Goal: Task Accomplishment & Management: Manage account settings

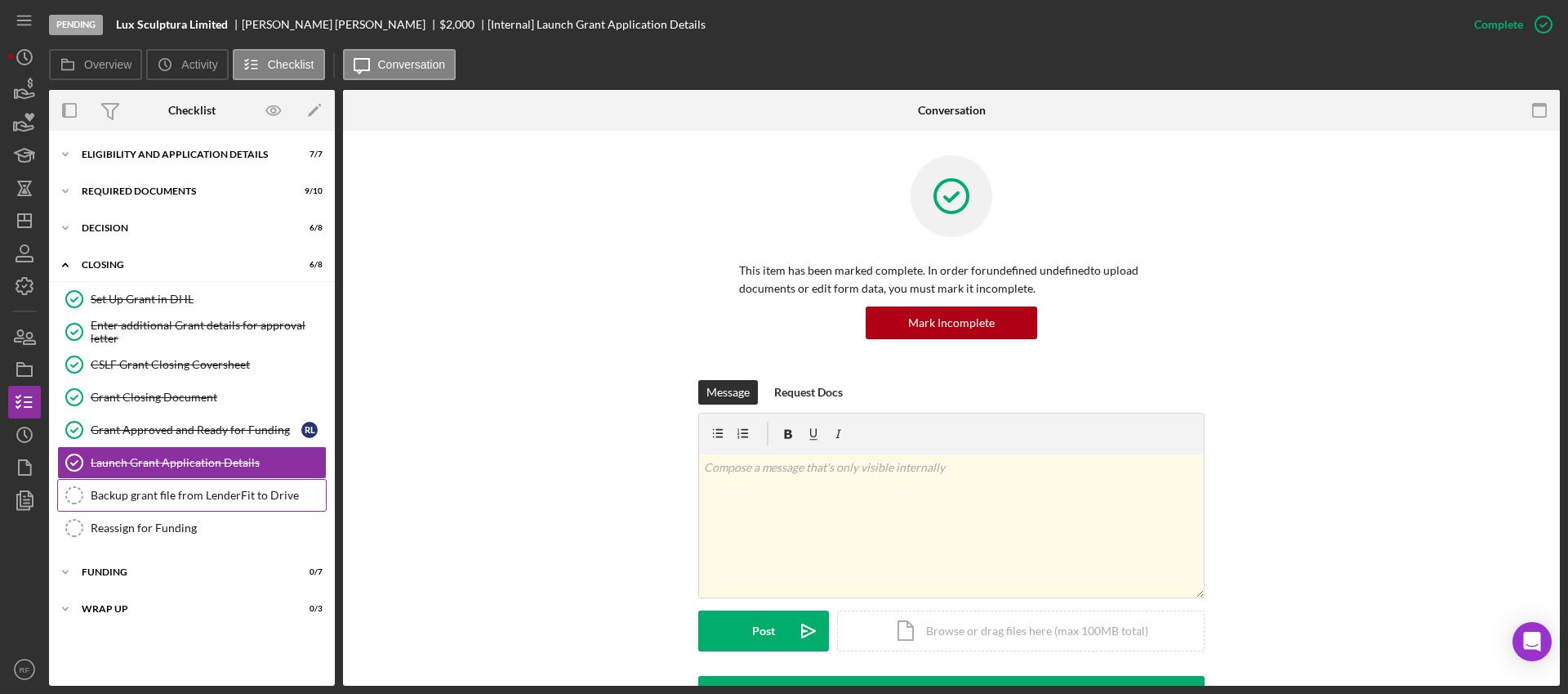
click at [225, 492] on div "Backup grant file from LenderFit to Drive" at bounding box center [208, 495] width 235 height 13
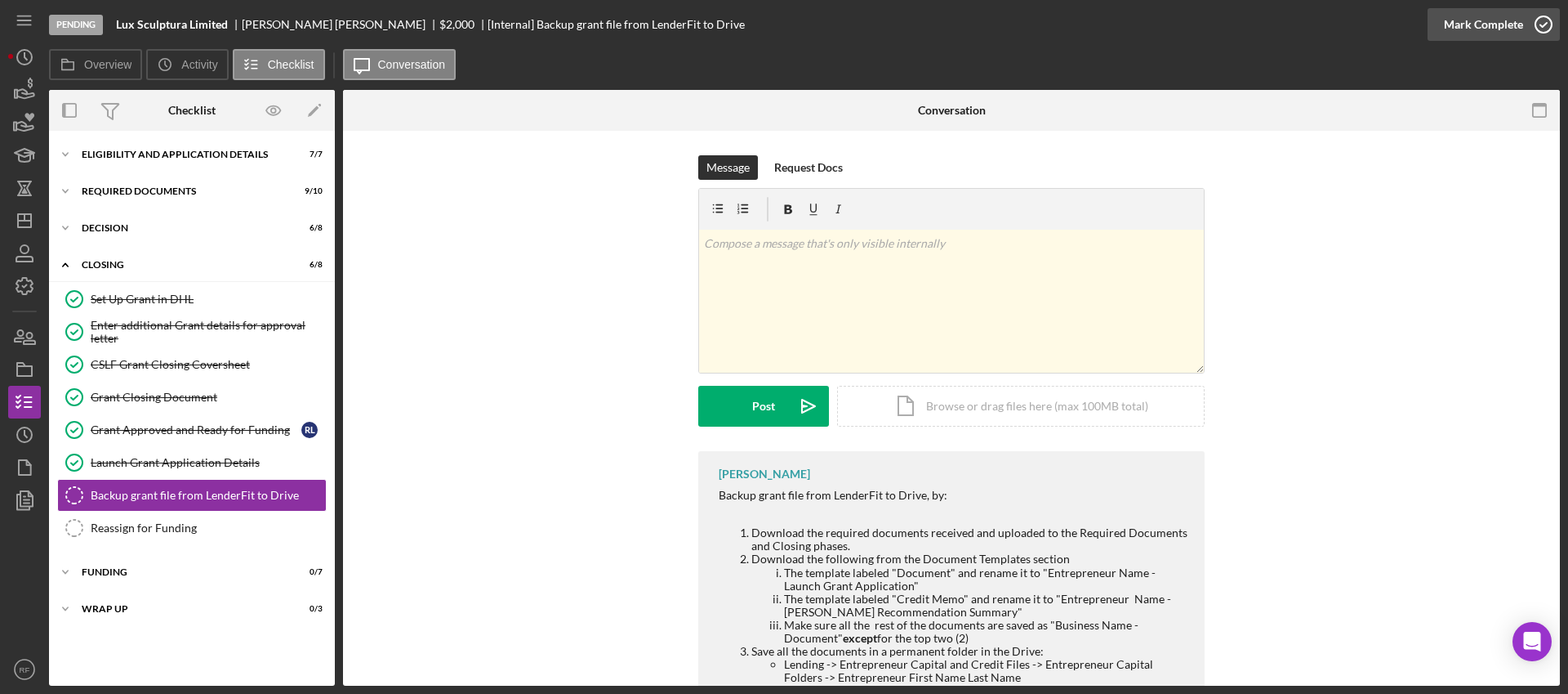
click at [1469, 21] on div "Mark Complete" at bounding box center [1484, 24] width 79 height 32
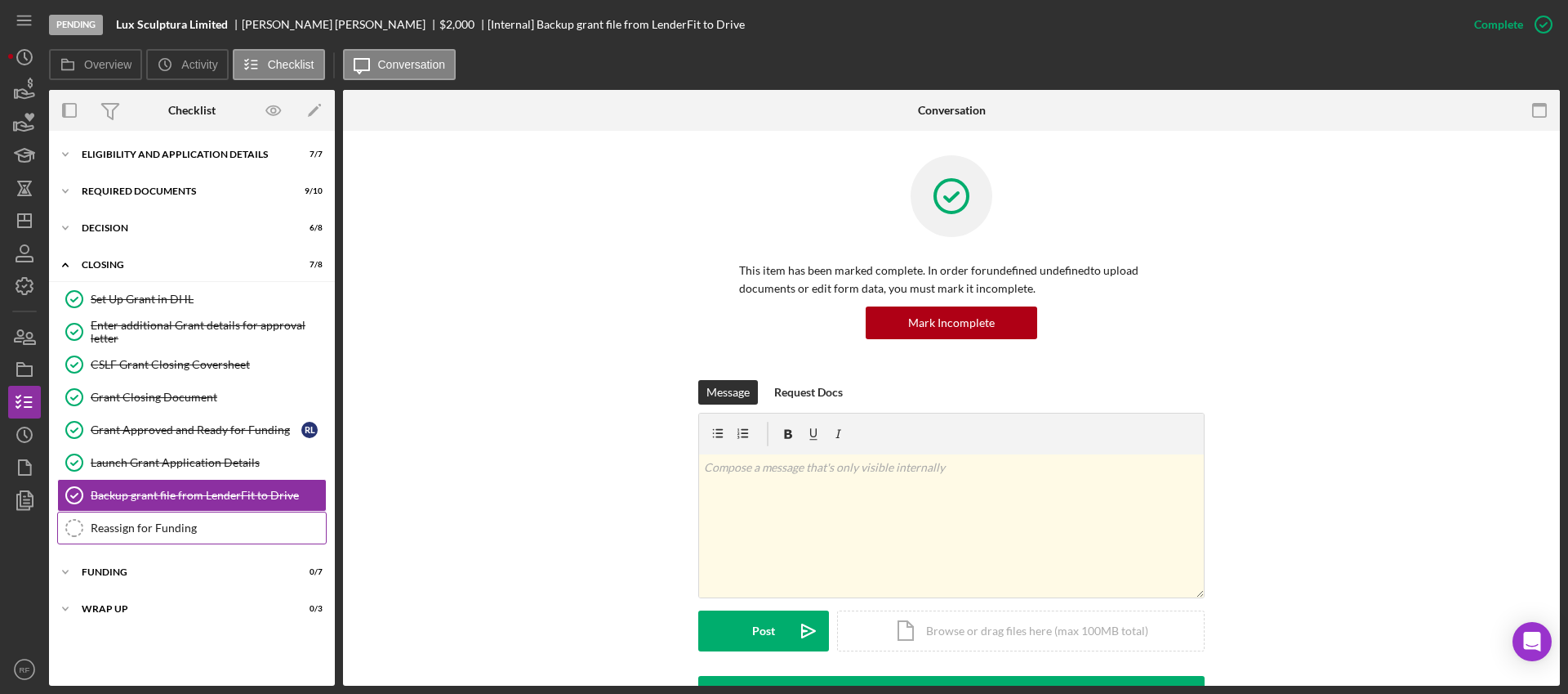
click at [202, 523] on div "Reassign for Funding" at bounding box center [208, 528] width 235 height 13
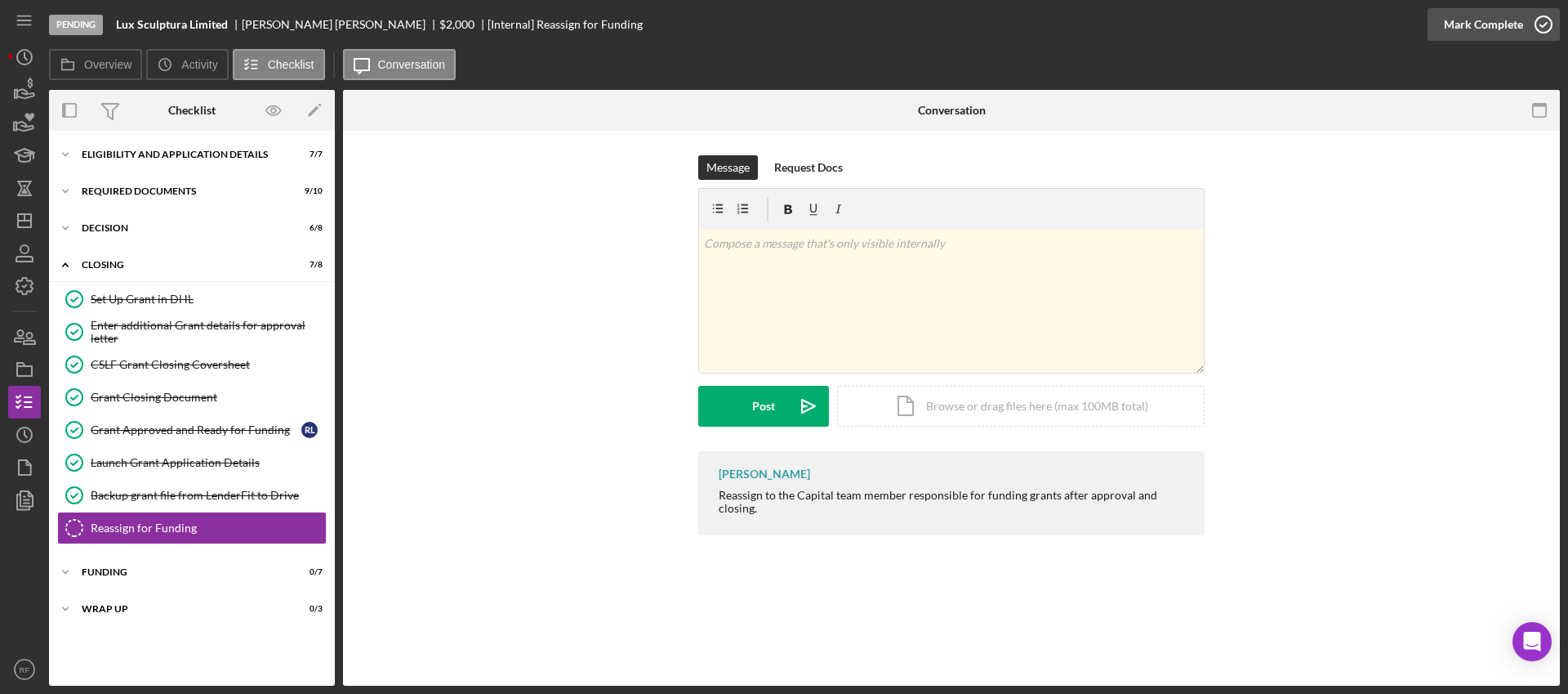
click at [1475, 19] on div "Mark Complete" at bounding box center [1484, 24] width 79 height 32
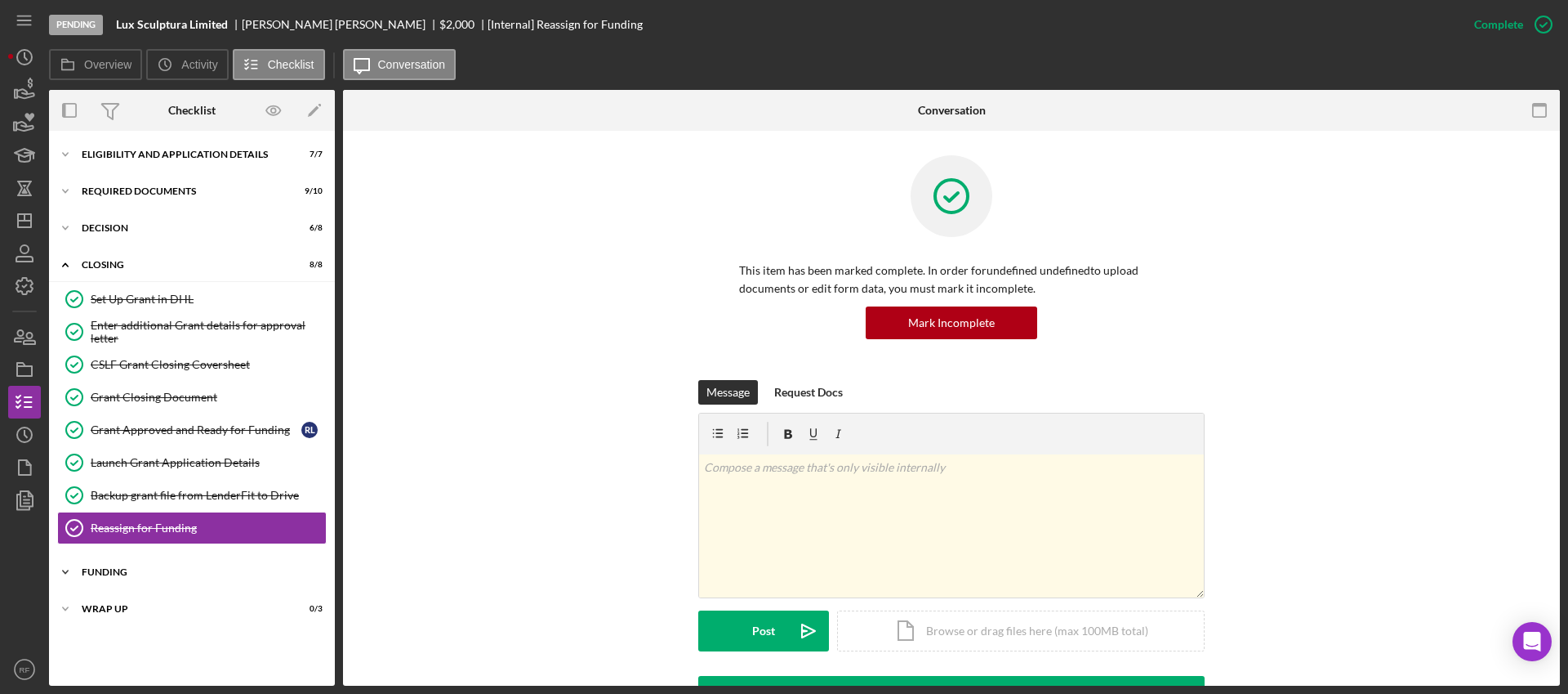
click at [221, 573] on div "Funding" at bounding box center [198, 572] width 233 height 10
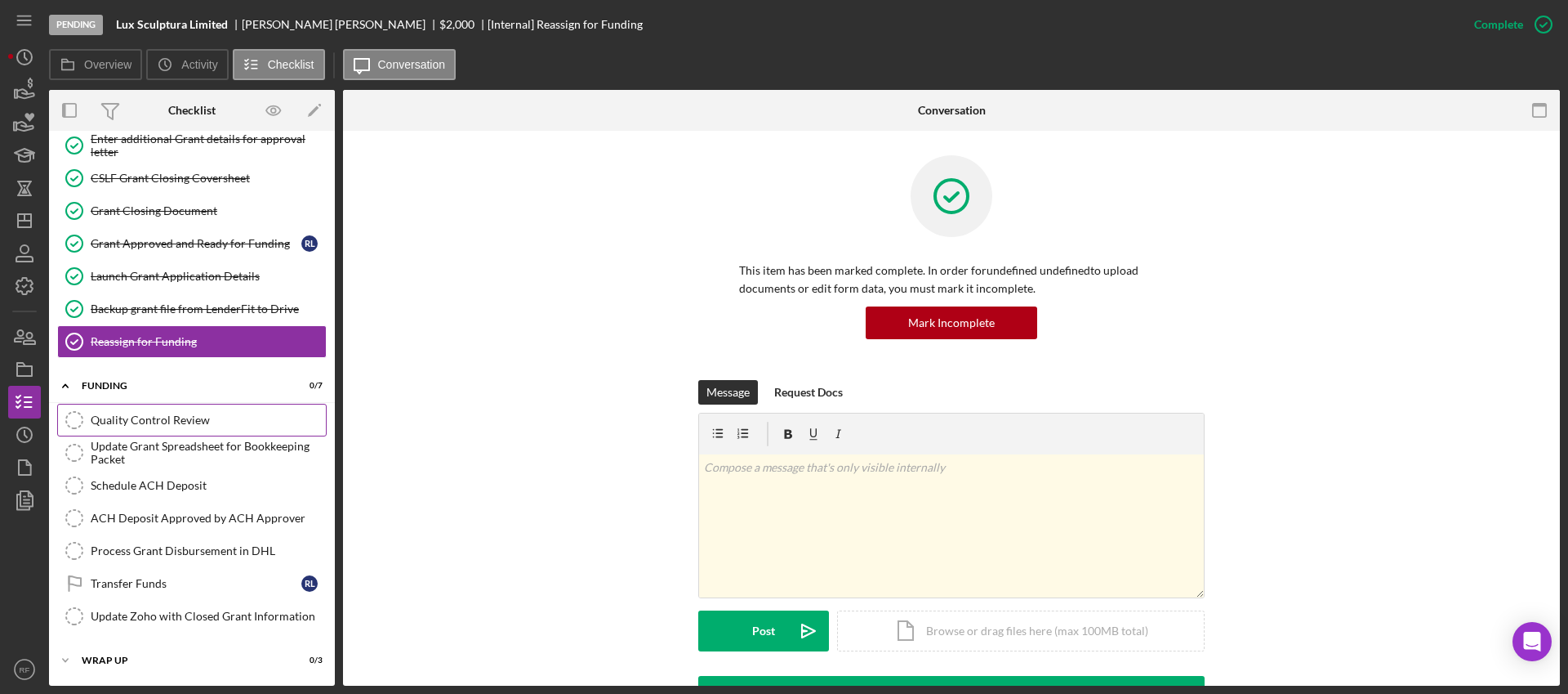
click at [182, 423] on div "Quality Control Review" at bounding box center [208, 420] width 235 height 13
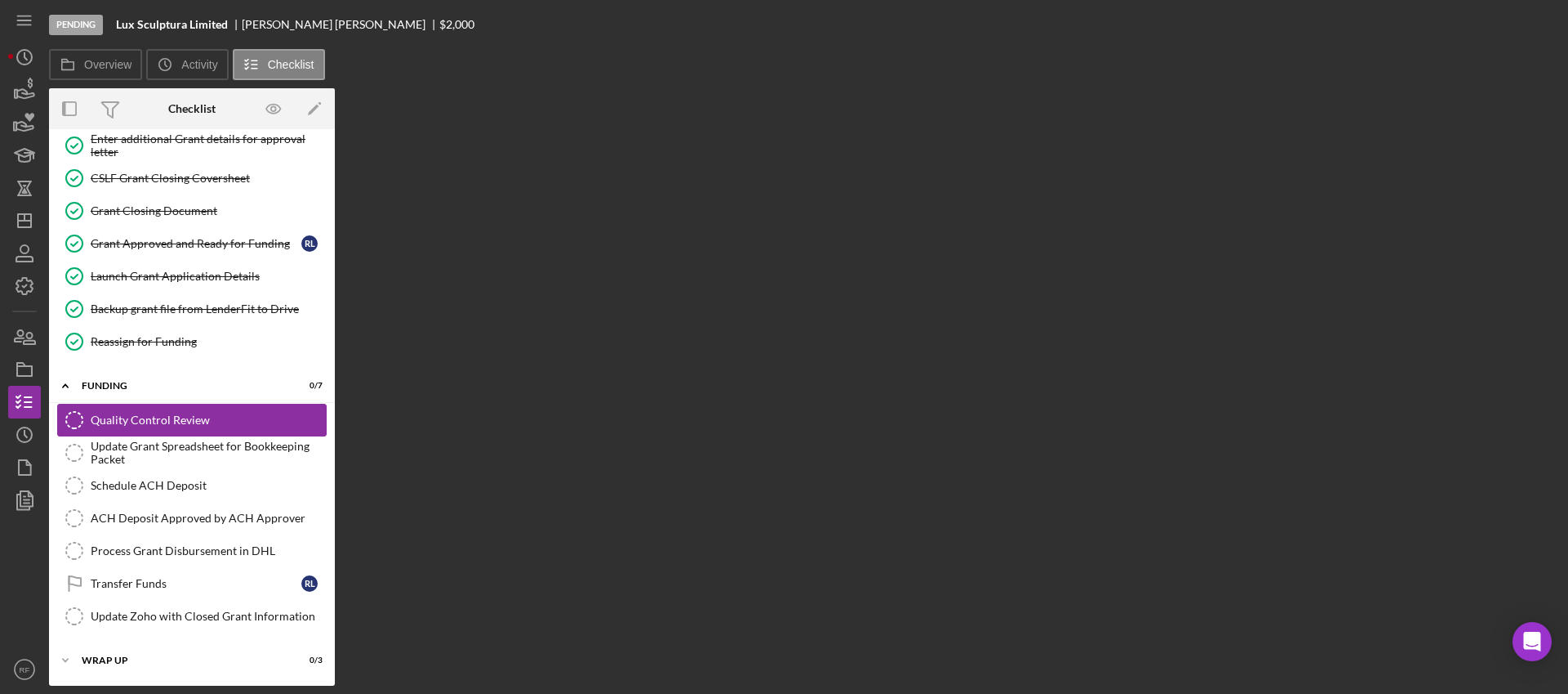
scroll to position [186, 0]
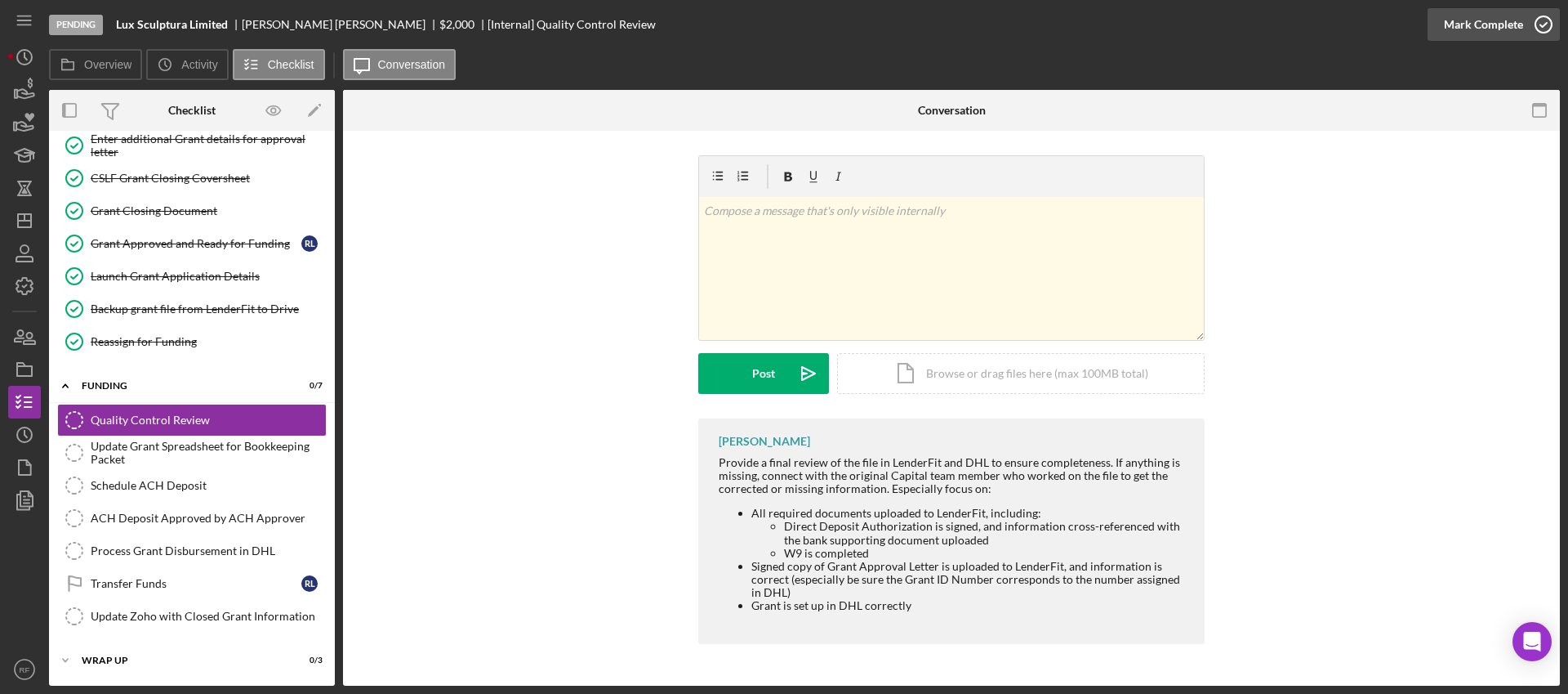
click at [1462, 19] on div "Mark Complete" at bounding box center [1484, 24] width 79 height 32
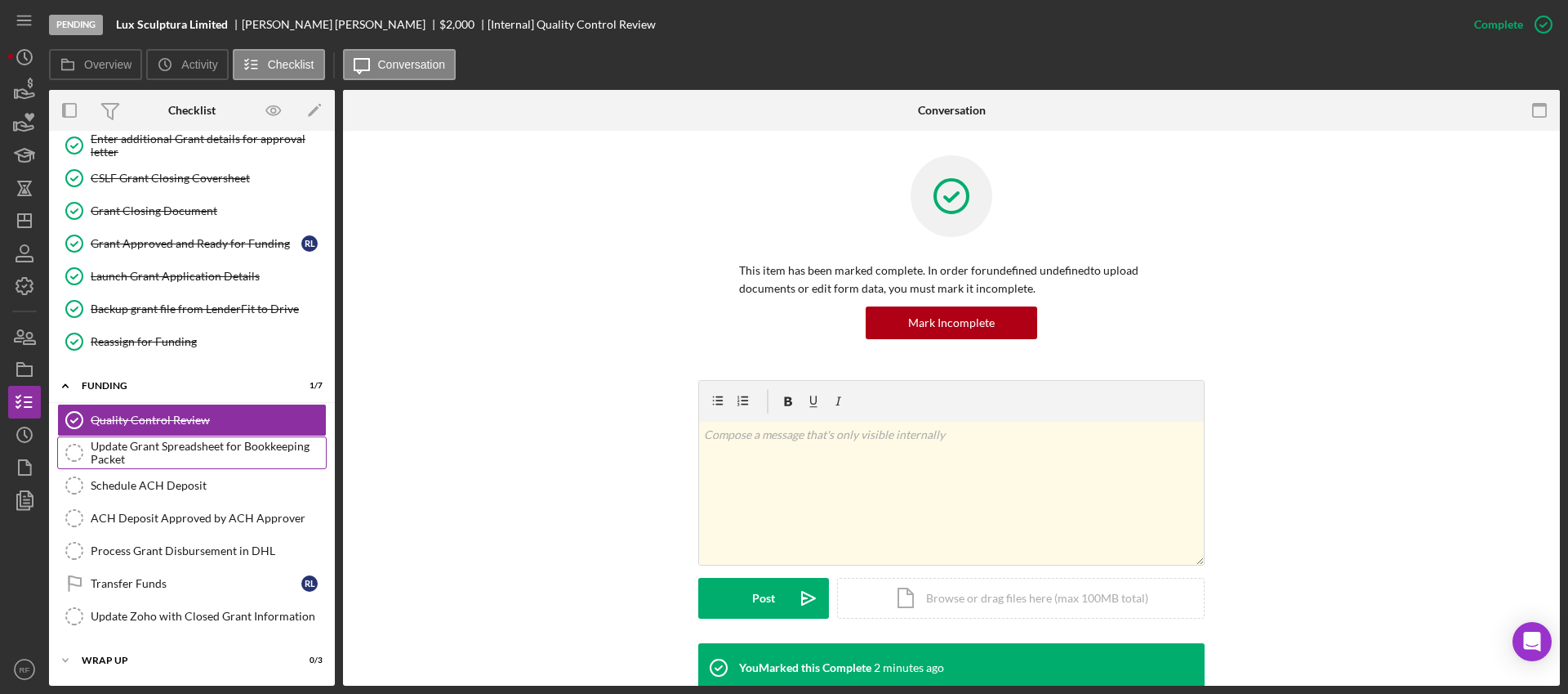
click at [227, 441] on div "Update Grant Spreadsheet for Bookkeeping Packet" at bounding box center [208, 453] width 235 height 27
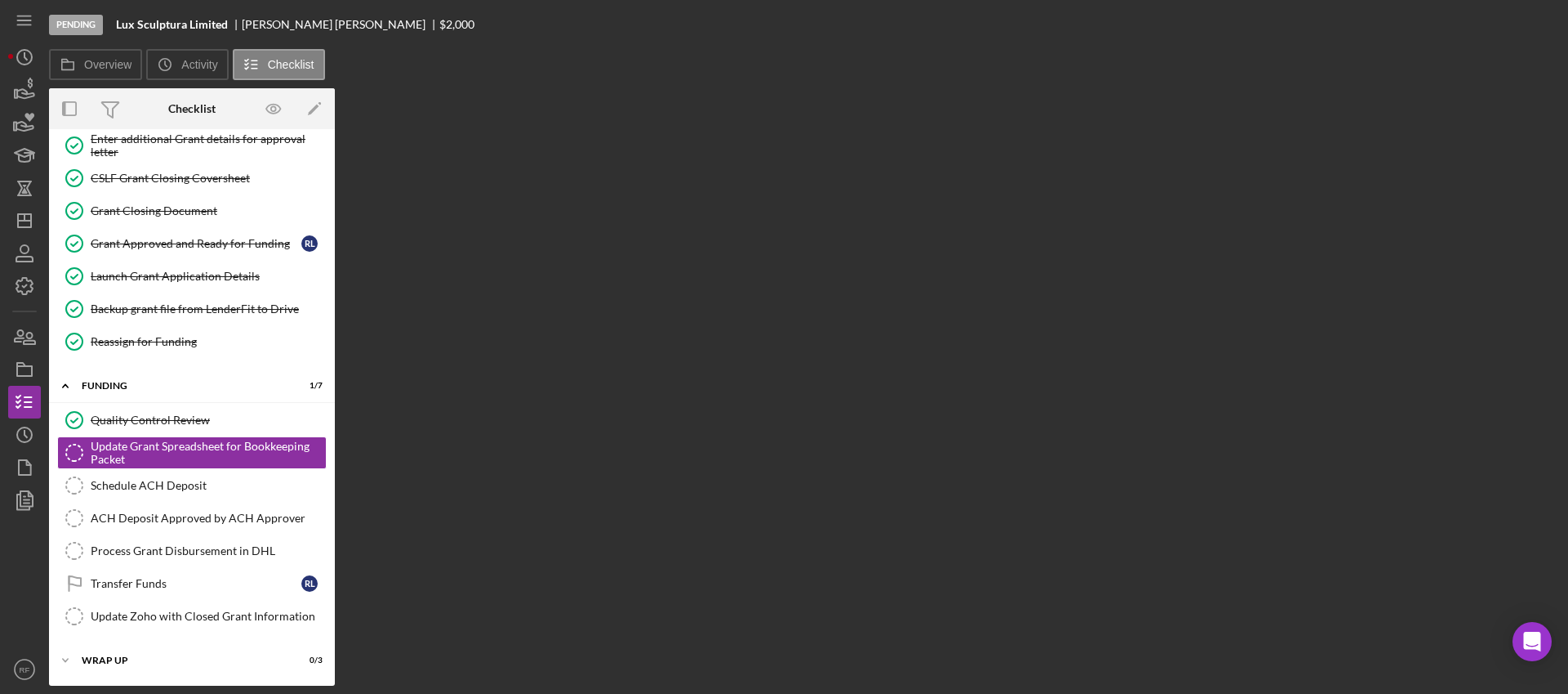
scroll to position [186, 0]
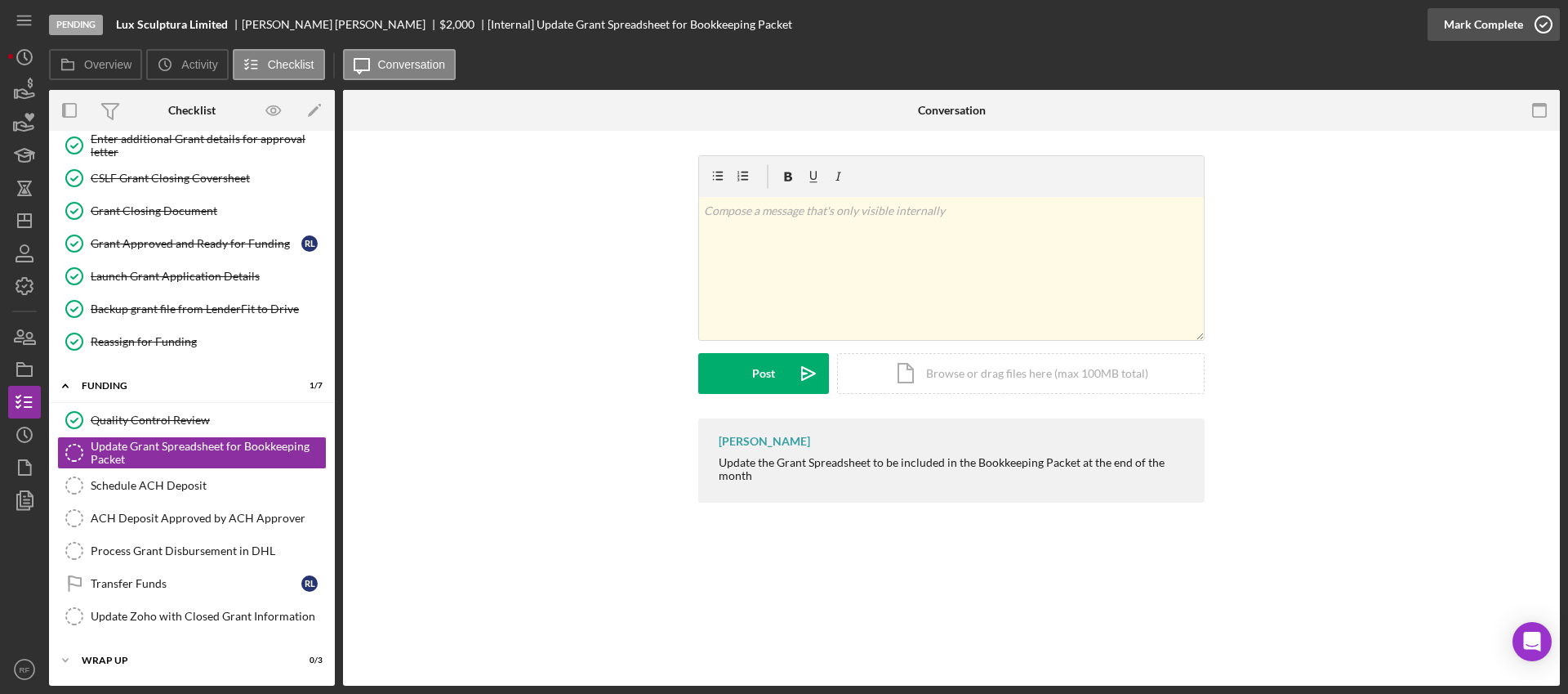
click at [1482, 13] on div "Mark Complete" at bounding box center [1484, 24] width 79 height 32
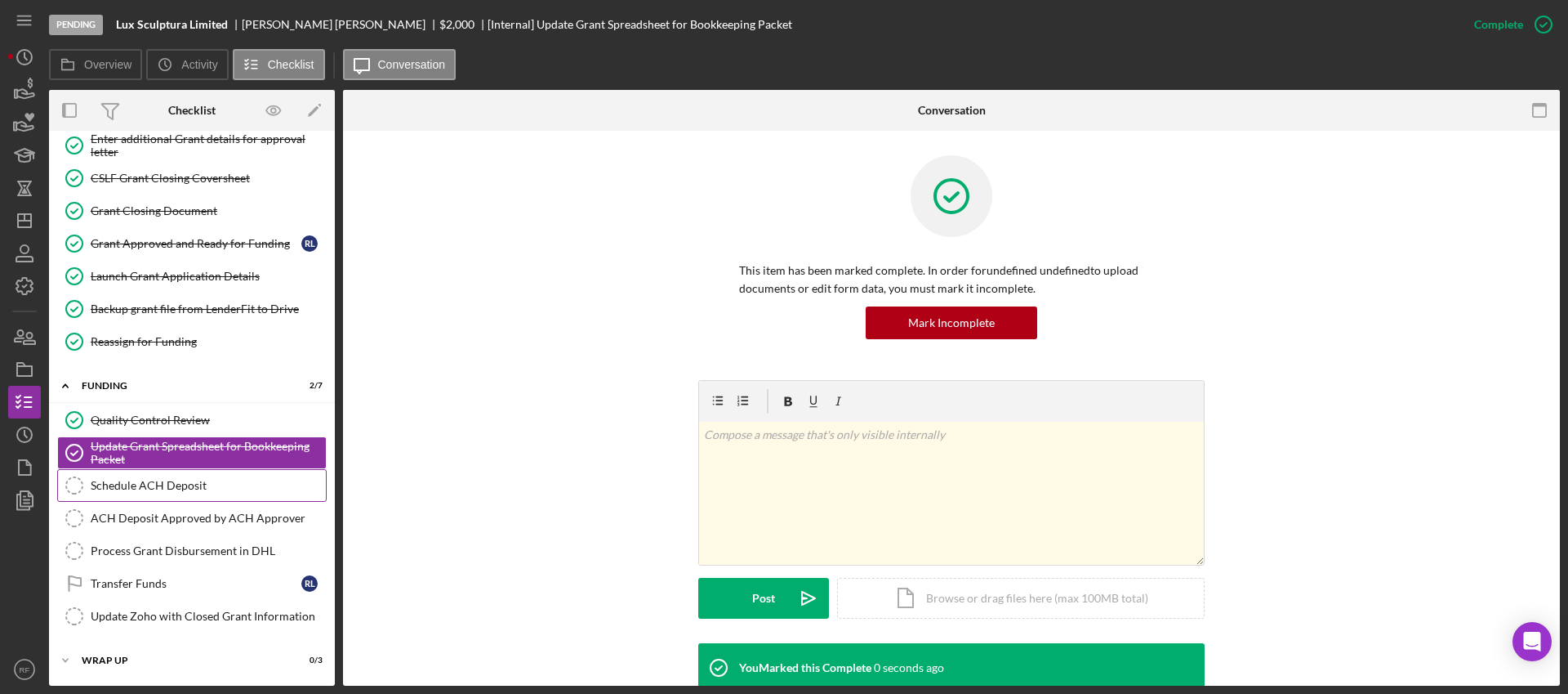
click at [143, 491] on div "Schedule ACH Deposit" at bounding box center [208, 485] width 235 height 13
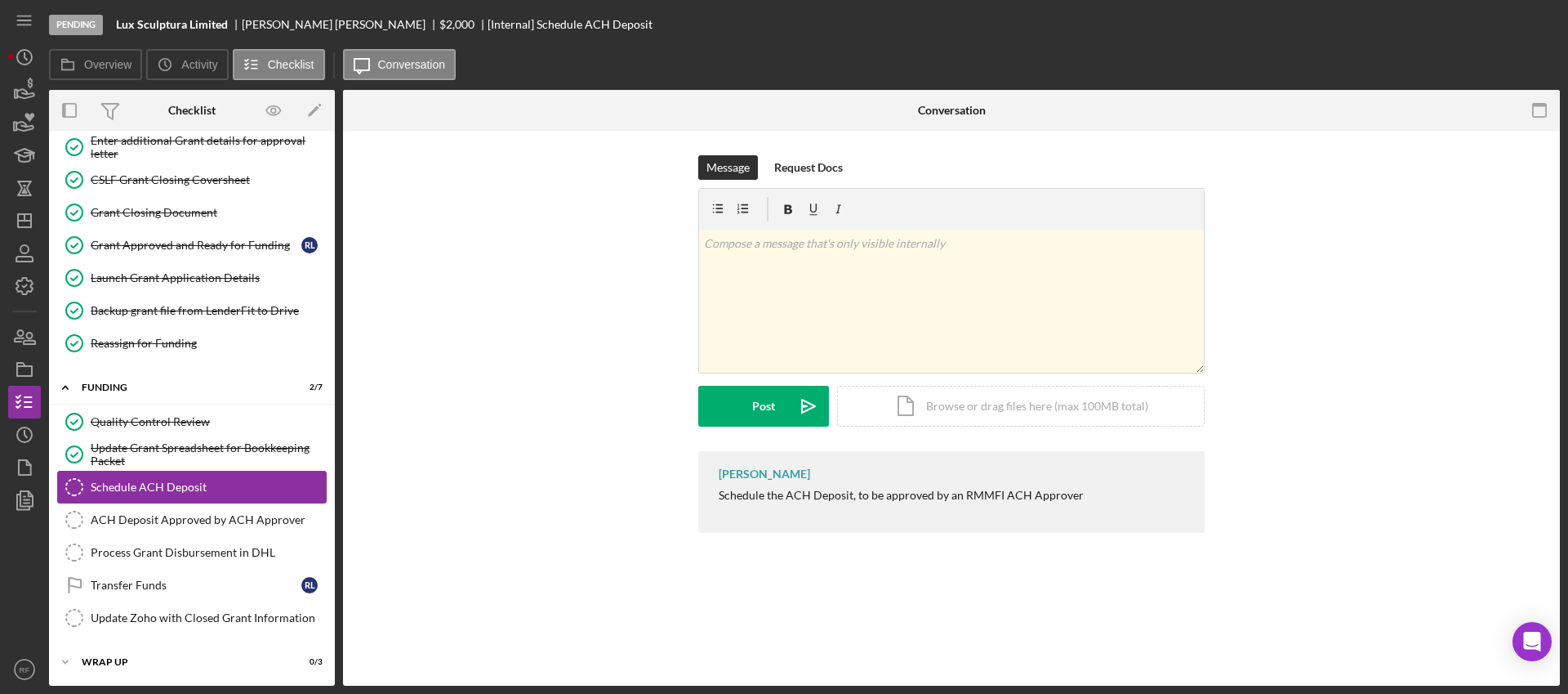
scroll to position [186, 0]
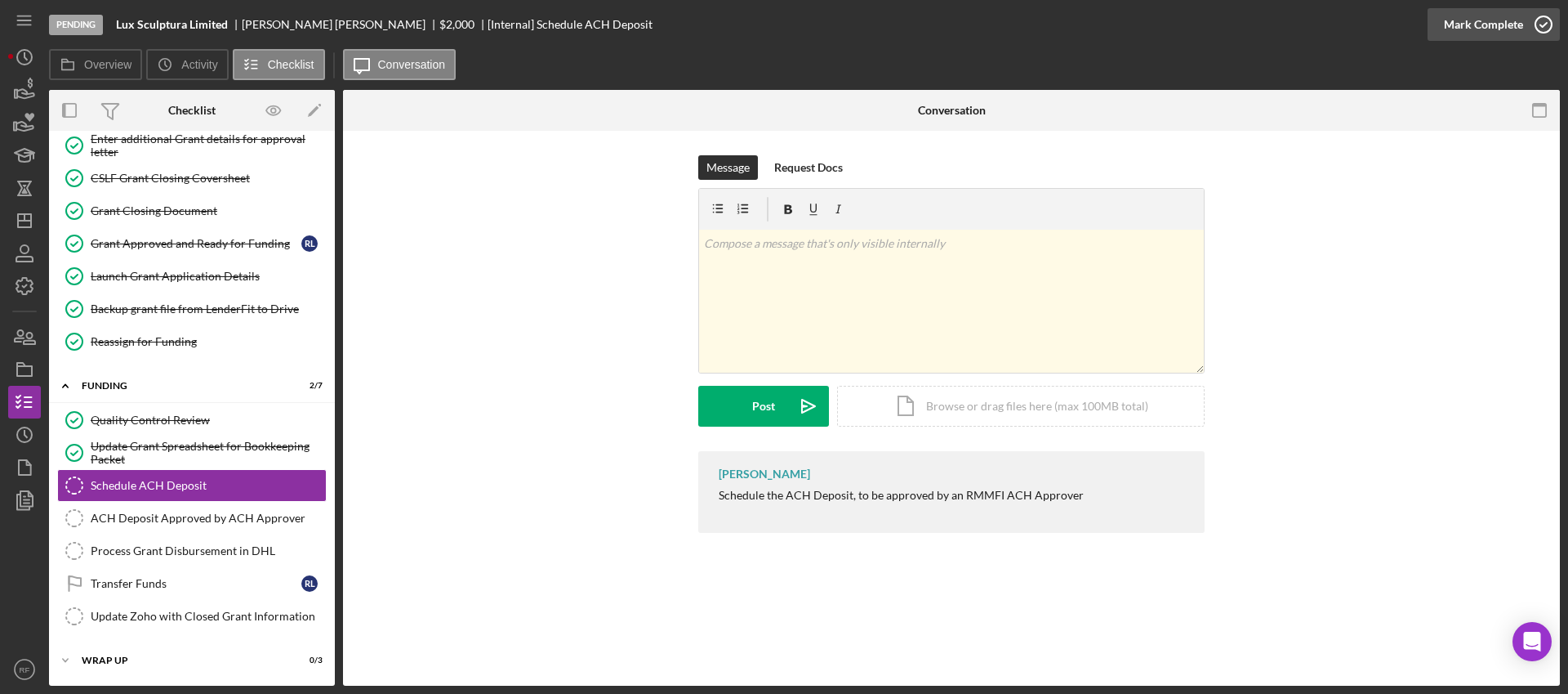
click at [1465, 29] on div "Mark Complete" at bounding box center [1484, 24] width 79 height 32
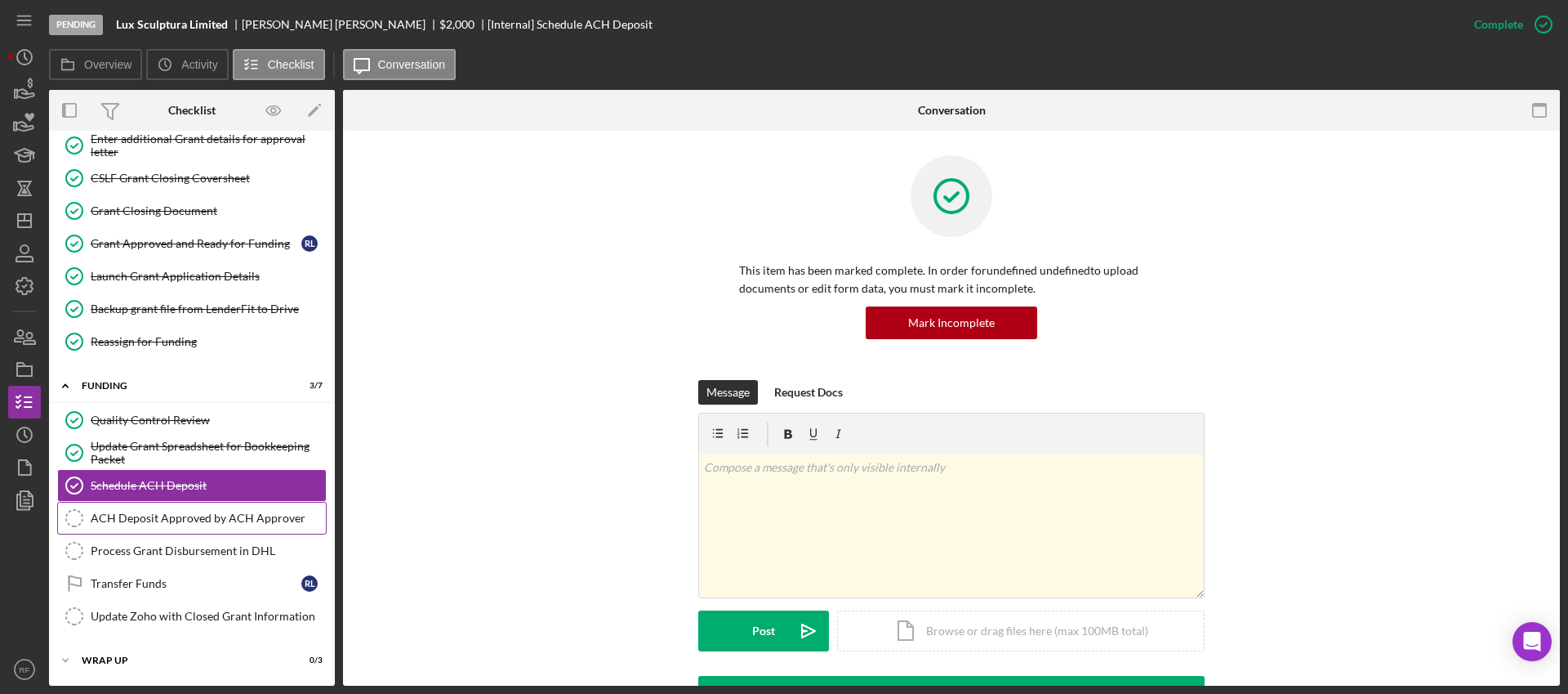
click at [224, 519] on div "ACH Deposit Approved by ACH Approver" at bounding box center [208, 518] width 235 height 13
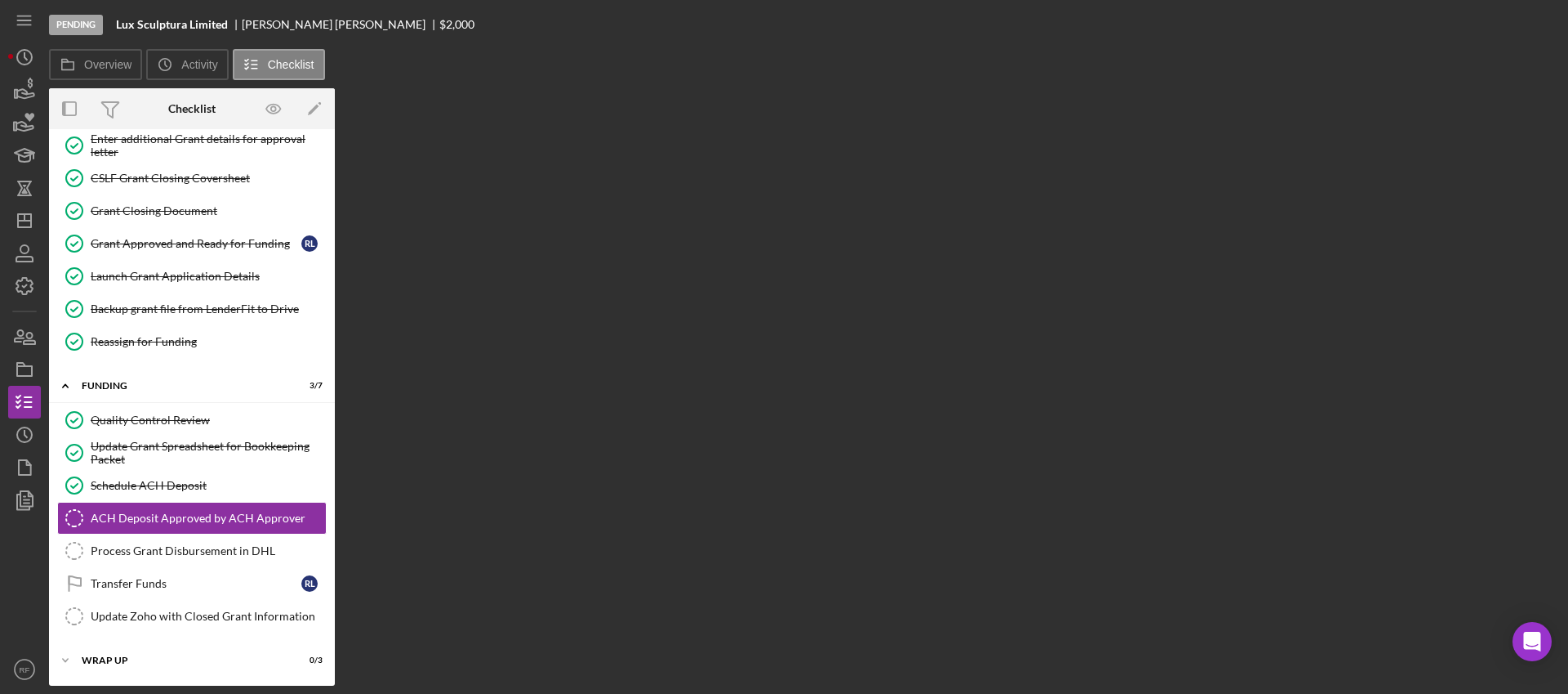
scroll to position [186, 0]
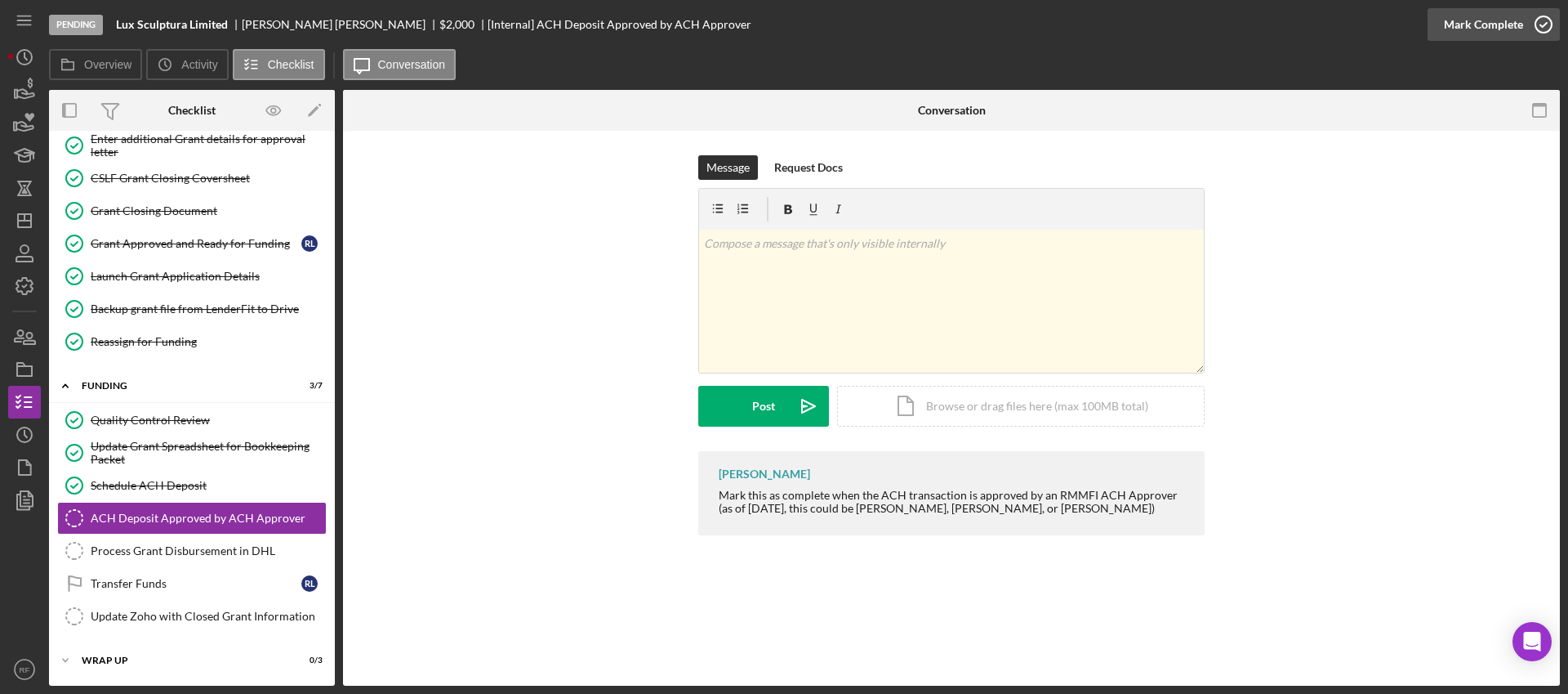
click at [1477, 24] on div "Mark Complete" at bounding box center [1484, 24] width 79 height 32
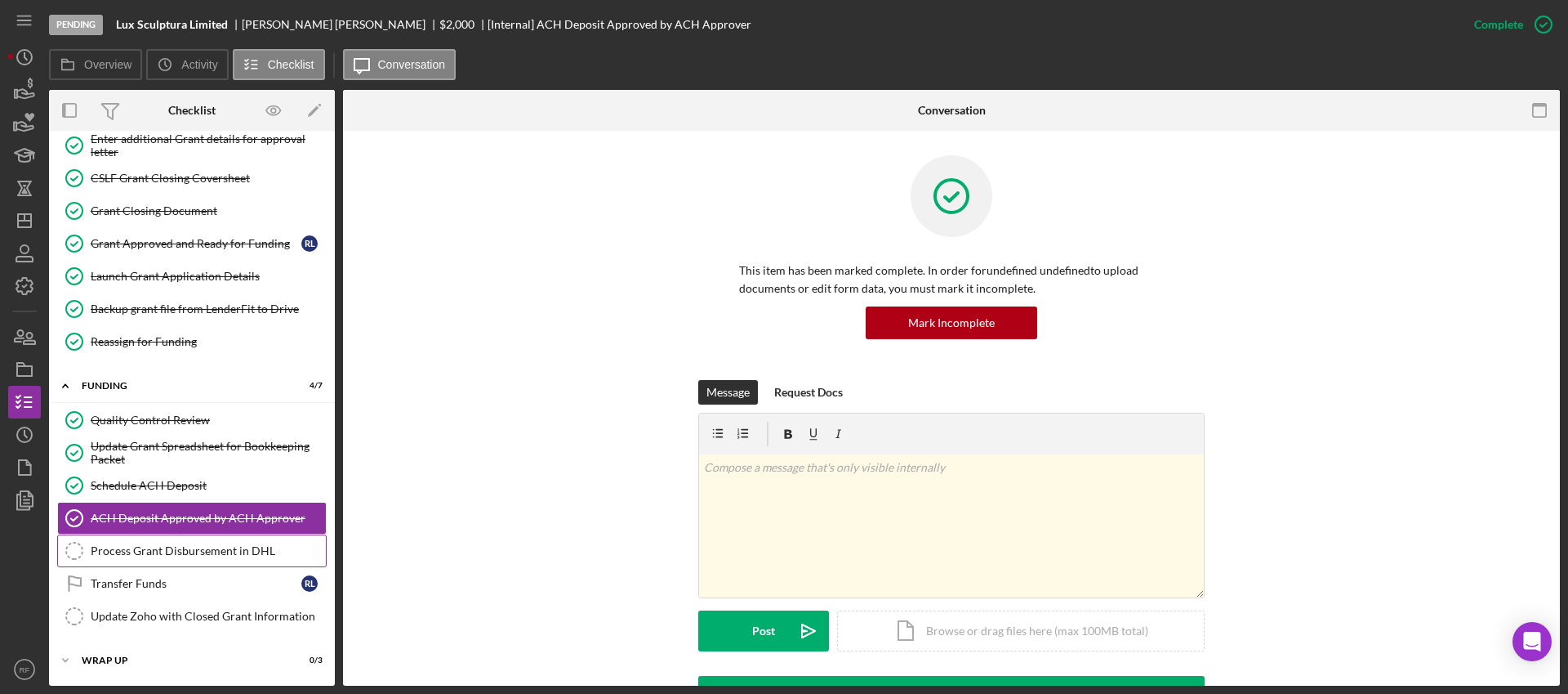
click at [184, 542] on link "Process Grant Disbursement in DHL Process Grant Disbursement in DHL" at bounding box center [192, 550] width 270 height 32
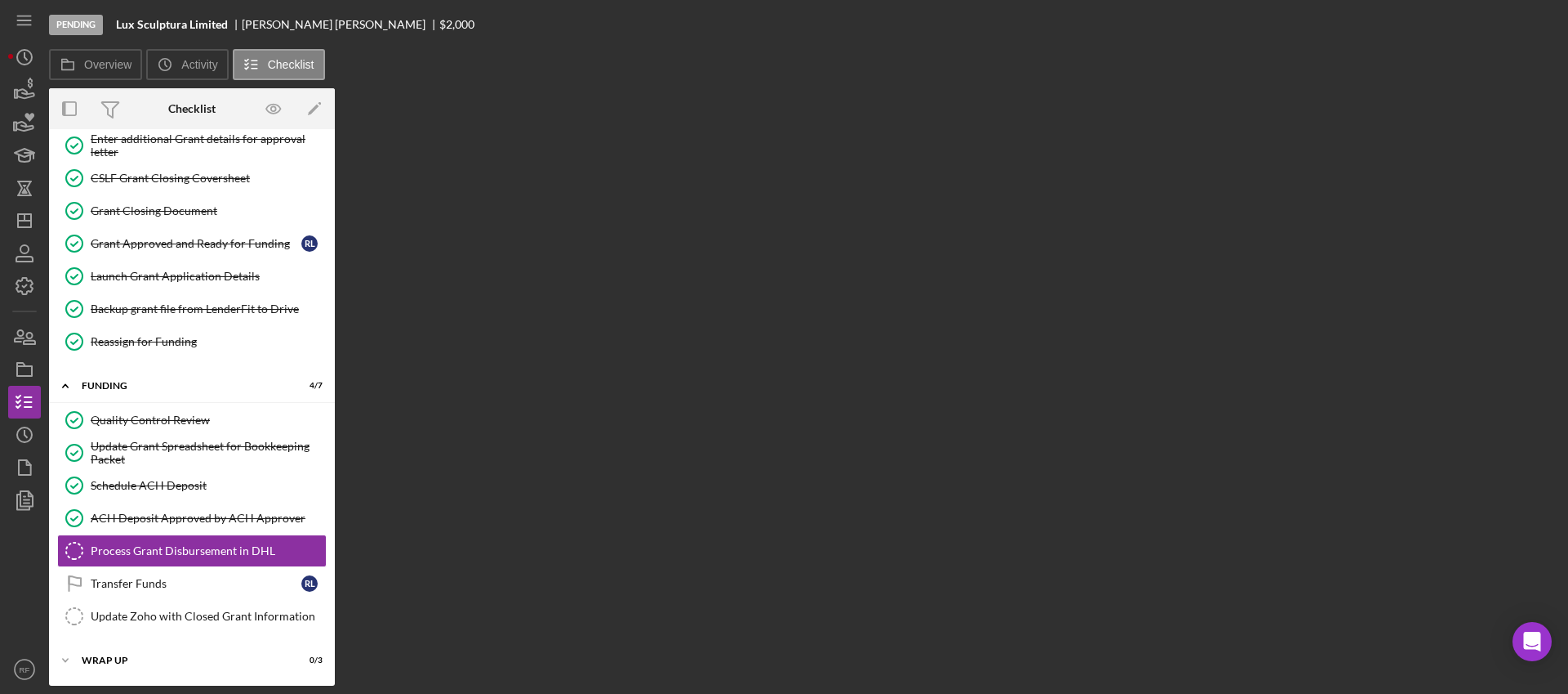
scroll to position [186, 0]
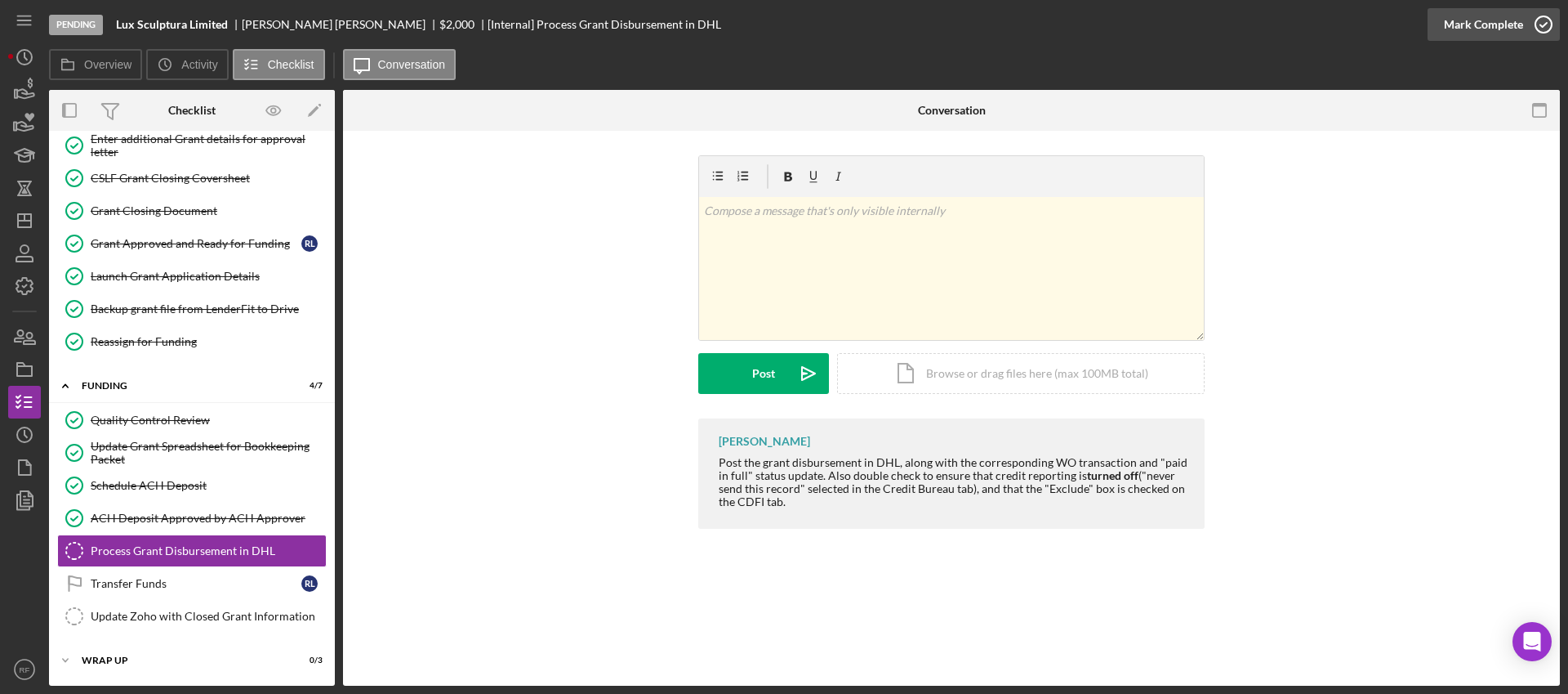
click at [1487, 24] on div "Mark Complete" at bounding box center [1484, 24] width 79 height 32
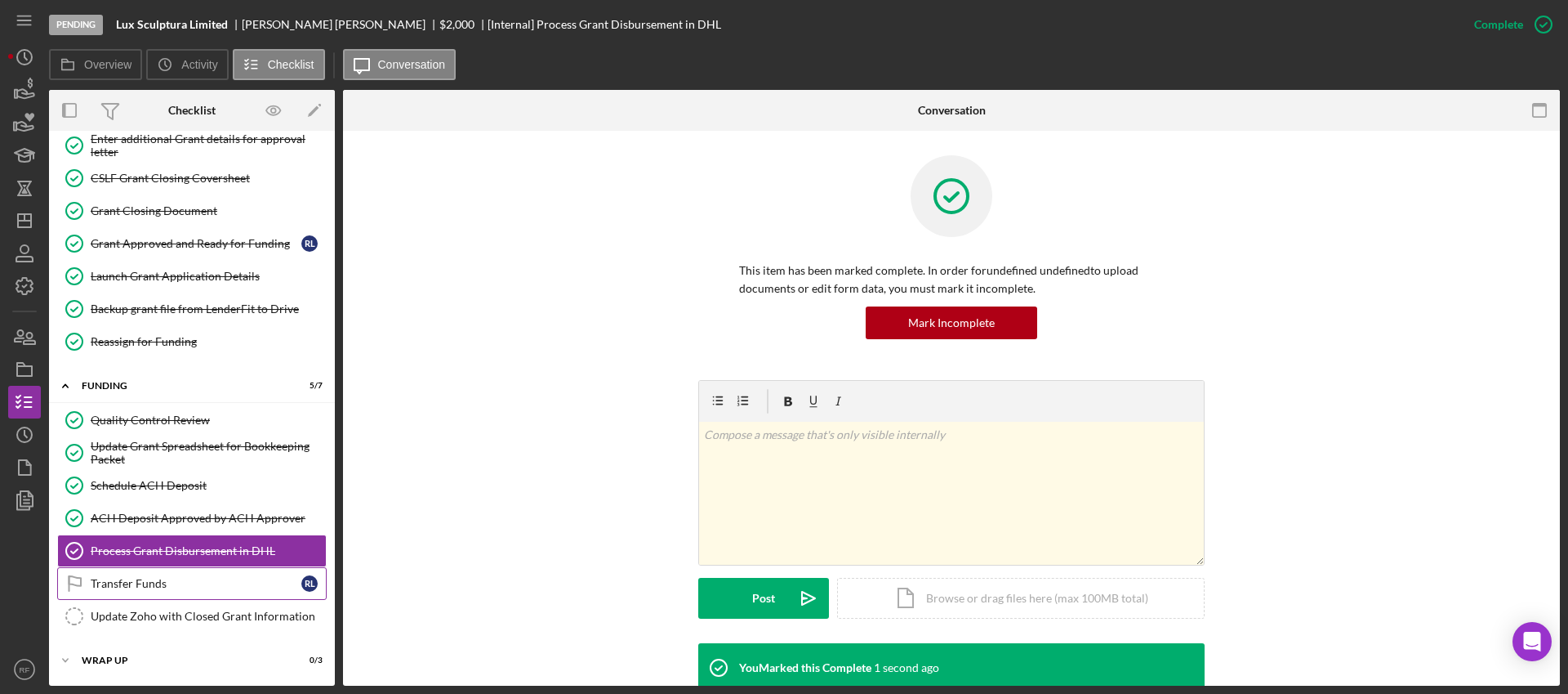
click at [171, 580] on div "Transfer Funds" at bounding box center [195, 583] width 211 height 13
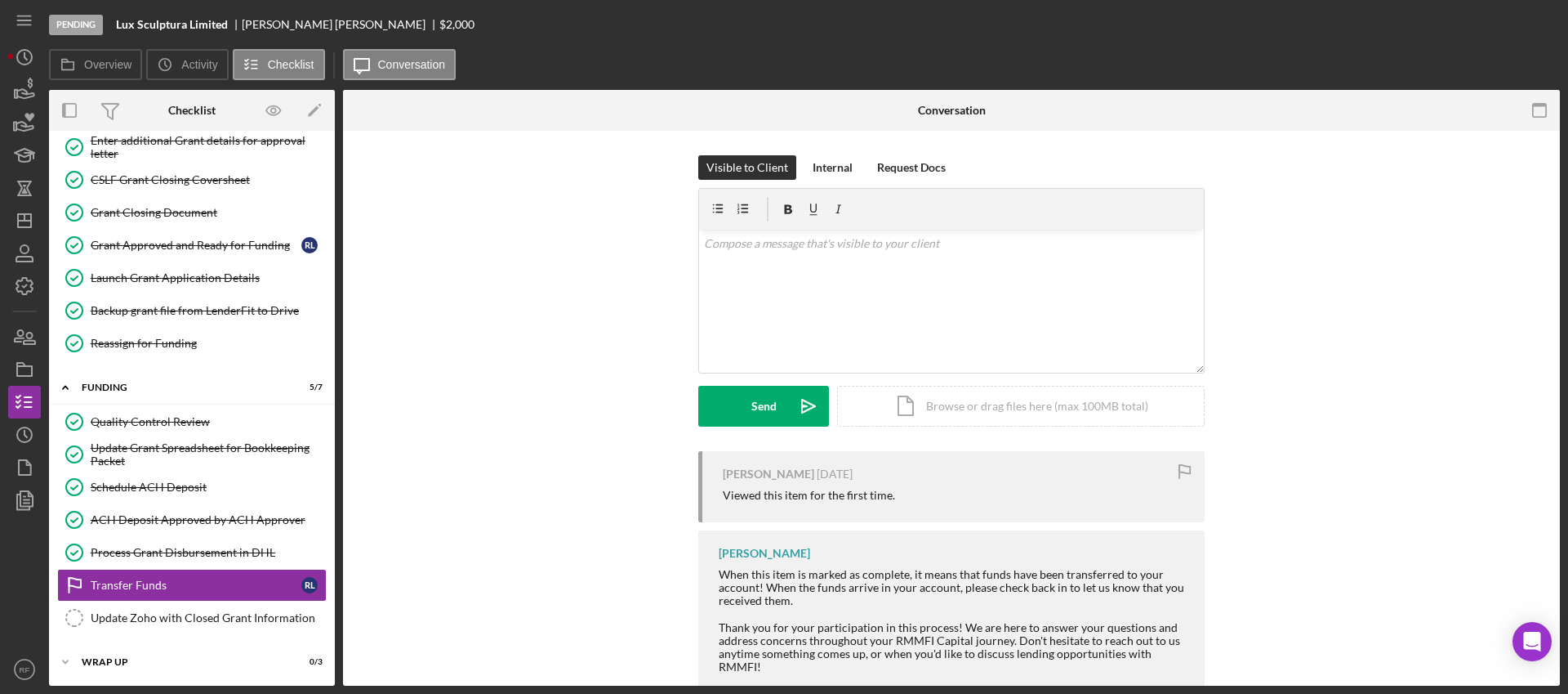
scroll to position [186, 0]
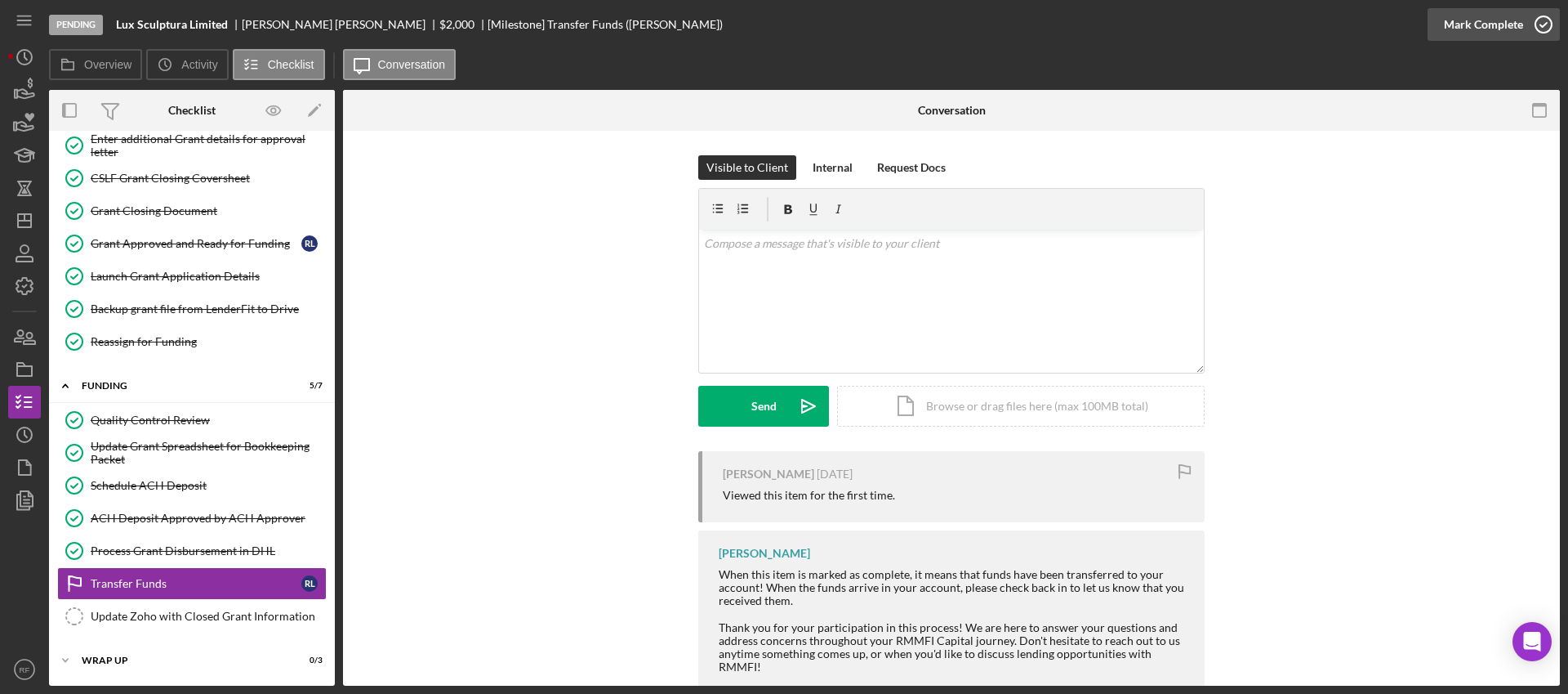
click at [1476, 17] on div "Mark Complete" at bounding box center [1484, 24] width 79 height 32
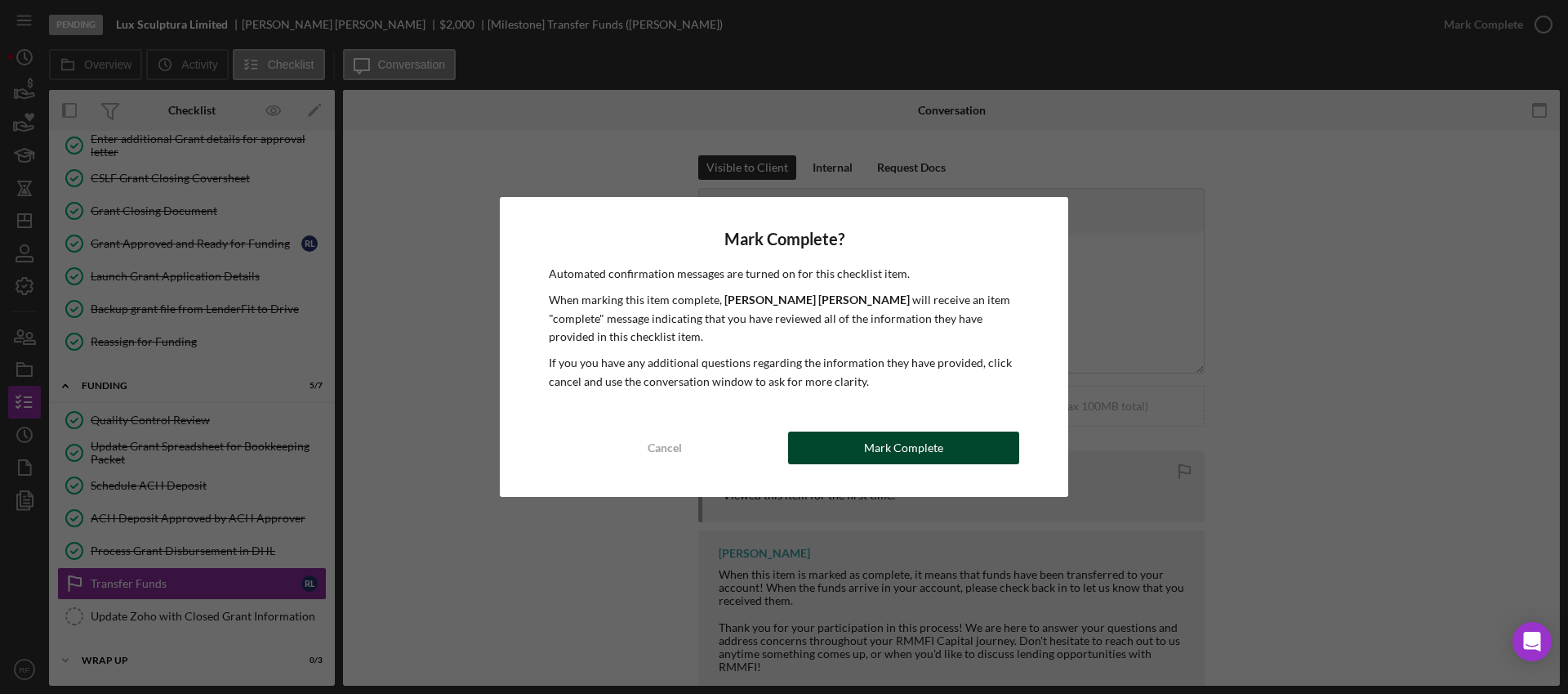
click at [896, 436] on div "Mark Complete" at bounding box center [904, 447] width 79 height 32
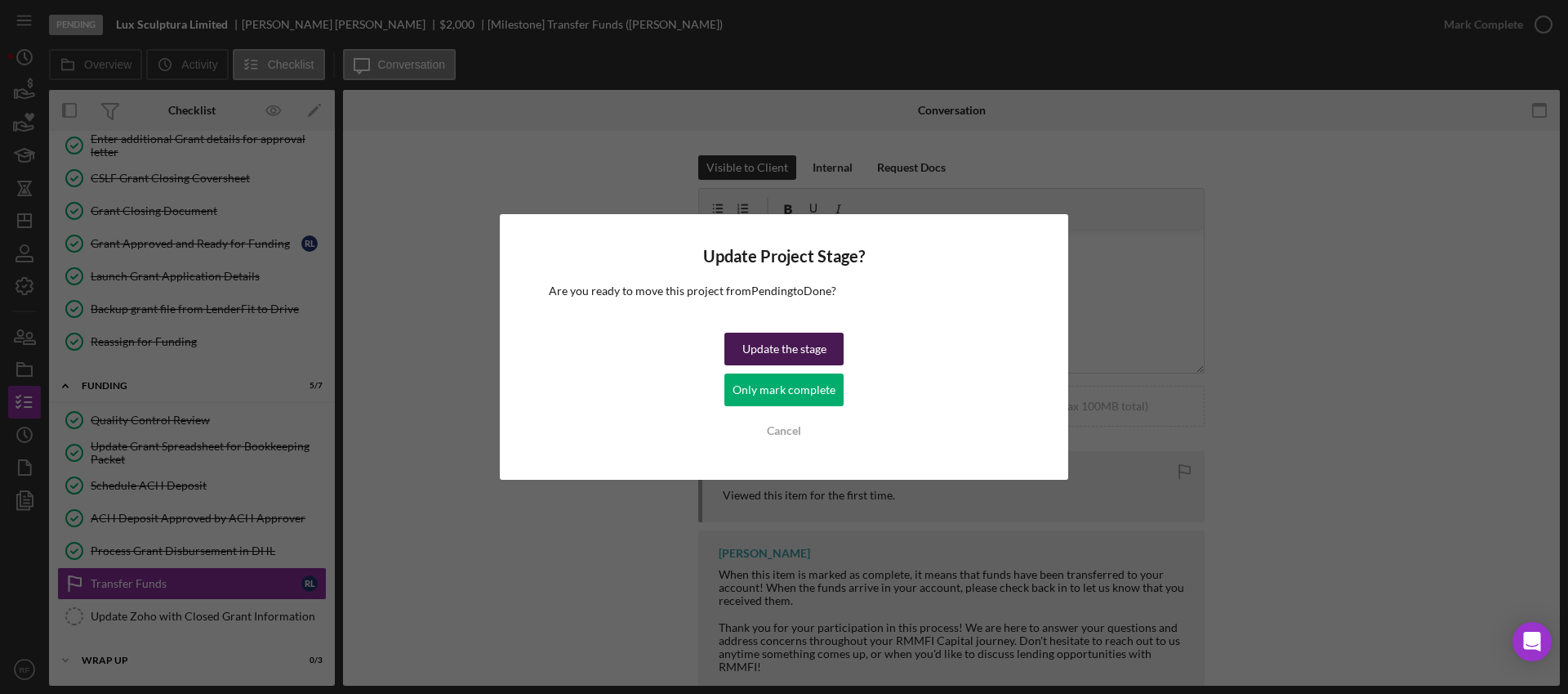
click at [796, 352] on div "Update the stage" at bounding box center [785, 348] width 84 height 32
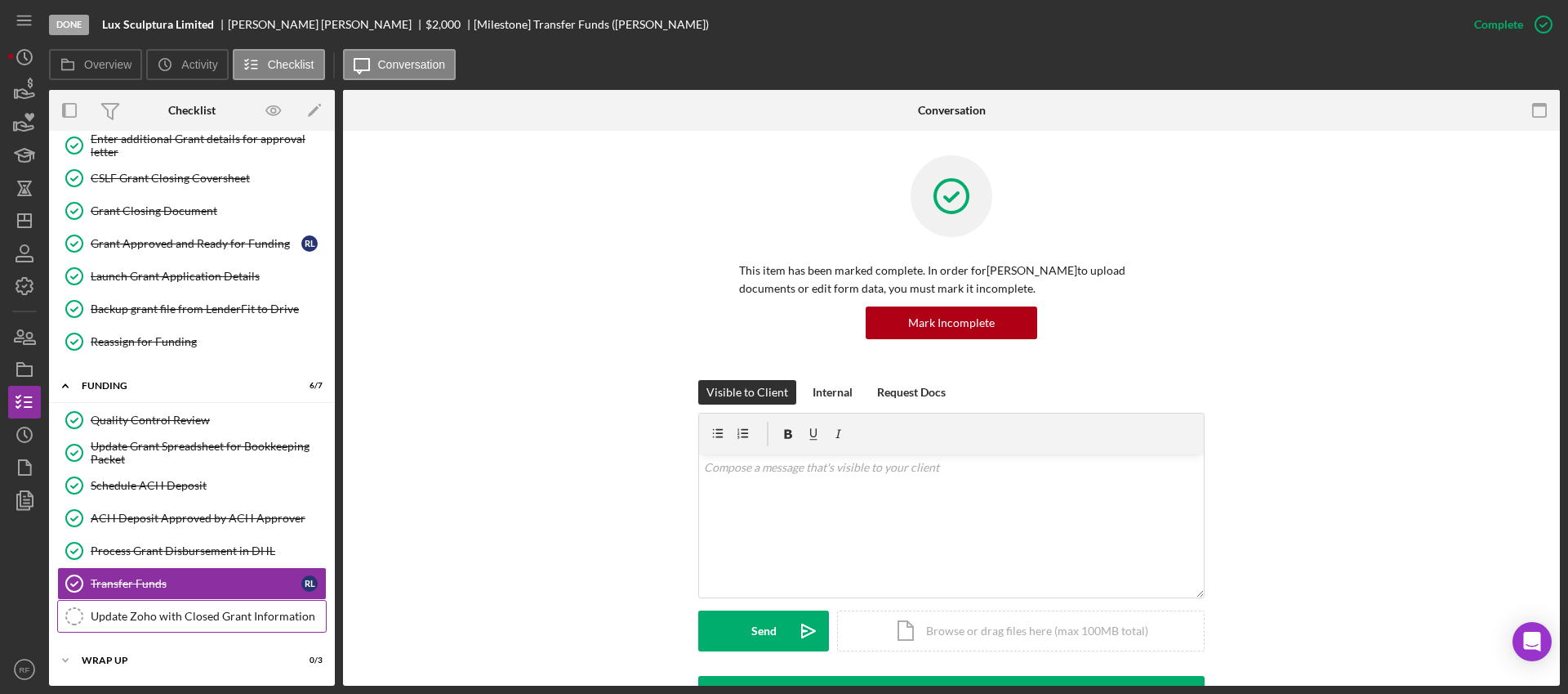
click at [197, 624] on link "Update Zoho with Closed Grant Information Update Zoho with Closed Grant Informa…" at bounding box center [192, 615] width 270 height 32
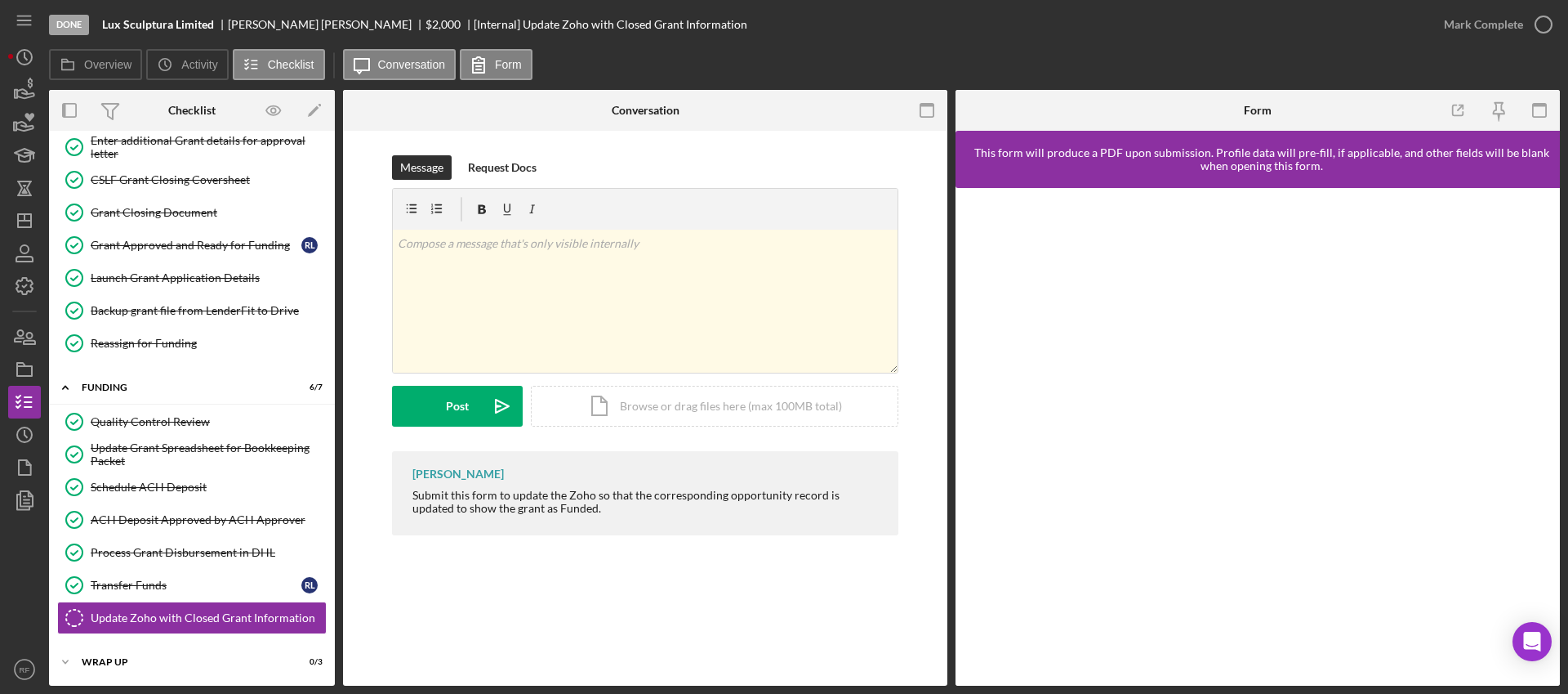
scroll to position [186, 0]
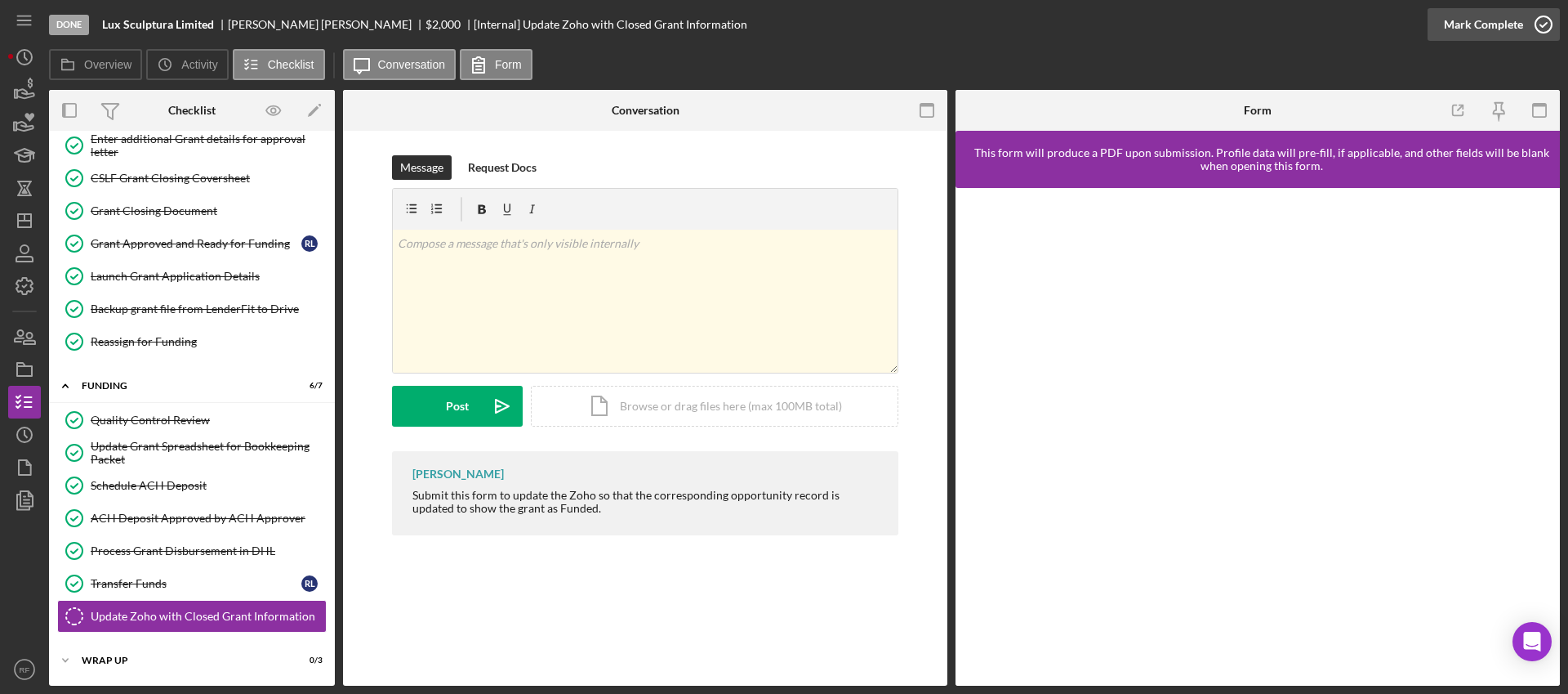
click at [1498, 25] on div "Mark Complete" at bounding box center [1484, 24] width 79 height 32
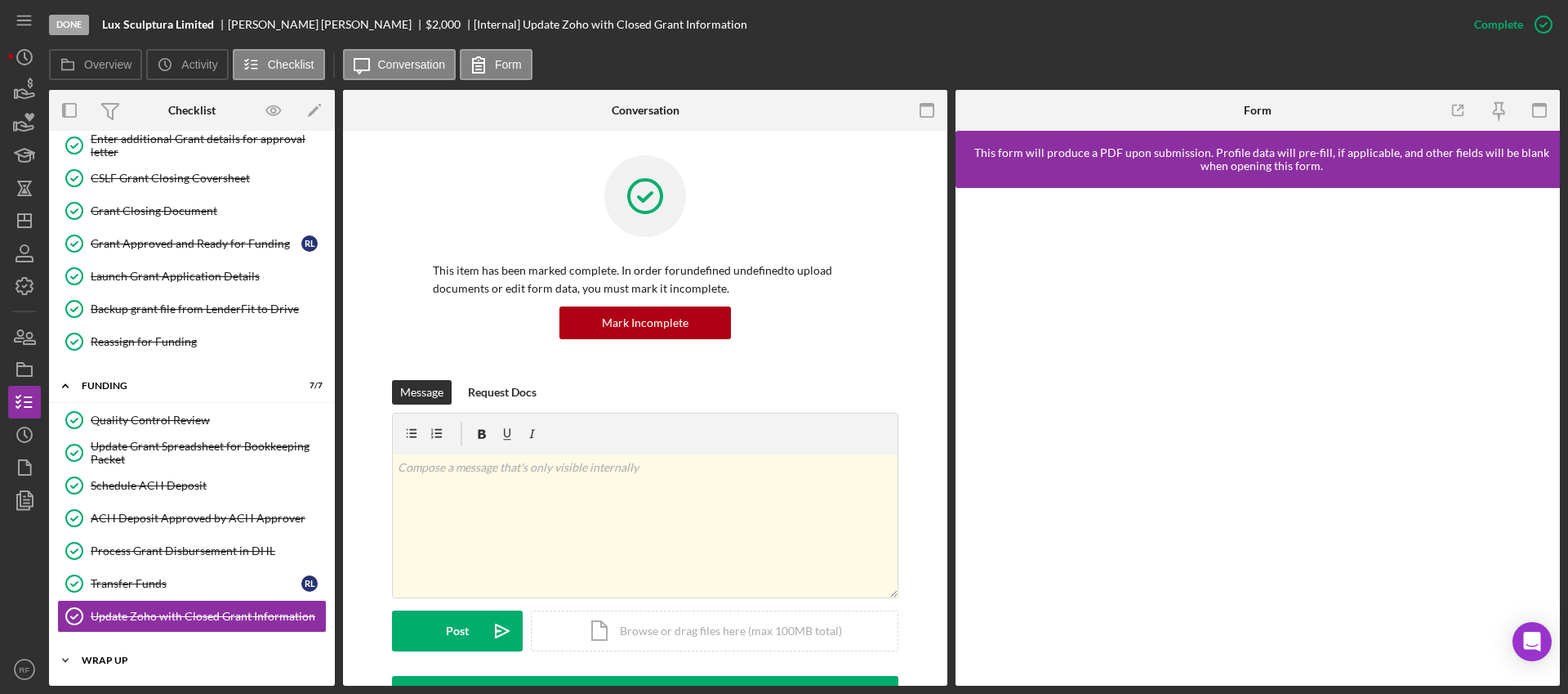
click at [166, 667] on div "Icon/Expander Wrap Up 0 / 3" at bounding box center [191, 659] width 286 height 32
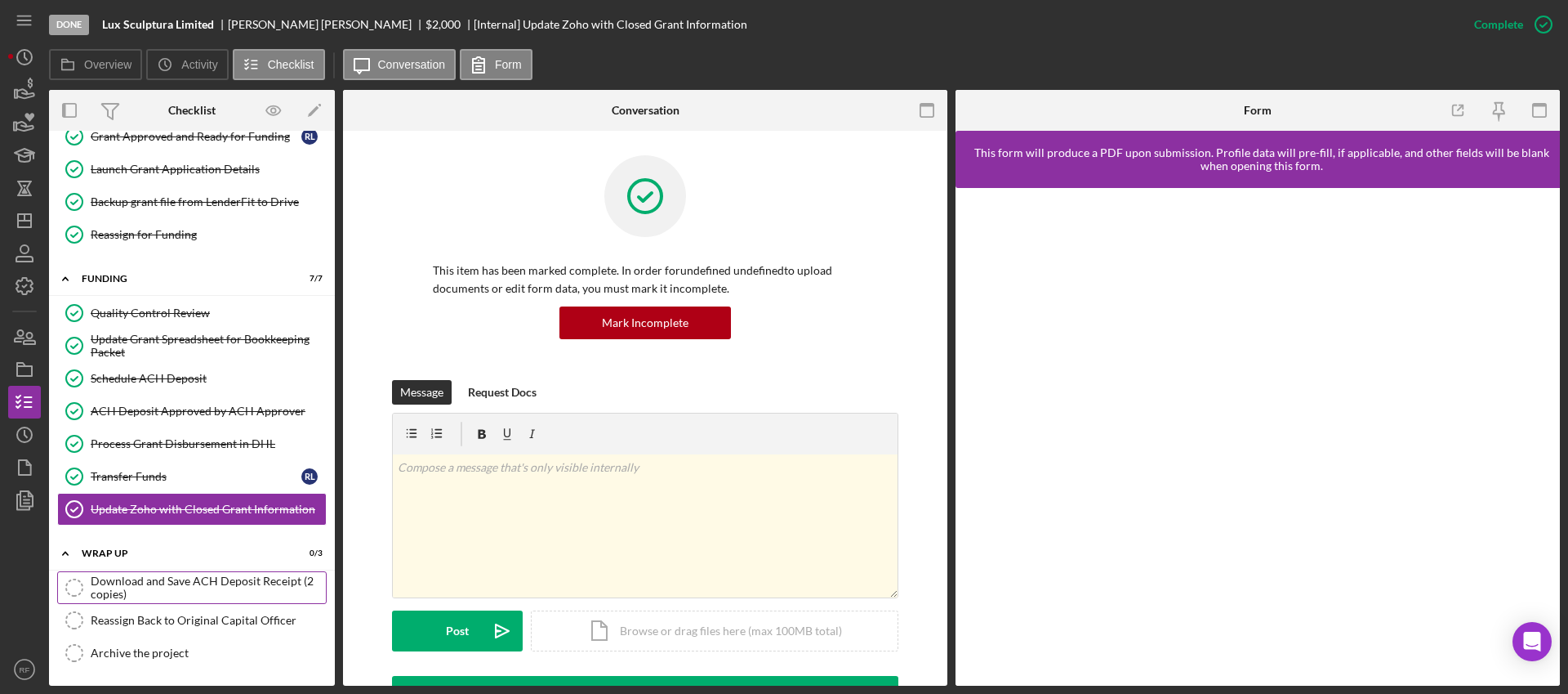
click at [169, 586] on div "Download and Save ACH Deposit Receipt (2 copies)" at bounding box center [208, 587] width 235 height 27
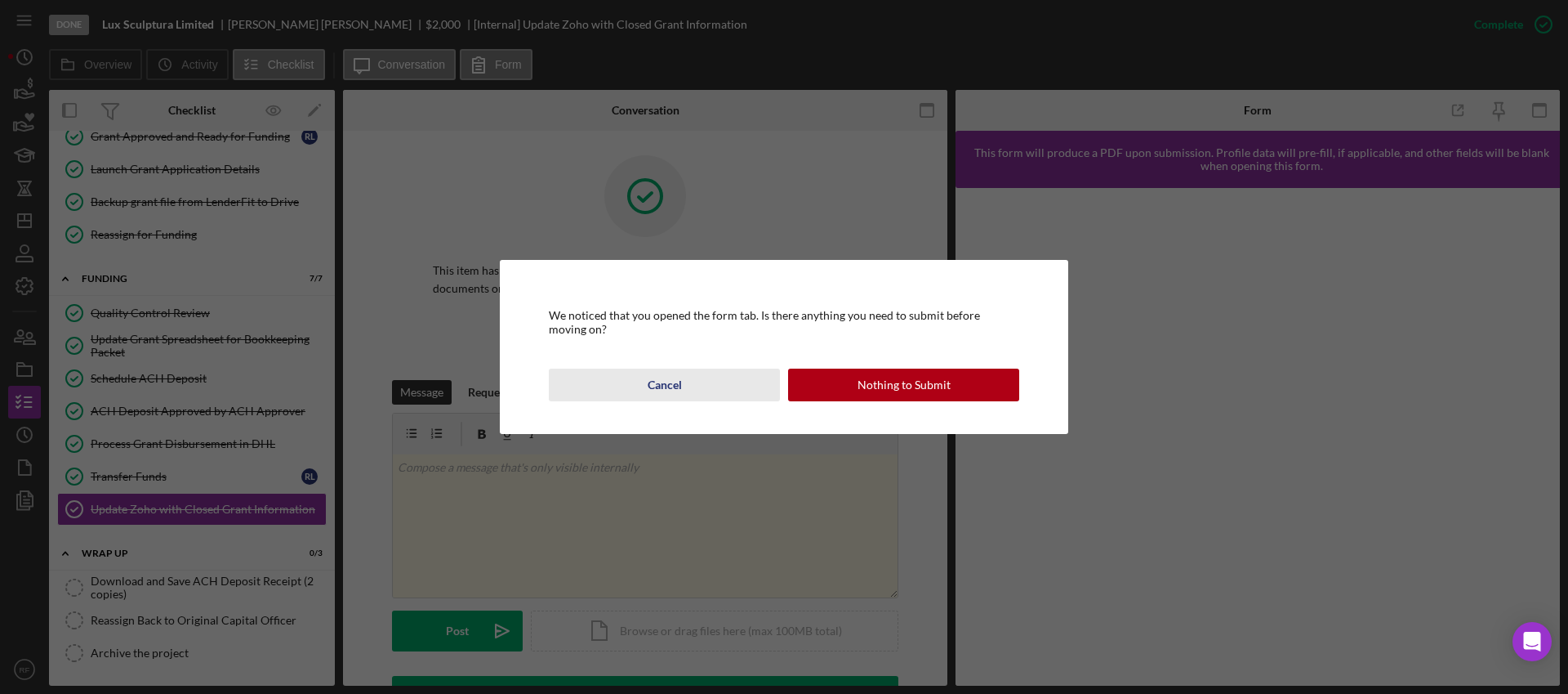
click at [717, 381] on button "Cancel" at bounding box center [664, 384] width 231 height 32
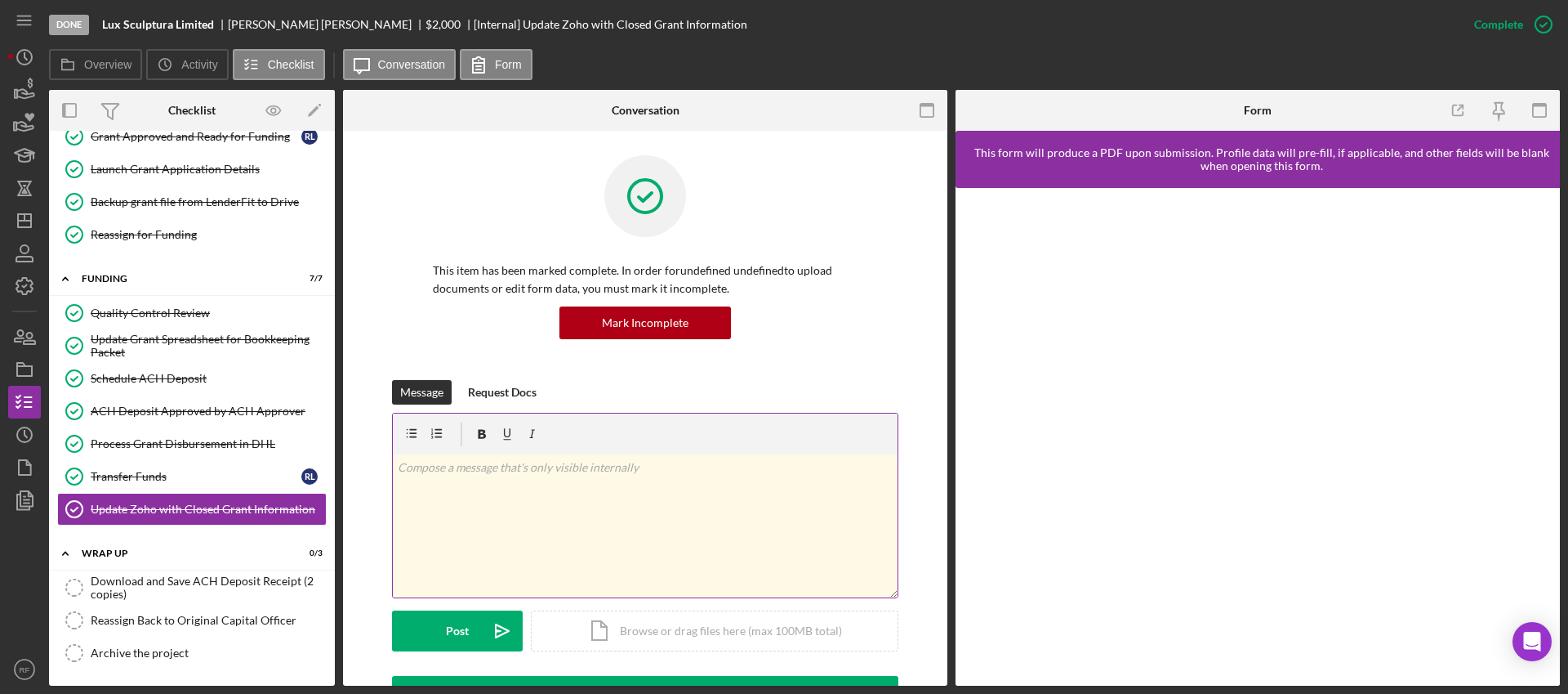
scroll to position [164, 0]
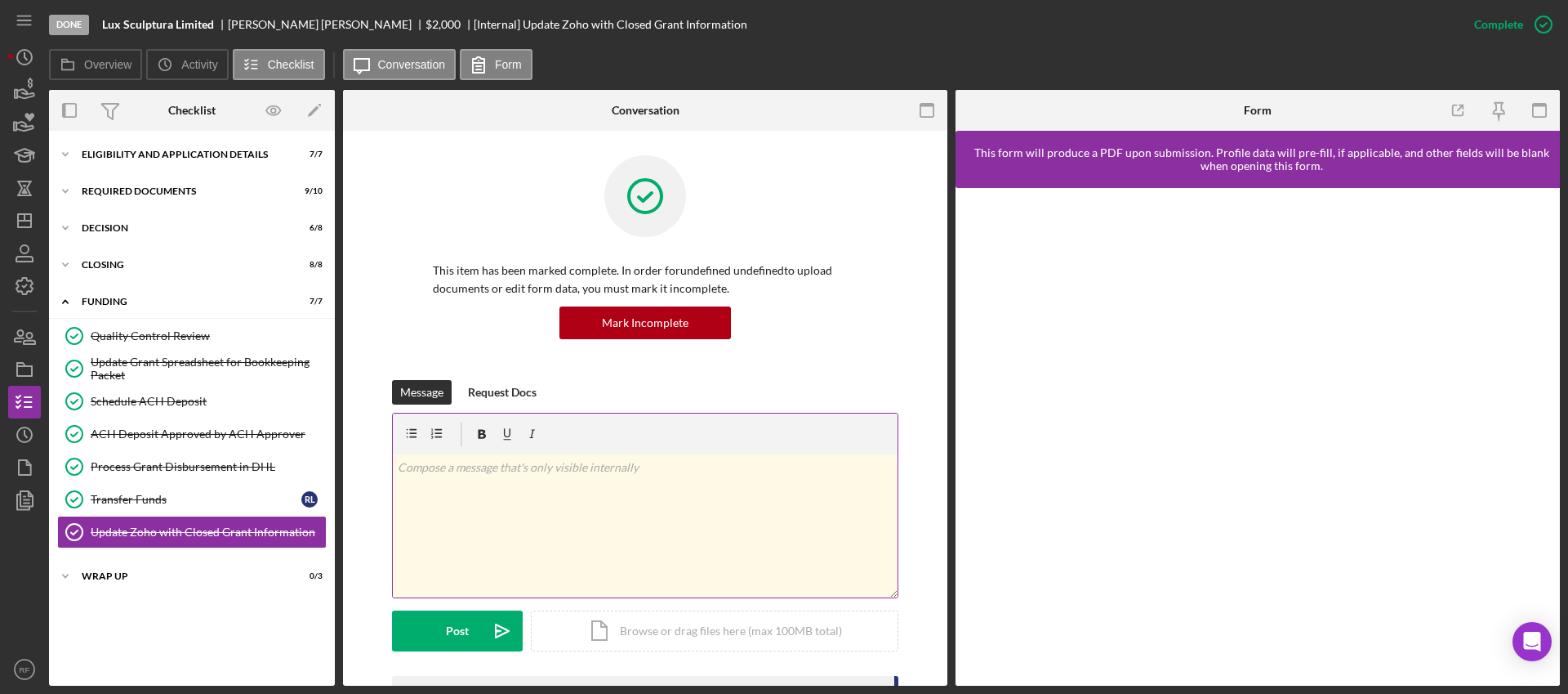
scroll to position [316, 0]
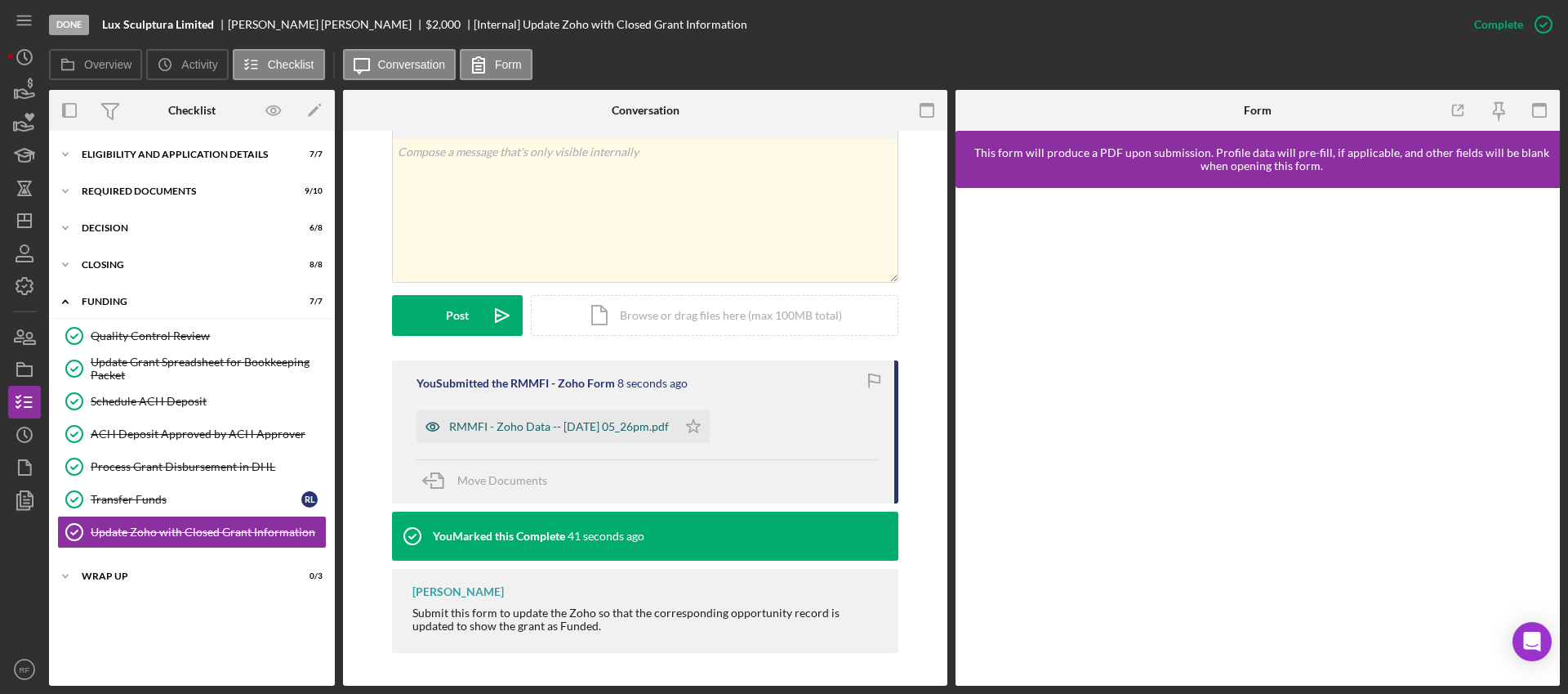
click at [612, 427] on div "RMMFI - Zoho Data -- [DATE] 05_26pm.pdf" at bounding box center [559, 427] width 219 height 13
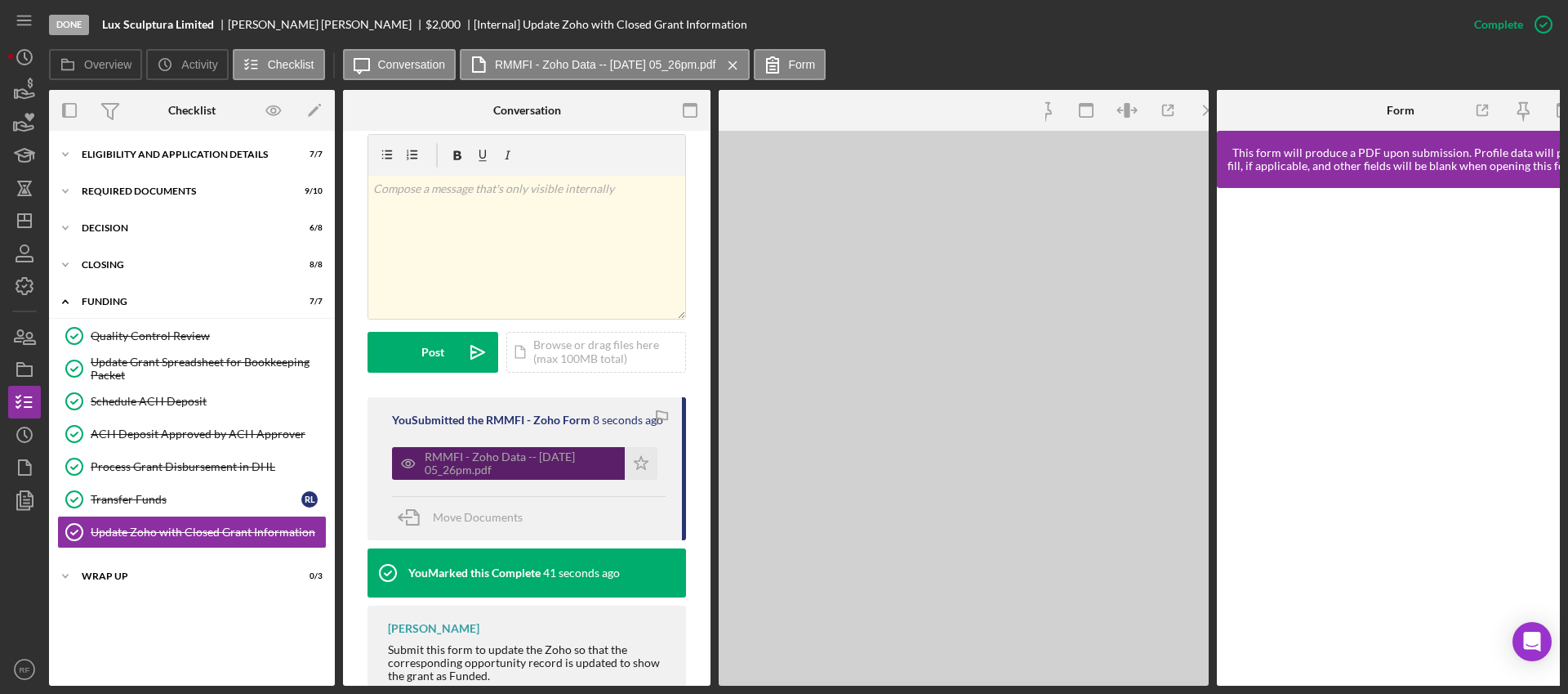
scroll to position [333, 0]
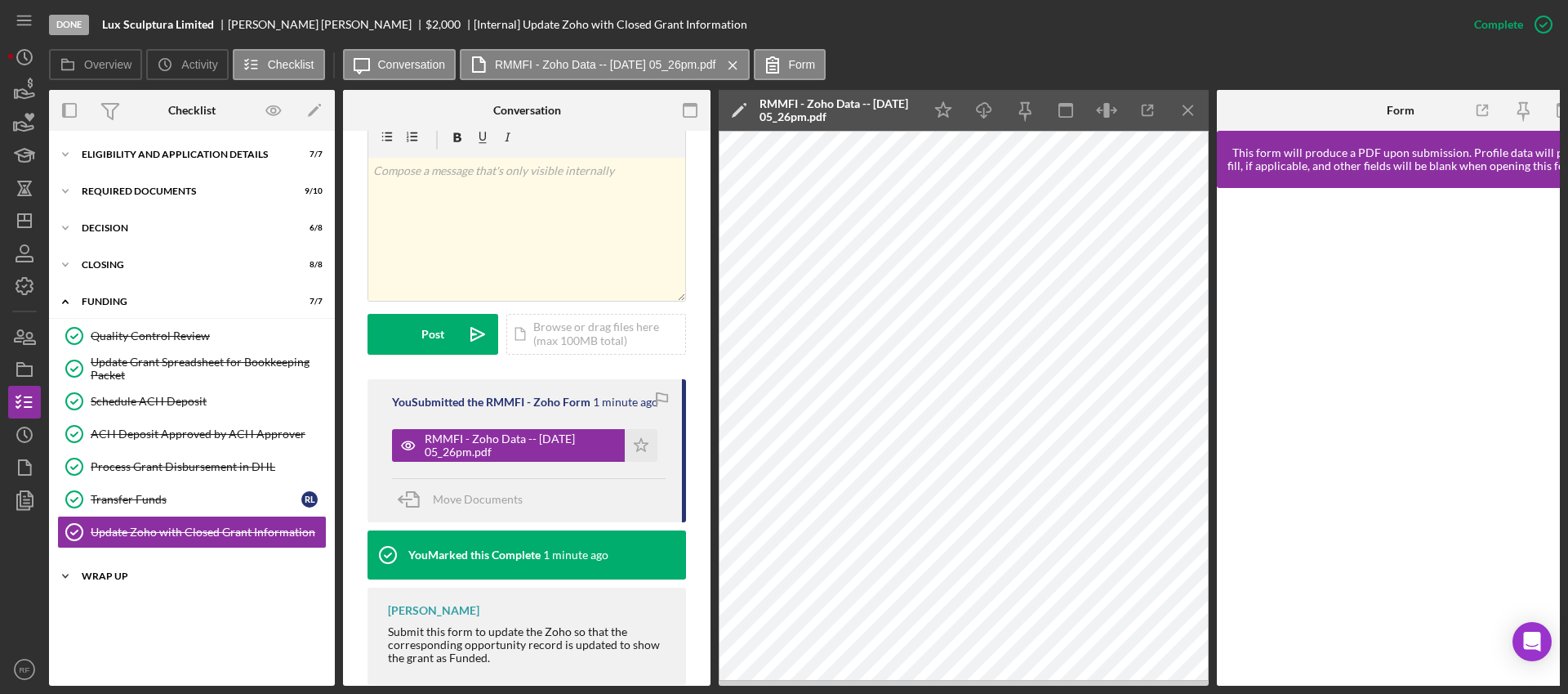
click at [97, 577] on div "Wrap Up" at bounding box center [198, 576] width 233 height 10
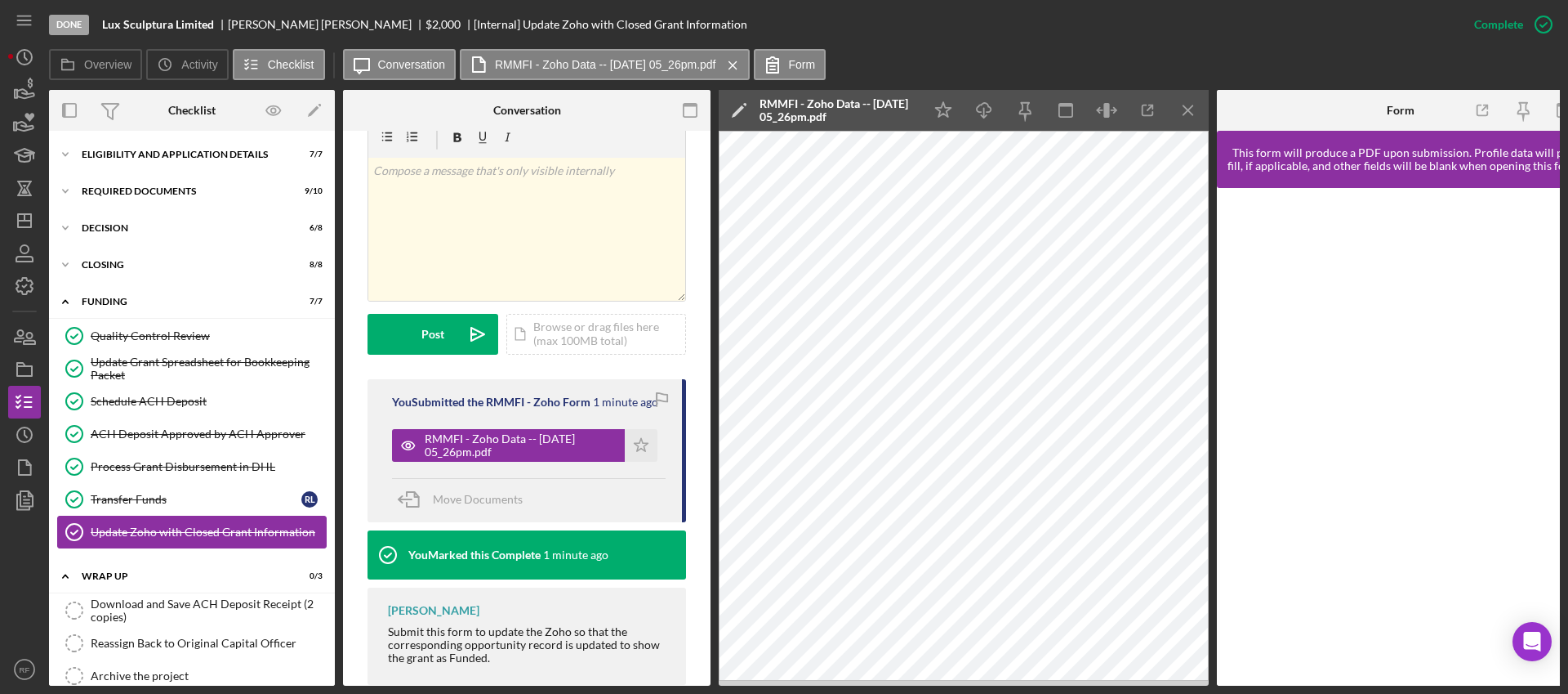
scroll to position [28, 0]
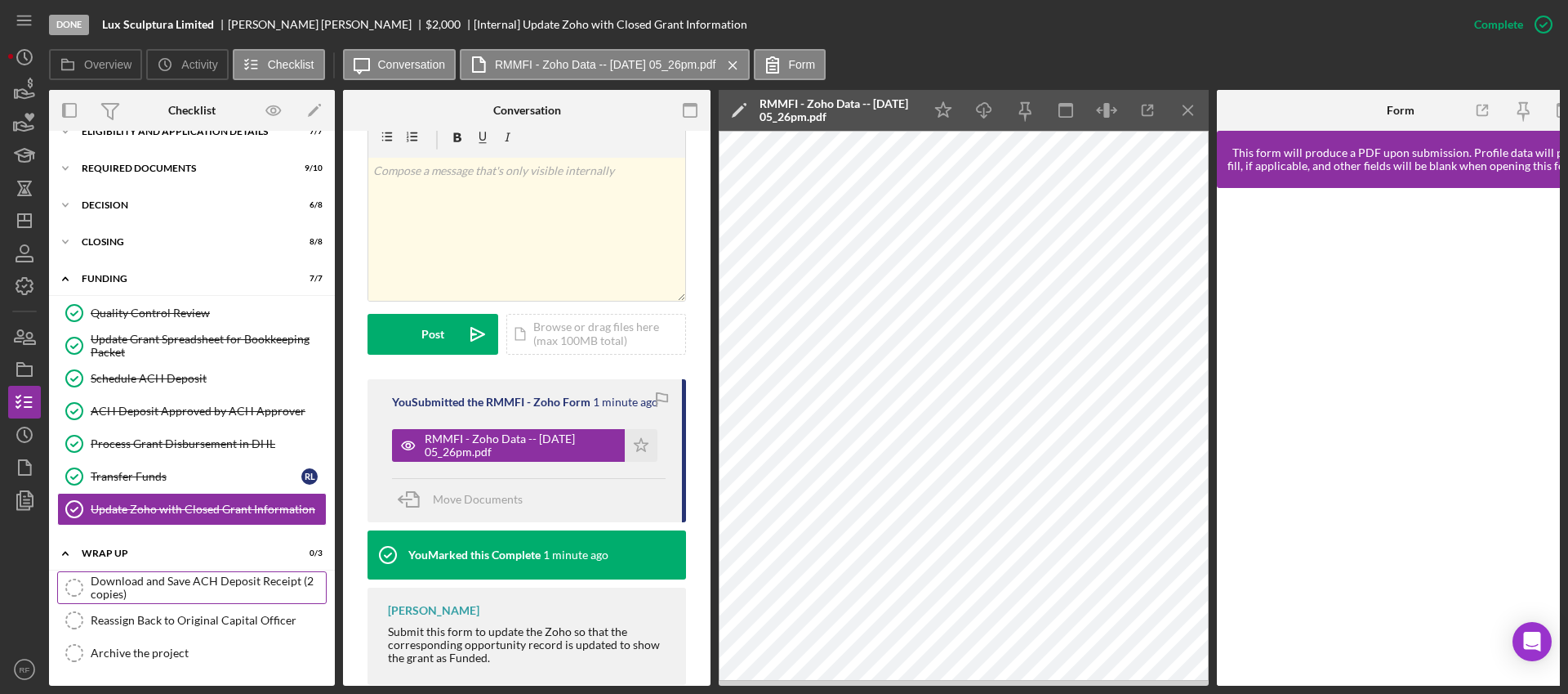
click at [183, 576] on div "Download and Save ACH Deposit Receipt (2 copies)" at bounding box center [208, 587] width 235 height 27
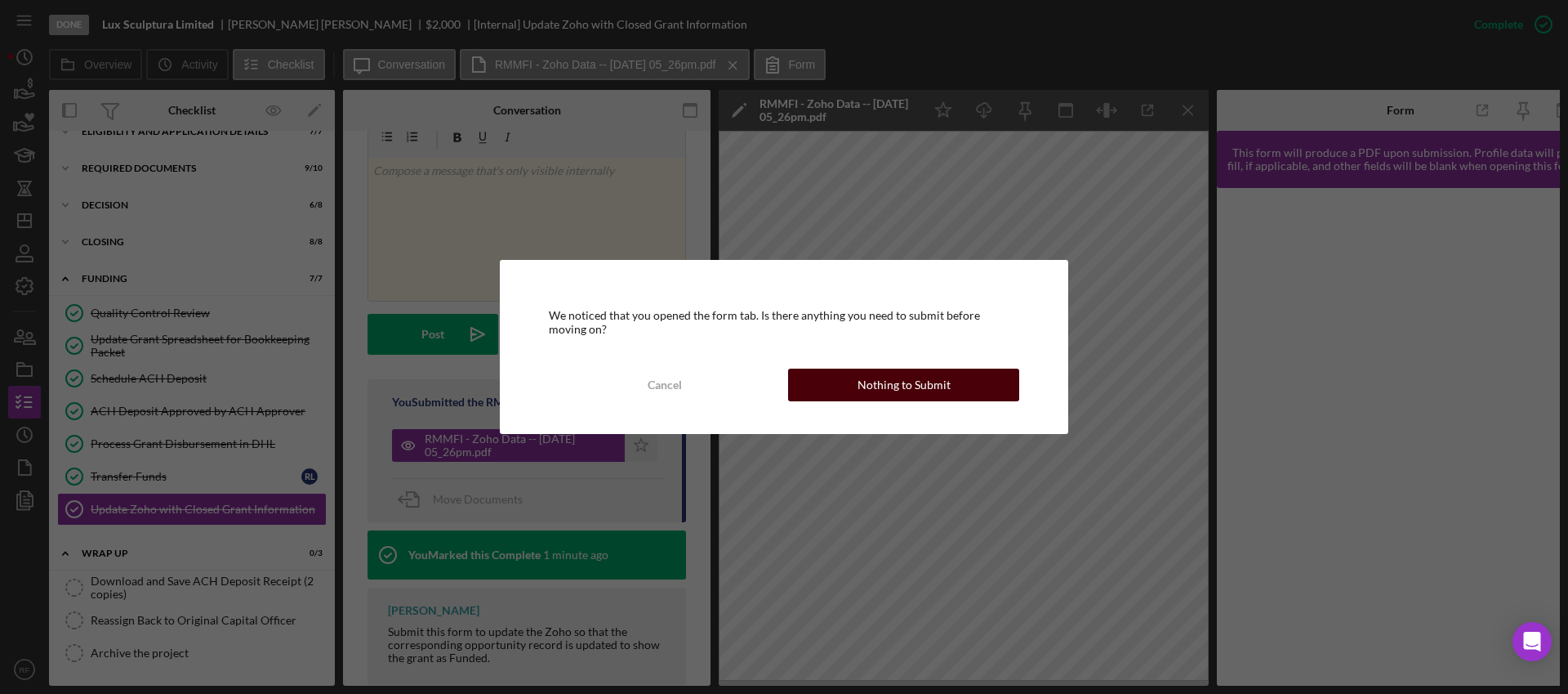
click at [907, 387] on div "Nothing to Submit" at bounding box center [904, 384] width 93 height 32
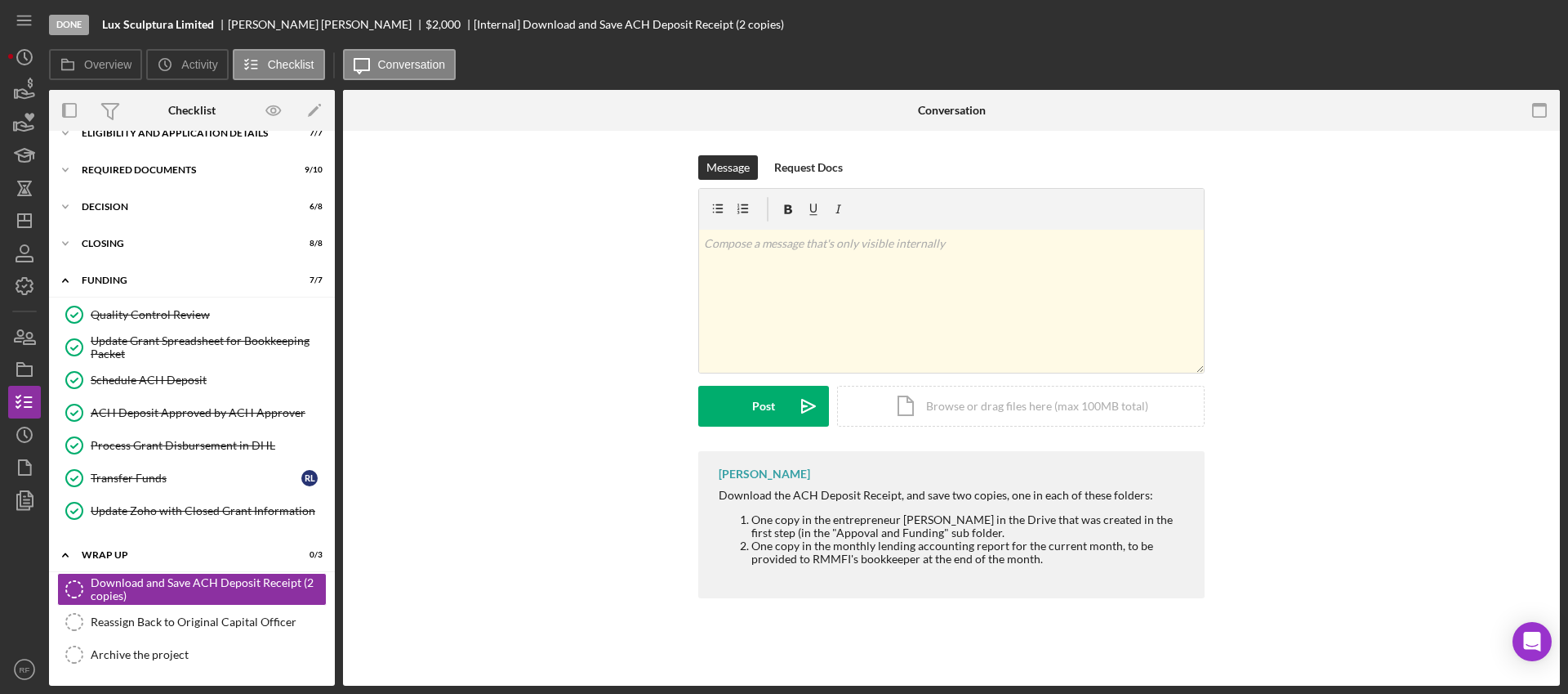
scroll to position [23, 0]
click at [1494, 13] on div "Mark Complete" at bounding box center [1484, 24] width 79 height 32
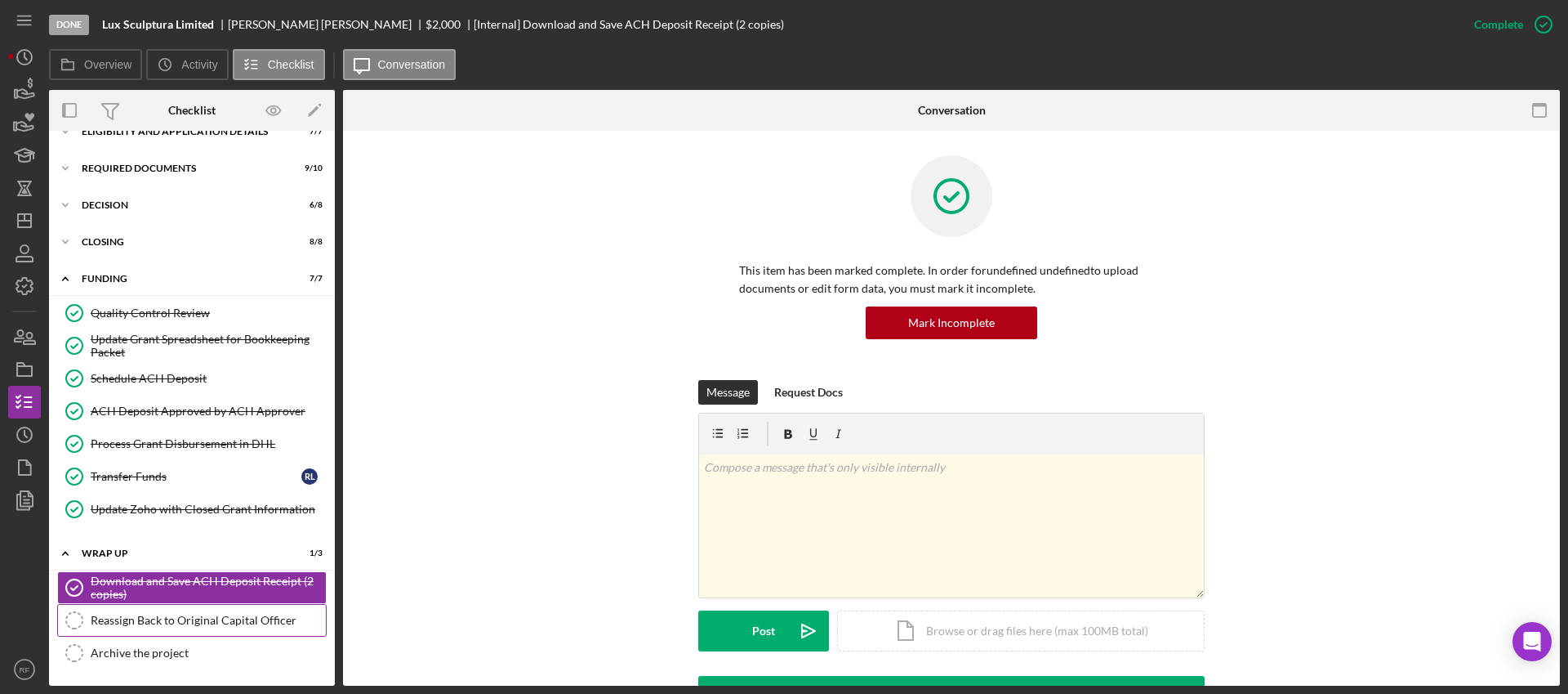
click at [205, 627] on link "Reassign Back to Original Capital Officer Reassign Back to Original Capital Off…" at bounding box center [192, 619] width 270 height 32
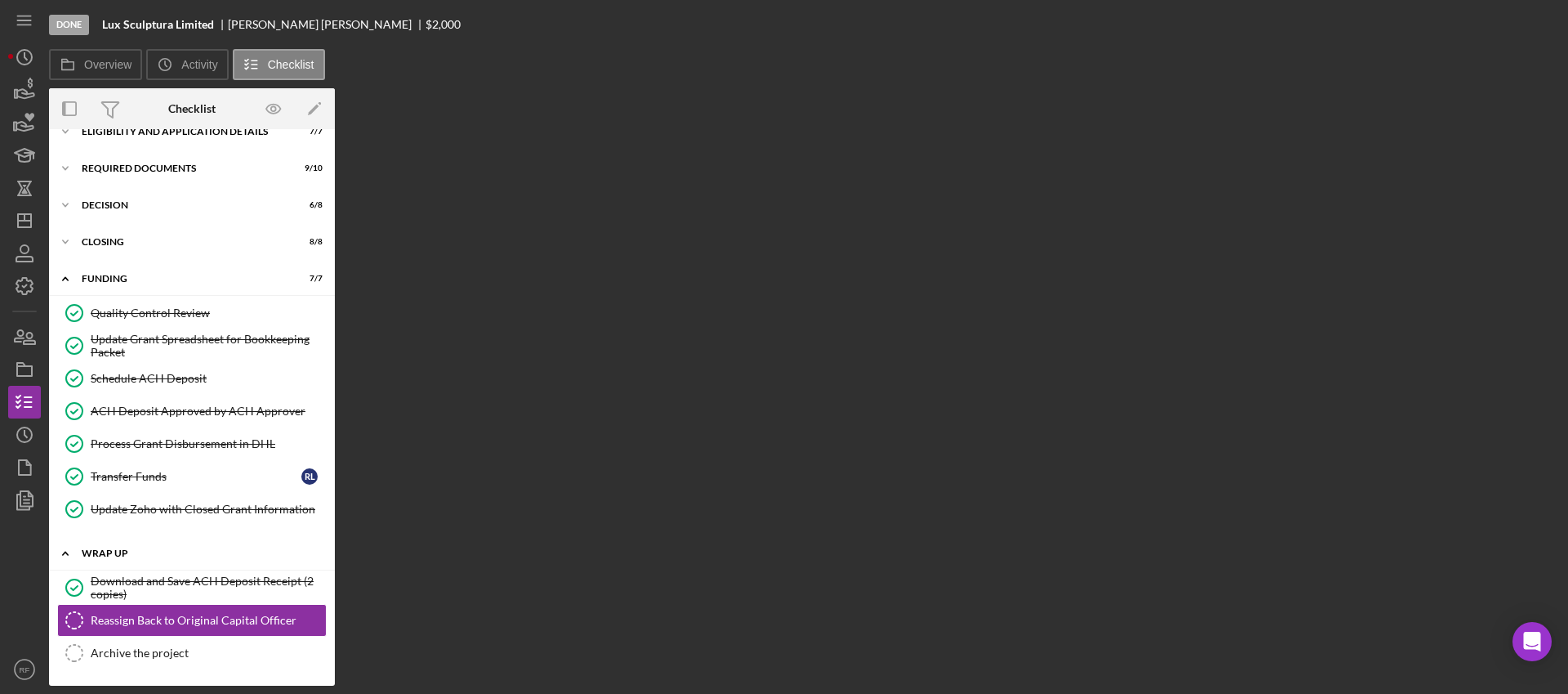
scroll to position [23, 0]
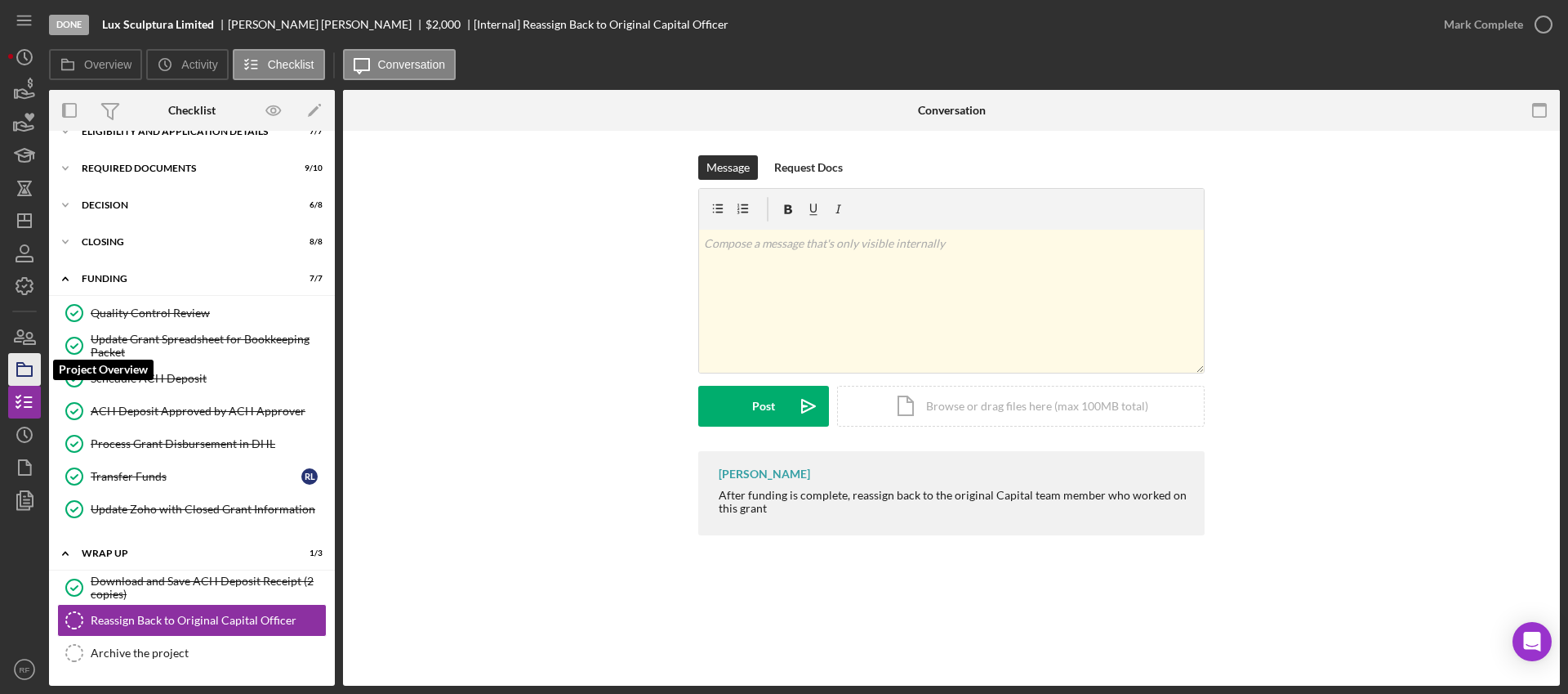
click at [35, 379] on icon "button" at bounding box center [24, 369] width 41 height 41
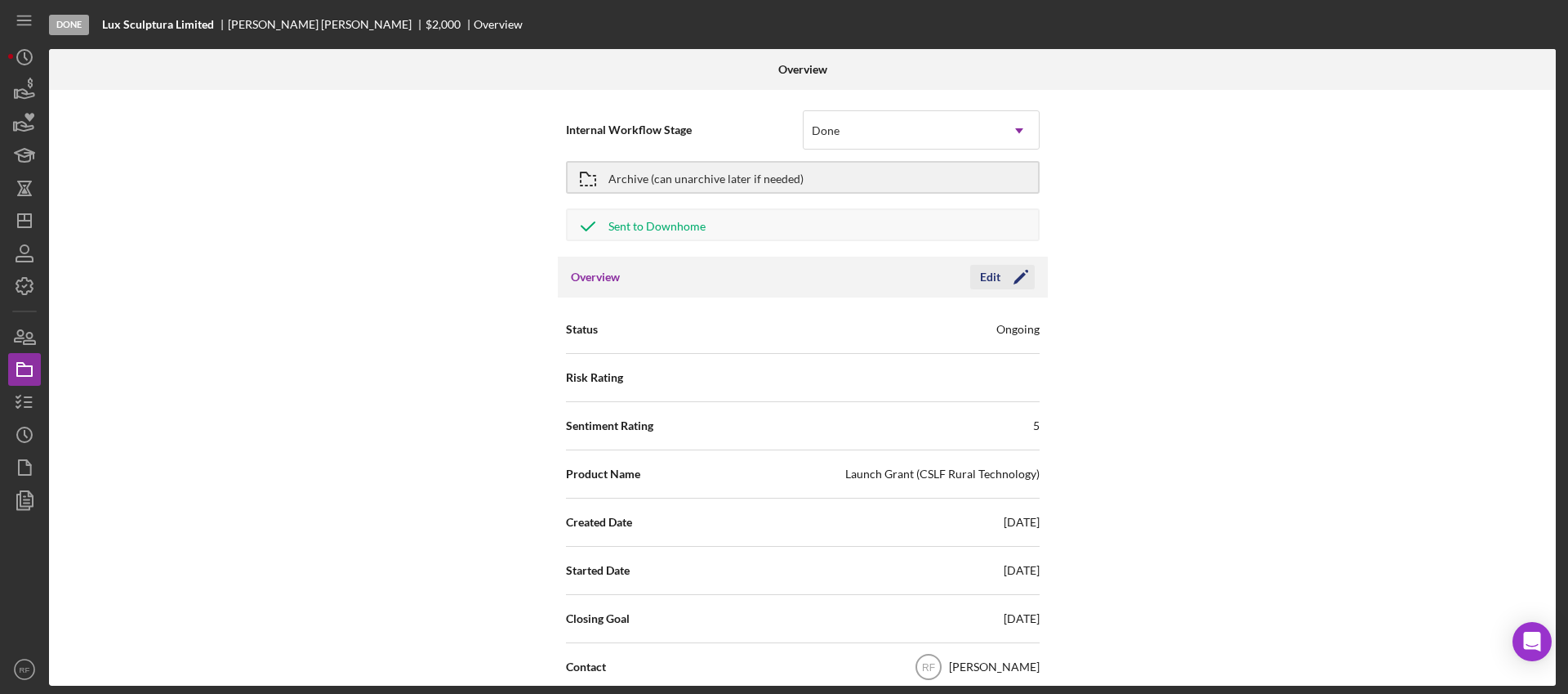
click at [1006, 277] on icon "Icon/Edit" at bounding box center [1020, 277] width 41 height 41
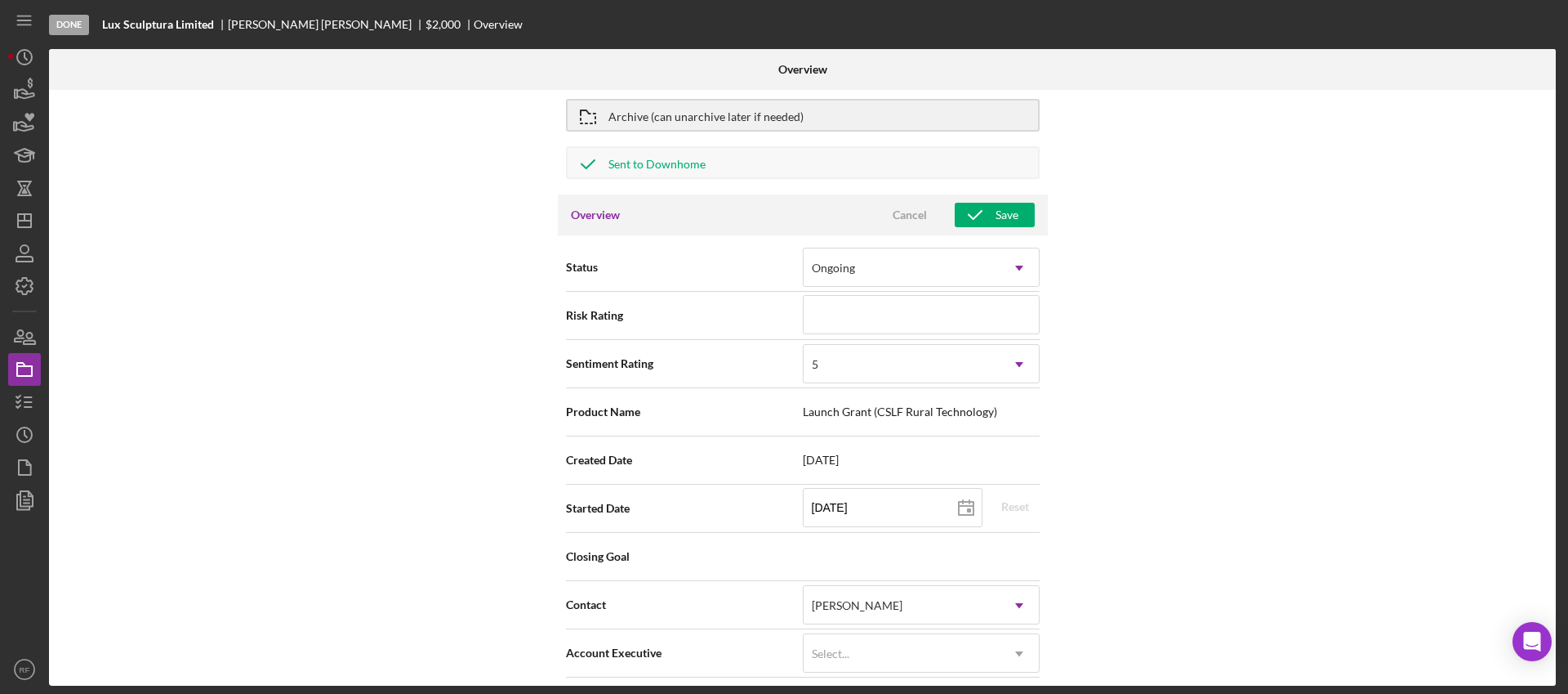
scroll to position [113, 0]
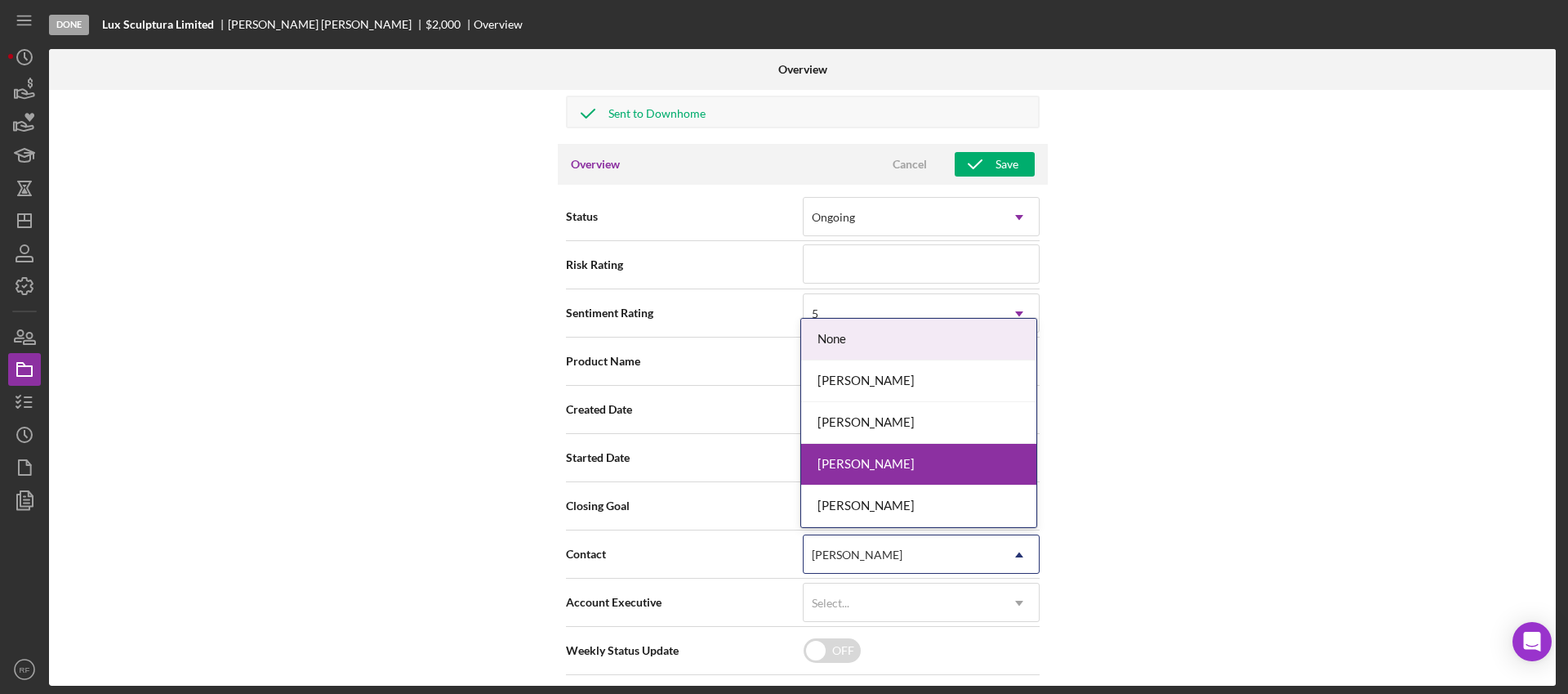
click at [879, 559] on div "[PERSON_NAME]" at bounding box center [857, 555] width 90 height 13
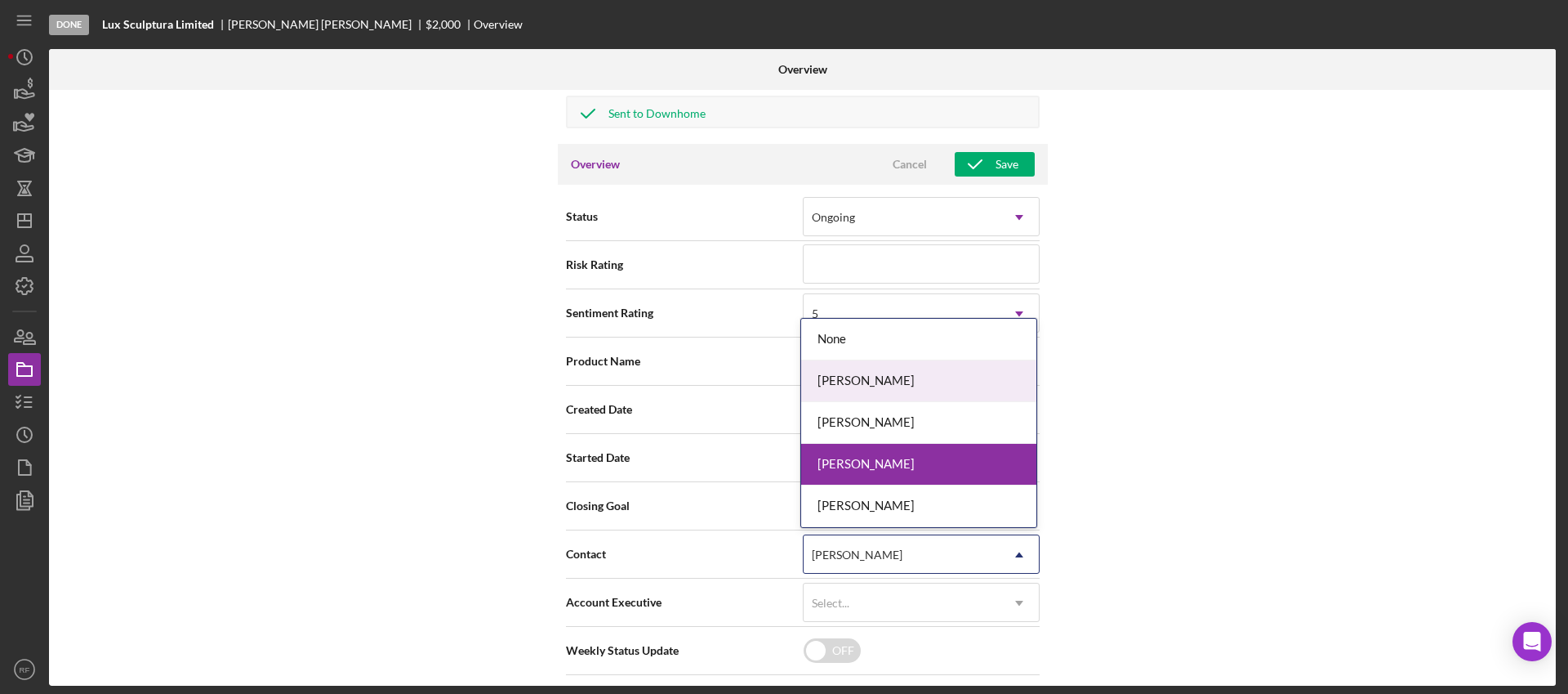
click at [860, 378] on div "[PERSON_NAME]" at bounding box center [919, 381] width 235 height 41
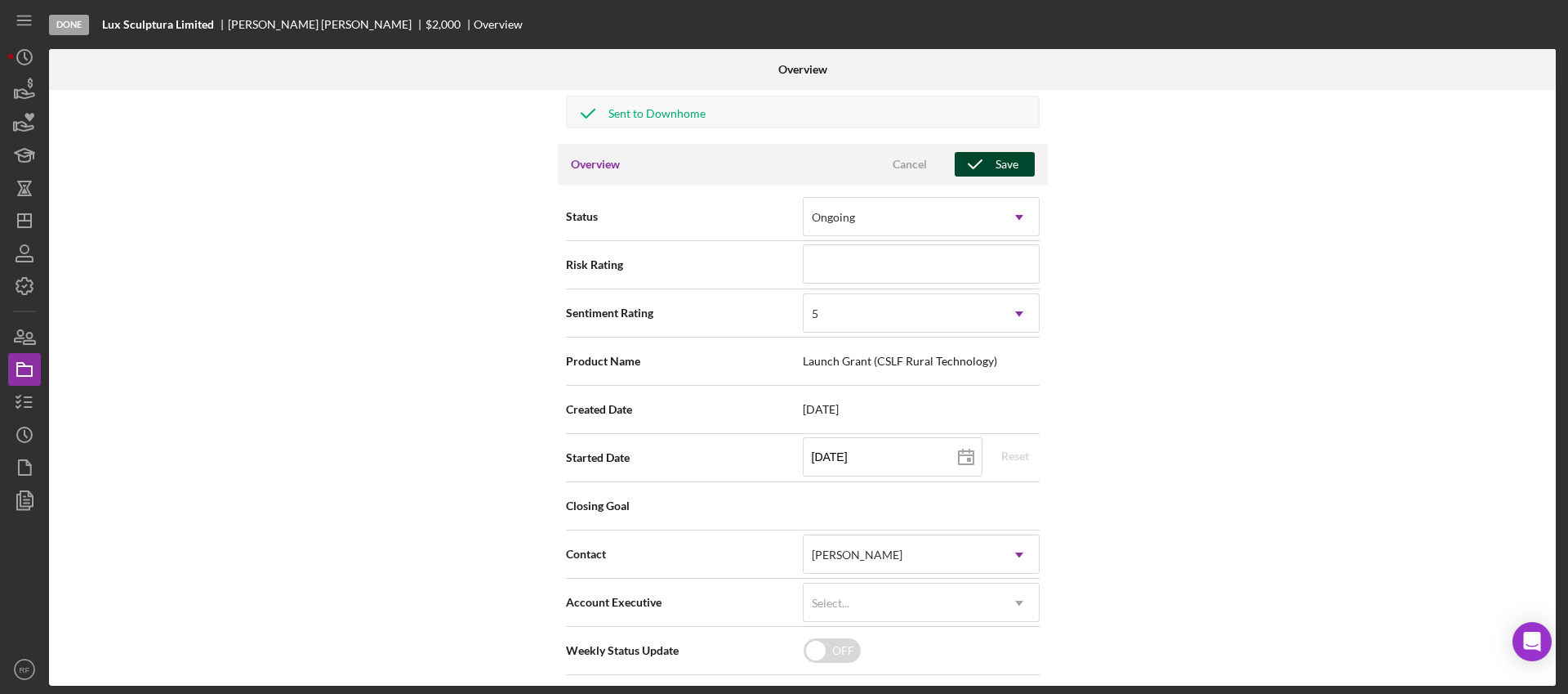
click at [996, 163] on div "Save" at bounding box center [1008, 164] width 23 height 25
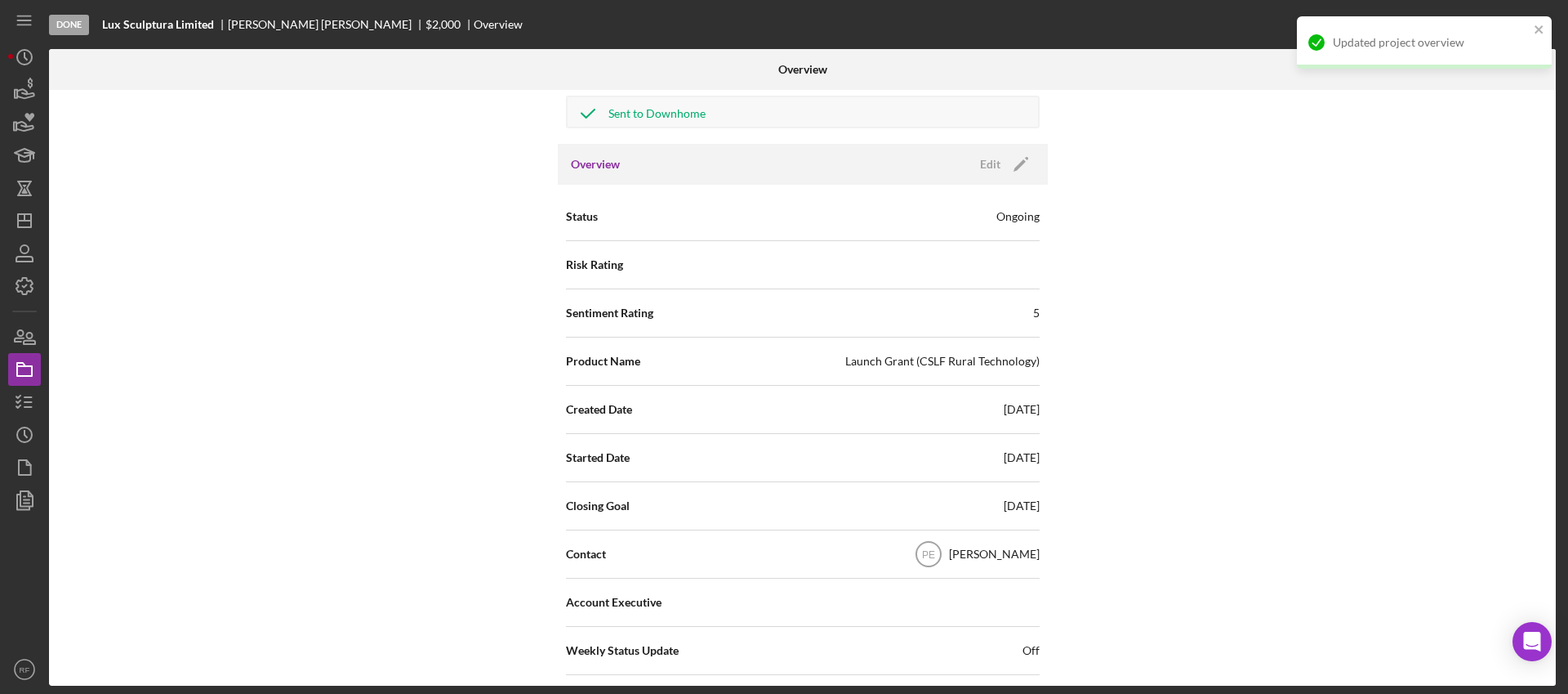
scroll to position [0, 0]
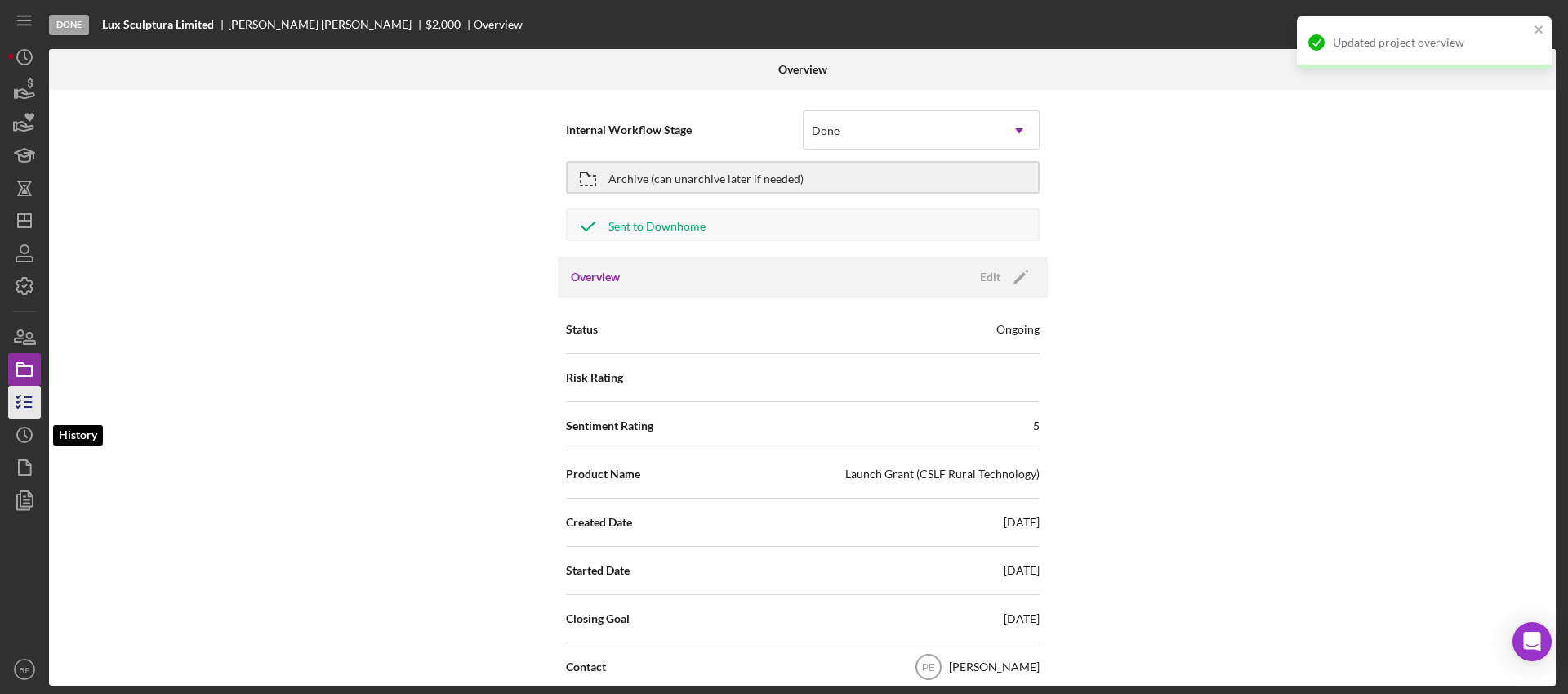
click at [30, 407] on line "button" at bounding box center [28, 407] width 7 height 0
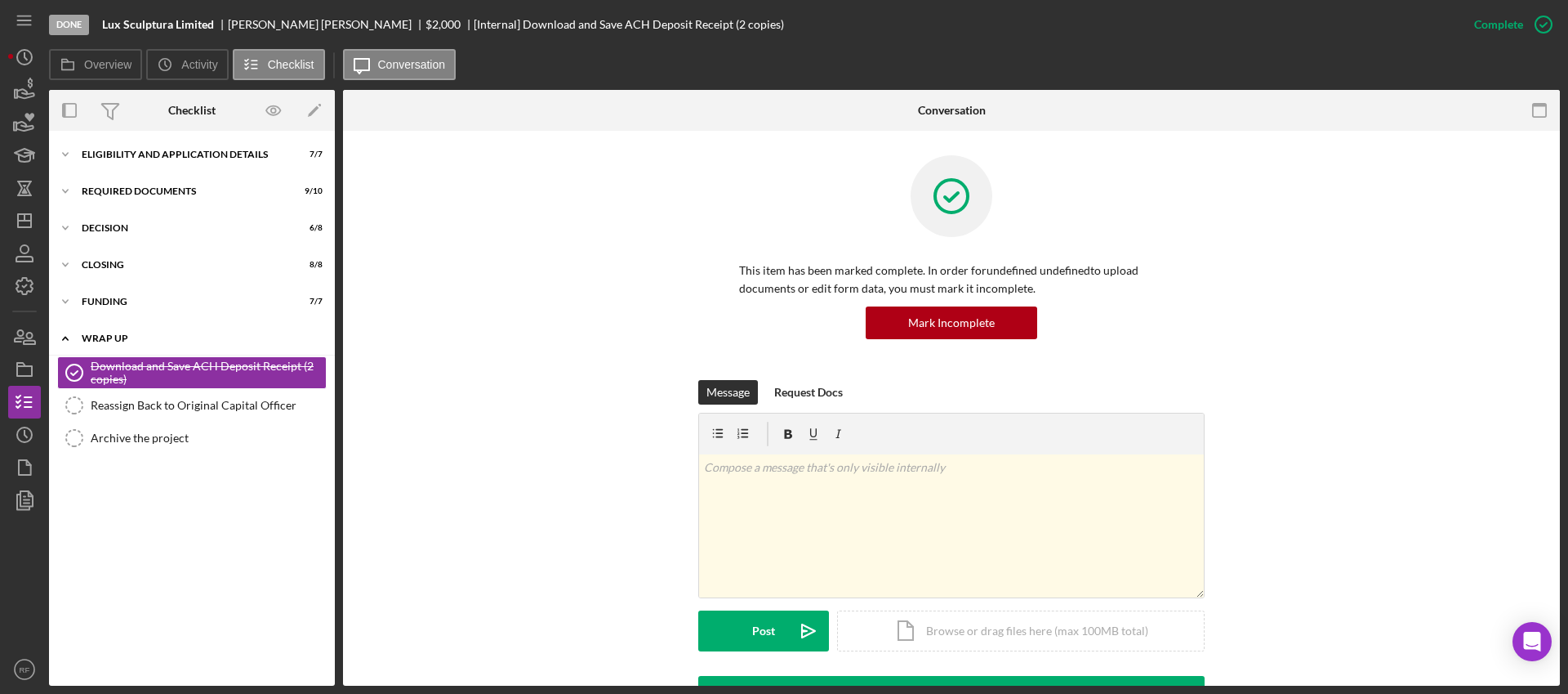
click at [190, 345] on div "Icon/Expander Wrap Up 1 / 3" at bounding box center [191, 339] width 286 height 33
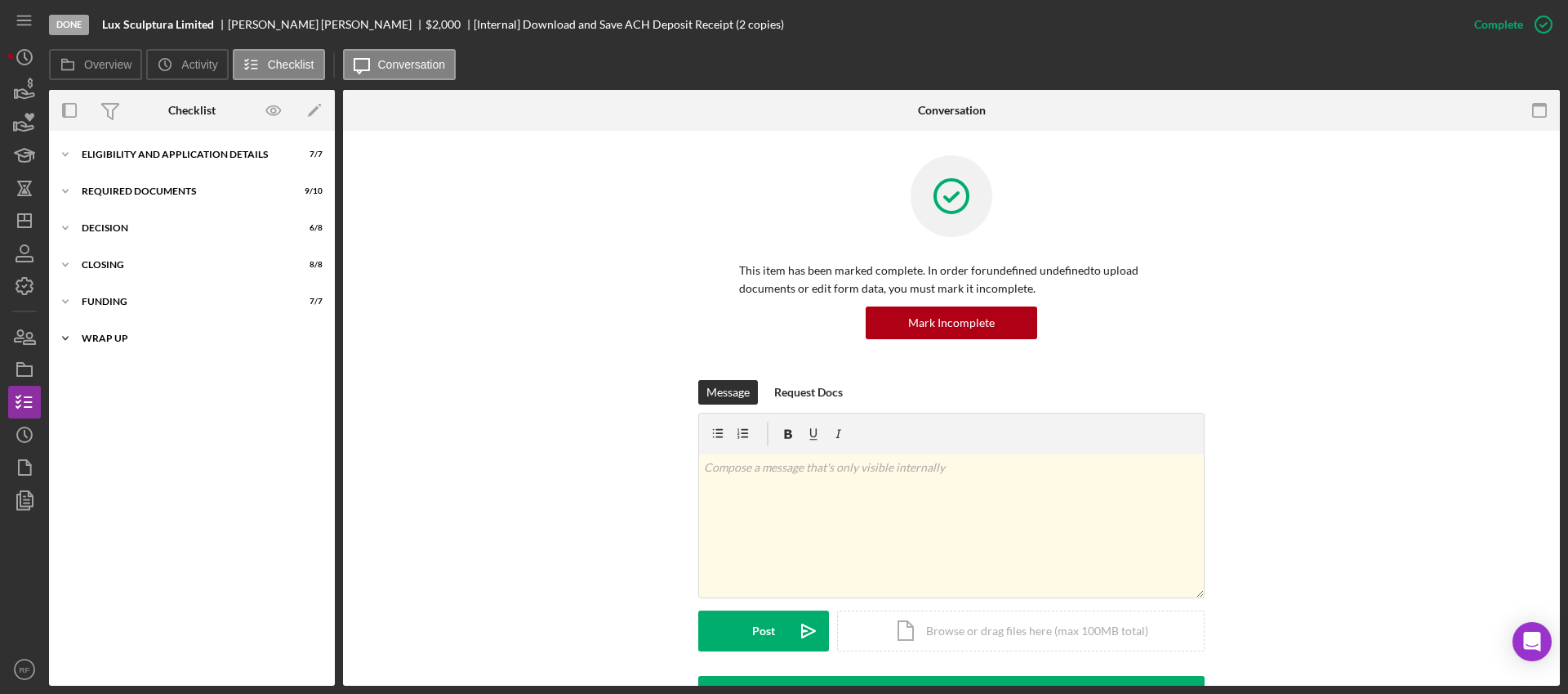
click at [190, 345] on div "Icon/Expander Wrap Up 1 / 3" at bounding box center [191, 338] width 286 height 32
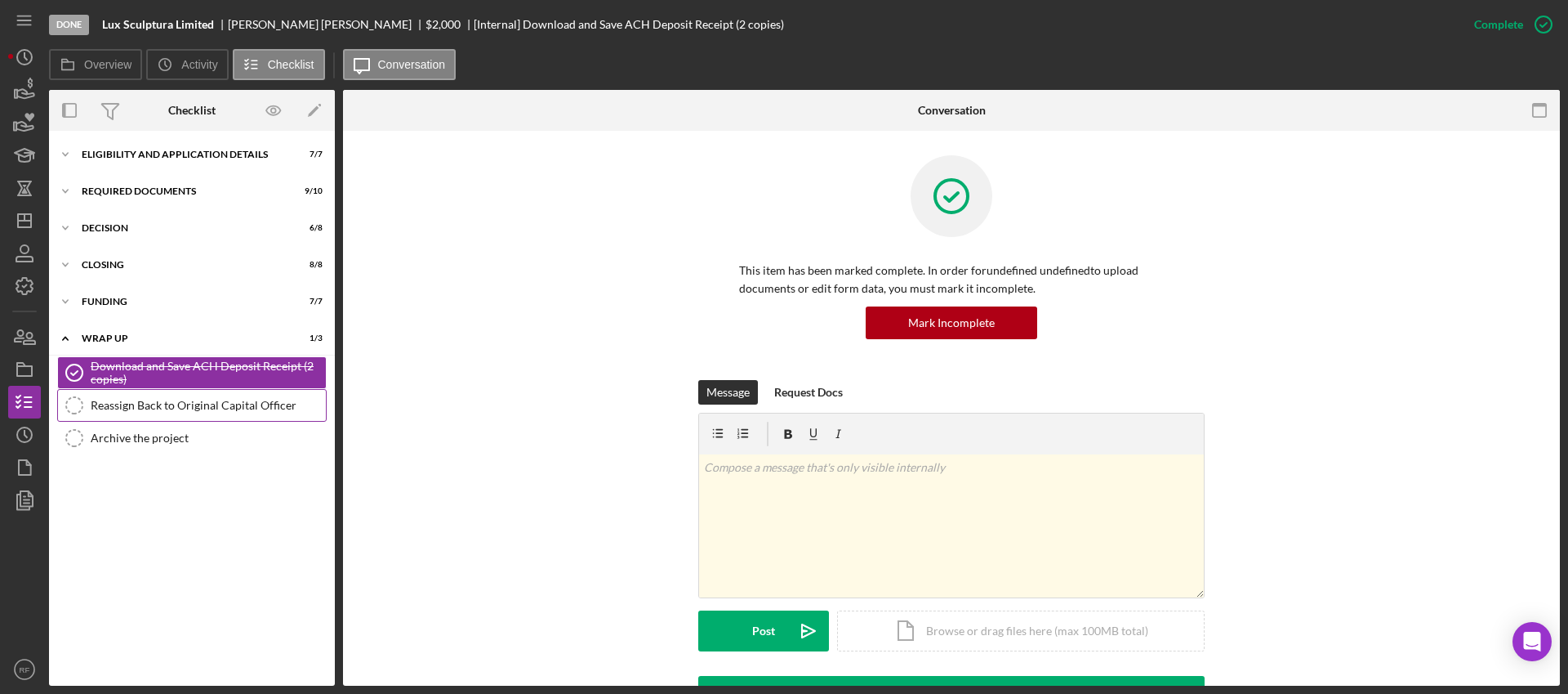
click at [172, 399] on div "Reassign Back to Original Capital Officer" at bounding box center [208, 405] width 235 height 13
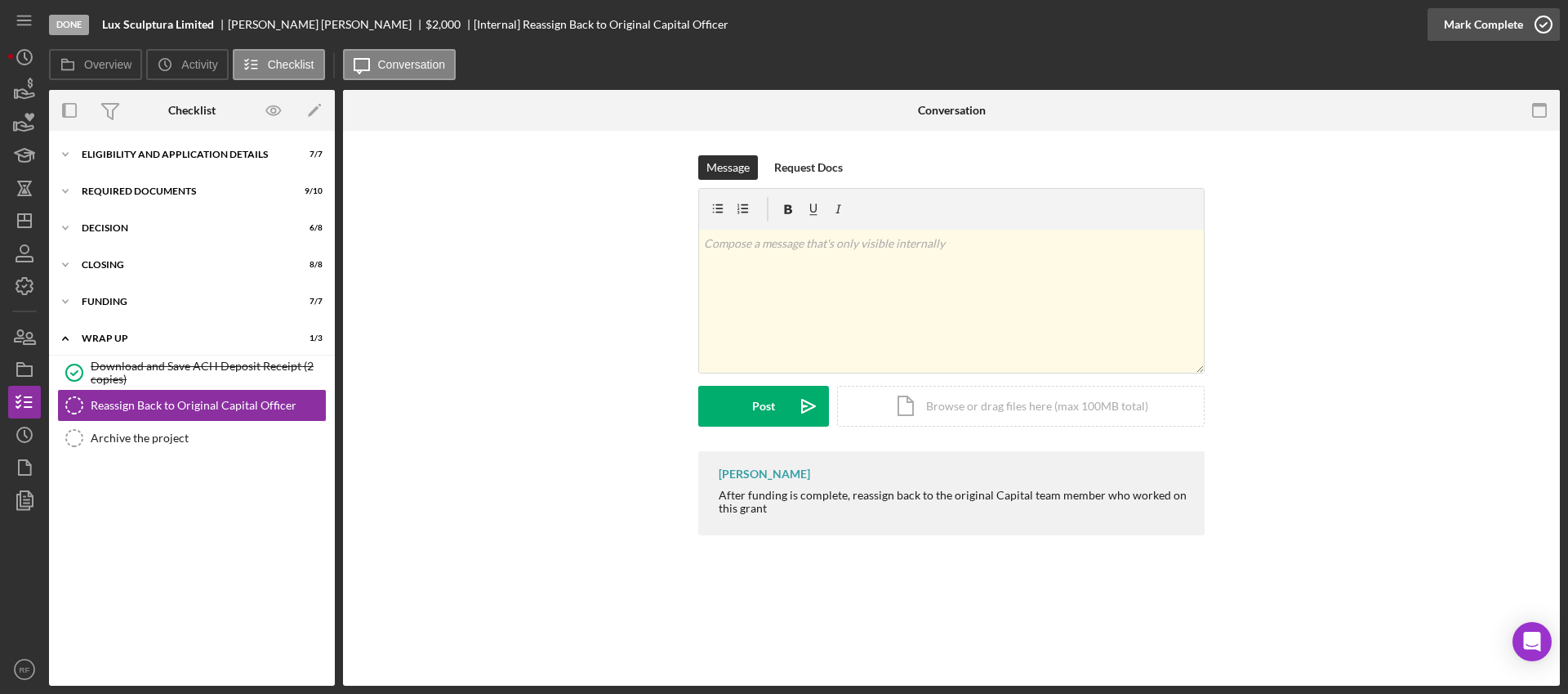
click at [1476, 20] on div "Mark Complete" at bounding box center [1484, 24] width 79 height 32
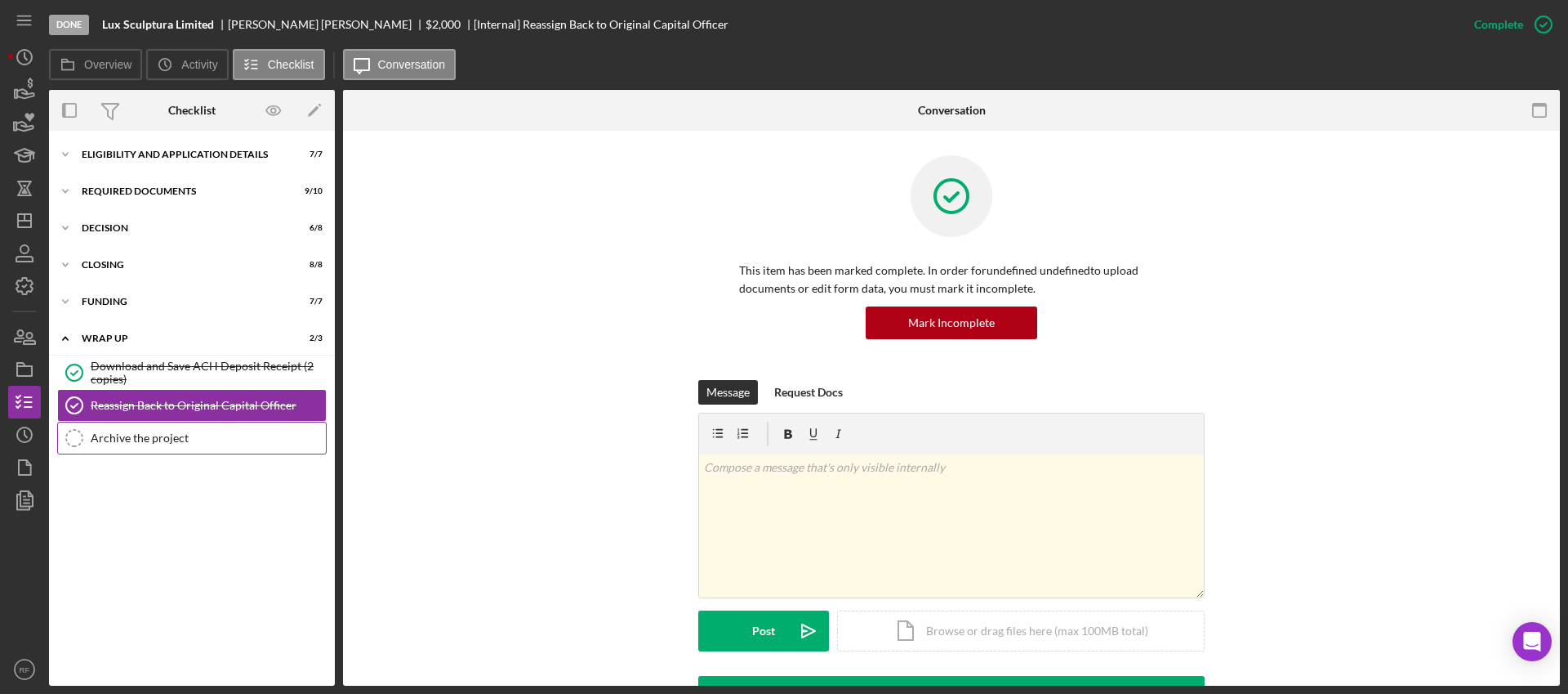
click at [175, 440] on div "Archive the project" at bounding box center [208, 438] width 235 height 13
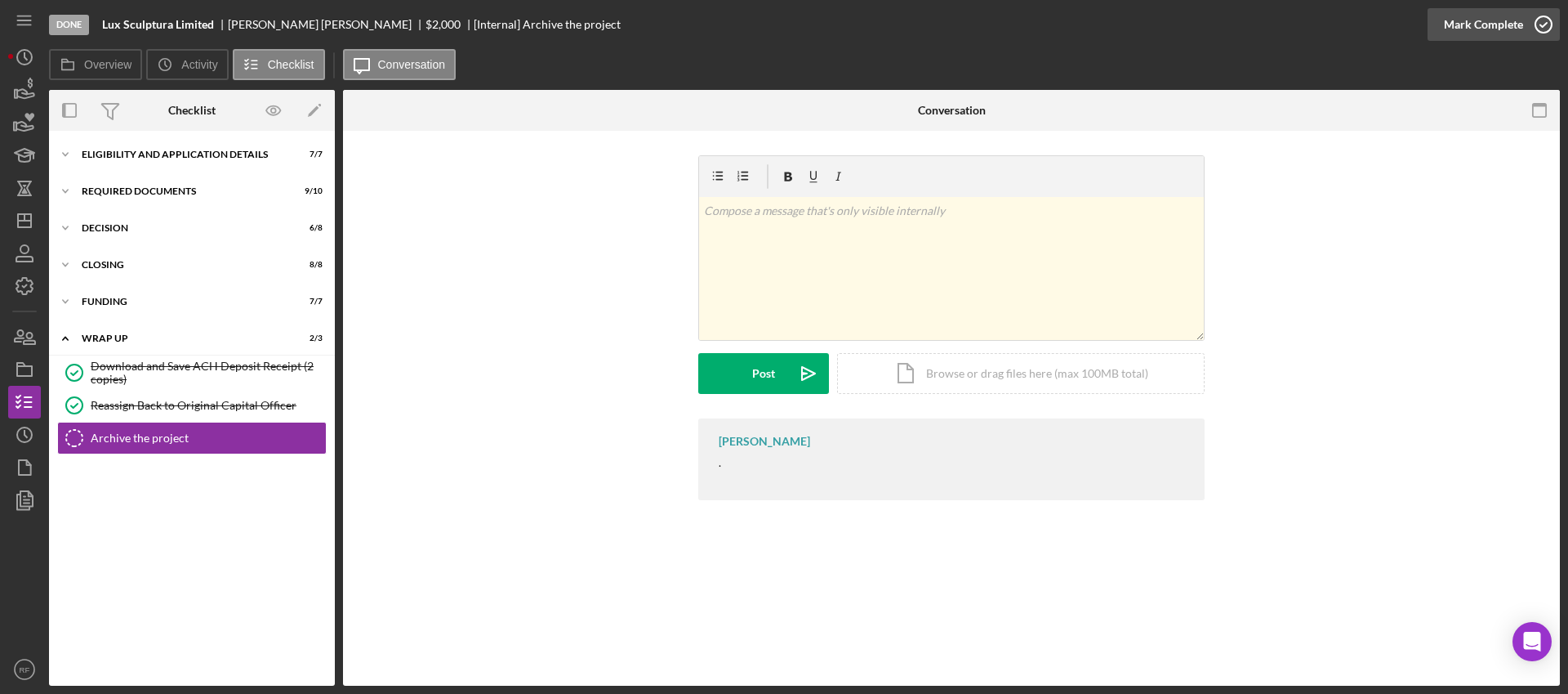
click at [1479, 27] on div "Mark Complete" at bounding box center [1484, 24] width 79 height 32
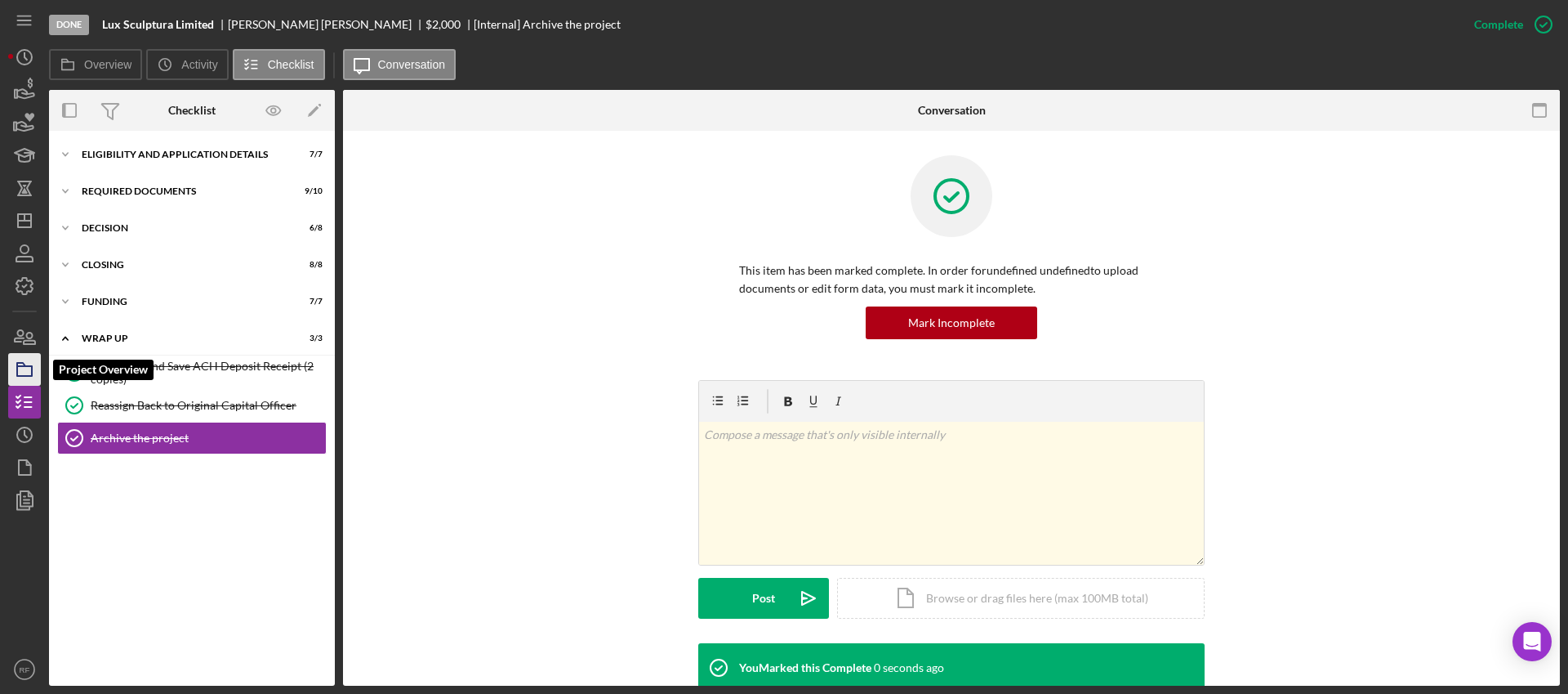
click at [17, 366] on polygon "button" at bounding box center [22, 364] width 8 height 3
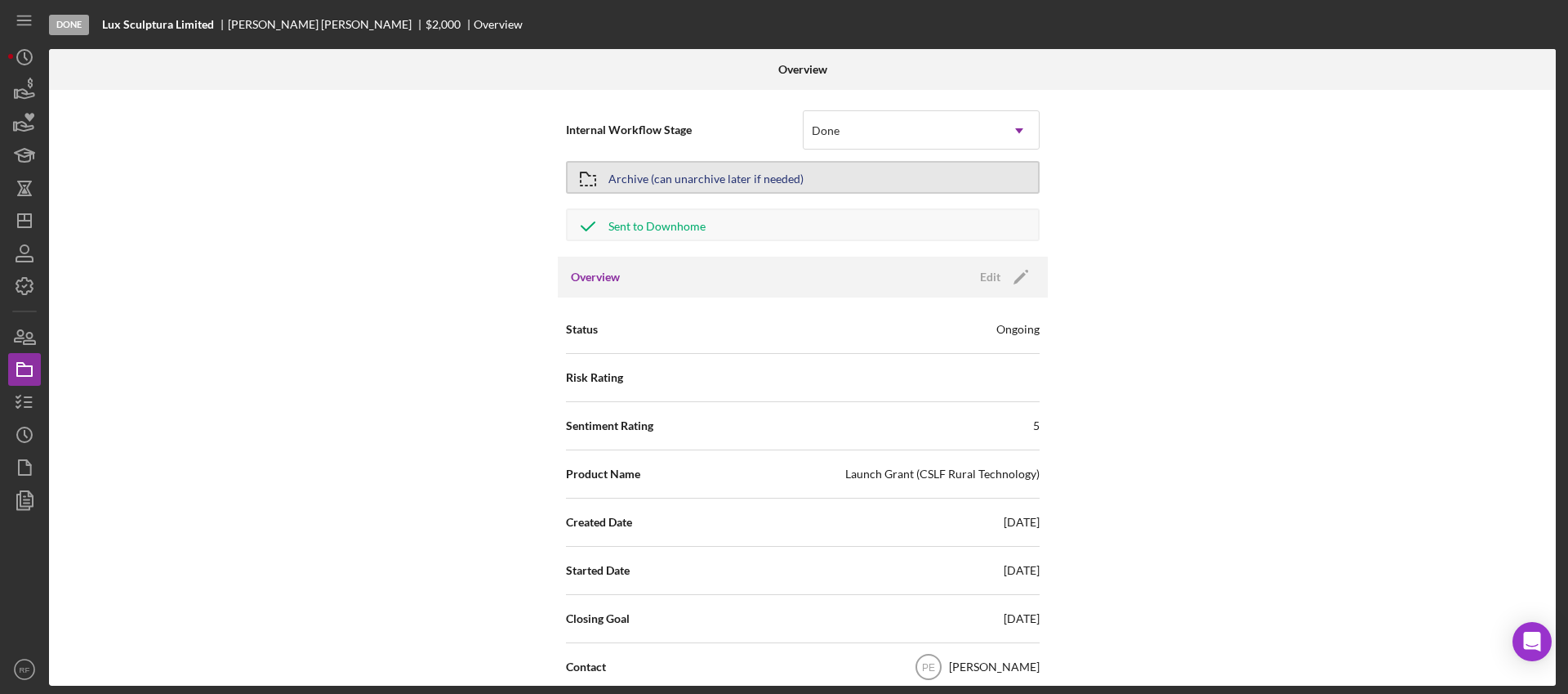
click at [806, 180] on button "Archive (can unarchive later if needed)" at bounding box center [803, 176] width 474 height 32
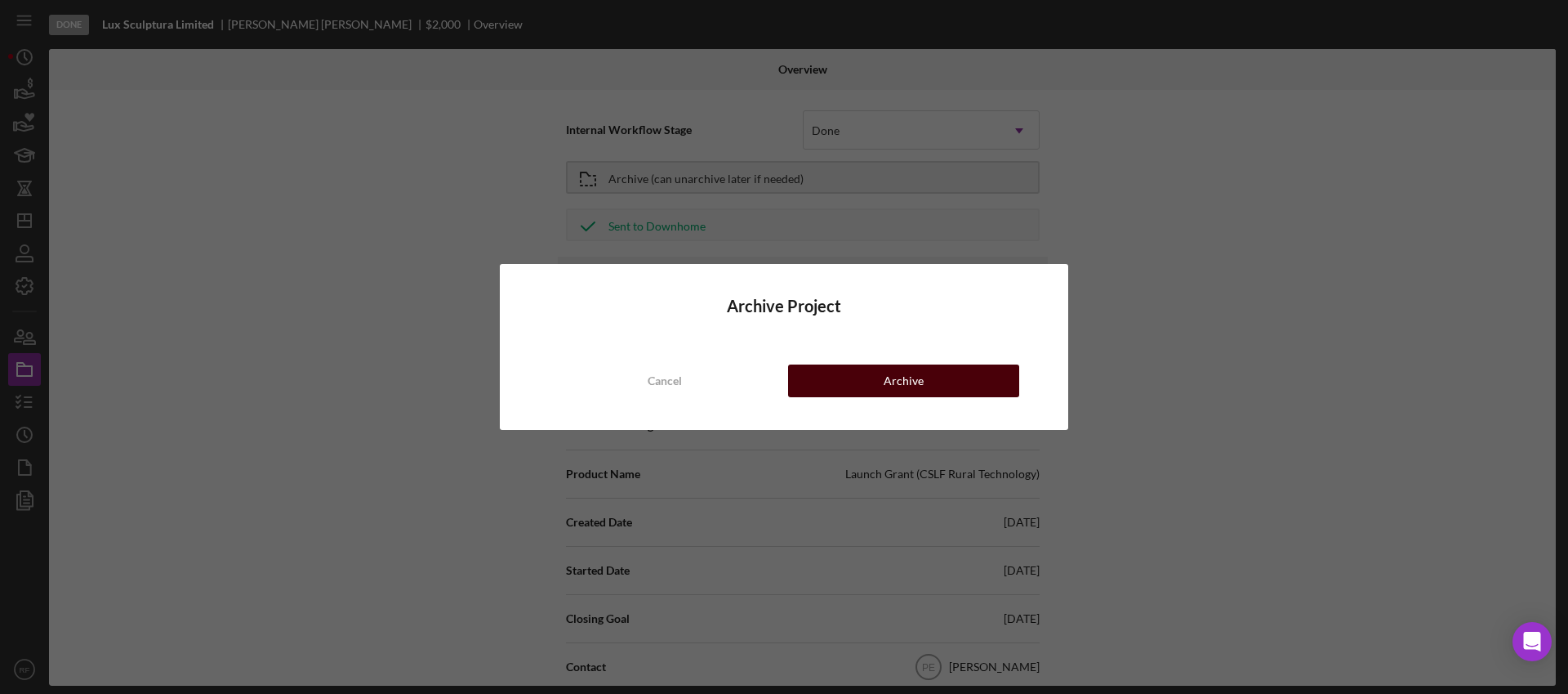
click at [876, 393] on button "Archive" at bounding box center [903, 380] width 231 height 32
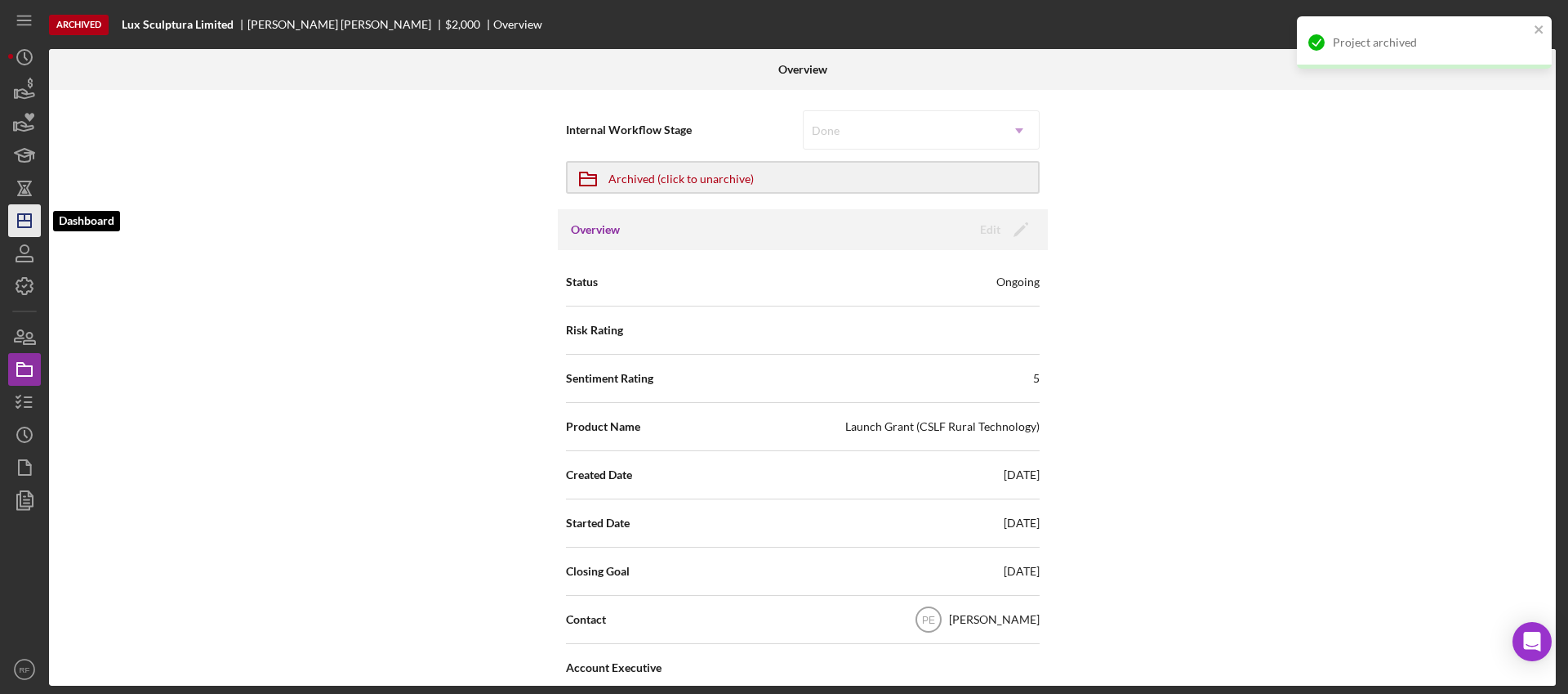
click at [30, 211] on icon "Icon/Dashboard" at bounding box center [24, 220] width 41 height 41
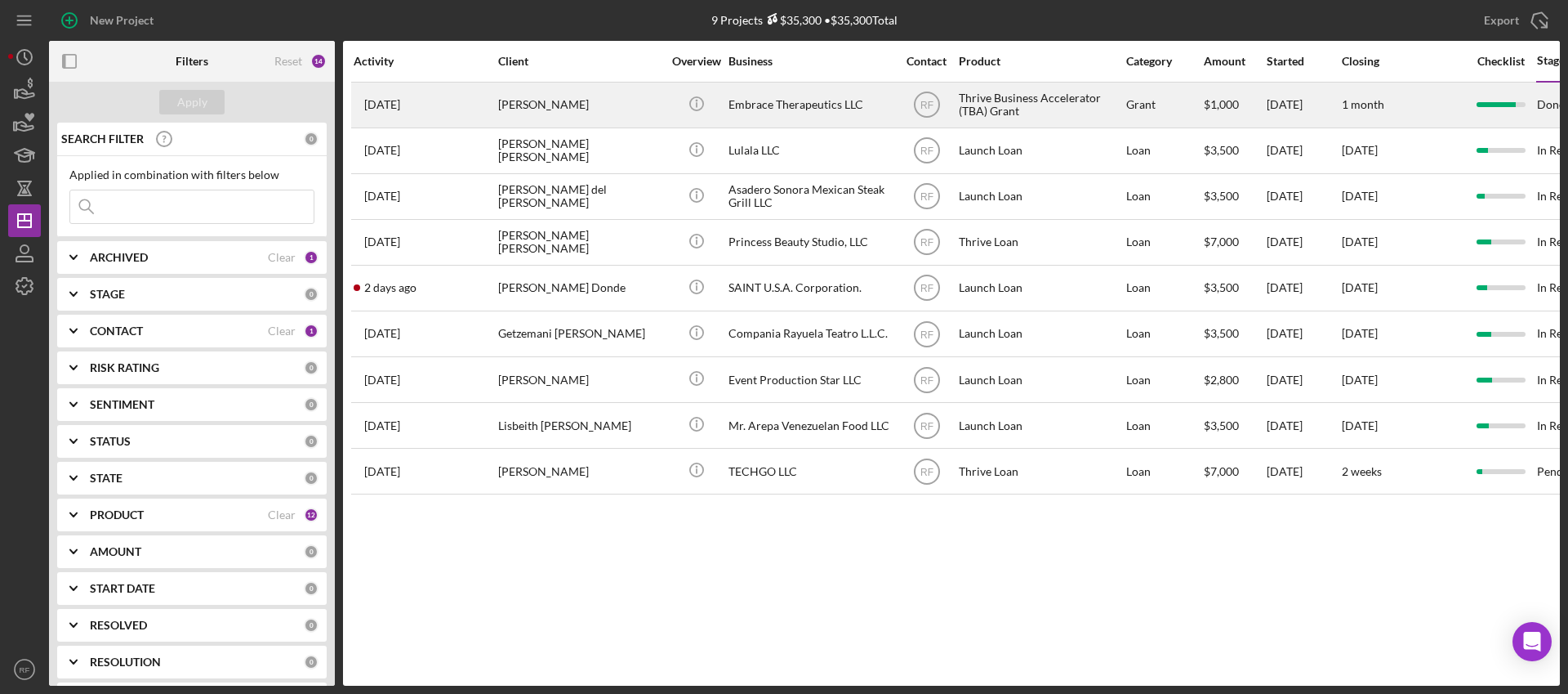
click at [556, 105] on div "[PERSON_NAME]" at bounding box center [580, 105] width 163 height 43
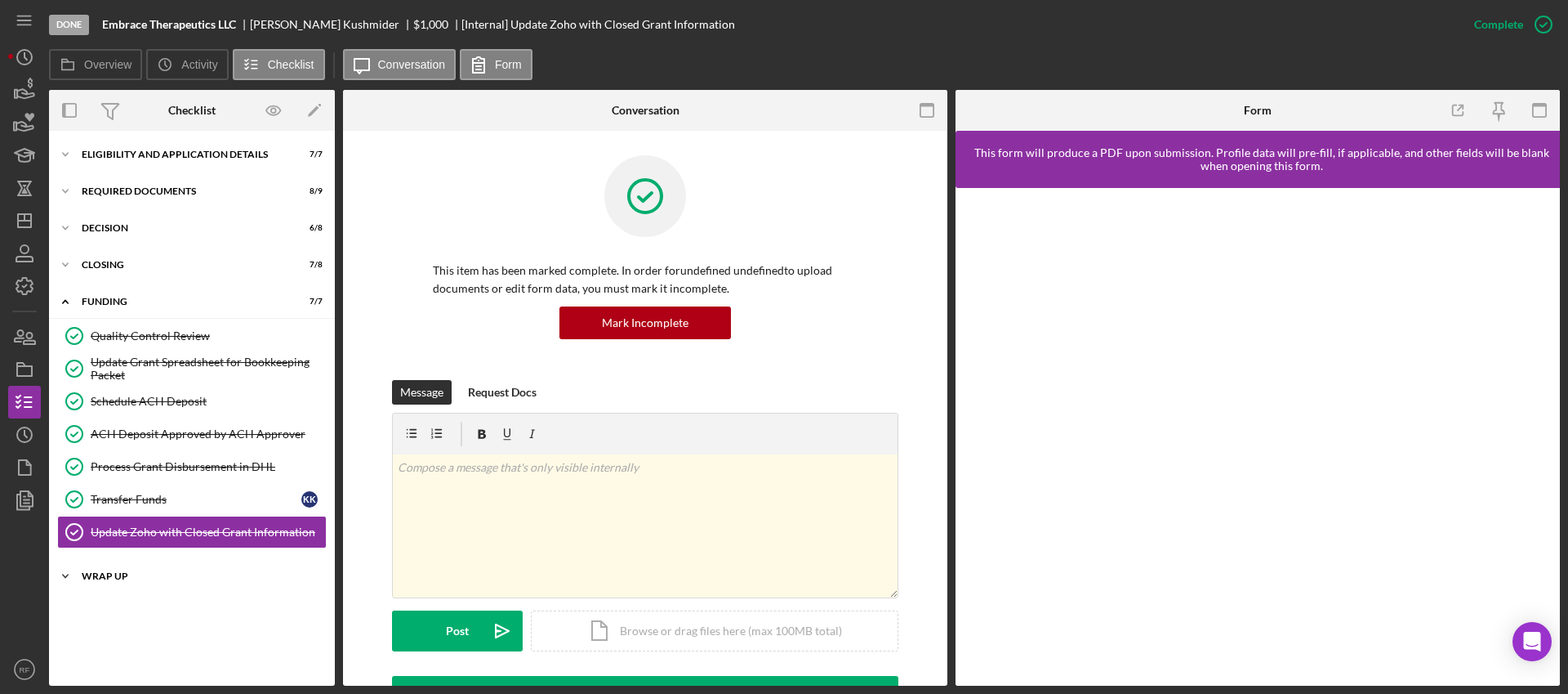
click at [155, 568] on div "Icon/Expander WRAP UP 0 / 4" at bounding box center [191, 576] width 286 height 32
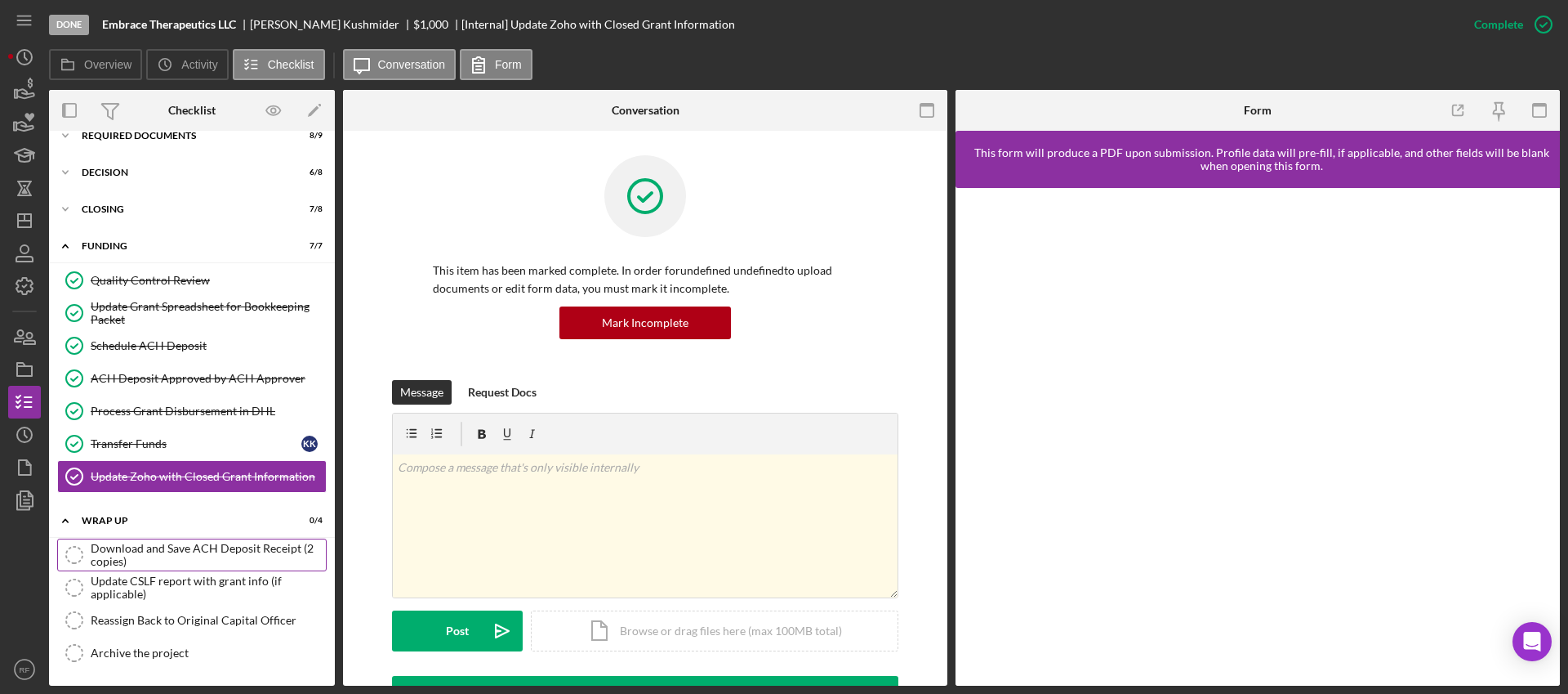
click at [185, 564] on div "Download and Save ACH Deposit Receipt (2 copies)" at bounding box center [208, 555] width 235 height 27
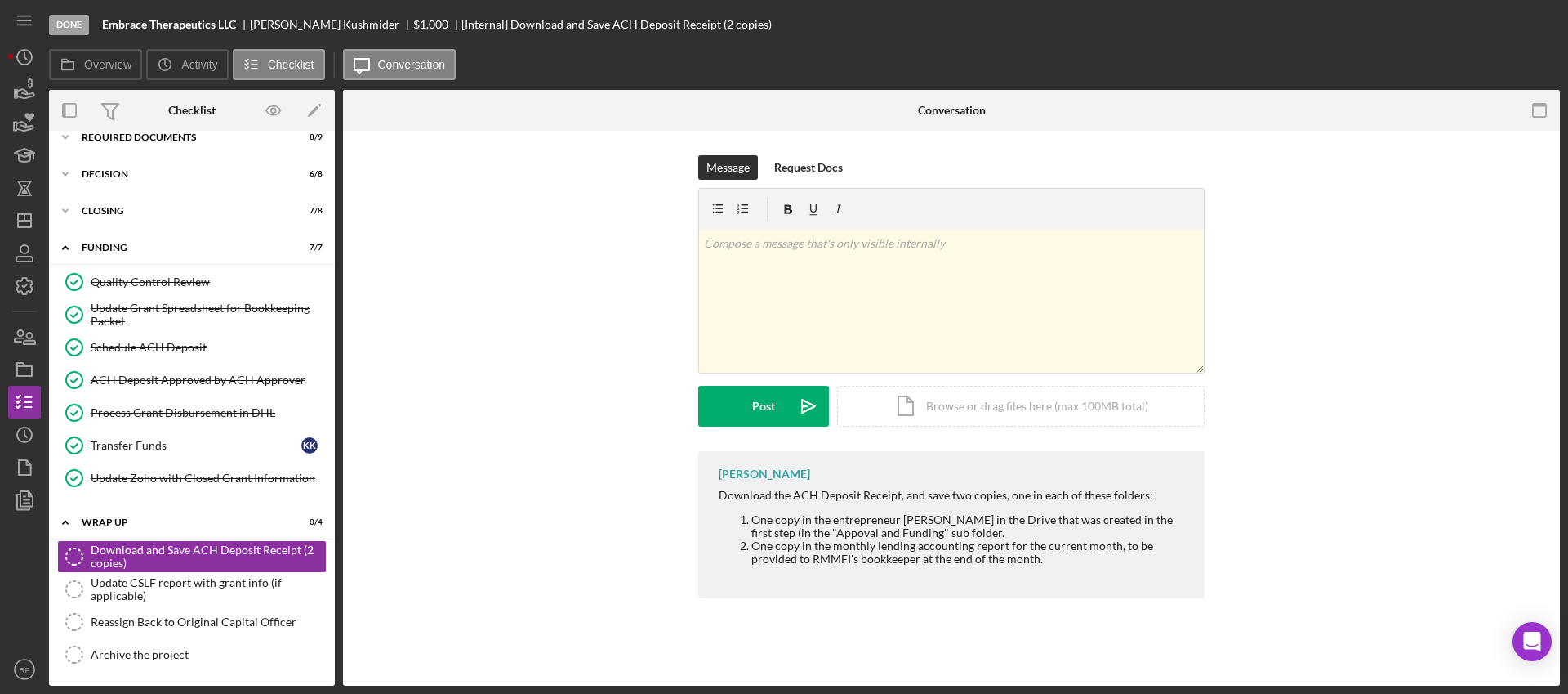
scroll to position [55, 0]
click at [1498, 20] on div "Mark Complete" at bounding box center [1484, 24] width 79 height 32
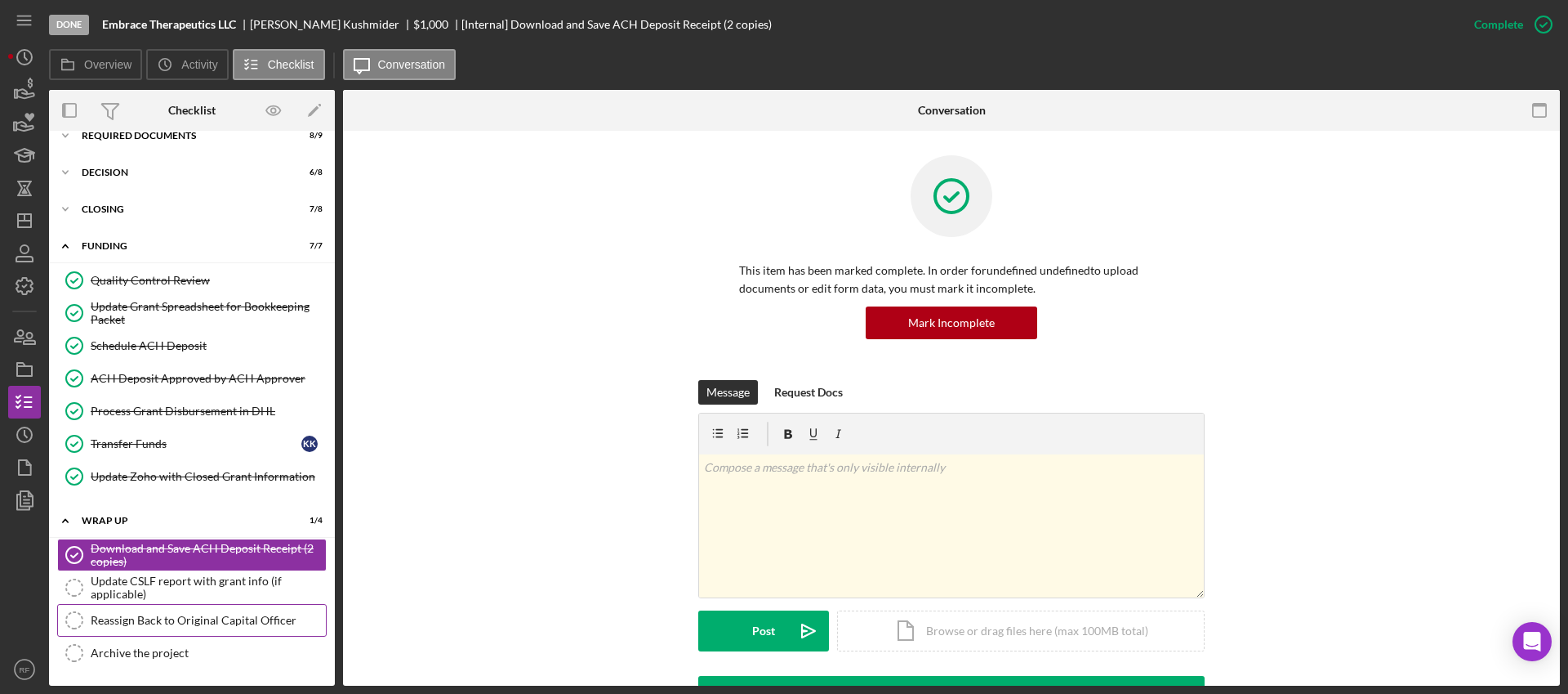
click at [238, 612] on link "Reassign Back to Original Capital Officer Reassign Back to Original Capital Off…" at bounding box center [192, 619] width 270 height 32
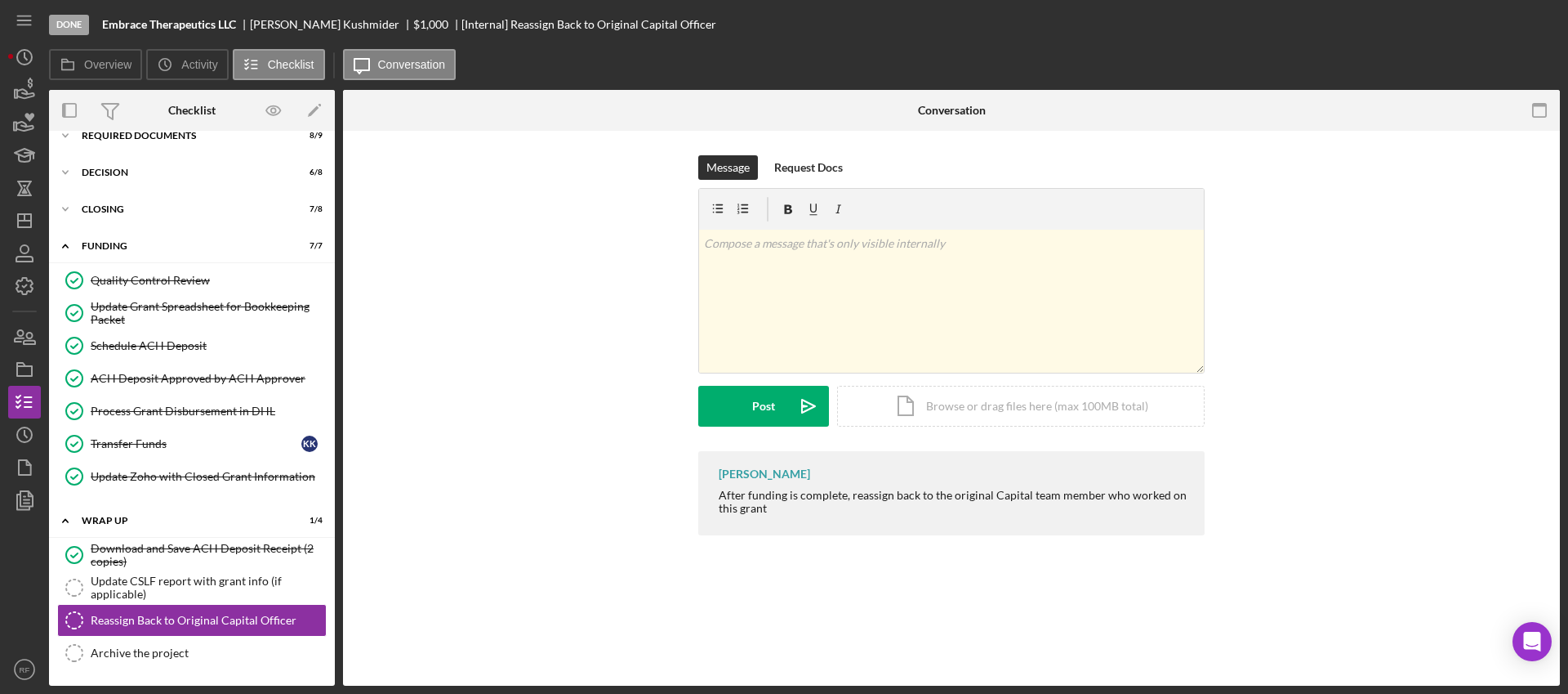
scroll to position [55, 0]
click at [1479, 32] on div "Mark Complete" at bounding box center [1484, 24] width 79 height 32
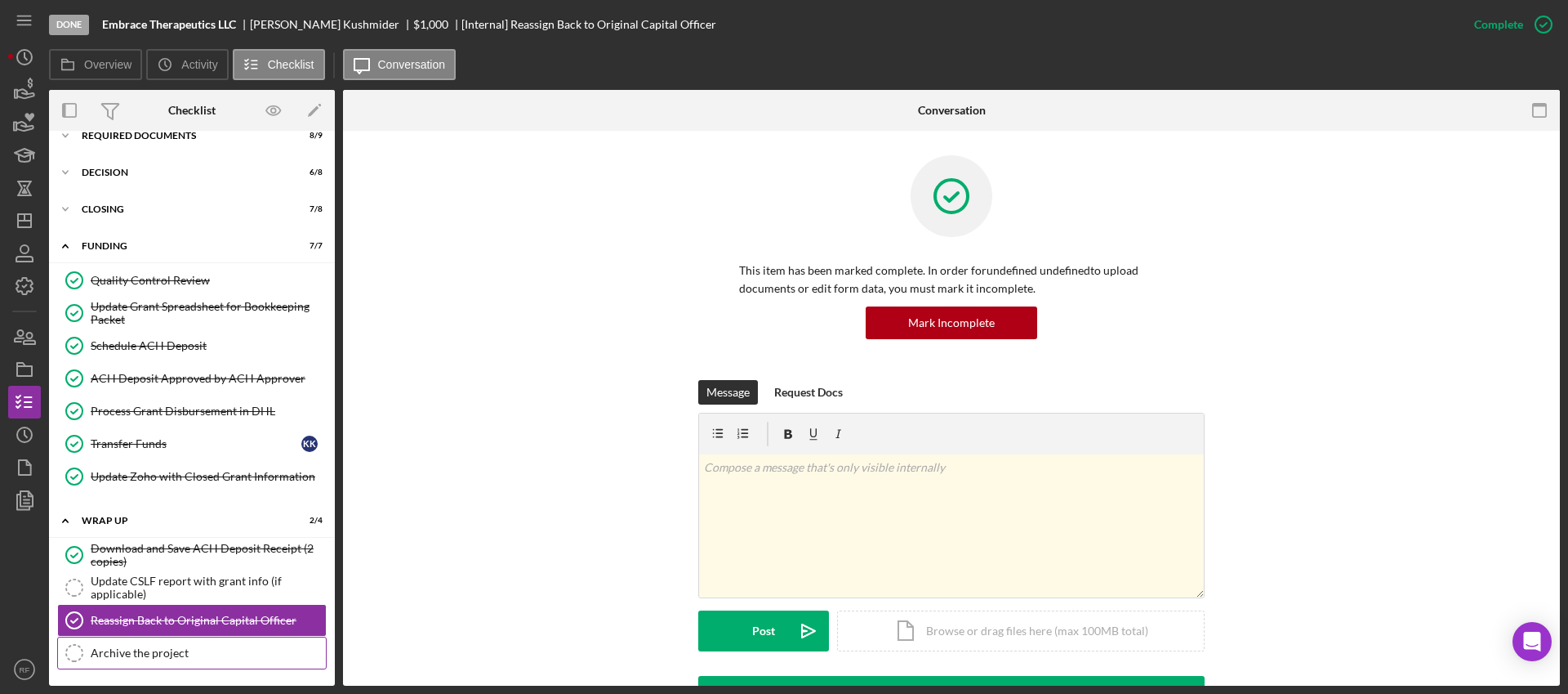
click at [129, 655] on div "Archive the project" at bounding box center [208, 653] width 235 height 13
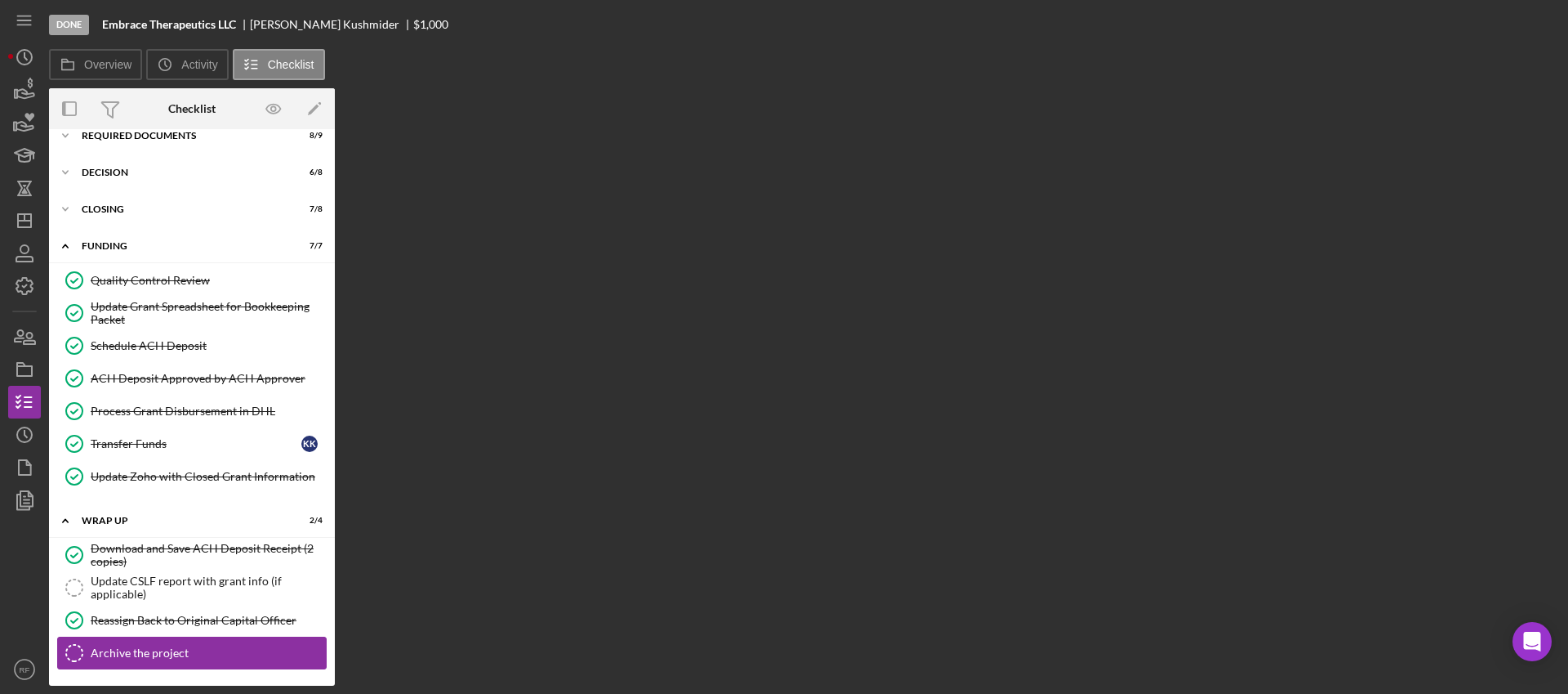
scroll to position [55, 0]
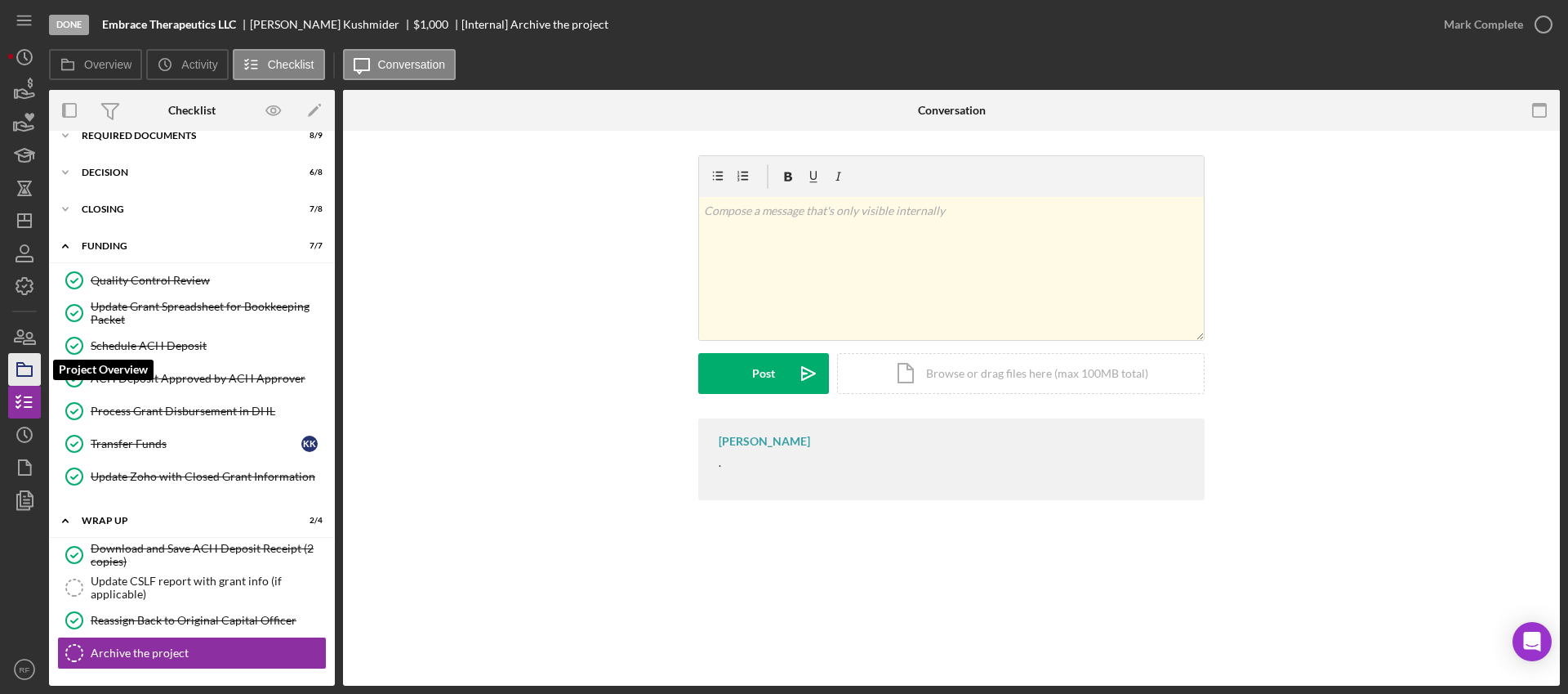
click at [30, 371] on icon "button" at bounding box center [24, 369] width 41 height 41
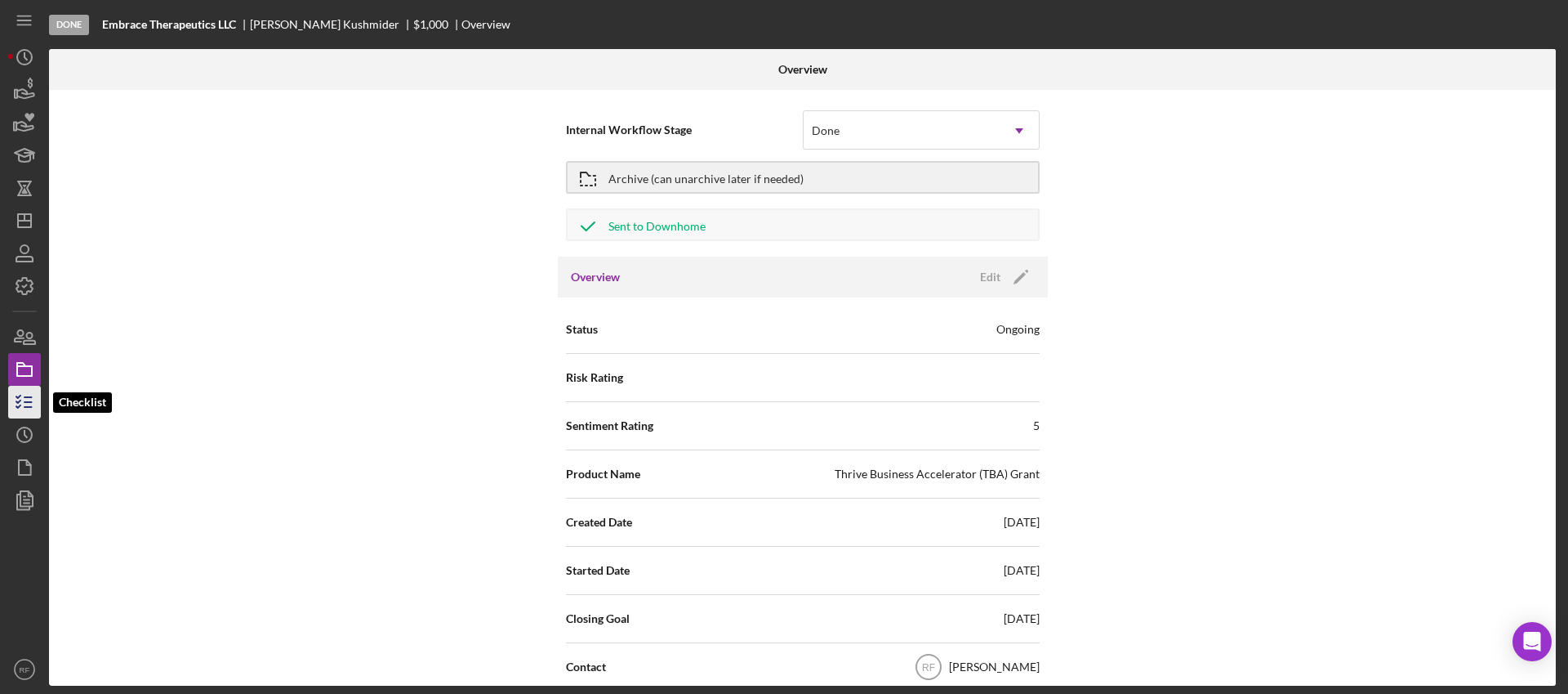
click at [15, 402] on icon "button" at bounding box center [24, 402] width 41 height 41
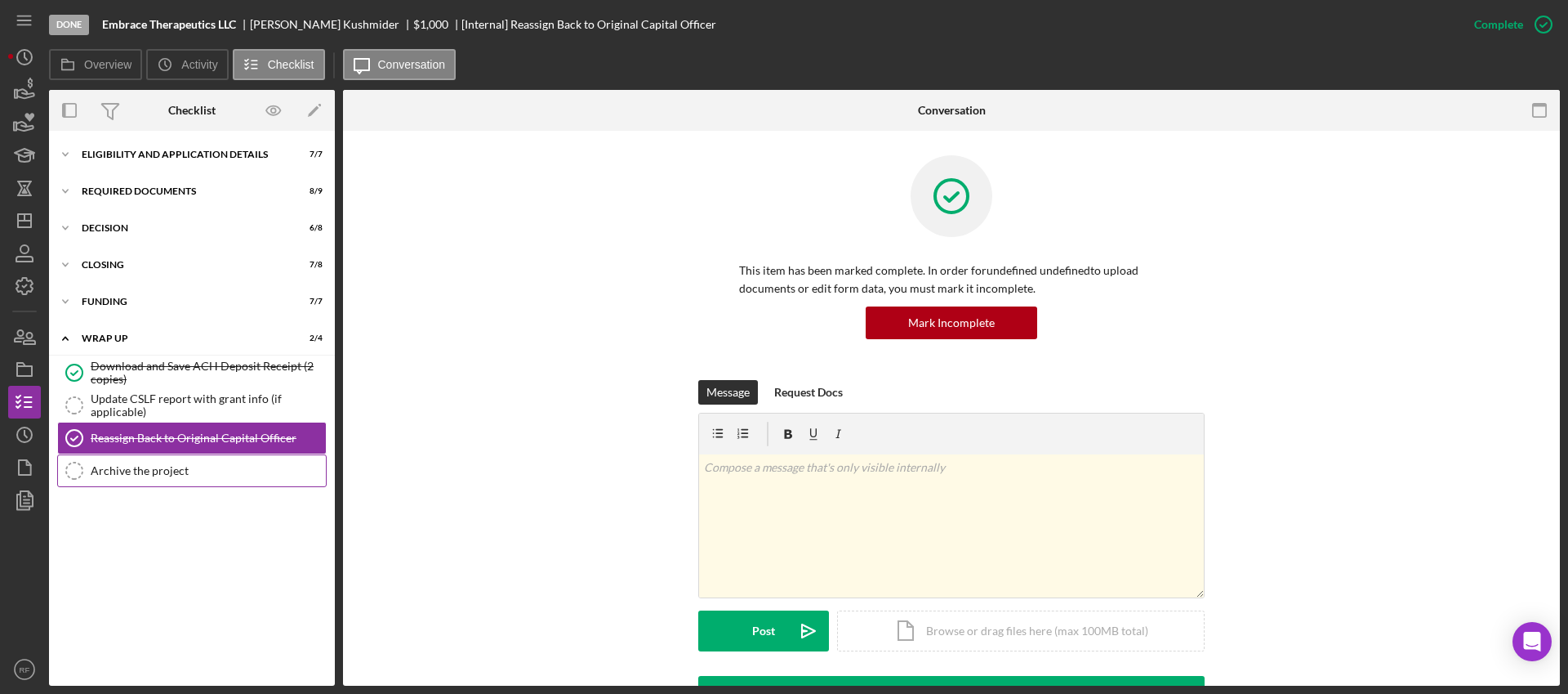
click at [195, 470] on div "Archive the project" at bounding box center [208, 470] width 235 height 13
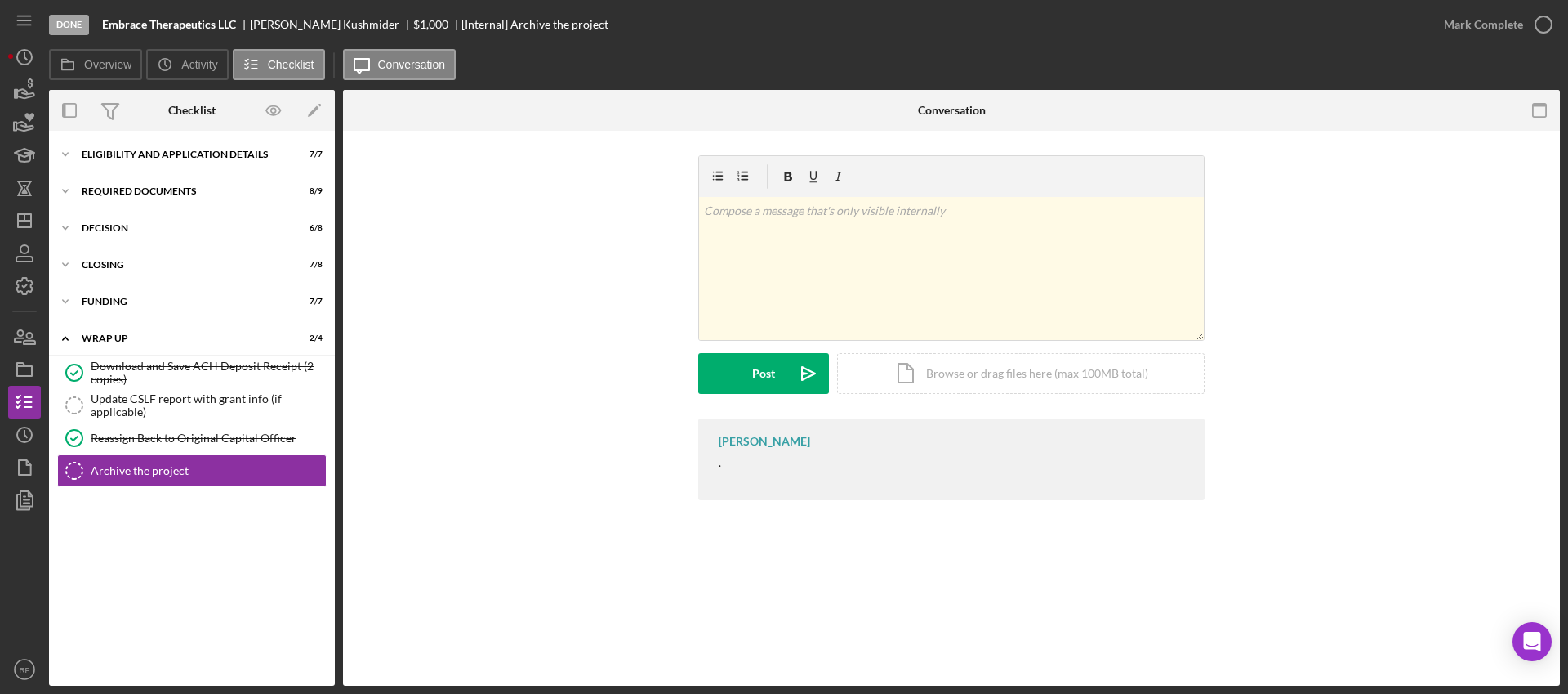
click at [1473, 46] on div "Mark Complete" at bounding box center [1493, 24] width 132 height 49
click at [1469, 26] on div "Mark Complete" at bounding box center [1484, 24] width 79 height 32
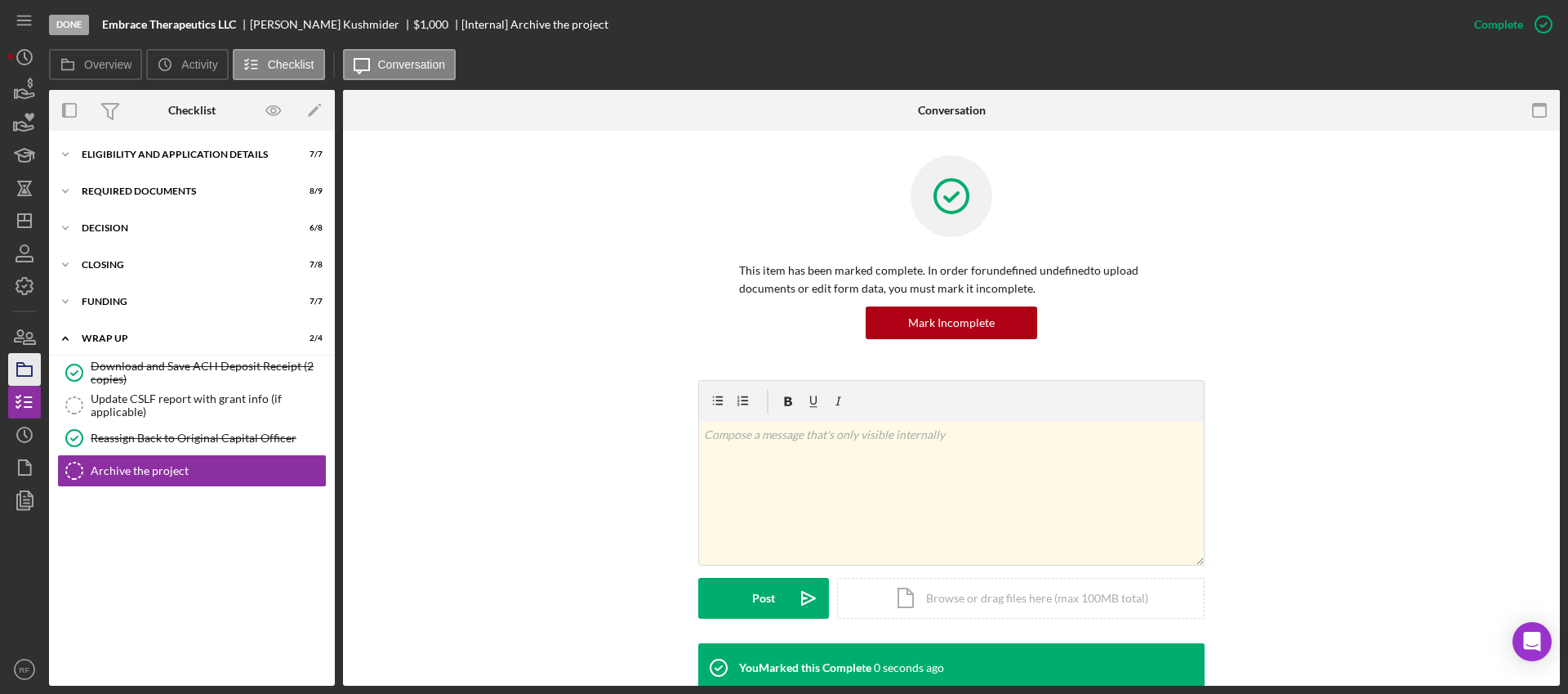
click at [23, 371] on icon "button" at bounding box center [24, 369] width 41 height 41
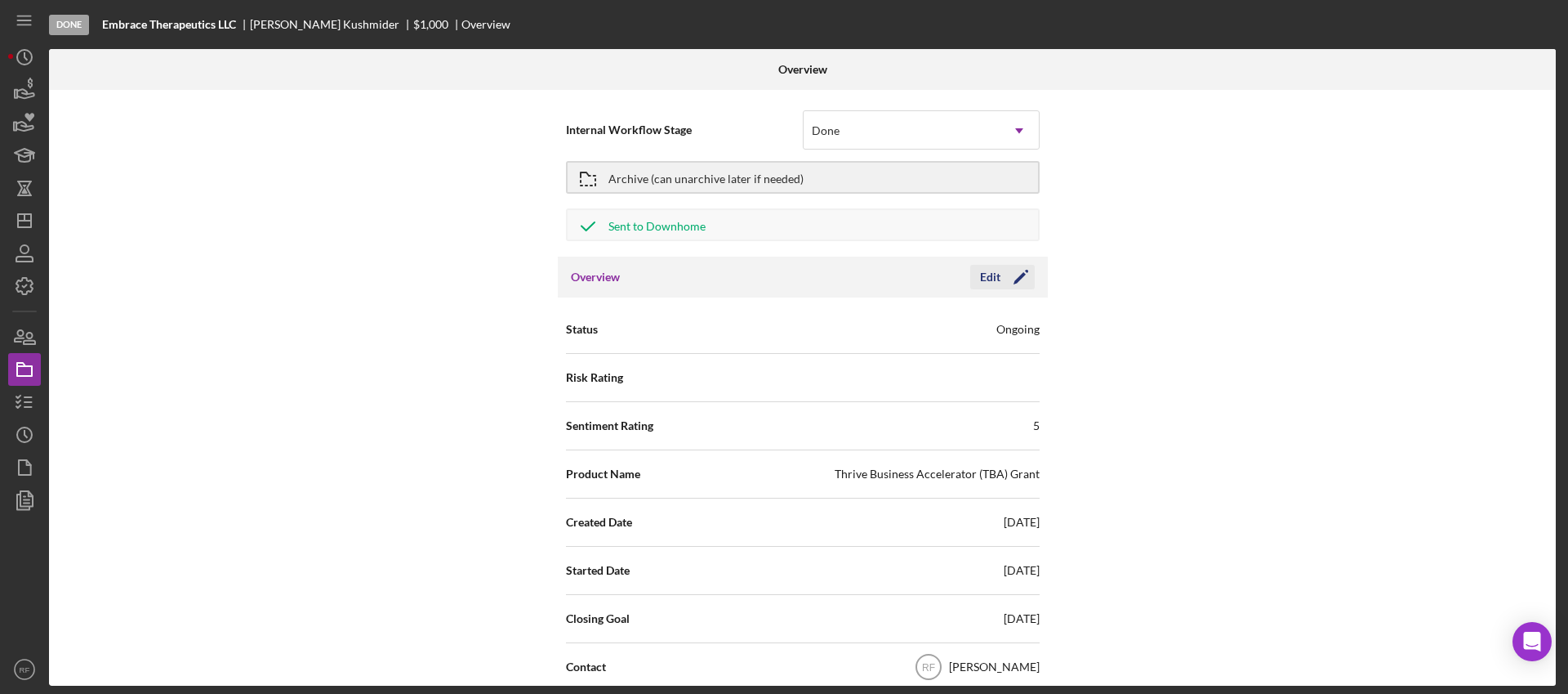
click at [996, 281] on button "Edit Icon/Edit" at bounding box center [1003, 277] width 65 height 25
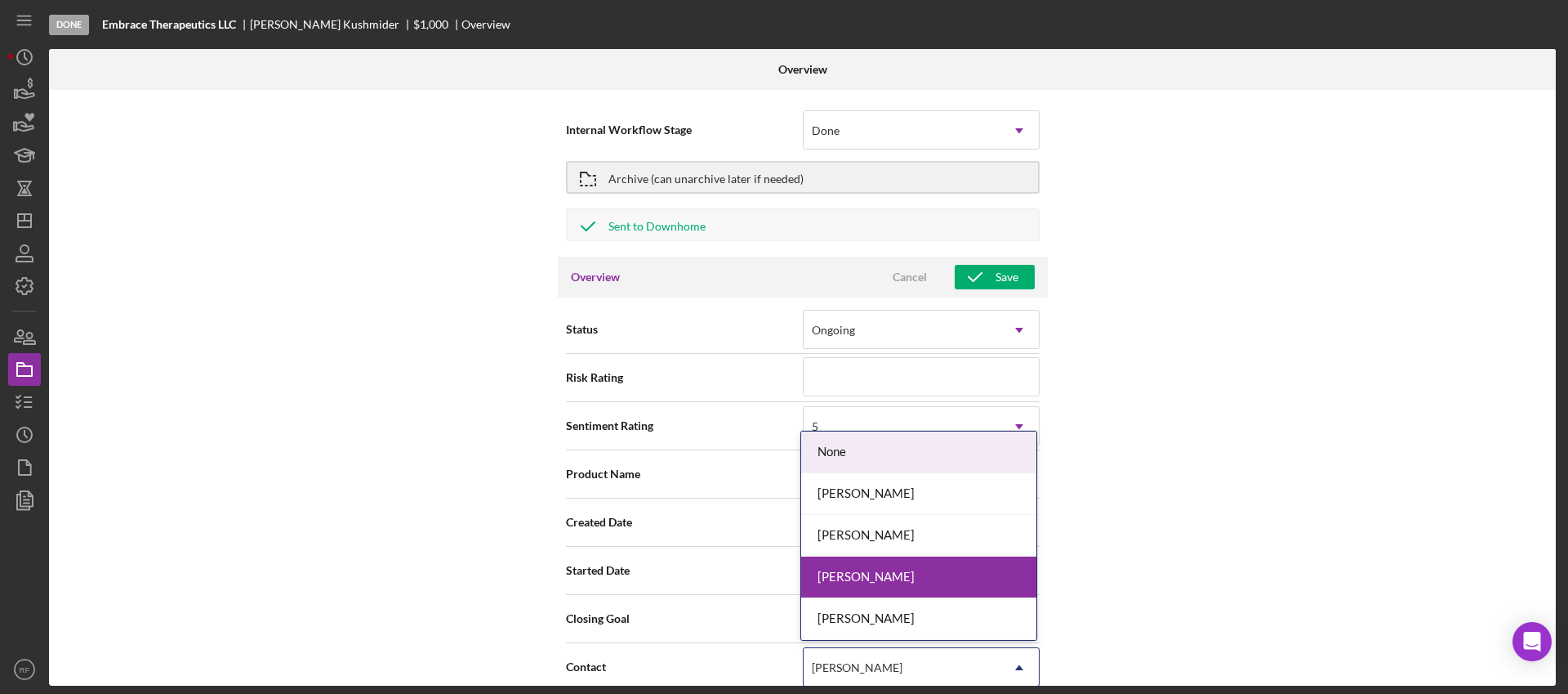
click at [835, 653] on div "[PERSON_NAME]" at bounding box center [902, 667] width 196 height 37
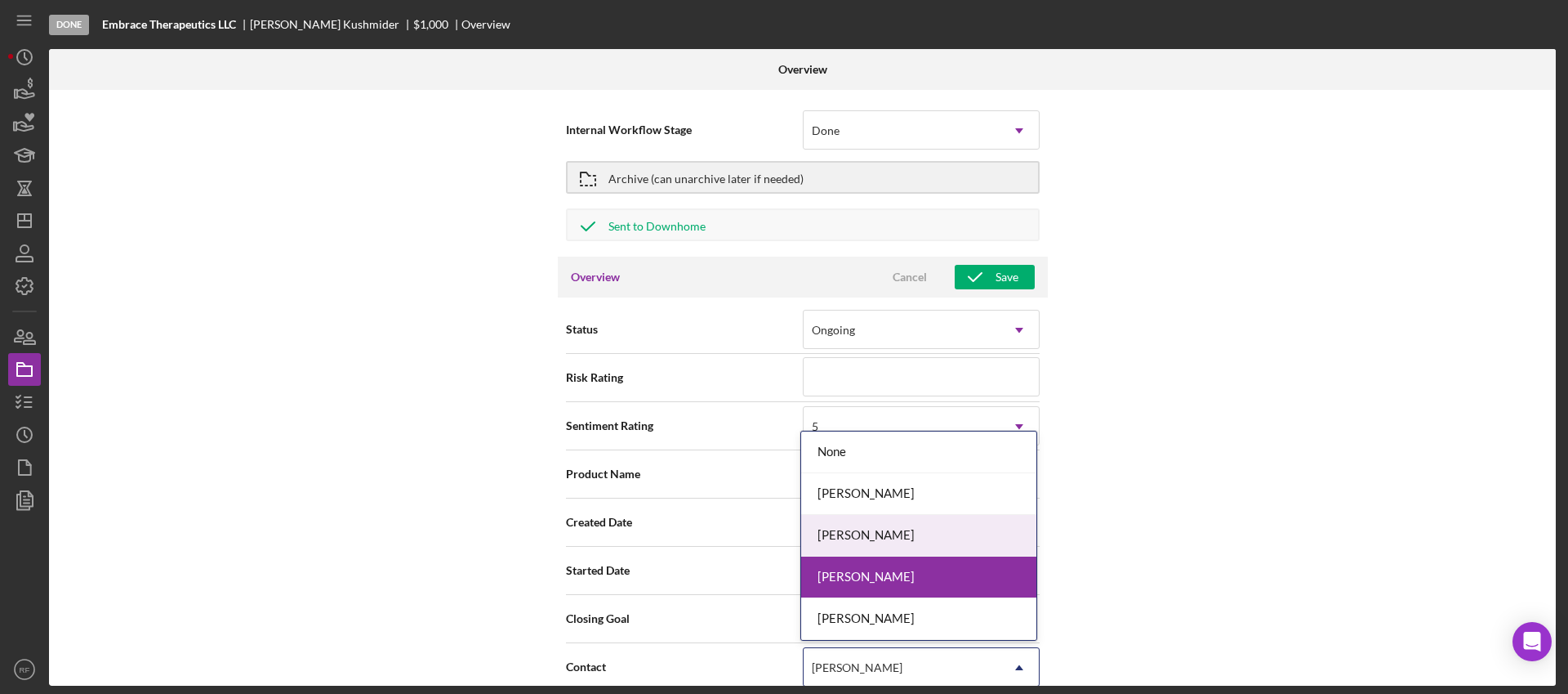
click at [843, 526] on div "[PERSON_NAME]" at bounding box center [919, 535] width 235 height 41
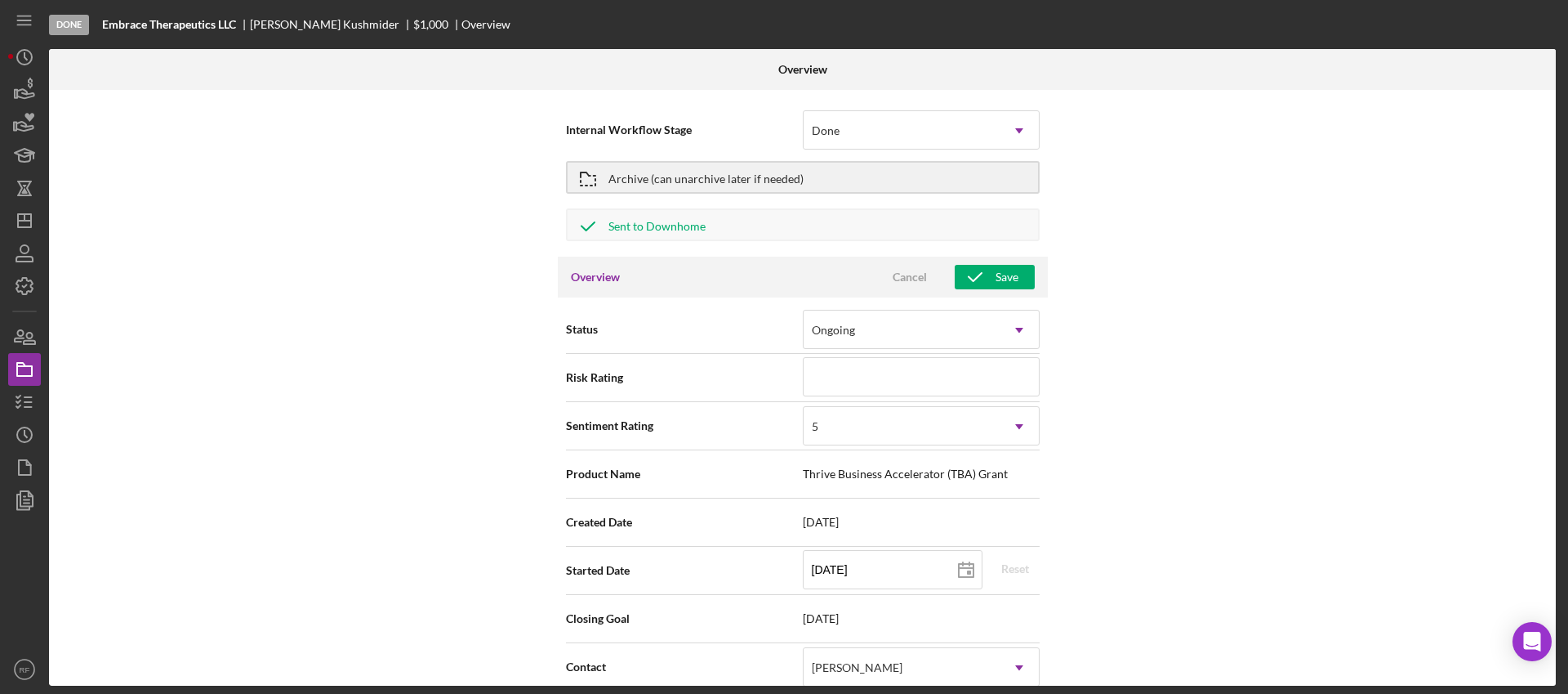
click at [1007, 294] on div "Overview Cancel Save" at bounding box center [803, 277] width 490 height 41
click at [989, 272] on icon "button" at bounding box center [974, 277] width 41 height 41
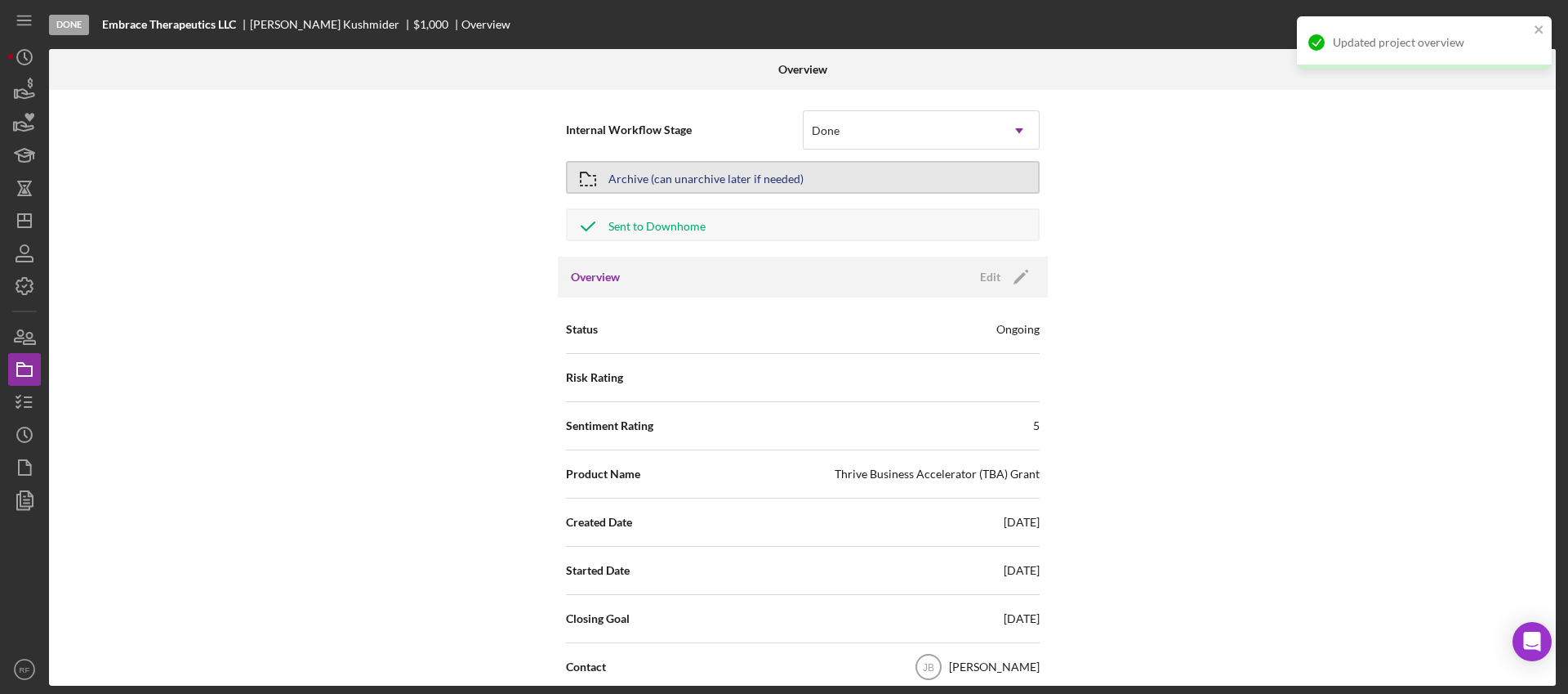
click at [665, 186] on div "Archive (can unarchive later if needed)" at bounding box center [706, 177] width 195 height 30
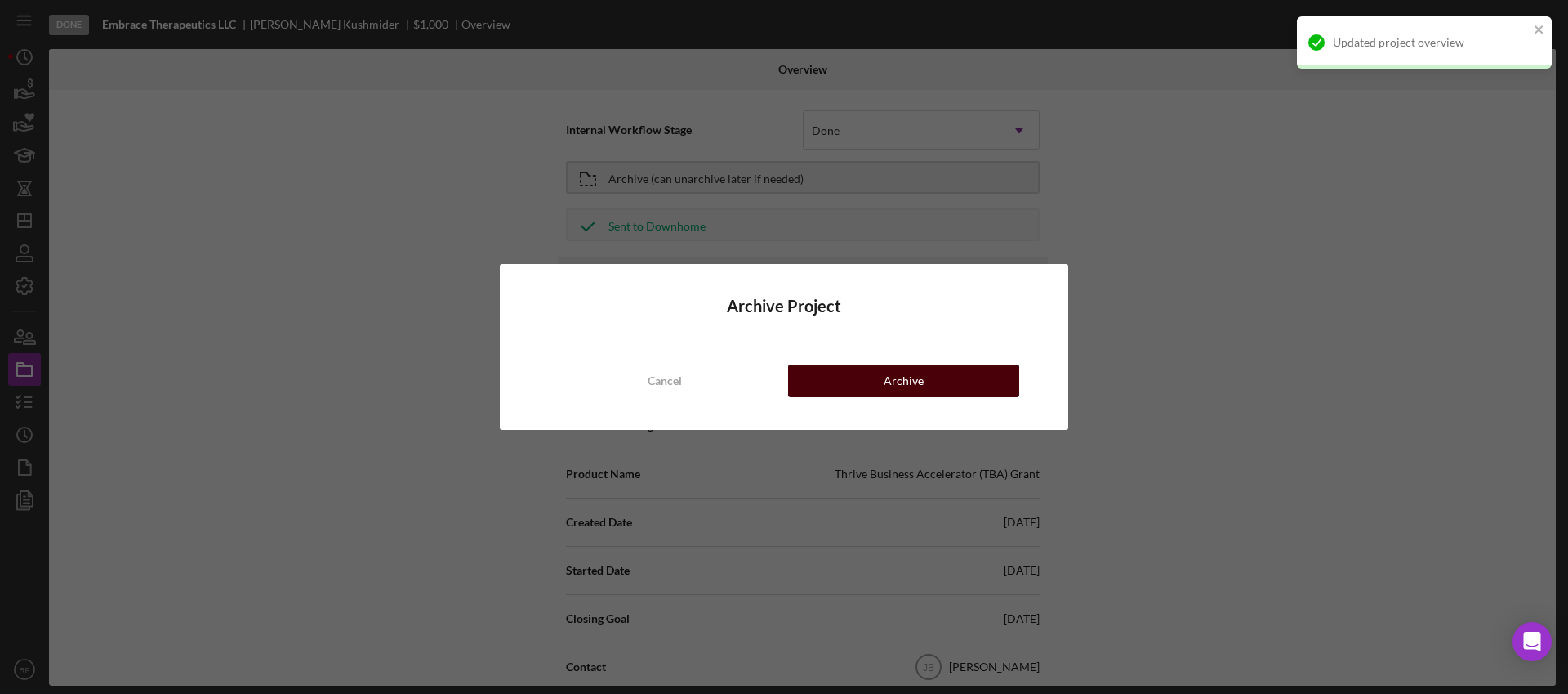
click at [834, 383] on button "Archive" at bounding box center [903, 380] width 231 height 32
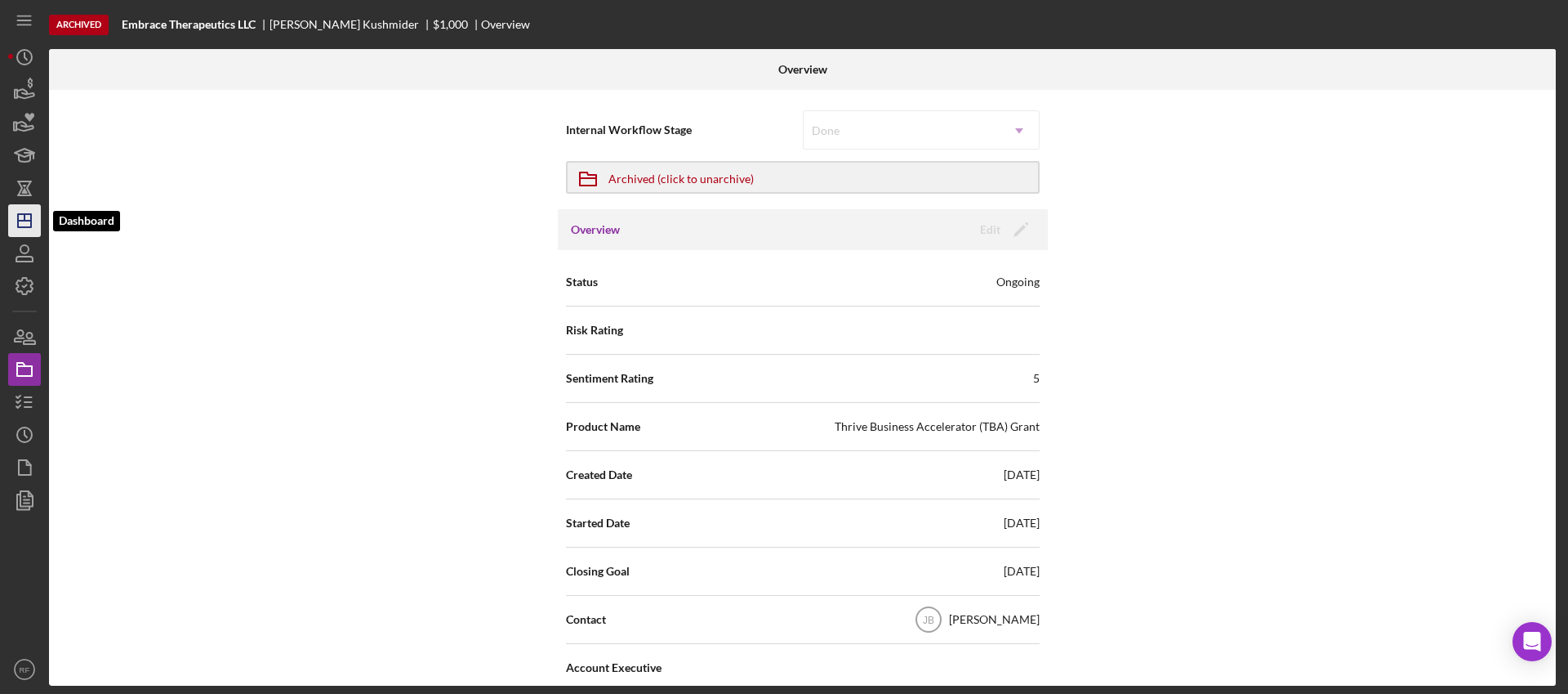
click at [30, 219] on polygon "button" at bounding box center [25, 220] width 13 height 13
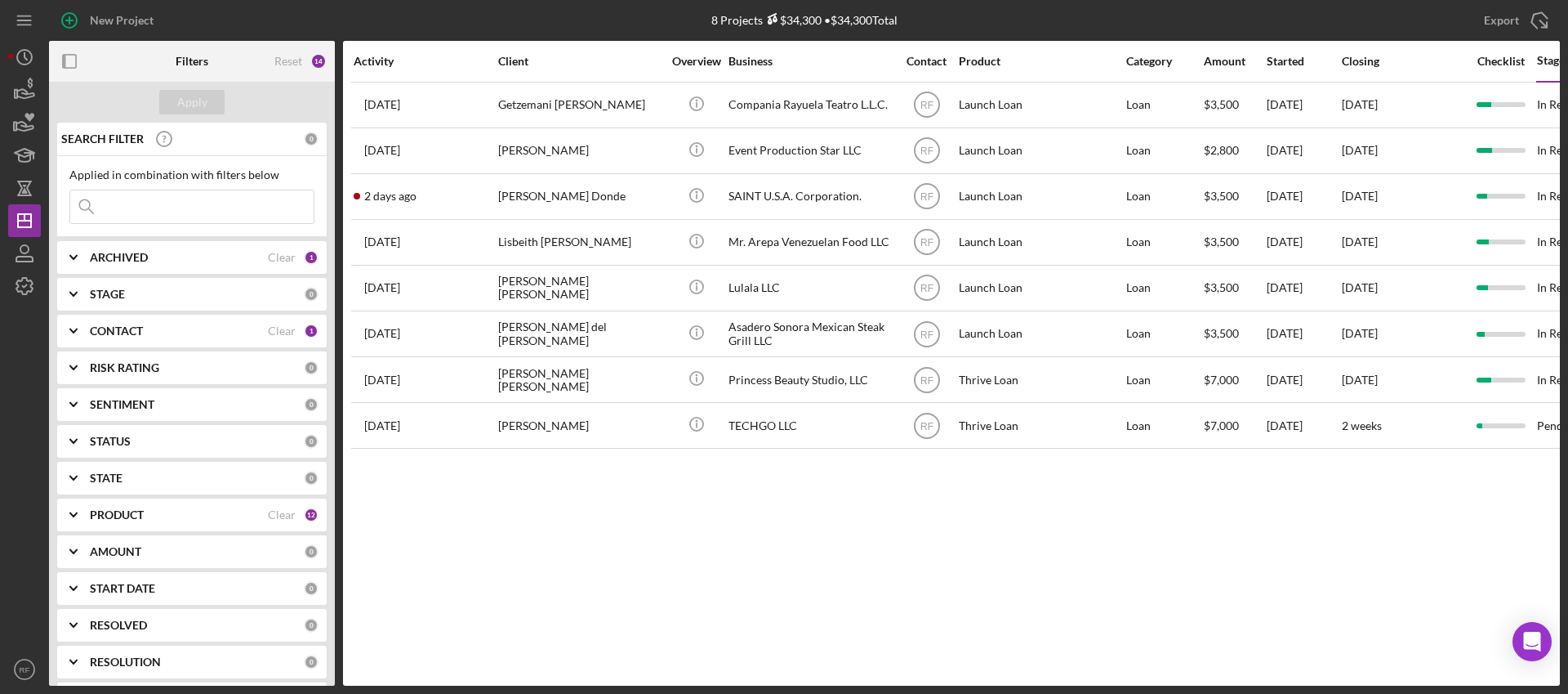
click at [137, 255] on b "ARCHIVED" at bounding box center [119, 258] width 58 height 13
click at [124, 345] on label "Archived" at bounding box center [204, 350] width 219 height 17
click at [87, 345] on input "Archived" at bounding box center [79, 350] width 17 height 17
checkbox input "true"
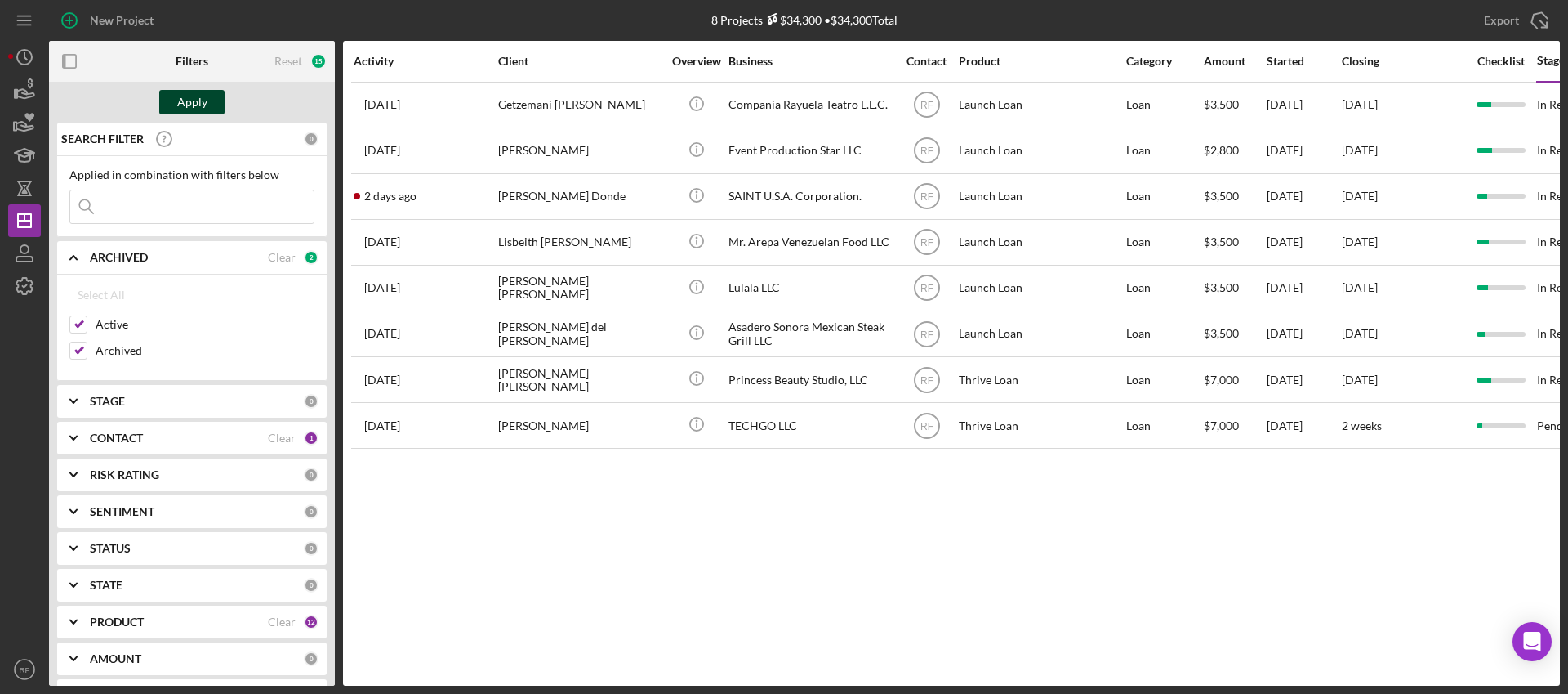
click at [187, 101] on div "Apply" at bounding box center [192, 103] width 30 height 25
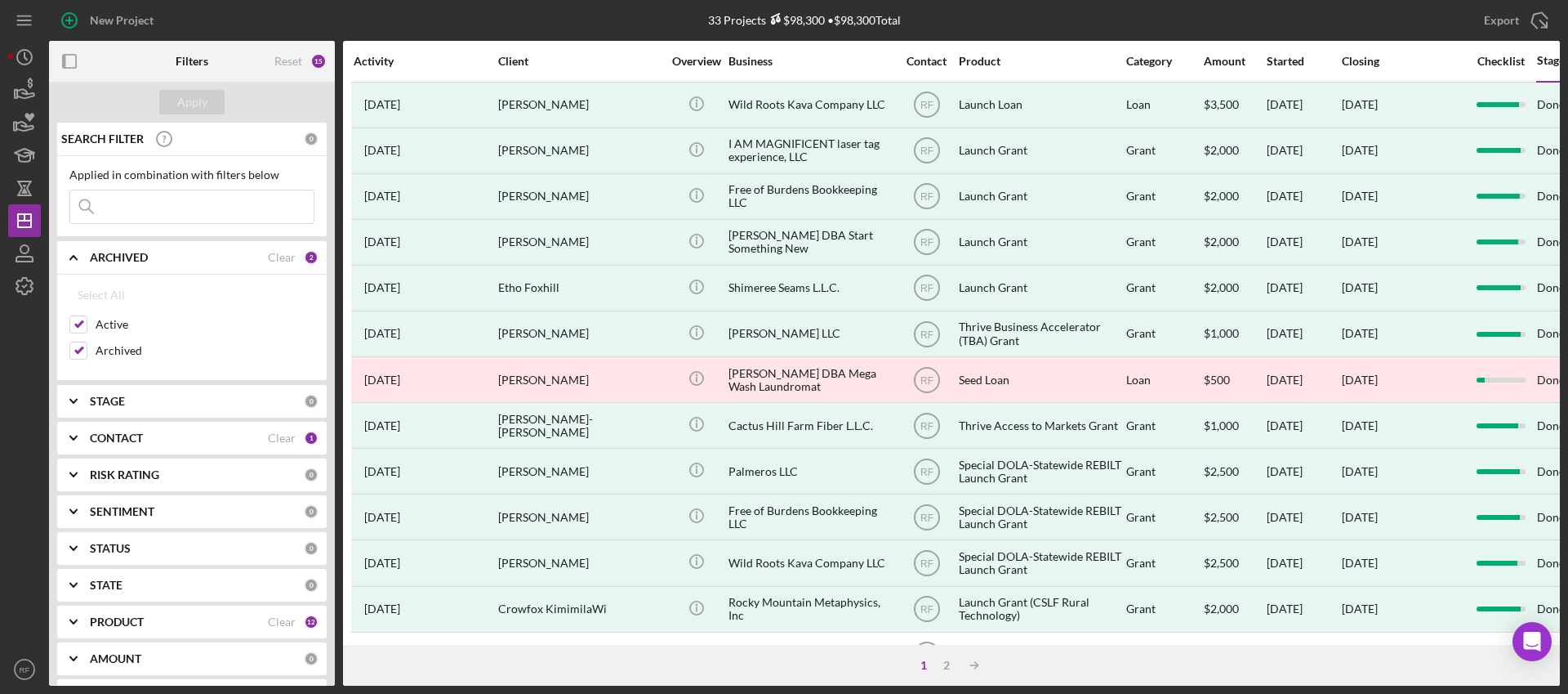
click at [157, 208] on input at bounding box center [192, 206] width 243 height 32
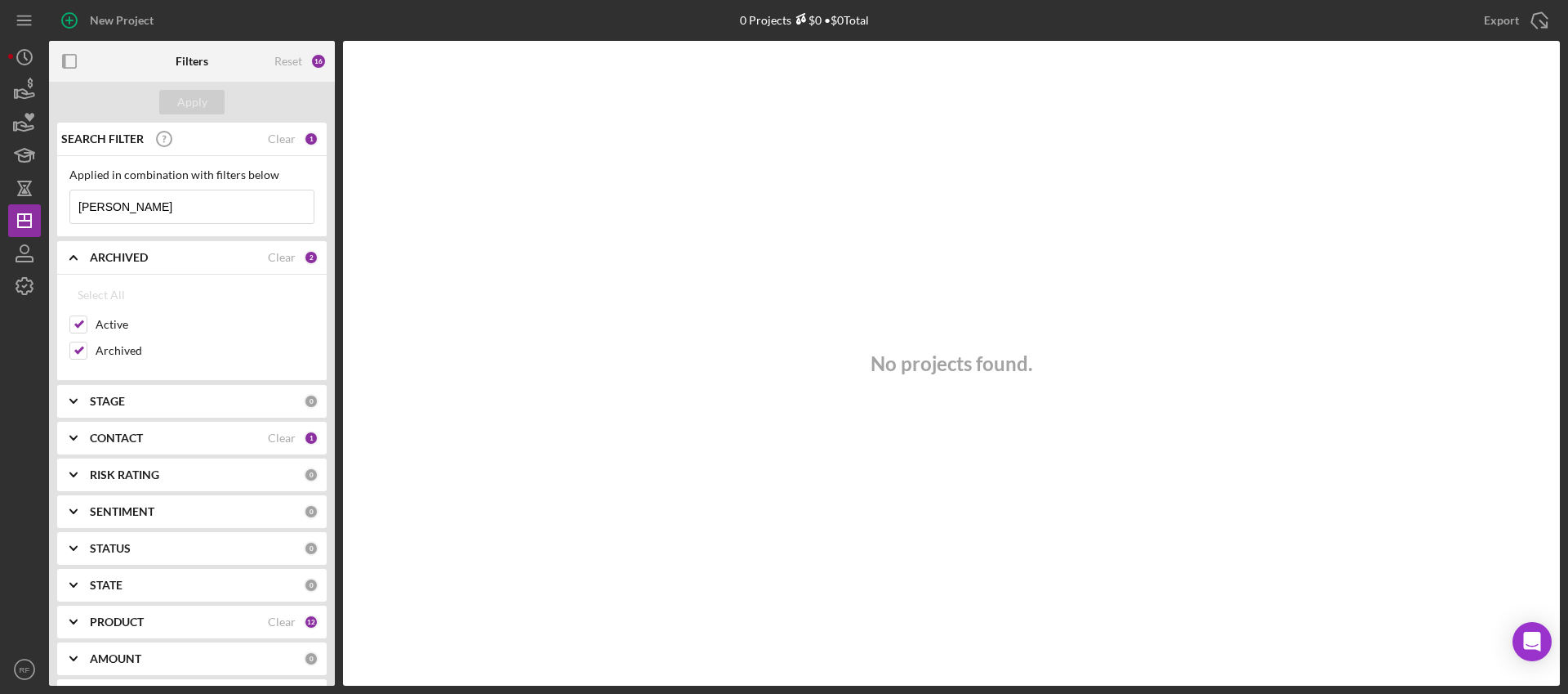
type input "[PERSON_NAME]"
click at [107, 445] on div "CONTACT Clear 1" at bounding box center [204, 438] width 228 height 15
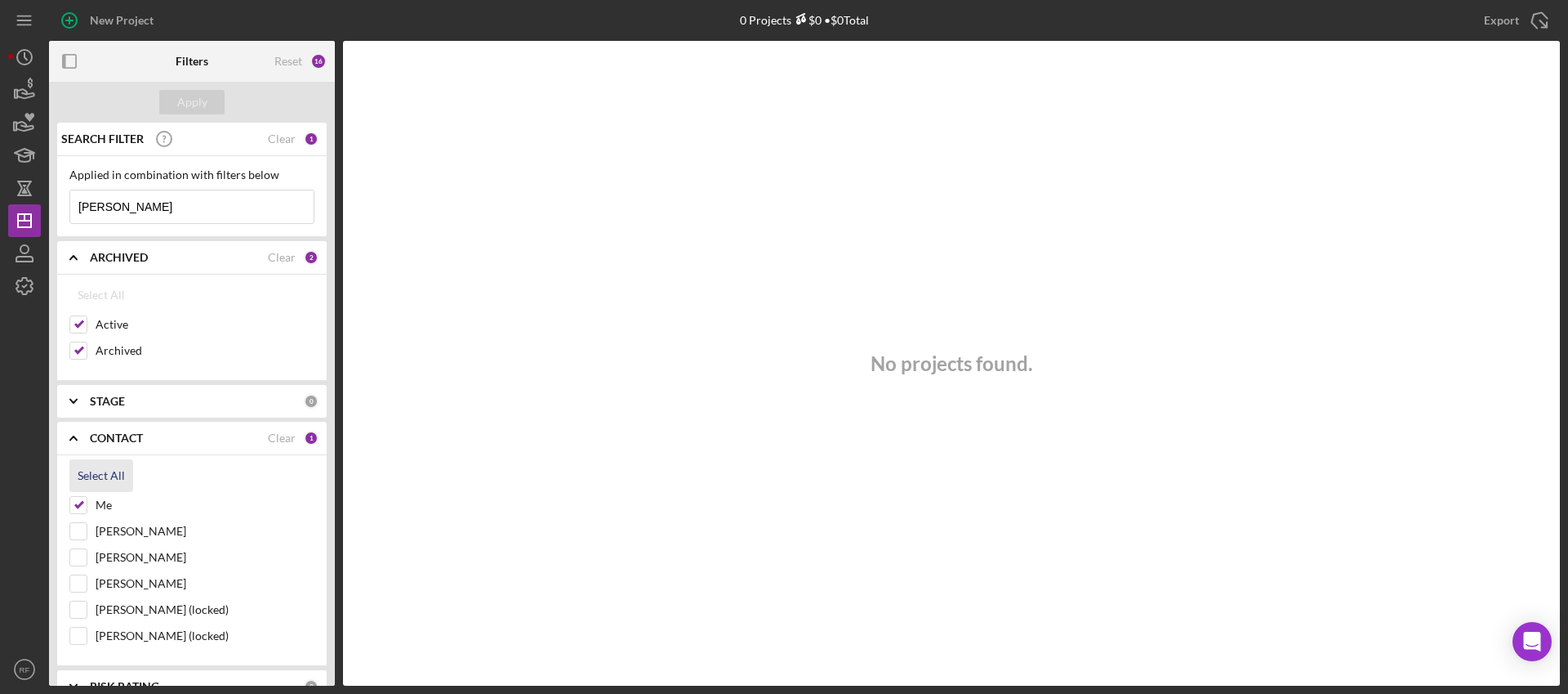
click at [89, 489] on div "Select All" at bounding box center [101, 475] width 47 height 32
checkbox input "true"
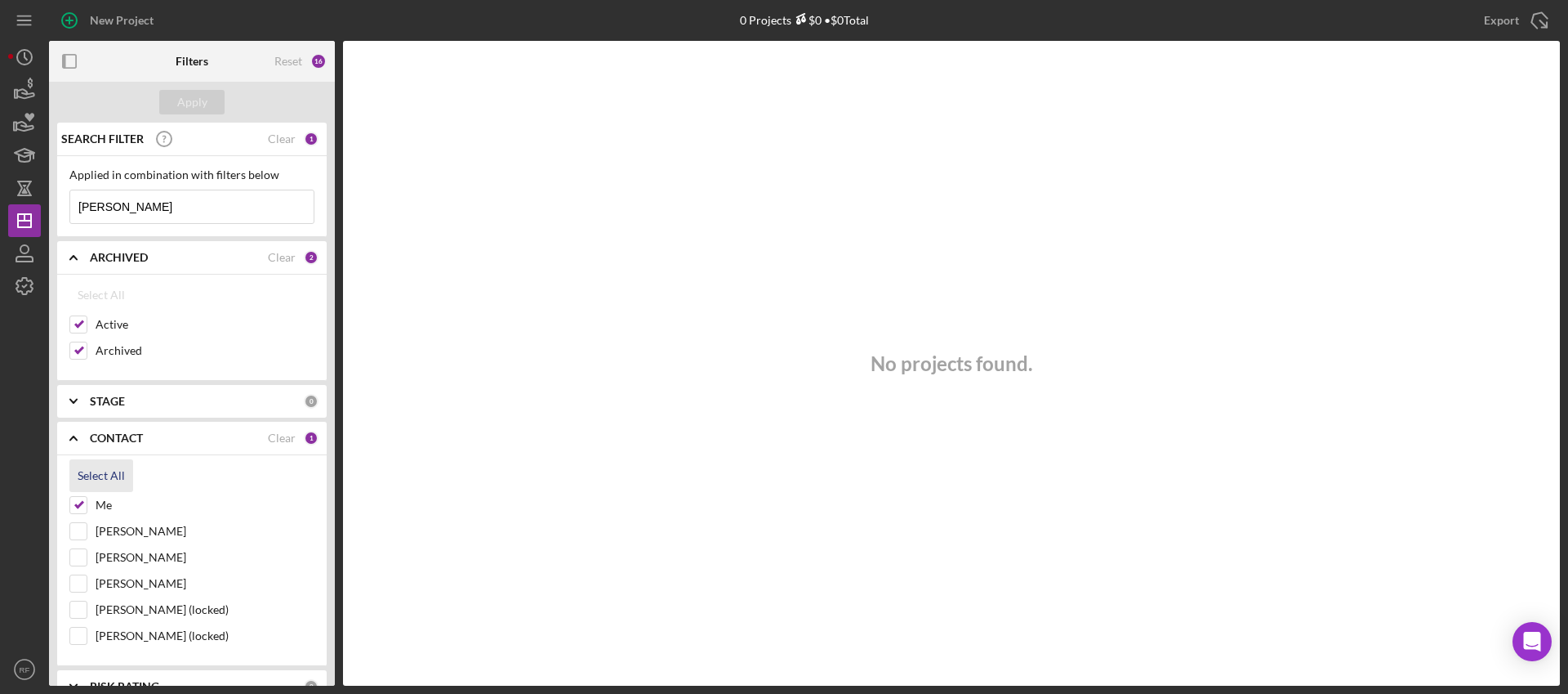
checkbox input "true"
click at [190, 108] on div "Apply" at bounding box center [192, 103] width 30 height 25
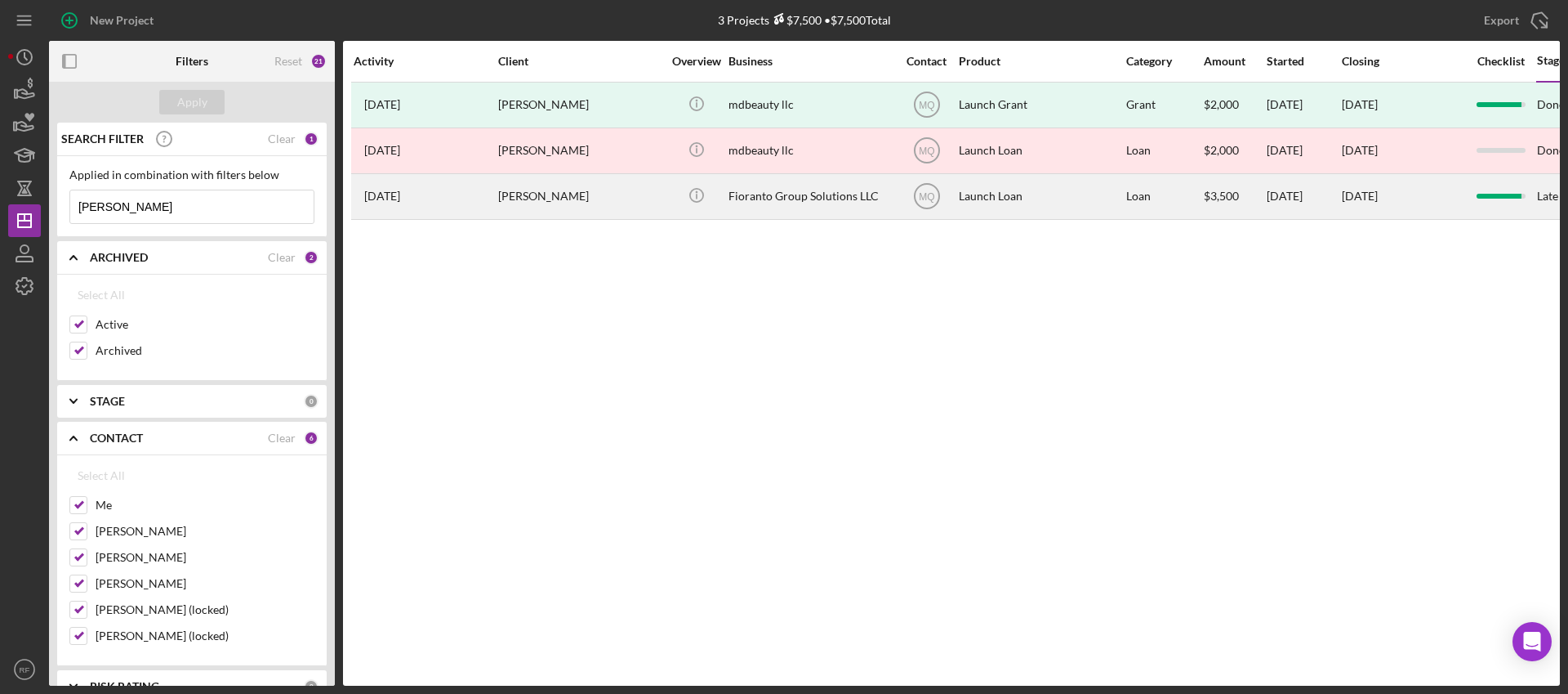
click at [648, 203] on div "[PERSON_NAME]" at bounding box center [580, 196] width 163 height 43
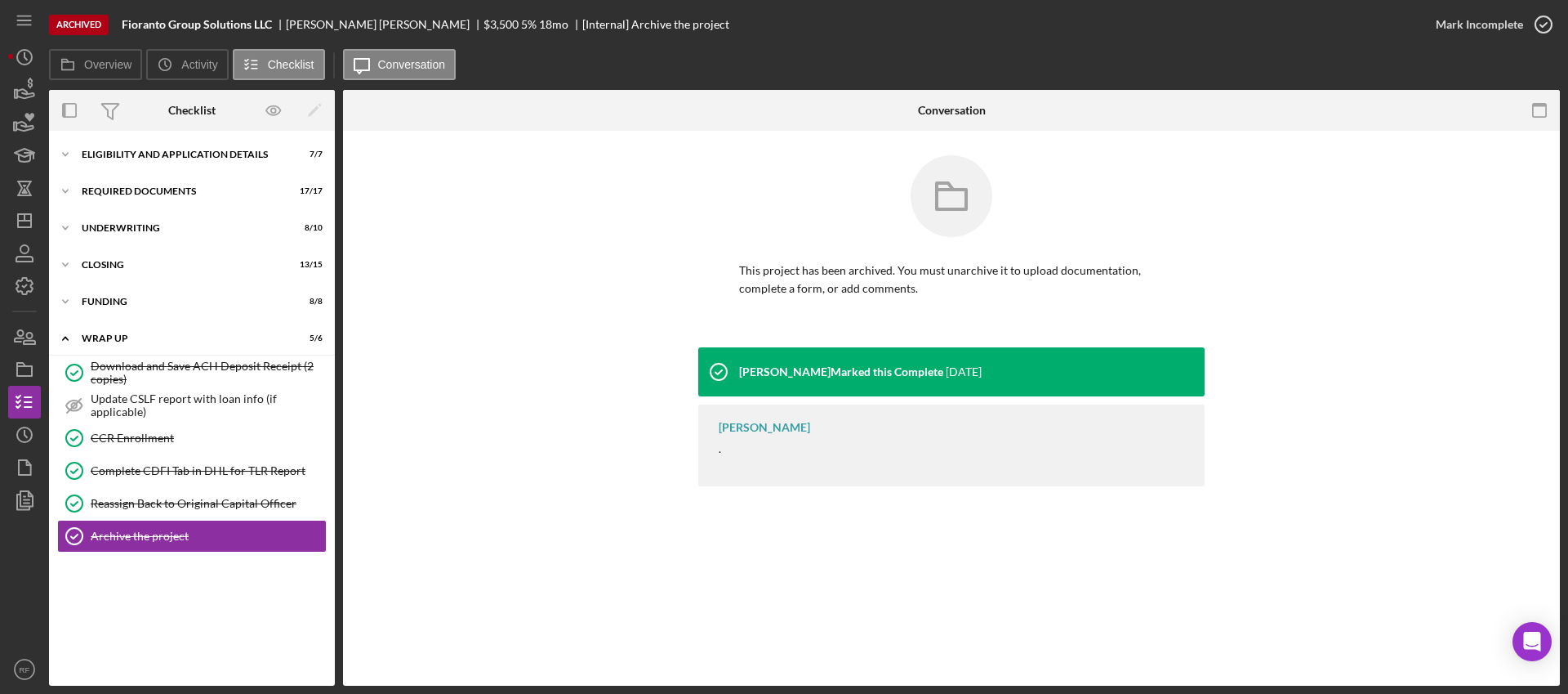
click at [1, 349] on div "Archived Fioranto Group Solutions LLC [PERSON_NAME] $3,500 5 % 18 mo [Internal]…" at bounding box center [784, 347] width 1568 height 694
click at [18, 371] on icon "button" at bounding box center [24, 369] width 41 height 41
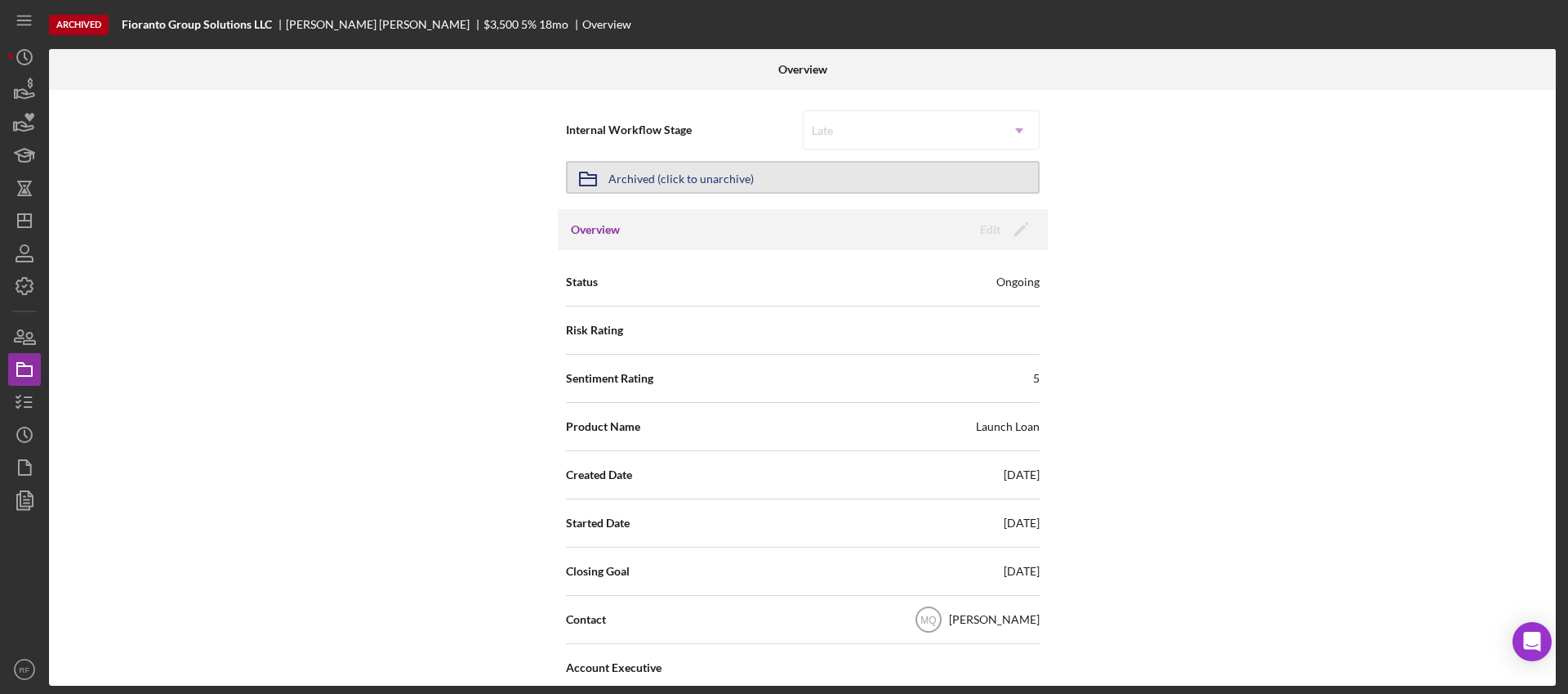
click at [811, 180] on button "Icon/Archived Archived (click to unarchive)" at bounding box center [803, 176] width 474 height 32
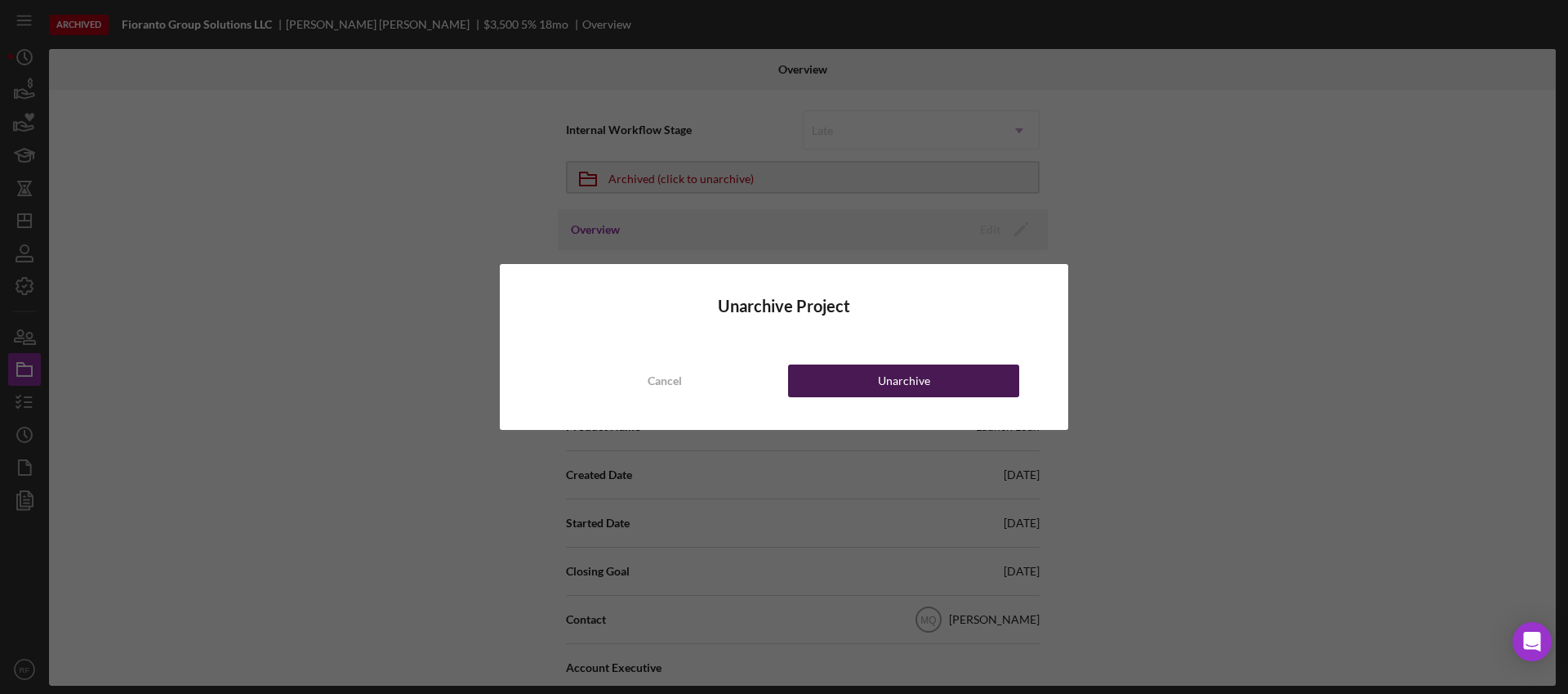
click at [873, 382] on button "Unarchive" at bounding box center [903, 380] width 231 height 32
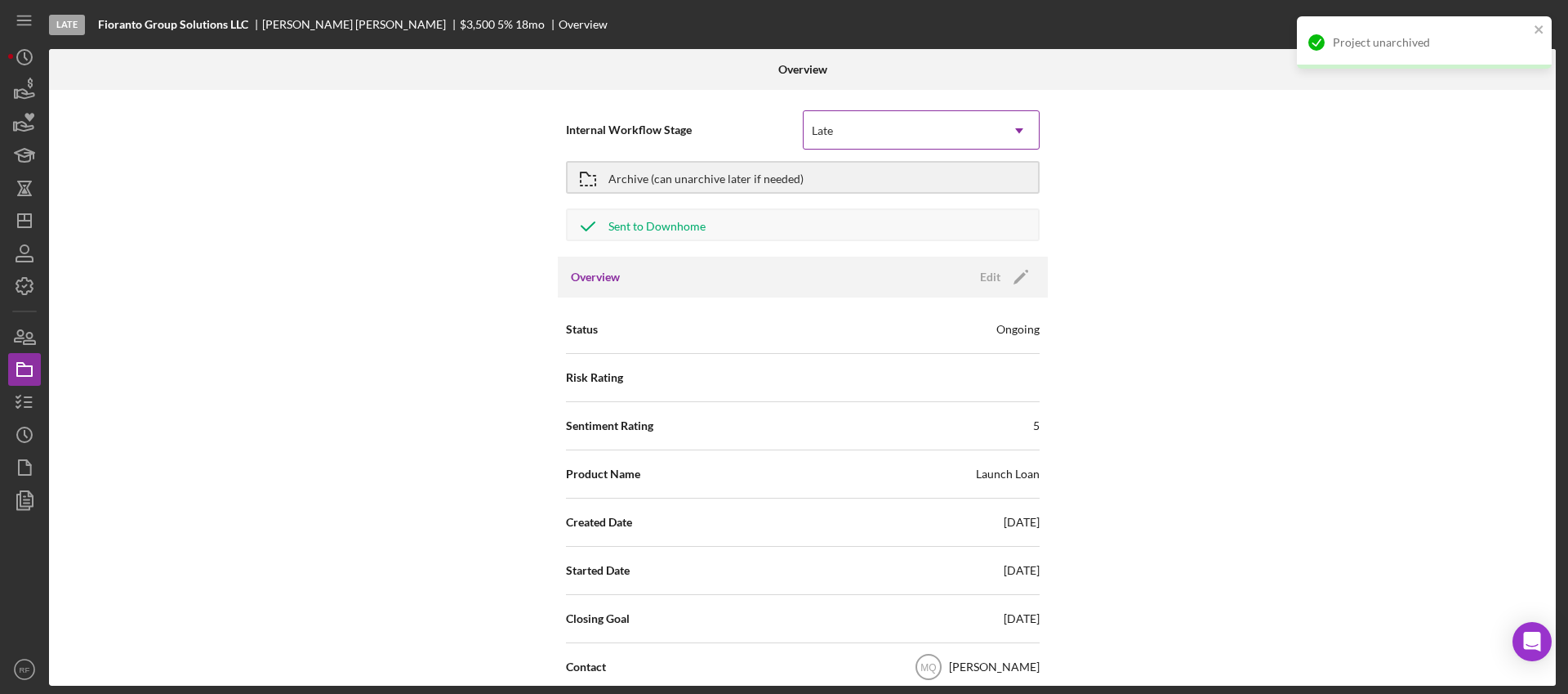
click at [876, 118] on div "Late" at bounding box center [902, 130] width 196 height 37
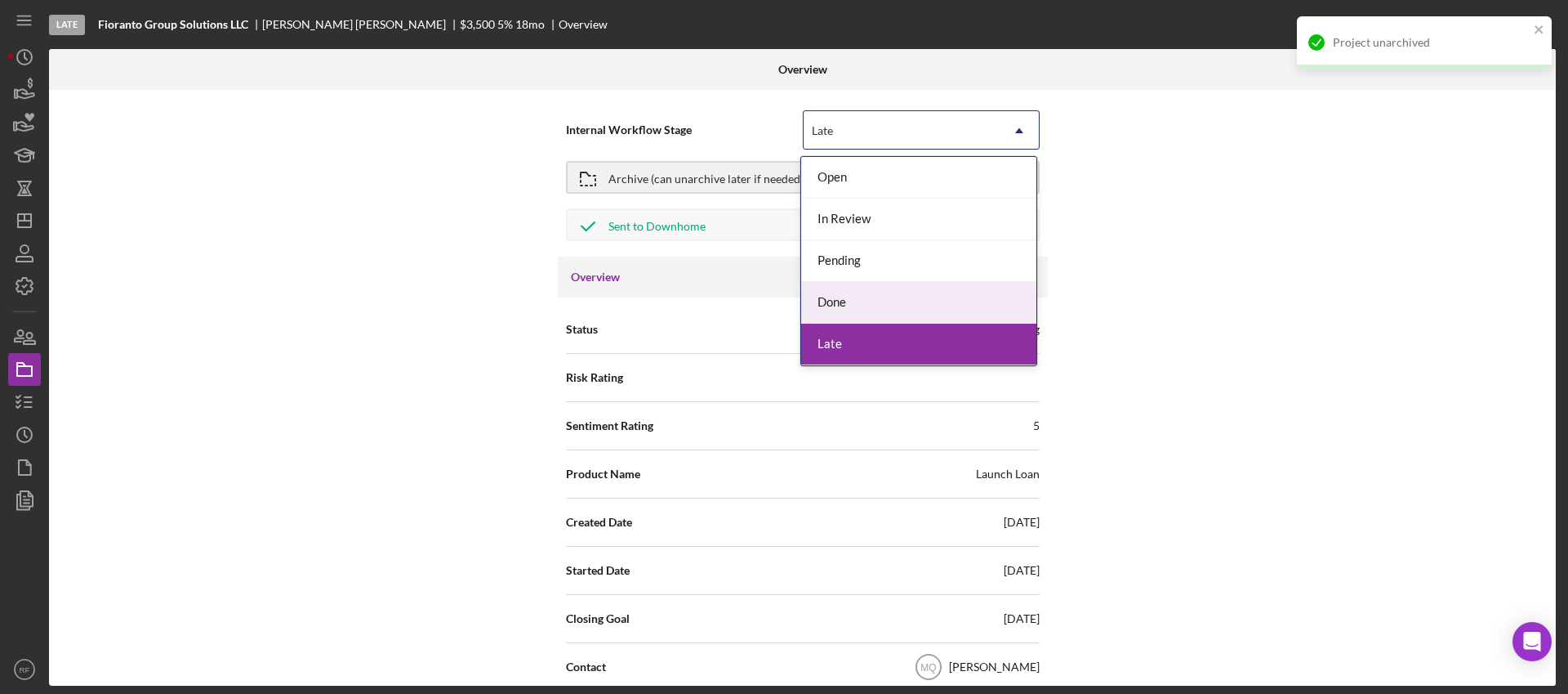
click at [857, 284] on div "Done" at bounding box center [919, 302] width 235 height 41
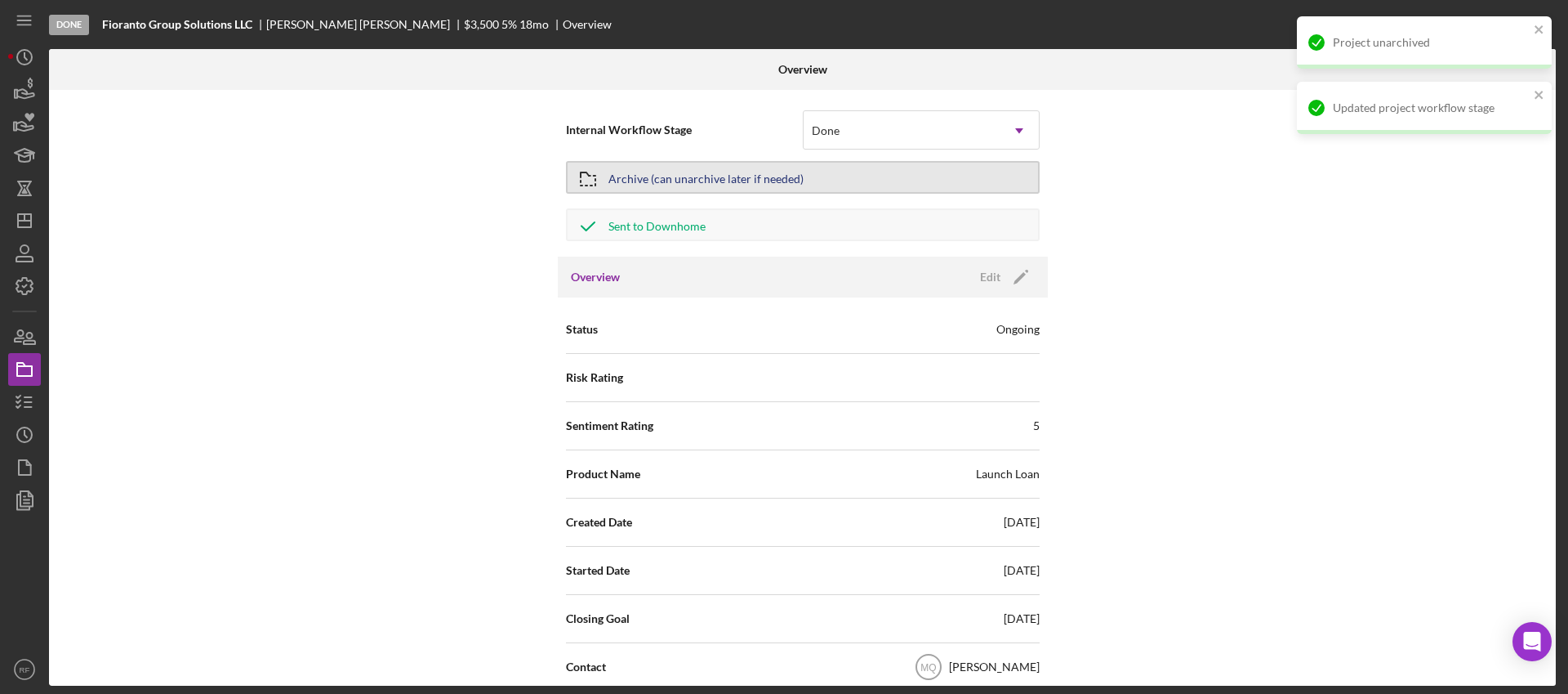
click at [809, 175] on button "Archive (can unarchive later if needed)" at bounding box center [803, 176] width 474 height 32
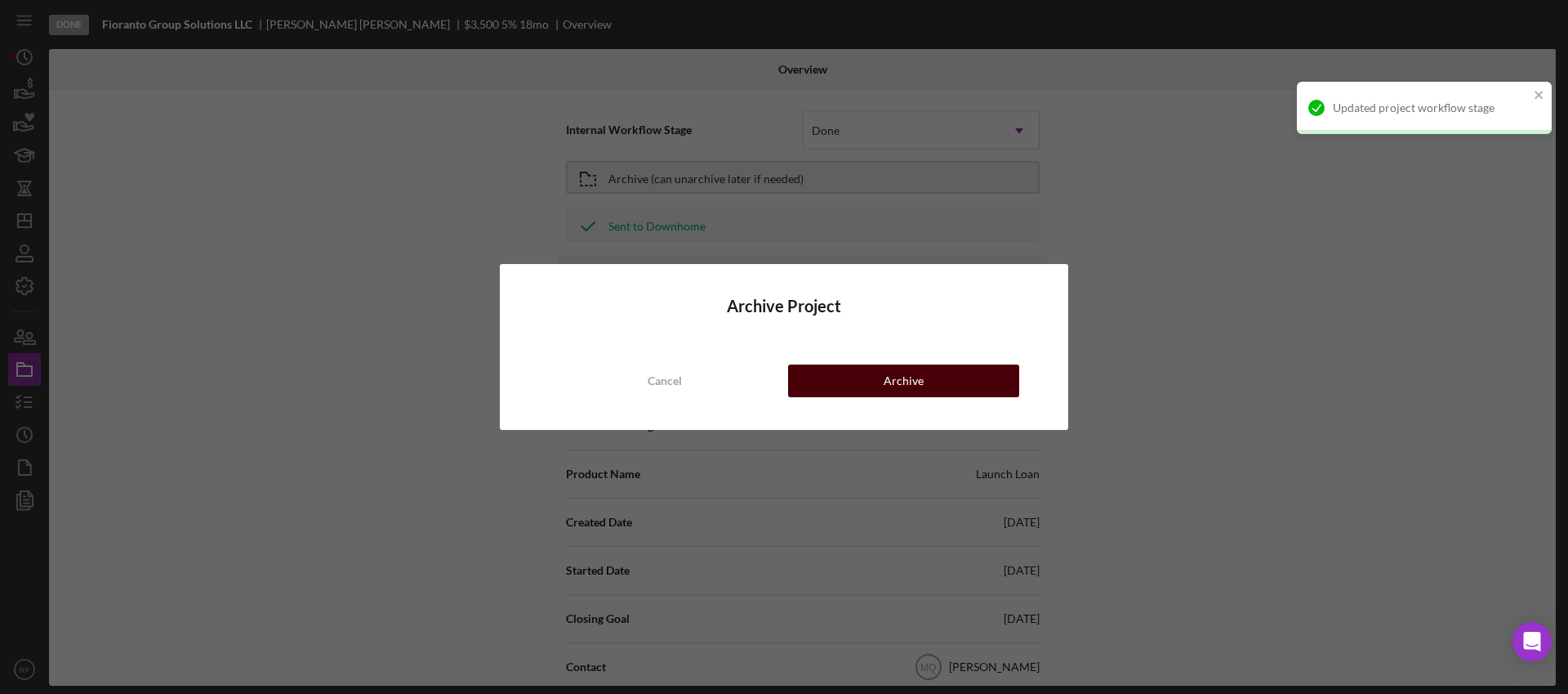
click at [891, 381] on div "Archive" at bounding box center [903, 380] width 40 height 32
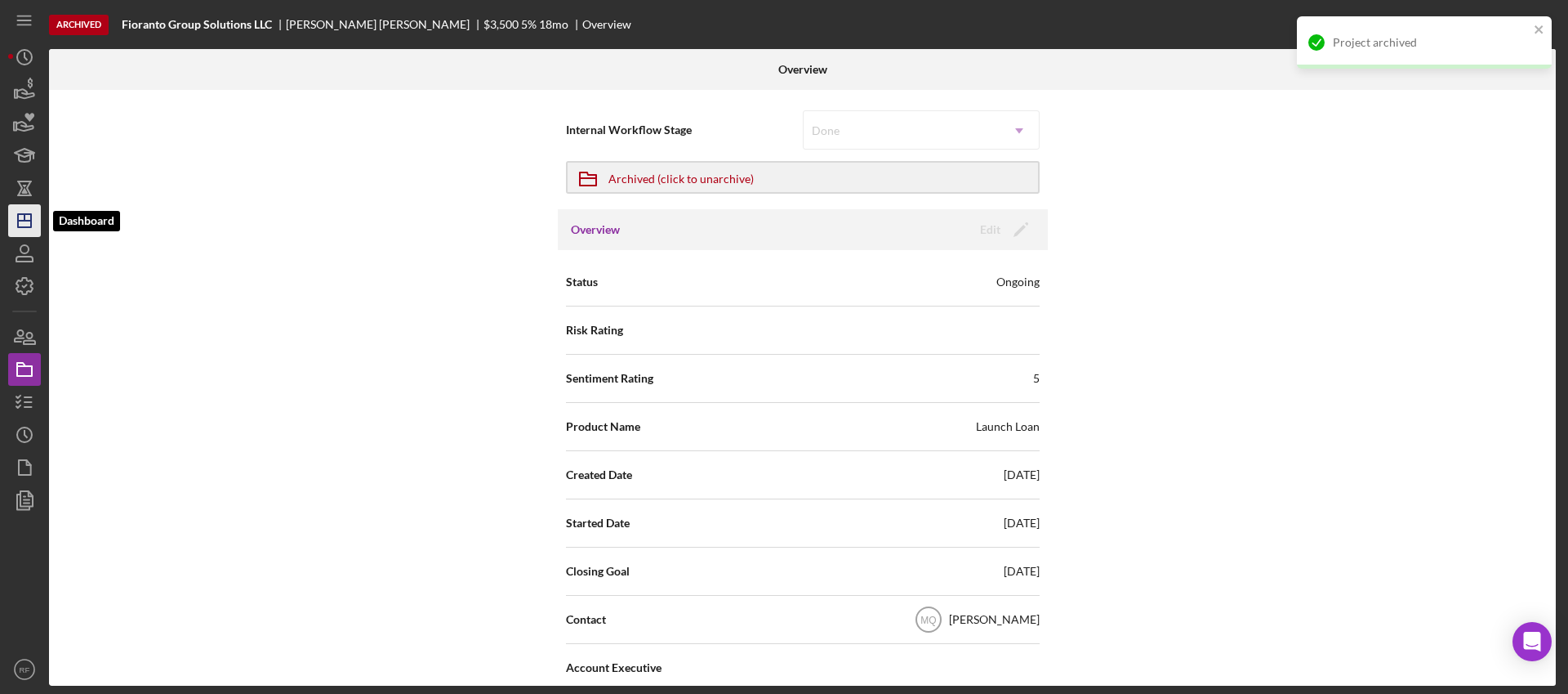
click at [21, 223] on icon "Icon/Dashboard" at bounding box center [24, 220] width 41 height 41
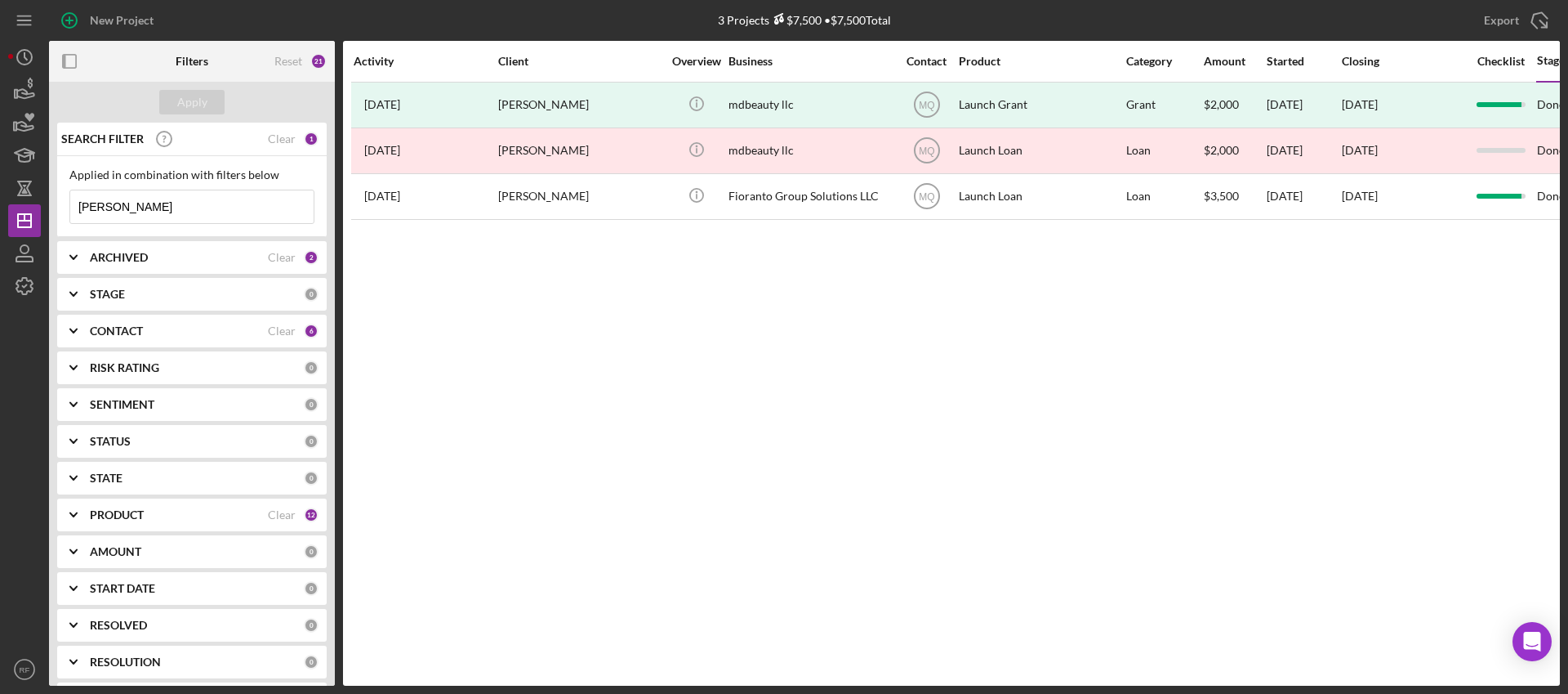
click at [155, 206] on input "[PERSON_NAME]" at bounding box center [192, 206] width 243 height 32
click at [154, 206] on input "[PERSON_NAME]" at bounding box center [192, 206] width 243 height 32
click at [154, 207] on input "[PERSON_NAME]" at bounding box center [192, 206] width 243 height 32
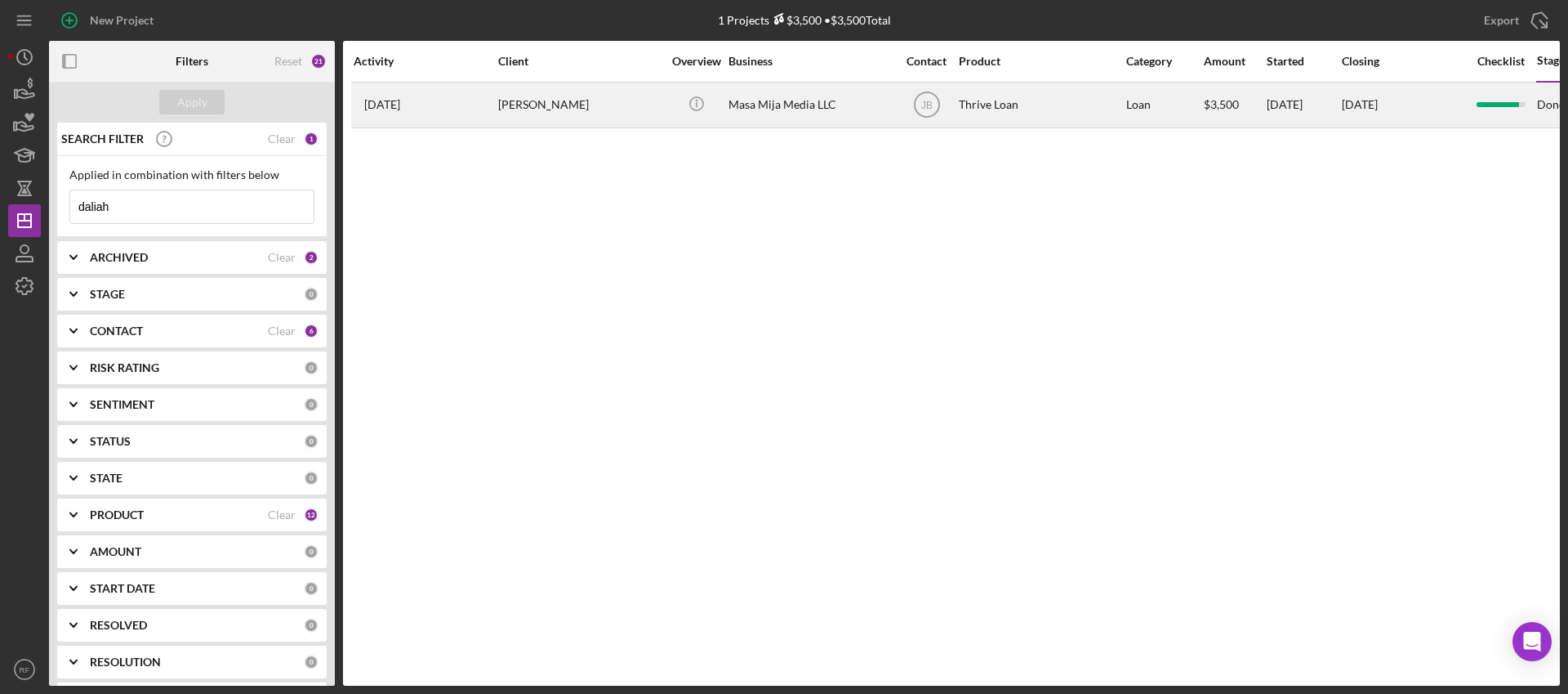
type input "daliah"
click at [793, 94] on div "Masa Mija Media LLC" at bounding box center [810, 105] width 163 height 43
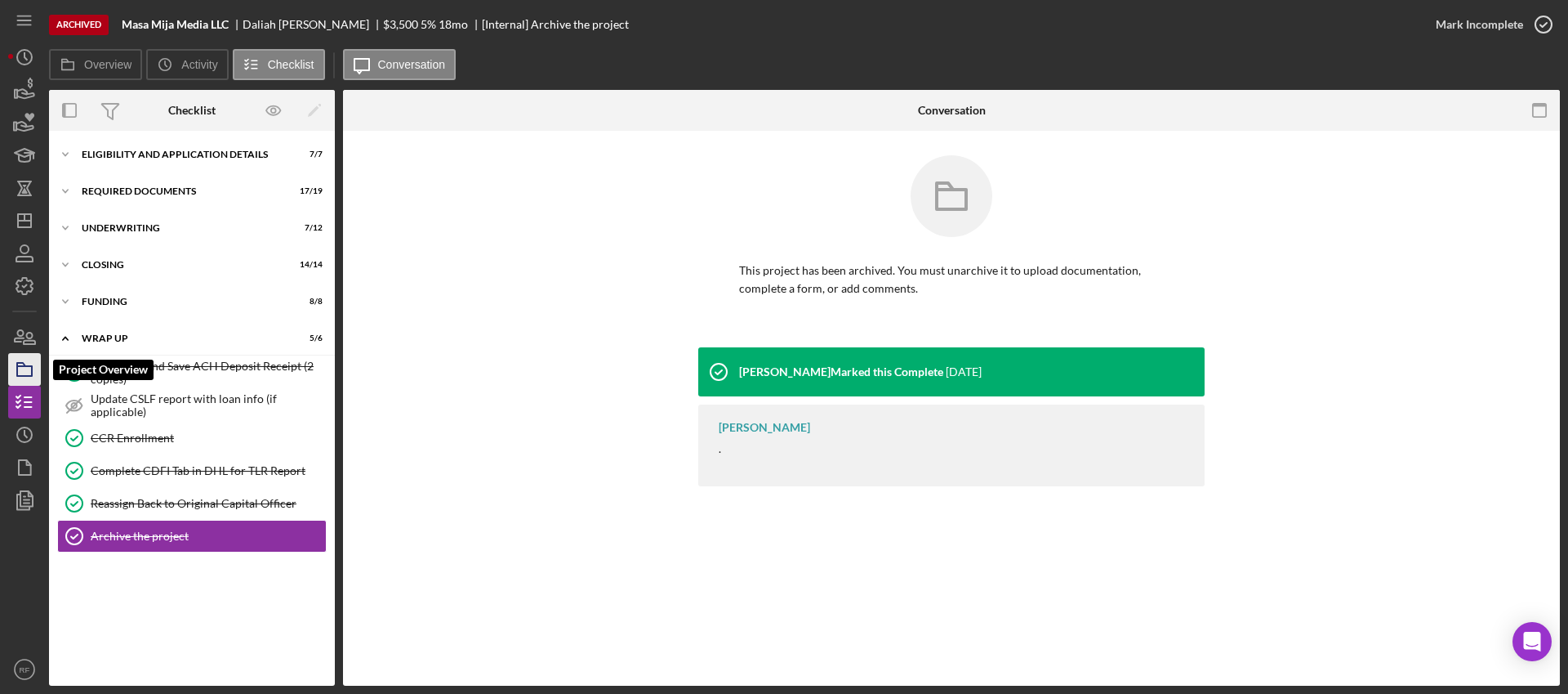
click at [26, 377] on icon "button" at bounding box center [24, 369] width 41 height 41
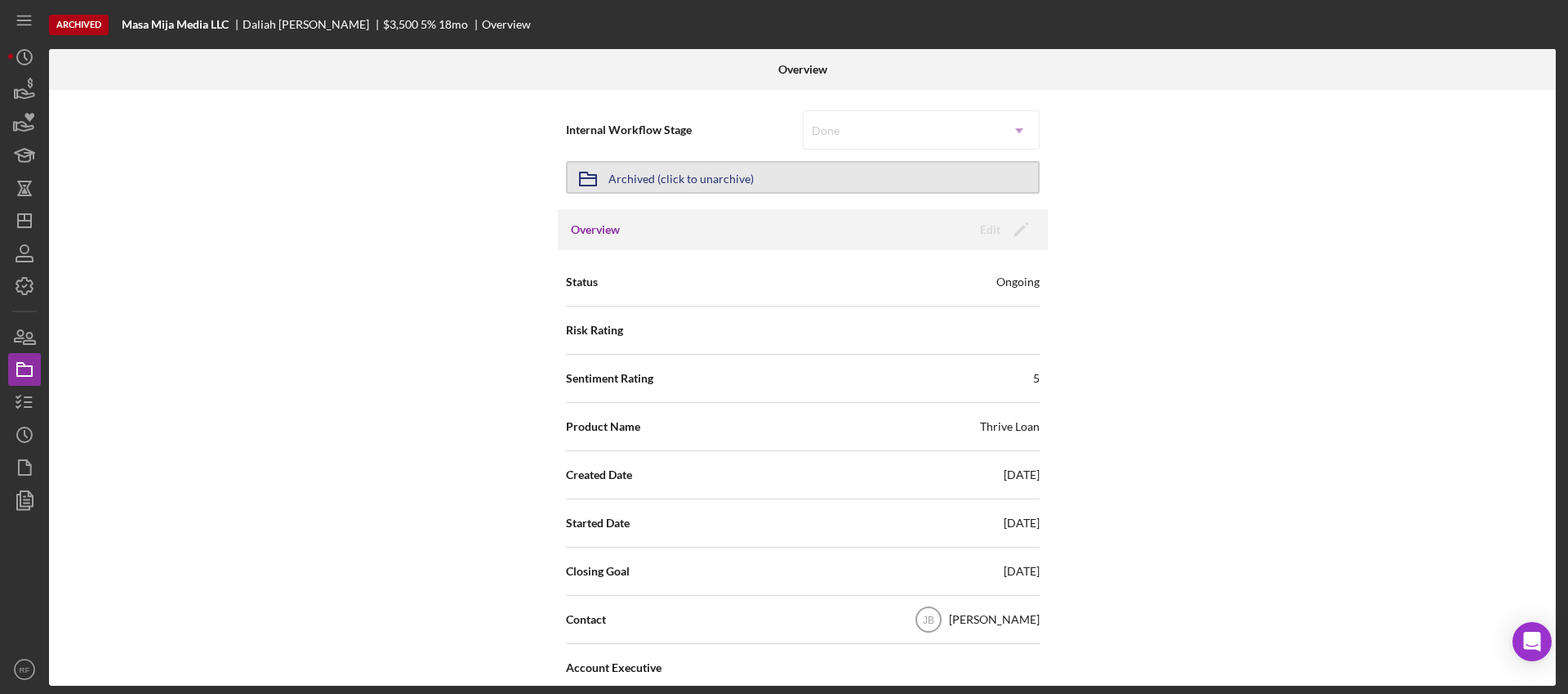
click at [726, 176] on div "Archived (click to unarchive)" at bounding box center [681, 177] width 146 height 30
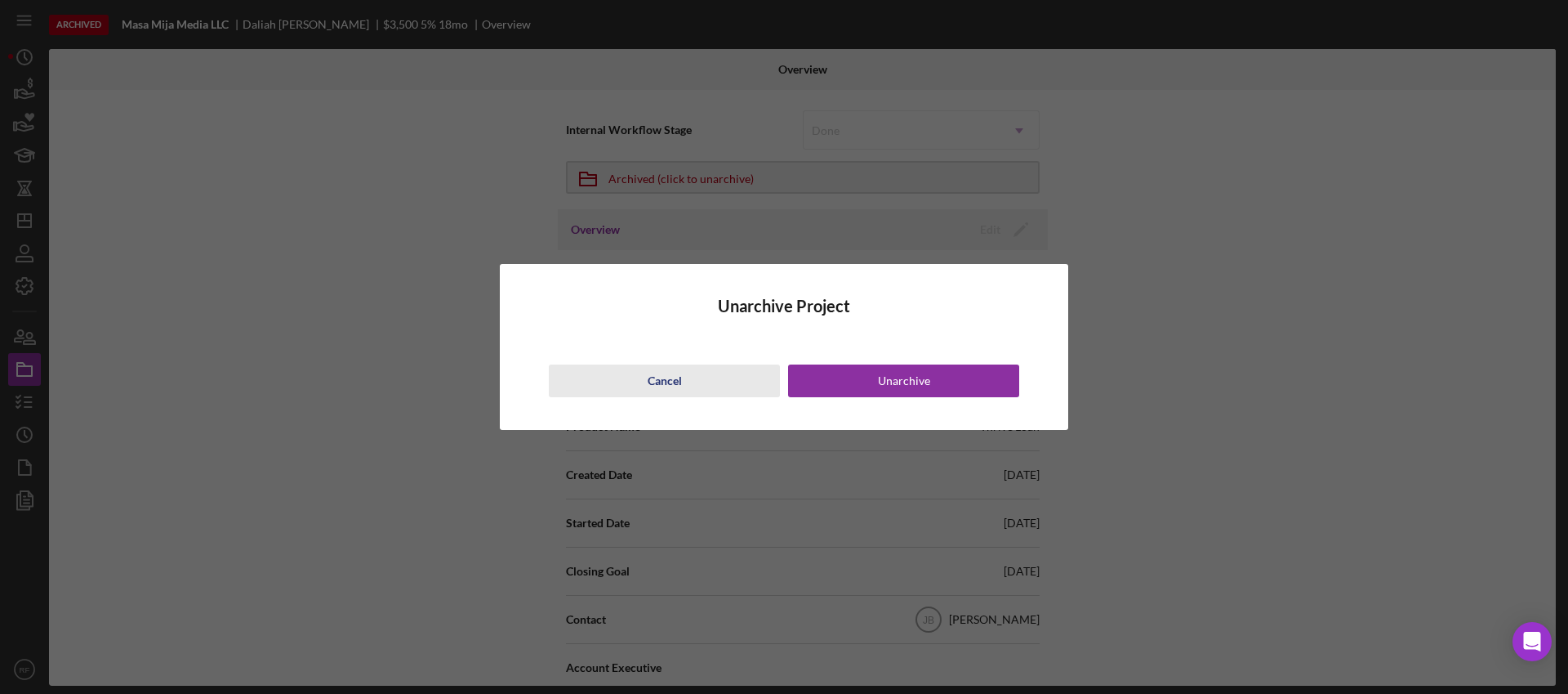
click at [681, 390] on div "Cancel" at bounding box center [664, 380] width 34 height 32
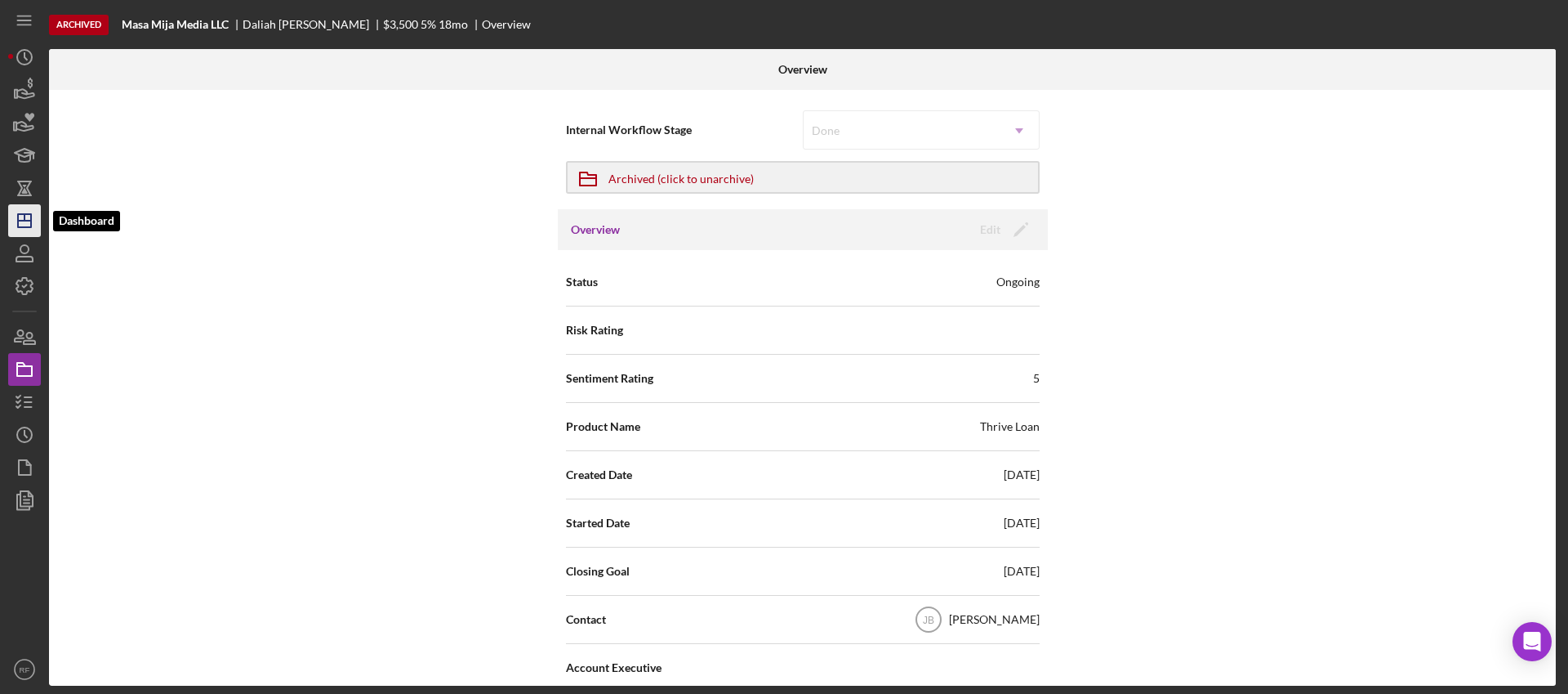
click at [12, 222] on icon "Icon/Dashboard" at bounding box center [24, 220] width 41 height 41
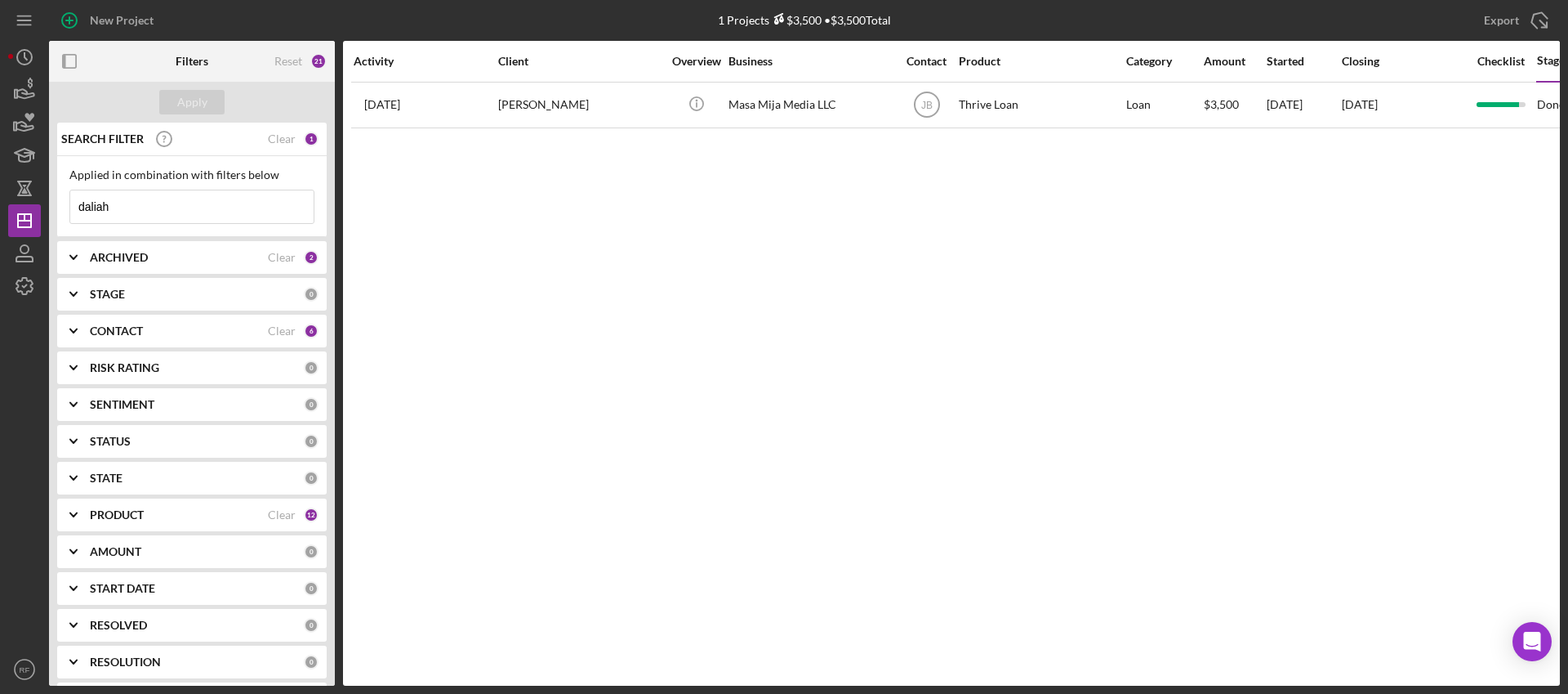
click at [190, 208] on input "daliah" at bounding box center [192, 206] width 243 height 32
paste input "[PERSON_NAME]"
click at [188, 114] on div "Apply" at bounding box center [191, 102] width 286 height 41
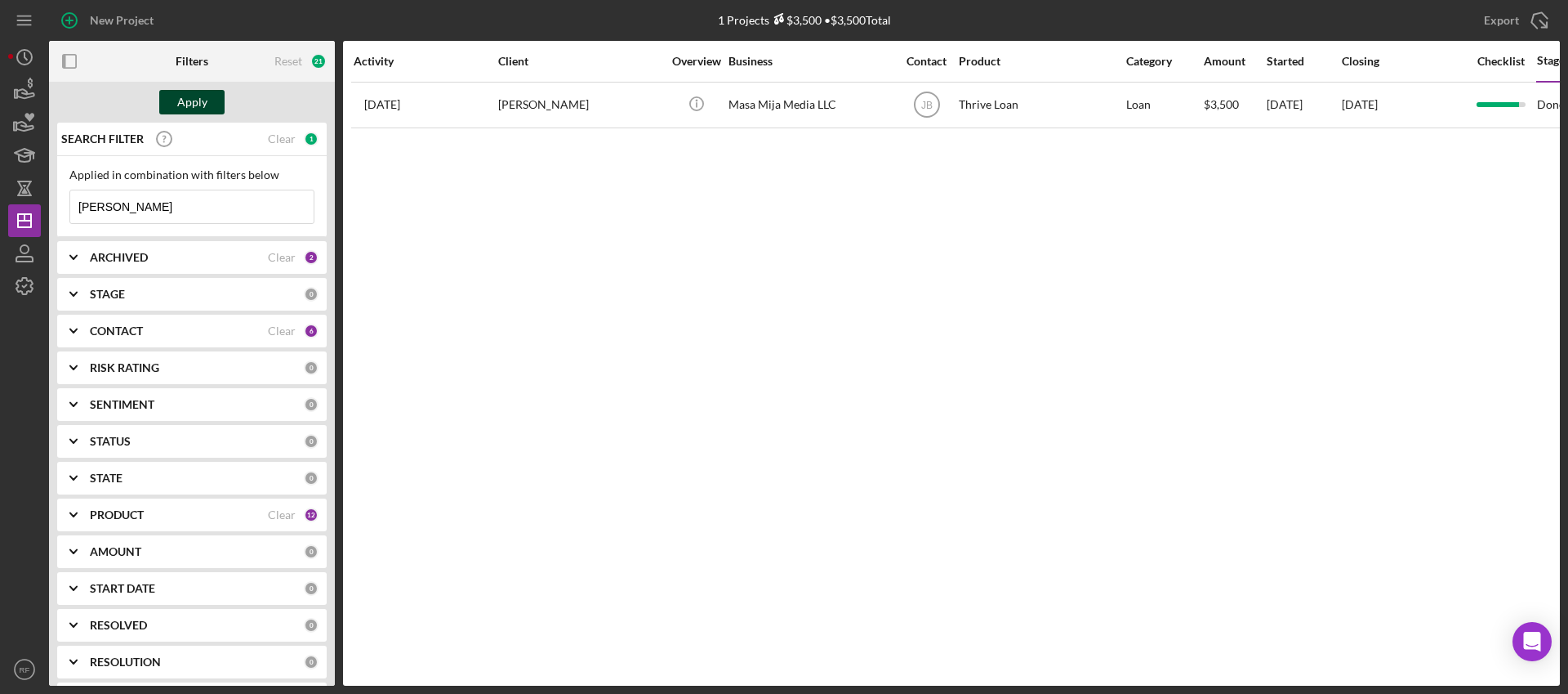
click at [180, 106] on div "Apply" at bounding box center [192, 103] width 30 height 25
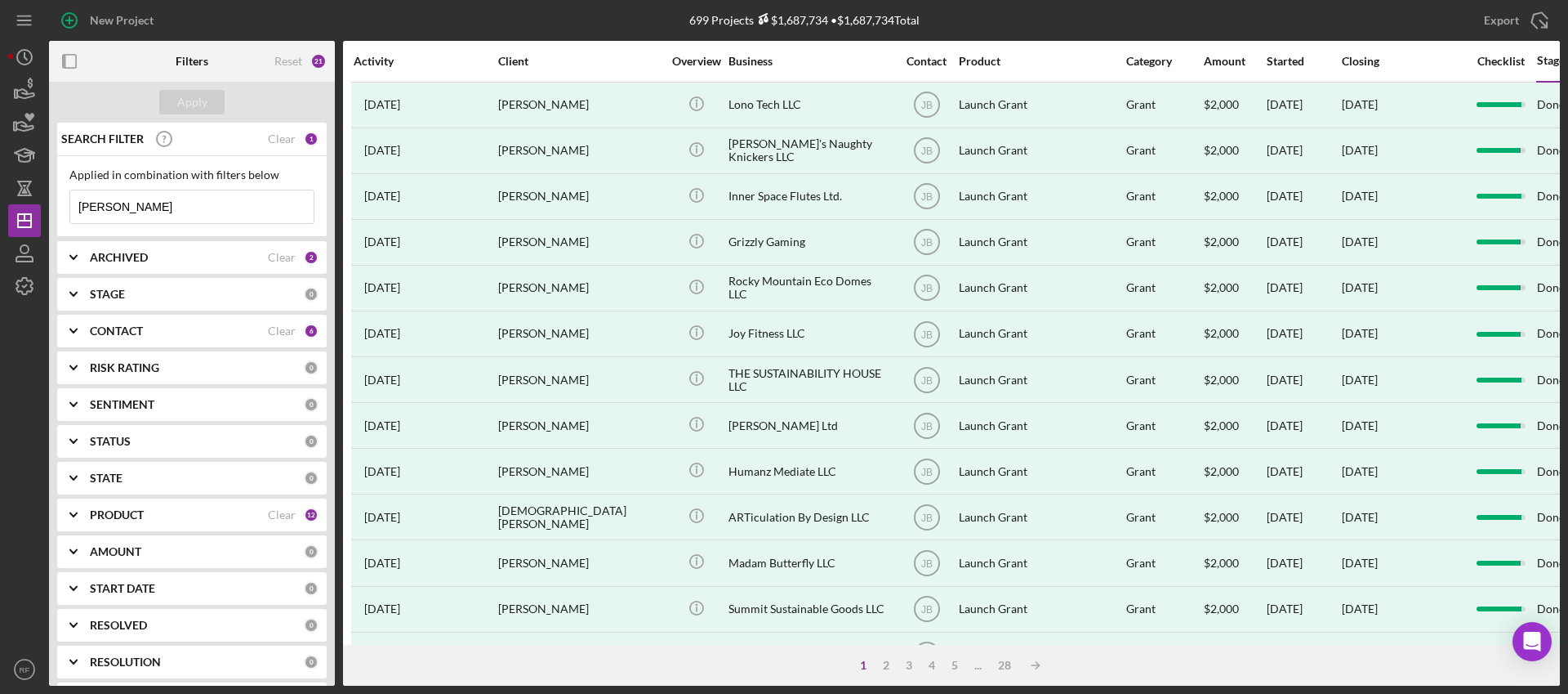
click at [161, 207] on input "[PERSON_NAME]" at bounding box center [192, 206] width 243 height 32
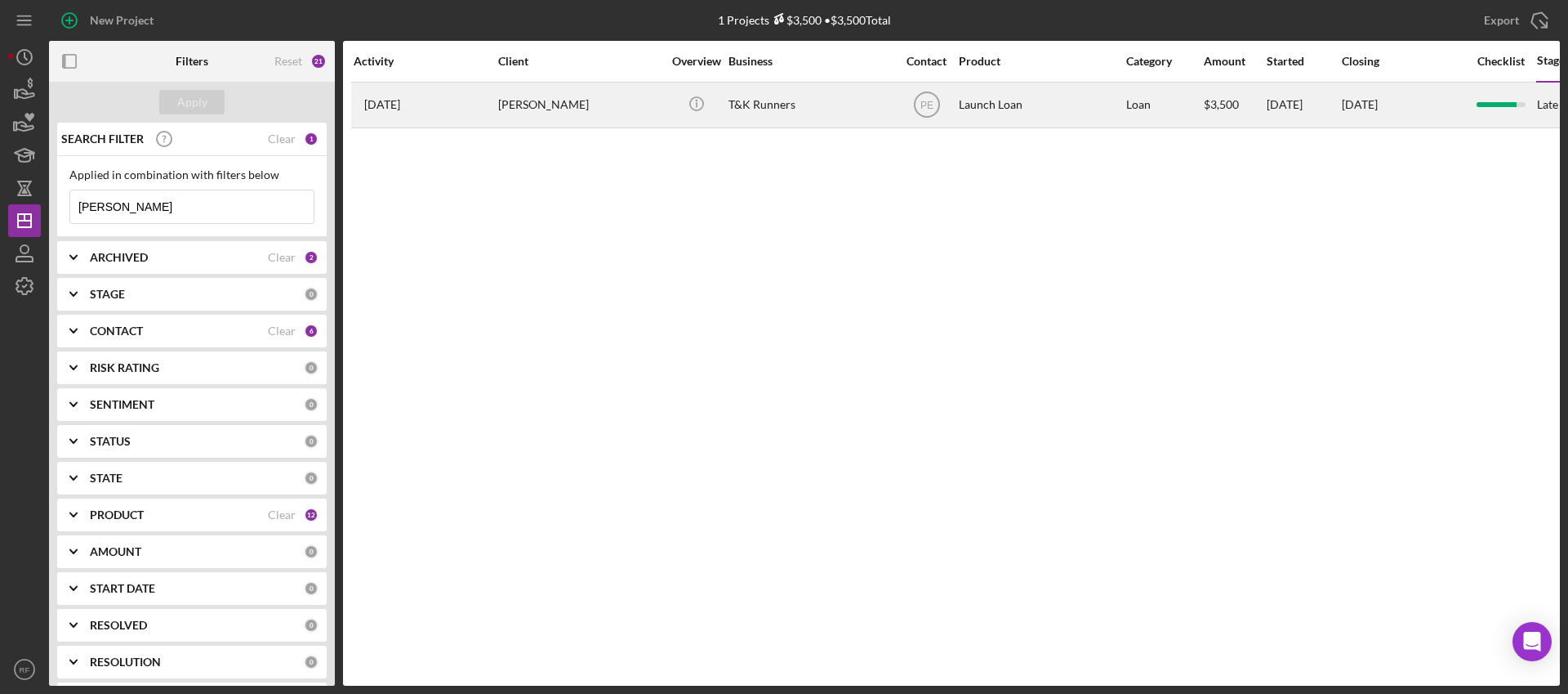
type input "[PERSON_NAME]"
click at [754, 101] on div "T&K Runners" at bounding box center [810, 105] width 163 height 43
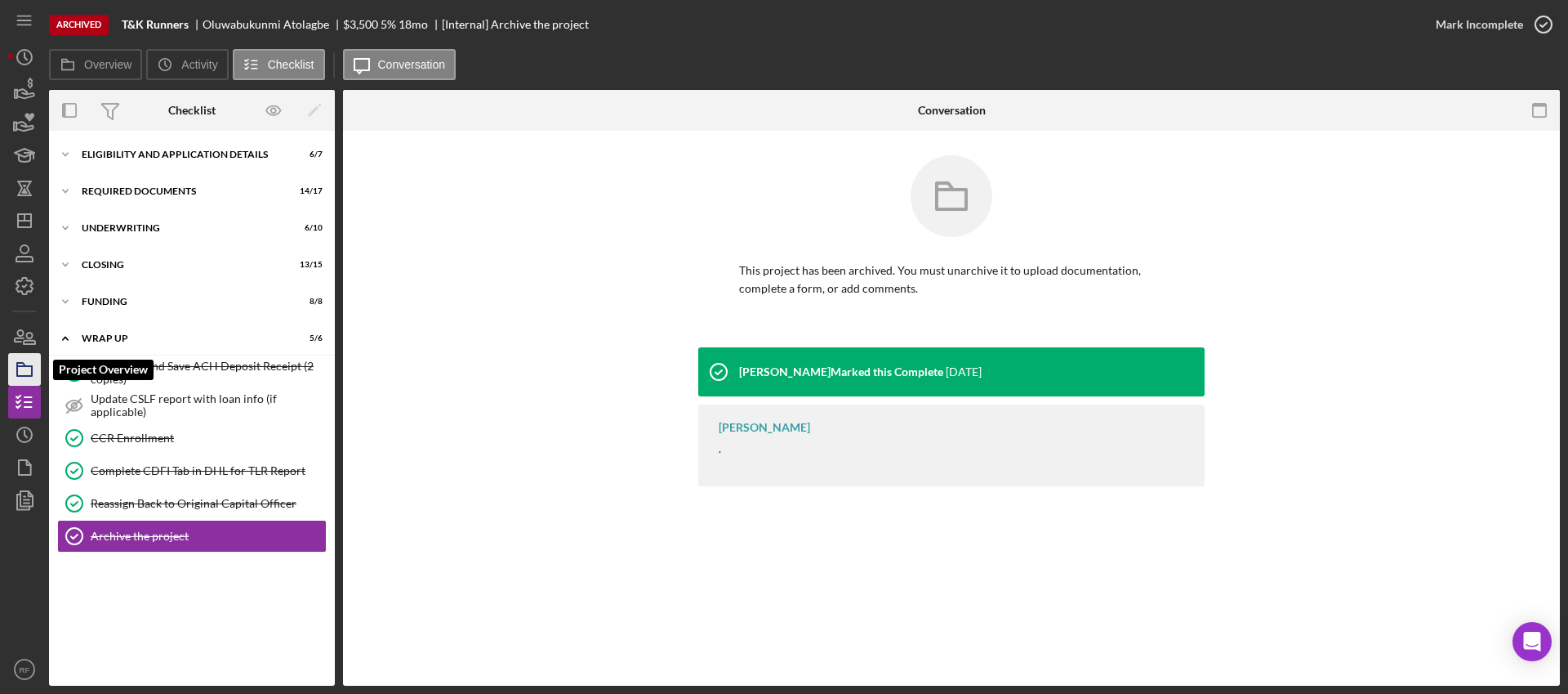
click at [36, 363] on icon "button" at bounding box center [24, 369] width 41 height 41
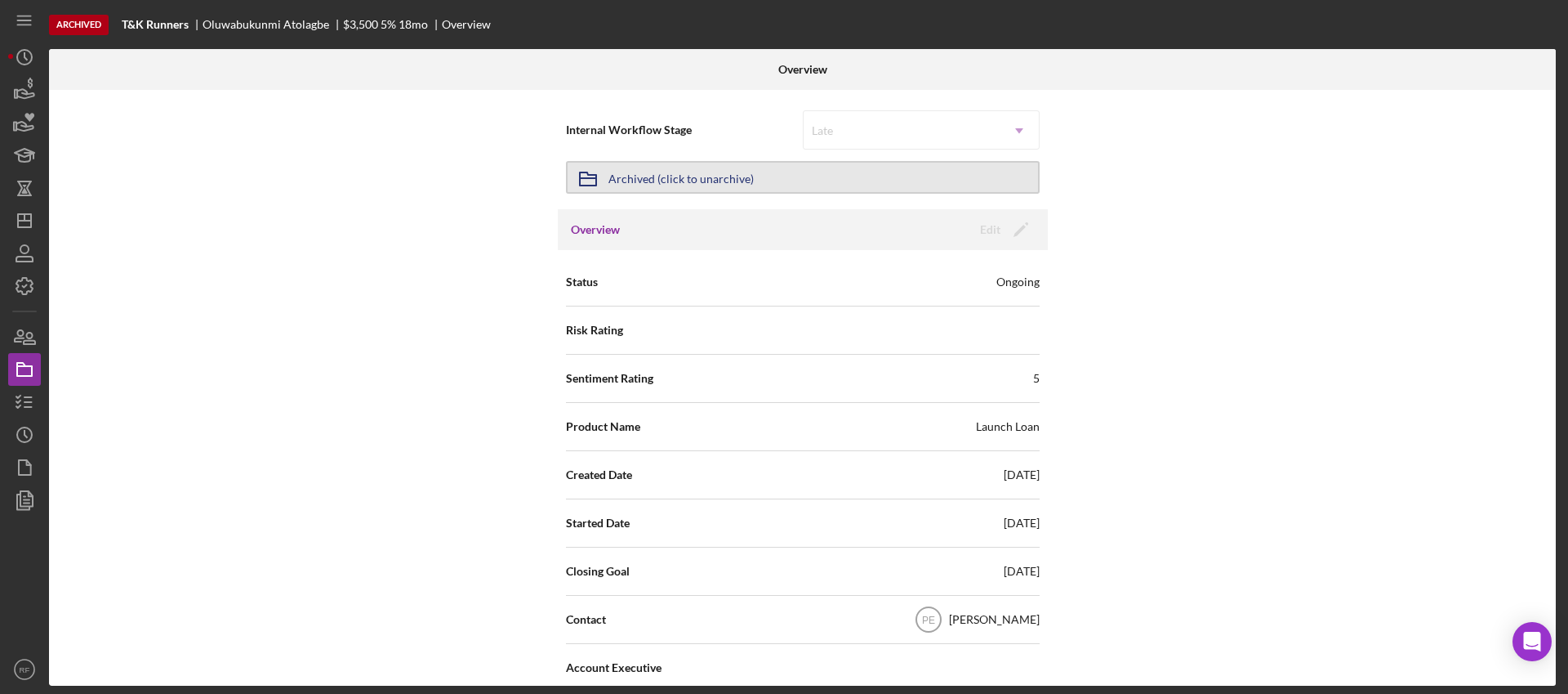
click at [775, 171] on button "Icon/Archived Archived (click to unarchive)" at bounding box center [803, 176] width 474 height 32
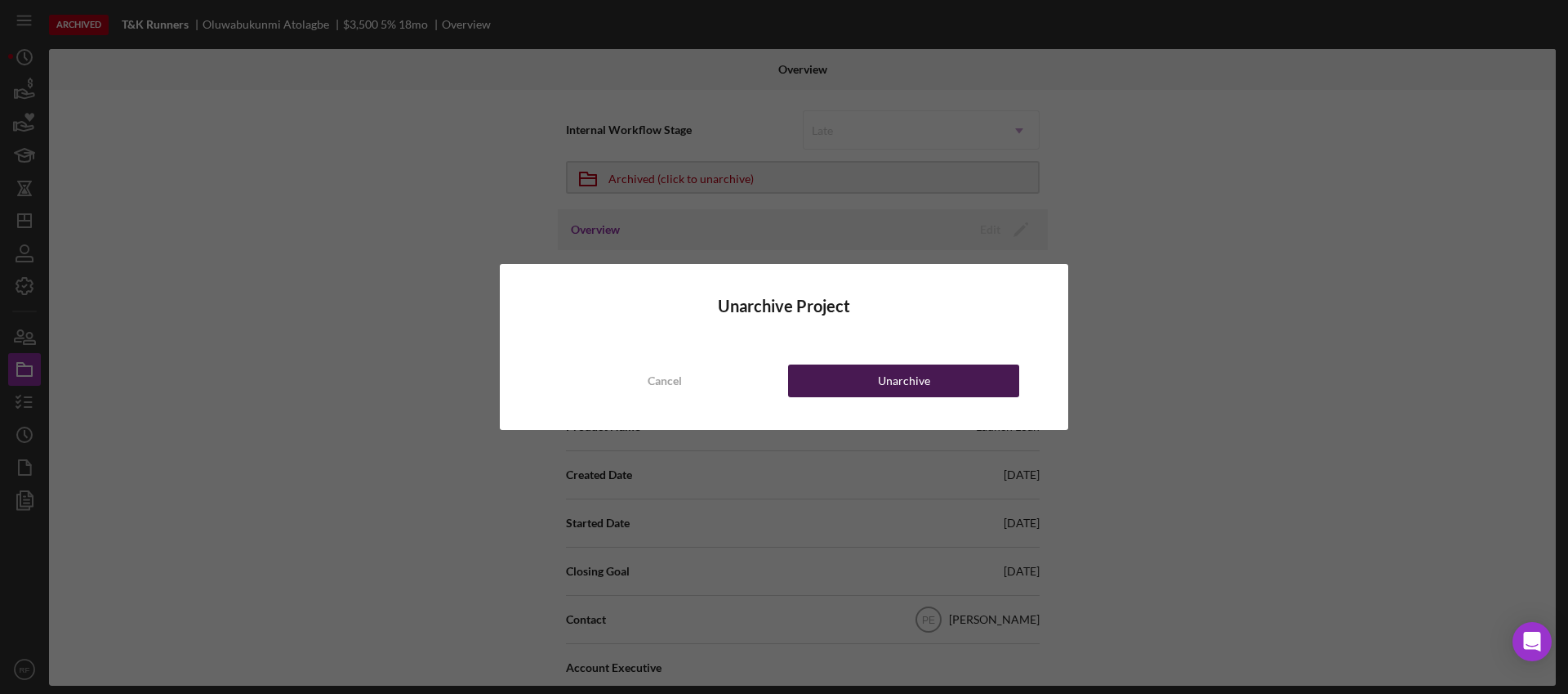
click at [885, 388] on div "Unarchive" at bounding box center [903, 380] width 52 height 32
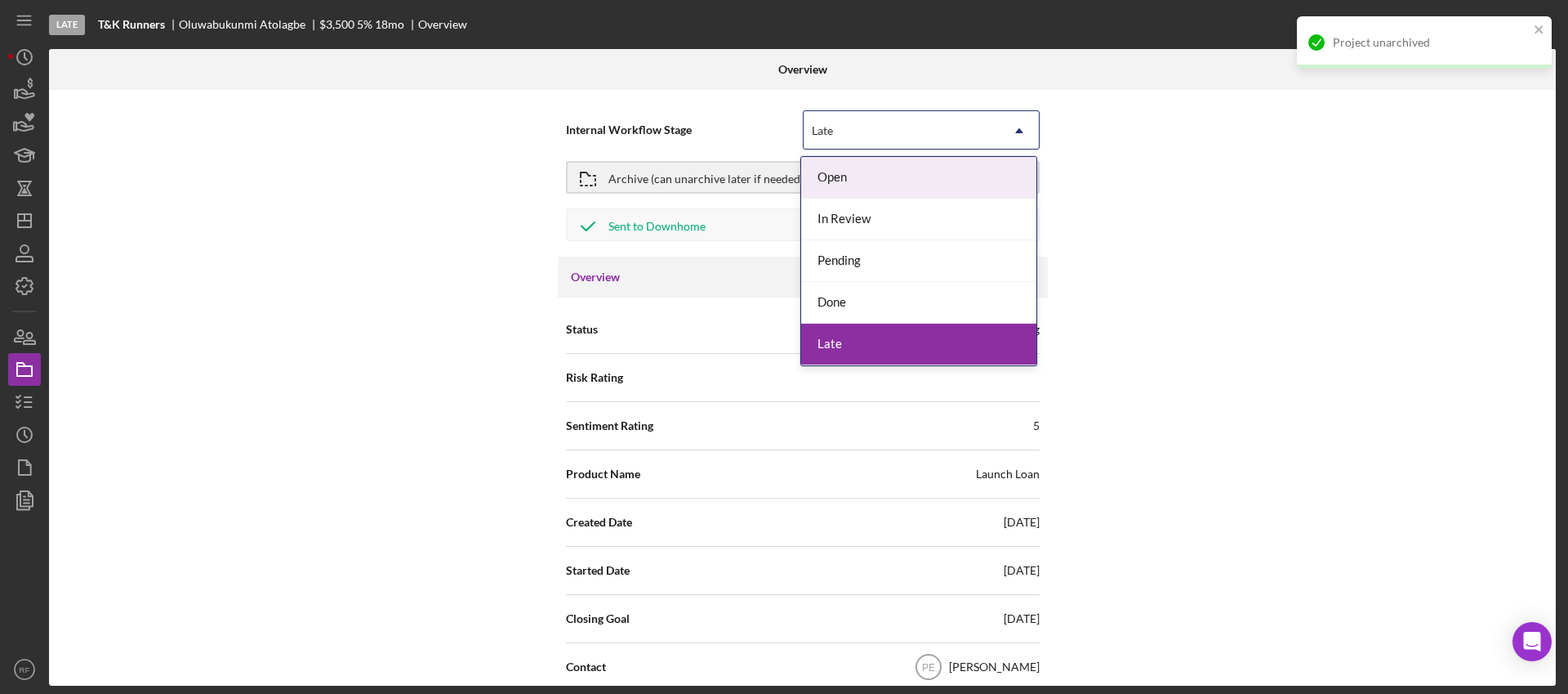
click at [892, 126] on div "Late" at bounding box center [902, 130] width 196 height 37
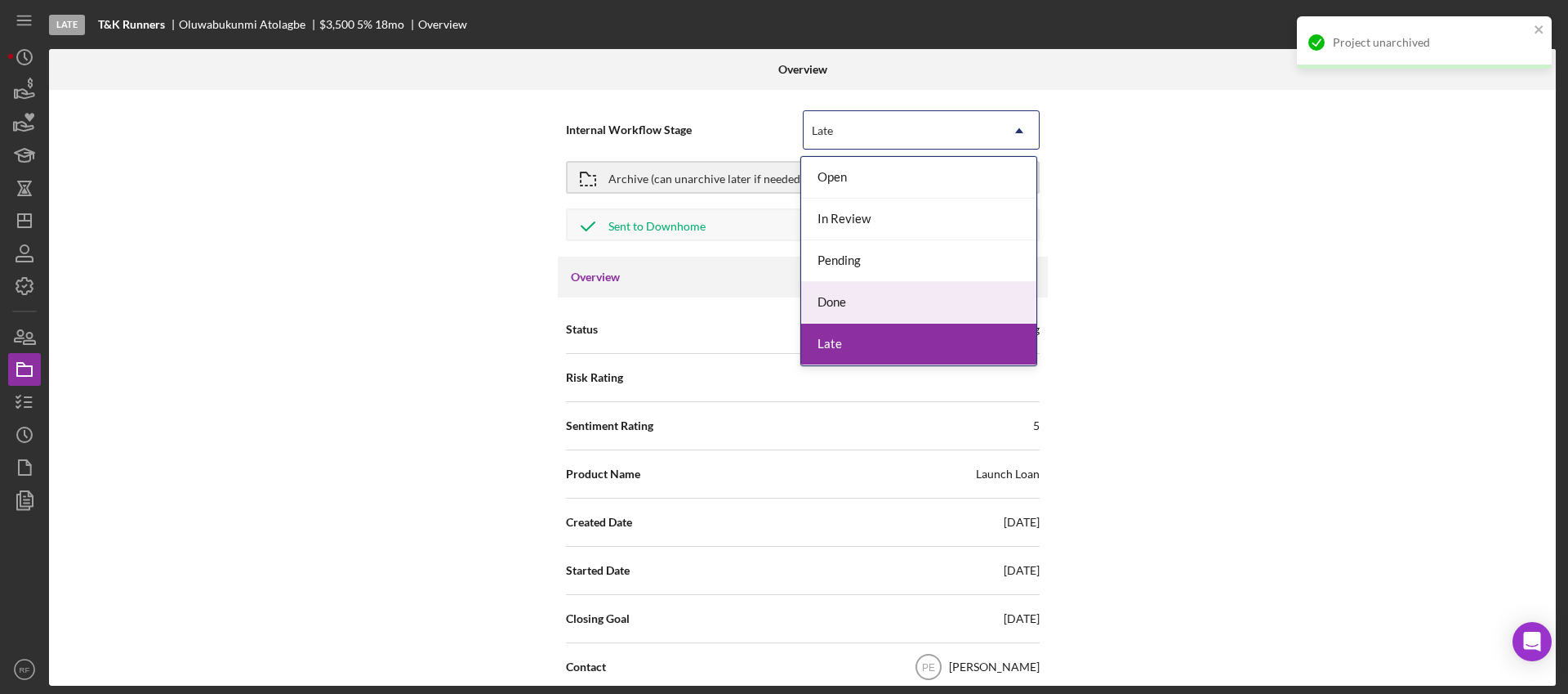
click at [859, 297] on div "Done" at bounding box center [919, 302] width 235 height 41
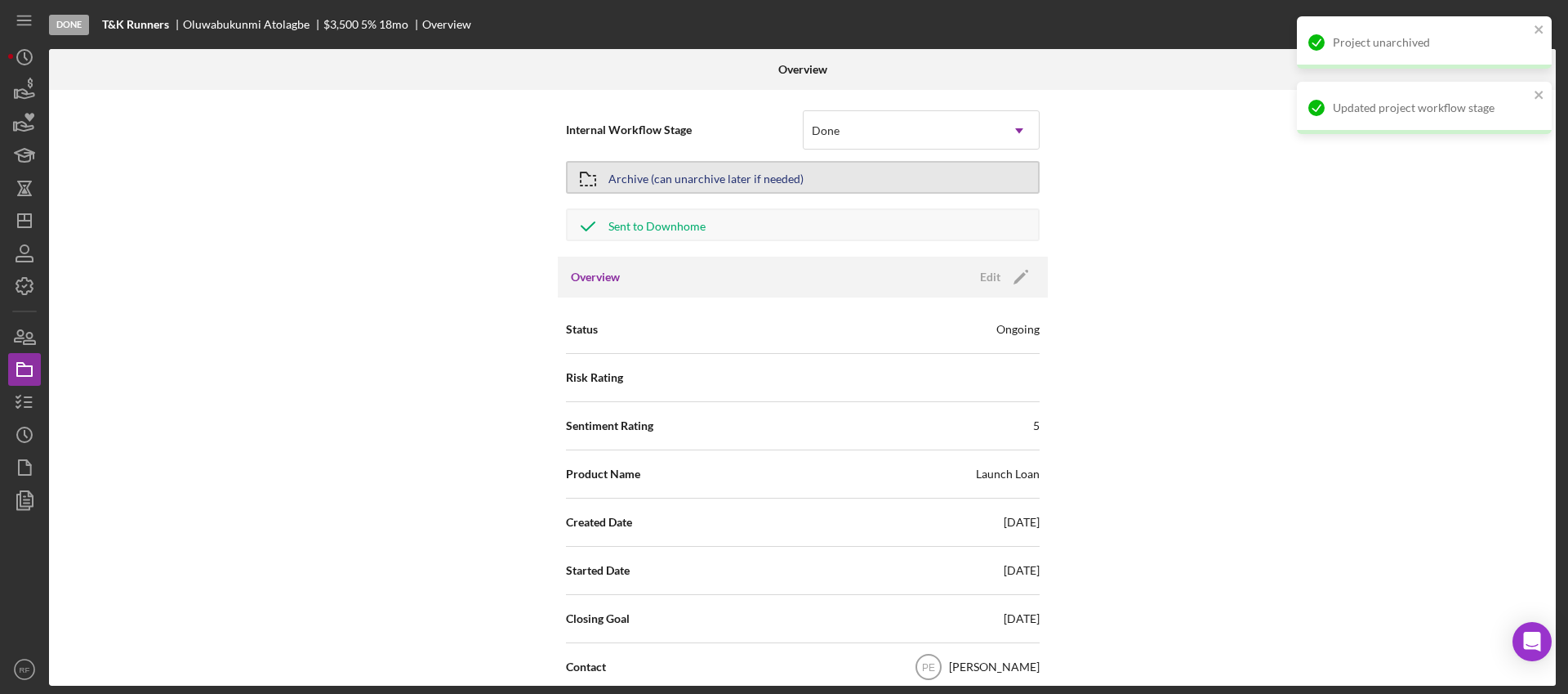
click at [721, 186] on div "Archive (can unarchive later if needed)" at bounding box center [706, 177] width 195 height 30
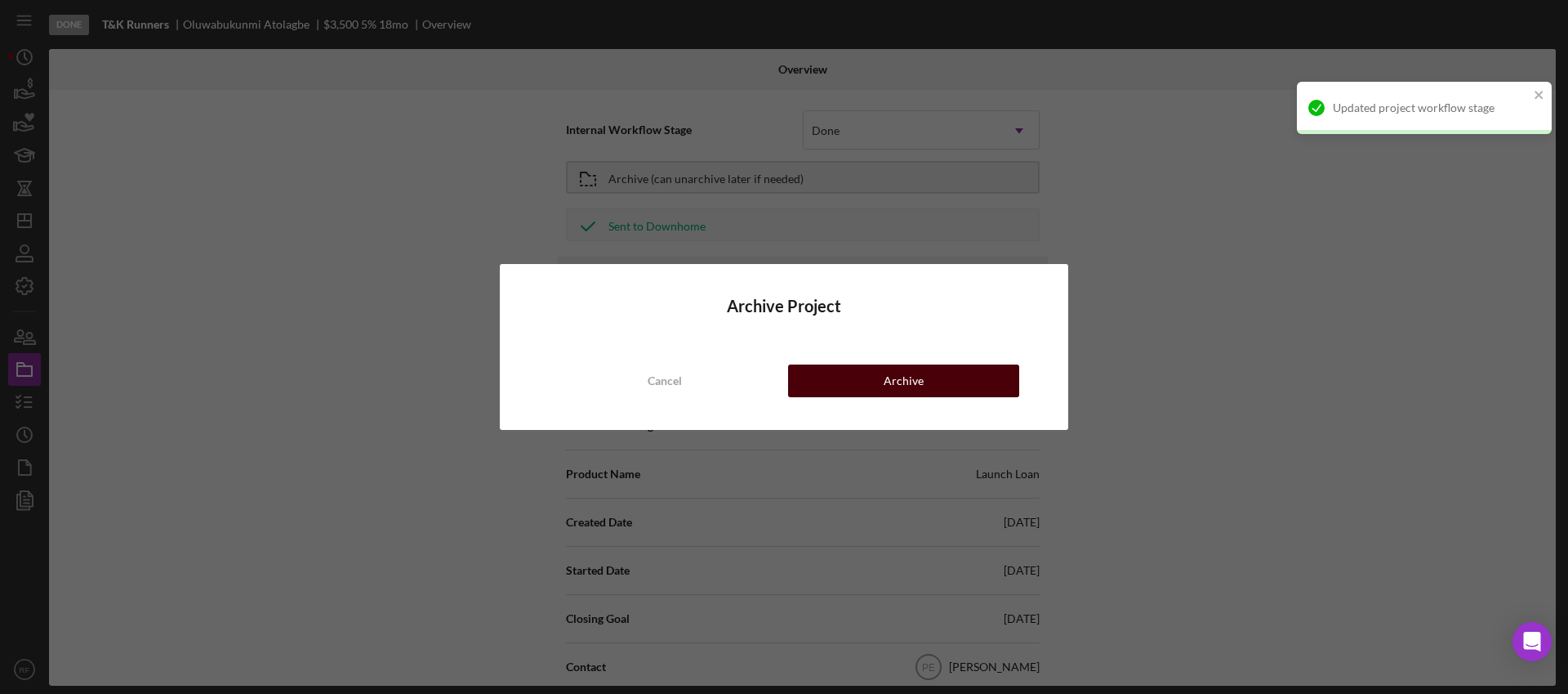
click at [849, 368] on button "Archive" at bounding box center [903, 380] width 231 height 32
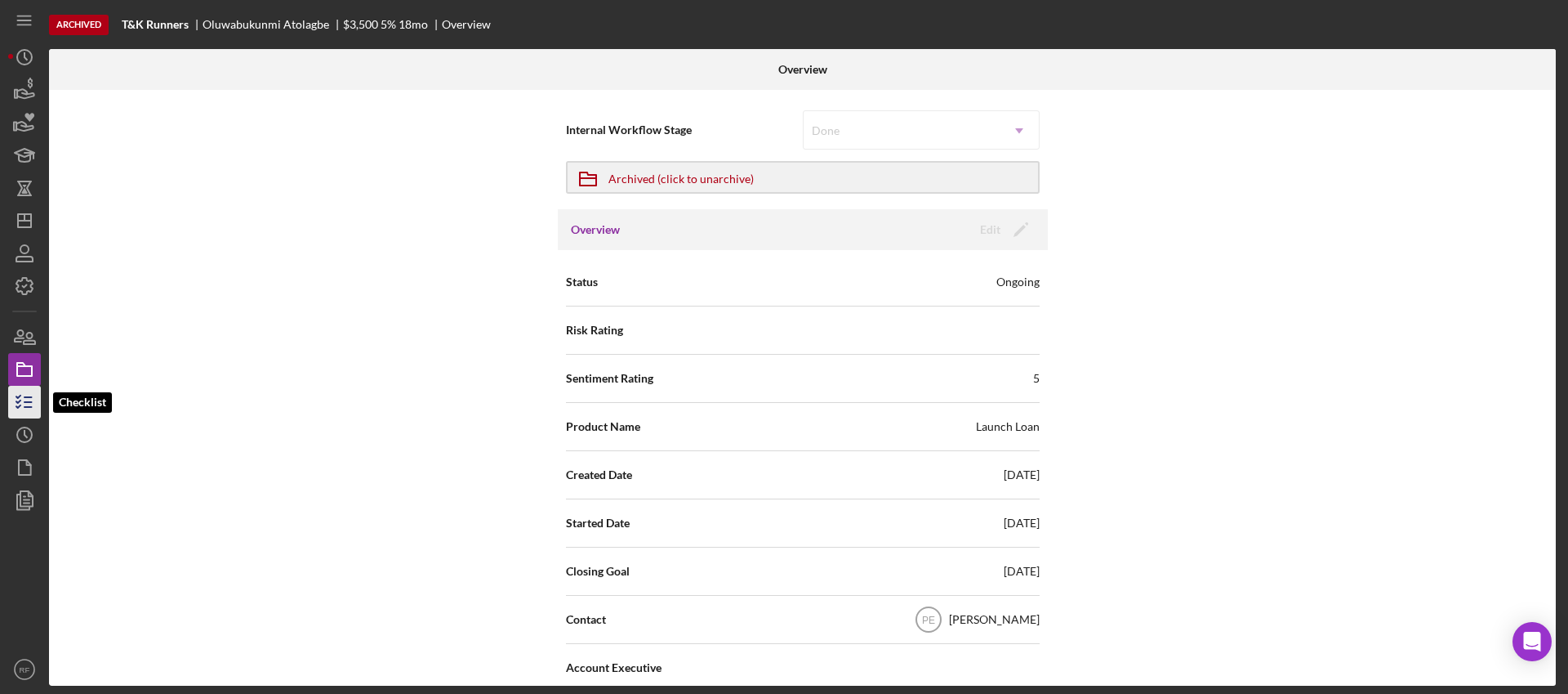
click at [23, 402] on icon "button" at bounding box center [24, 402] width 41 height 41
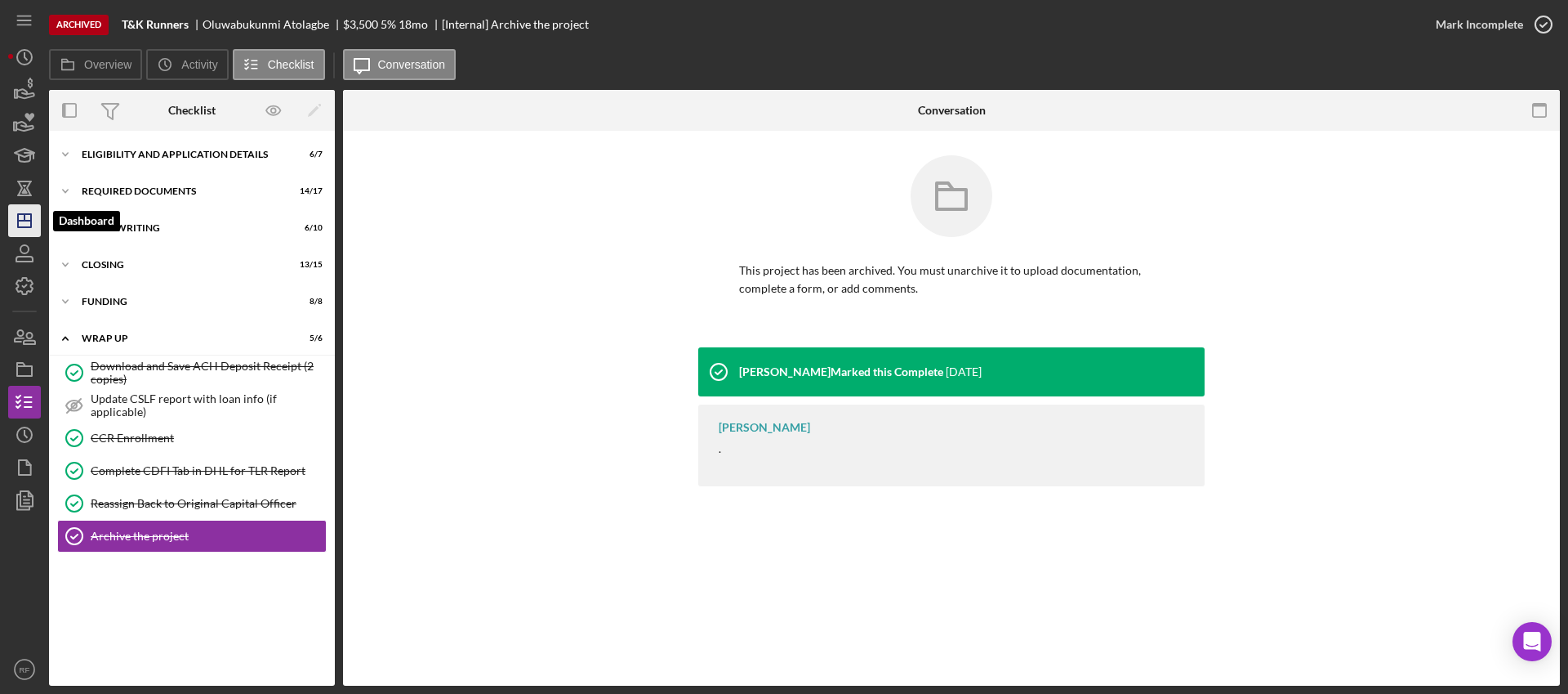
click at [24, 232] on icon "Icon/Dashboard" at bounding box center [24, 220] width 41 height 41
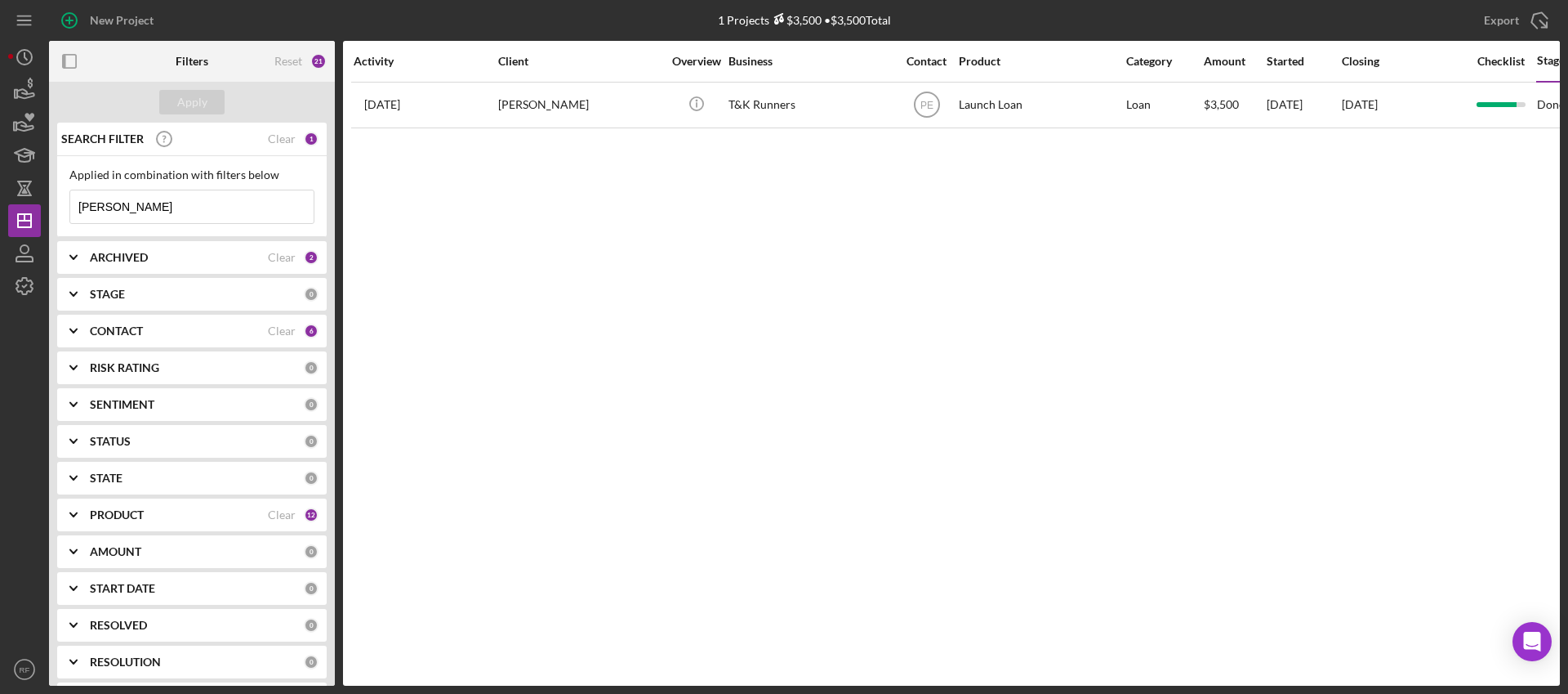
click at [171, 204] on input "[PERSON_NAME]" at bounding box center [192, 206] width 243 height 32
paste input "[PERSON_NAME]"
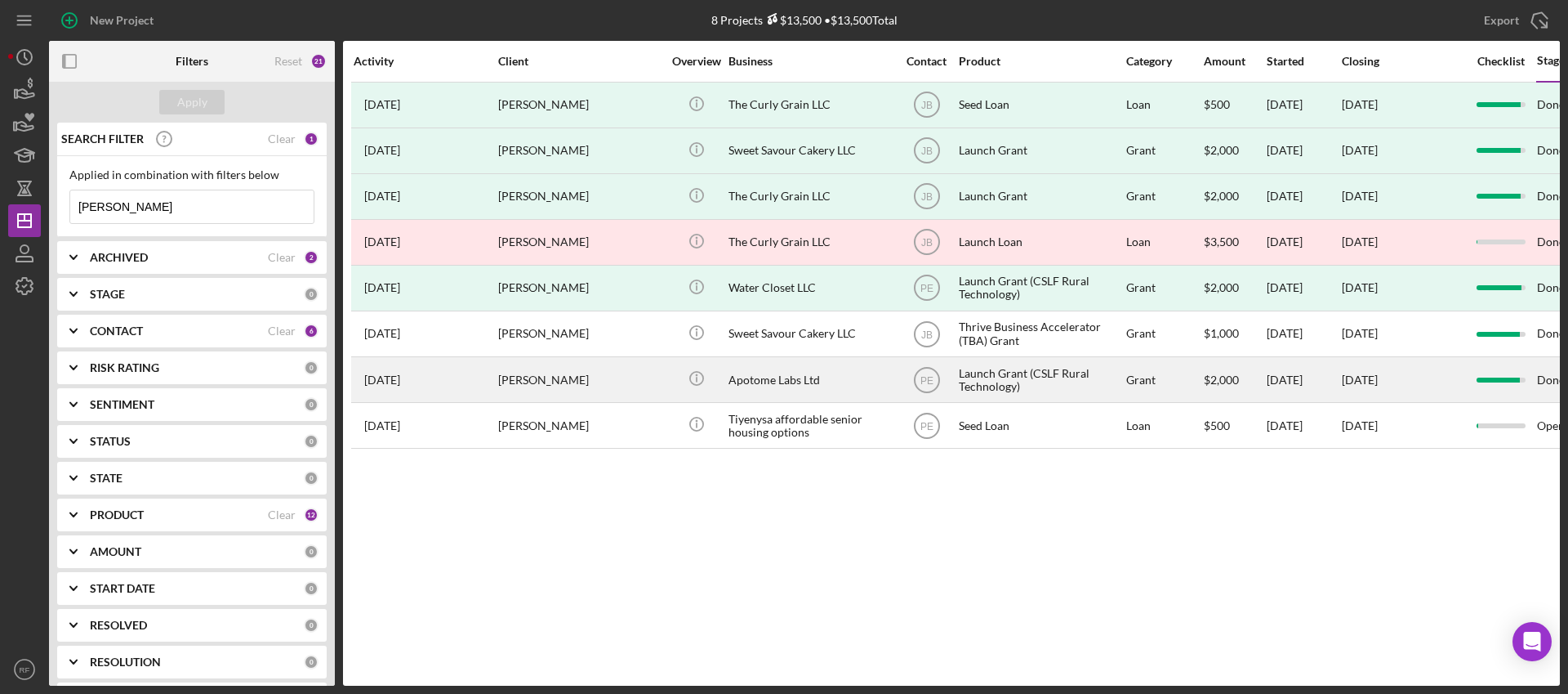
type input "[PERSON_NAME]"
click at [660, 377] on div "[PERSON_NAME]" at bounding box center [580, 379] width 163 height 43
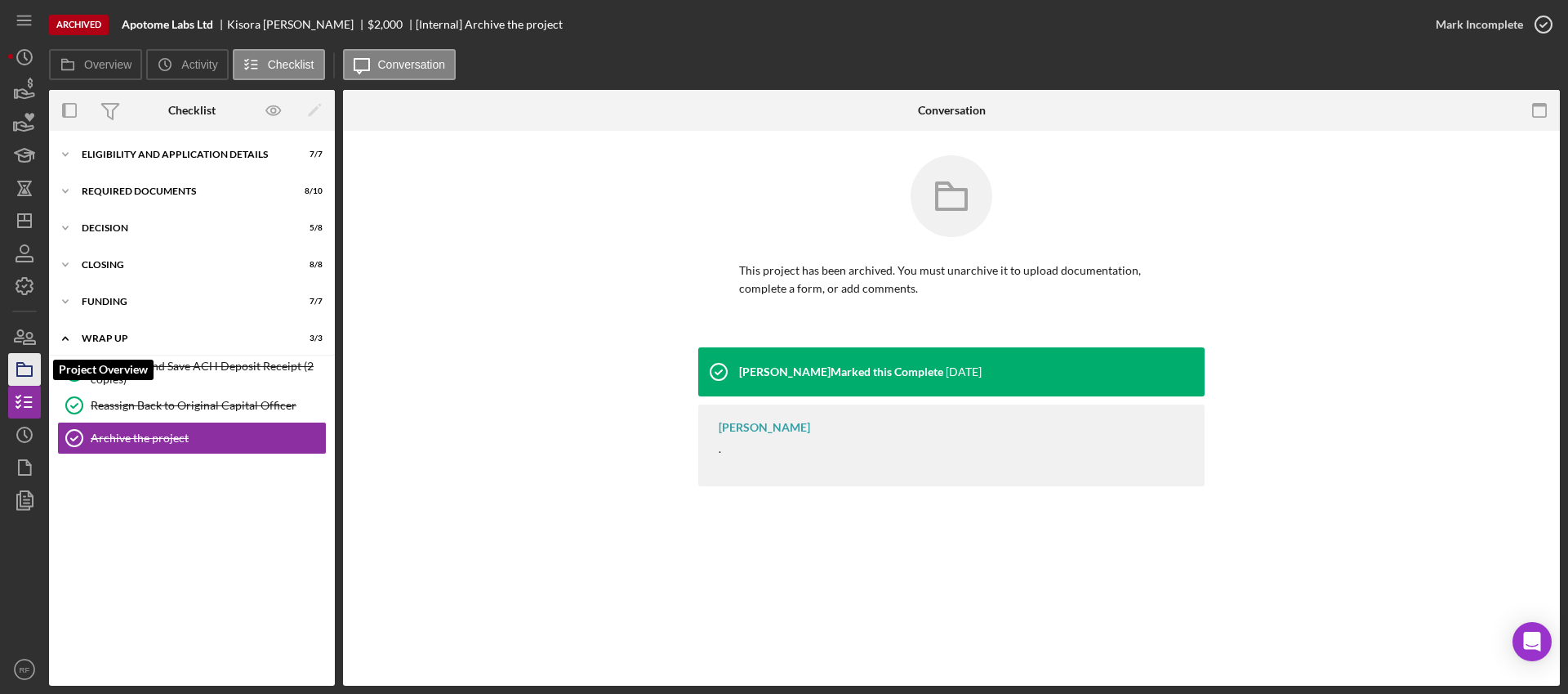
click at [33, 361] on icon "button" at bounding box center [24, 369] width 41 height 41
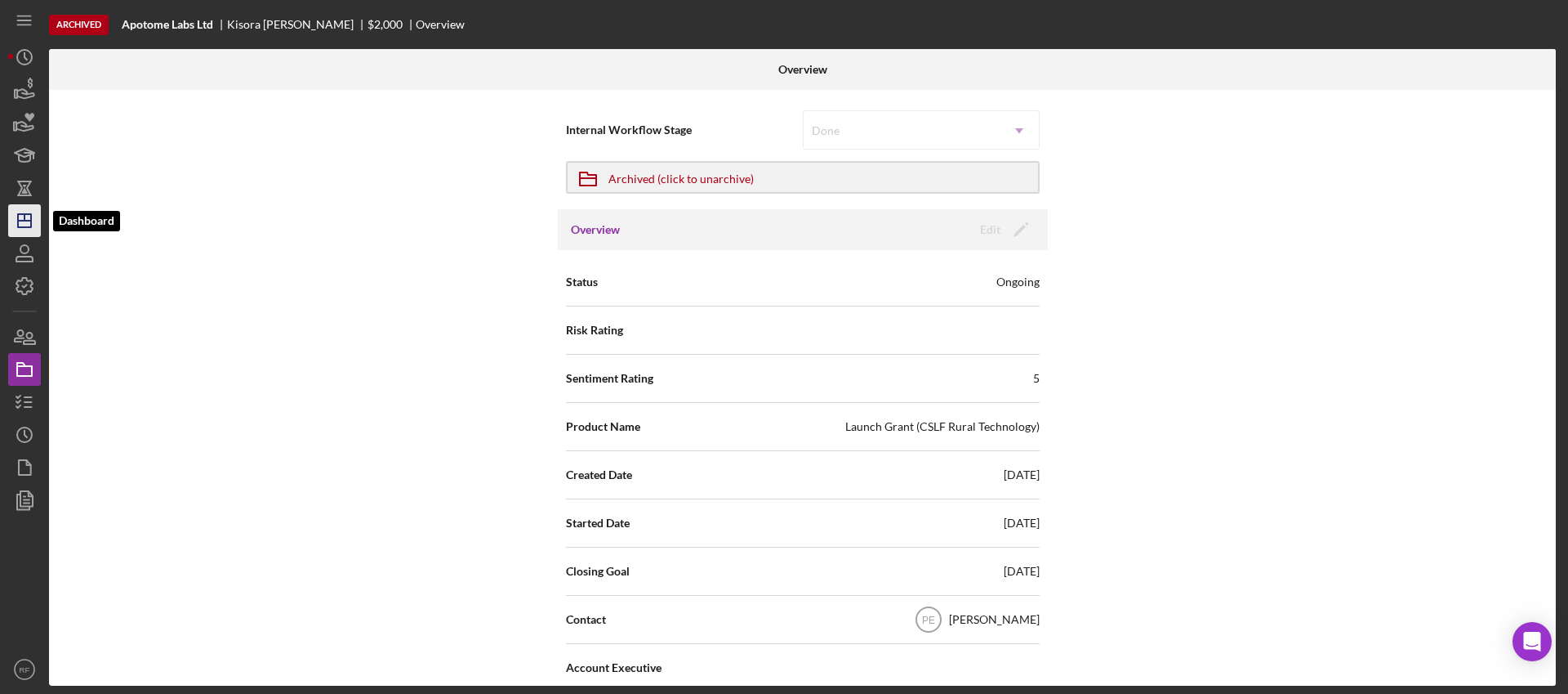
click at [19, 208] on icon "Icon/Dashboard" at bounding box center [24, 220] width 41 height 41
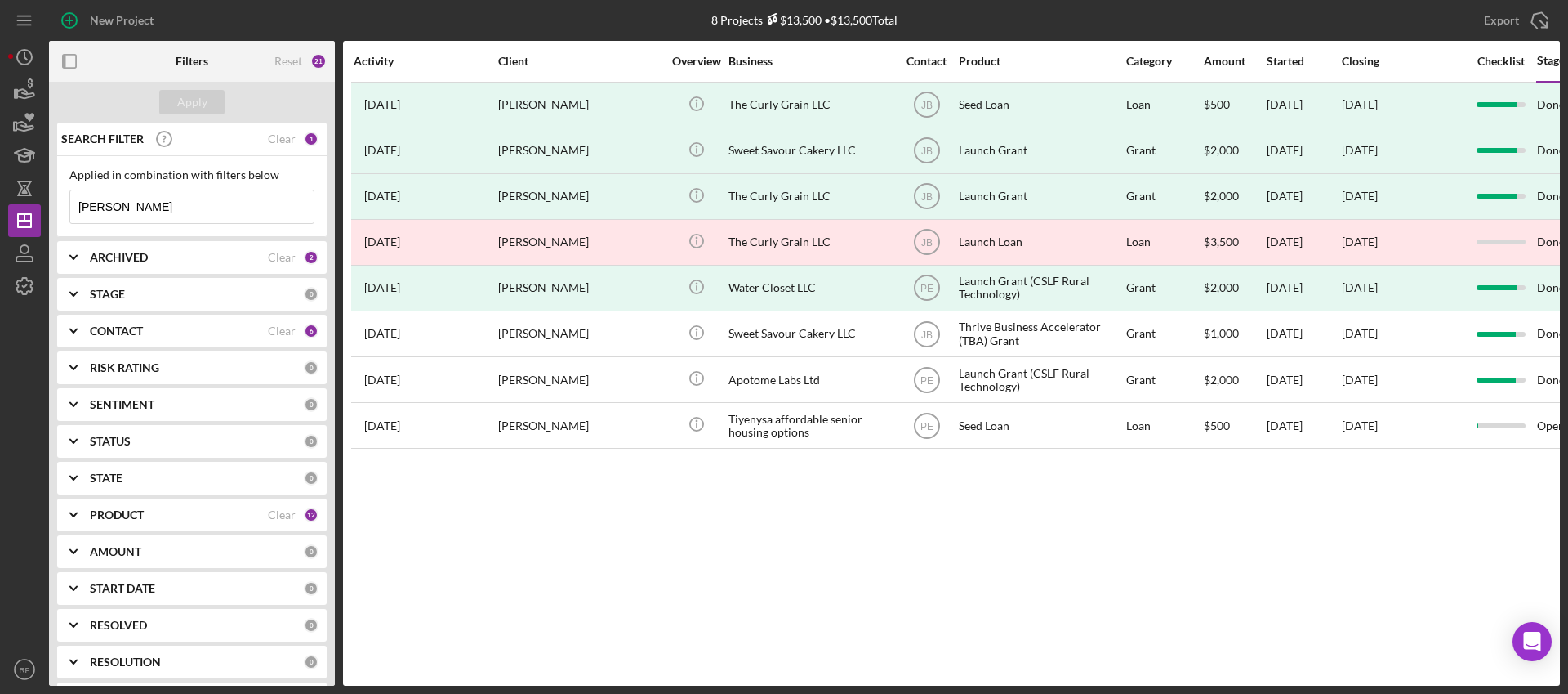
click at [142, 214] on input "[PERSON_NAME]" at bounding box center [192, 206] width 243 height 32
paste input "[PERSON_NAME]"
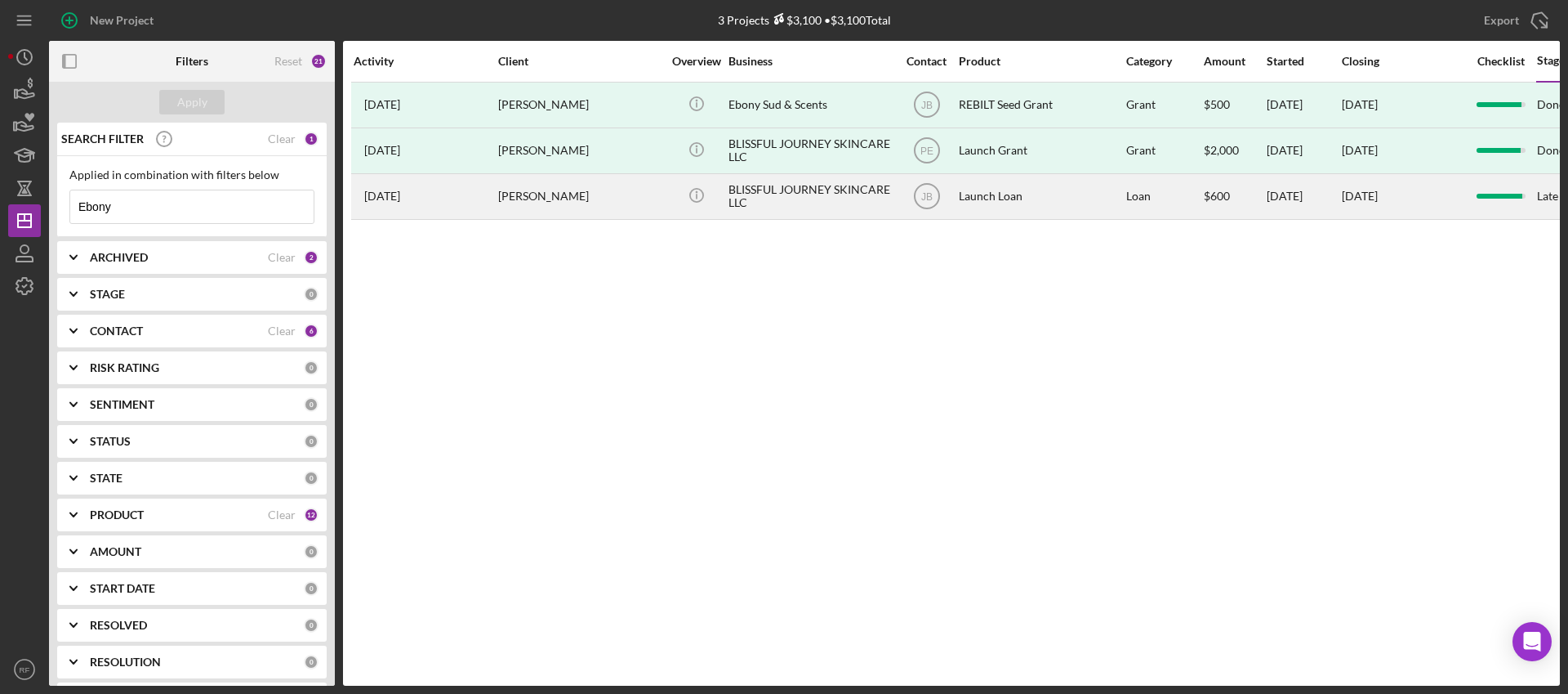
type input "Ebony"
click at [590, 194] on div "[PERSON_NAME]" at bounding box center [580, 196] width 163 height 43
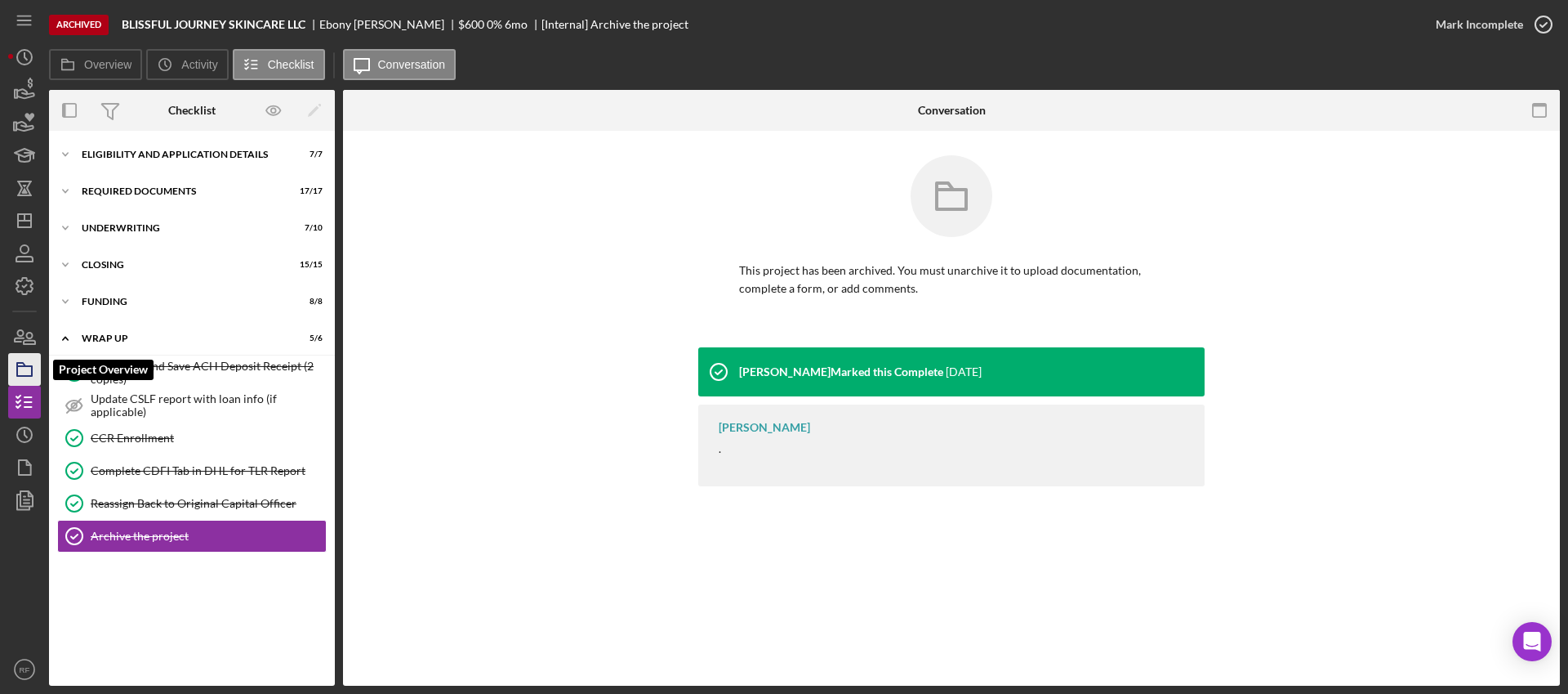
click at [22, 368] on icon "button" at bounding box center [24, 369] width 41 height 41
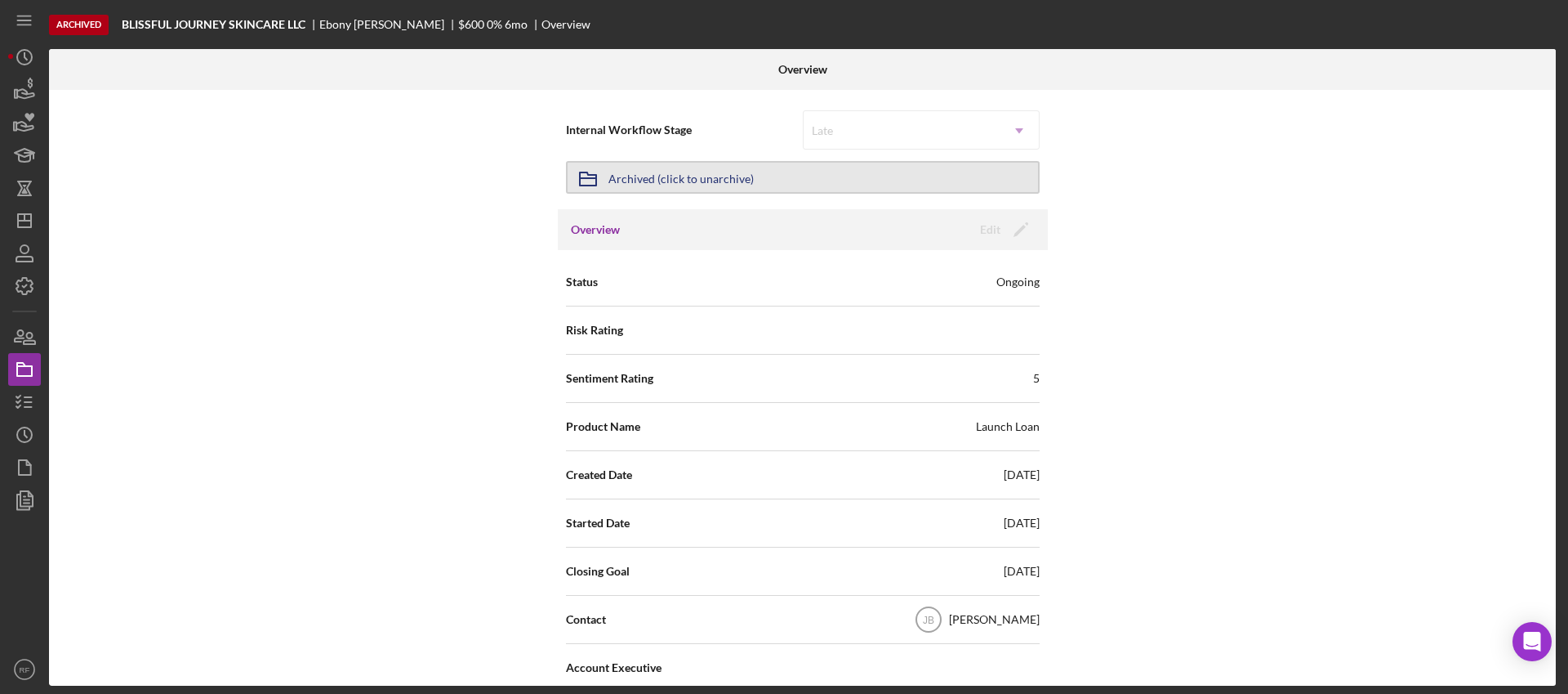
click at [744, 172] on div "Archived (click to unarchive)" at bounding box center [681, 177] width 146 height 30
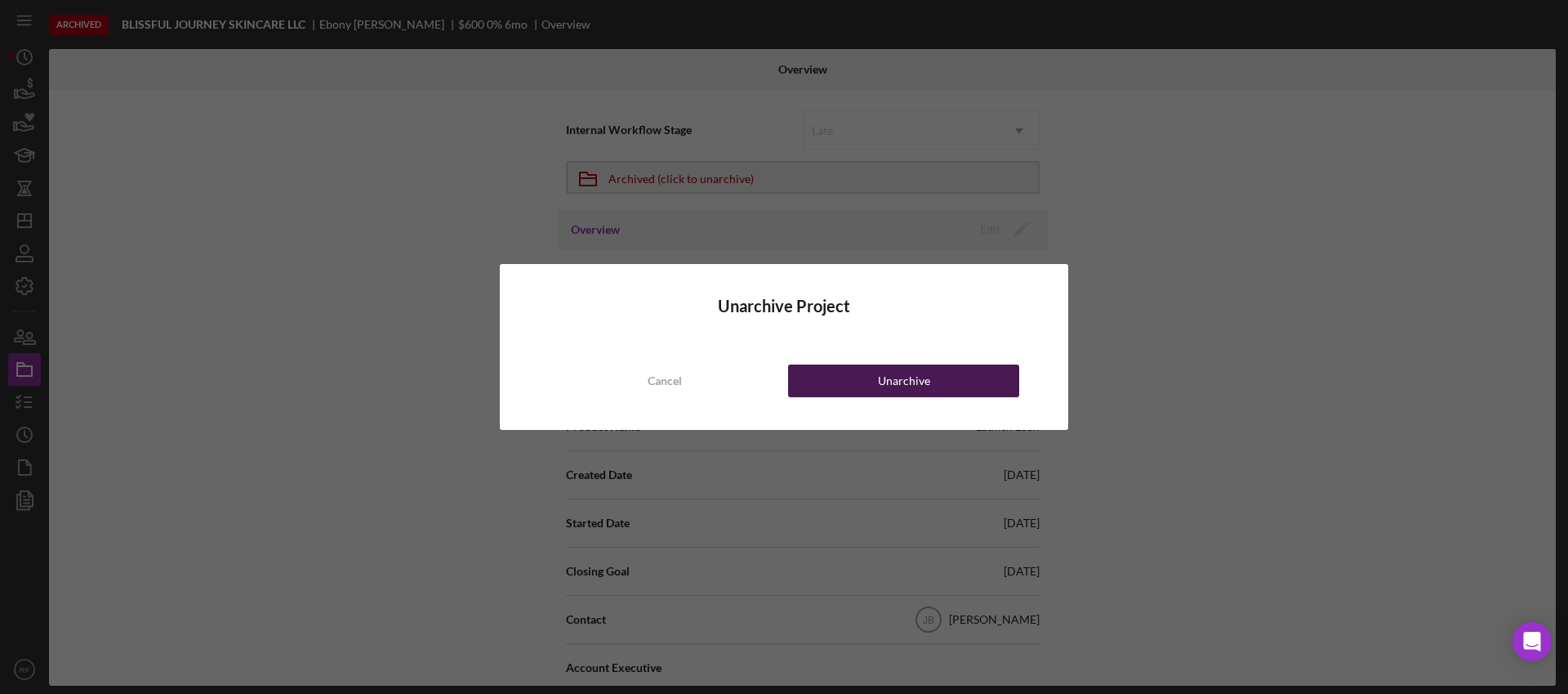
click at [865, 393] on button "Unarchive" at bounding box center [903, 380] width 231 height 32
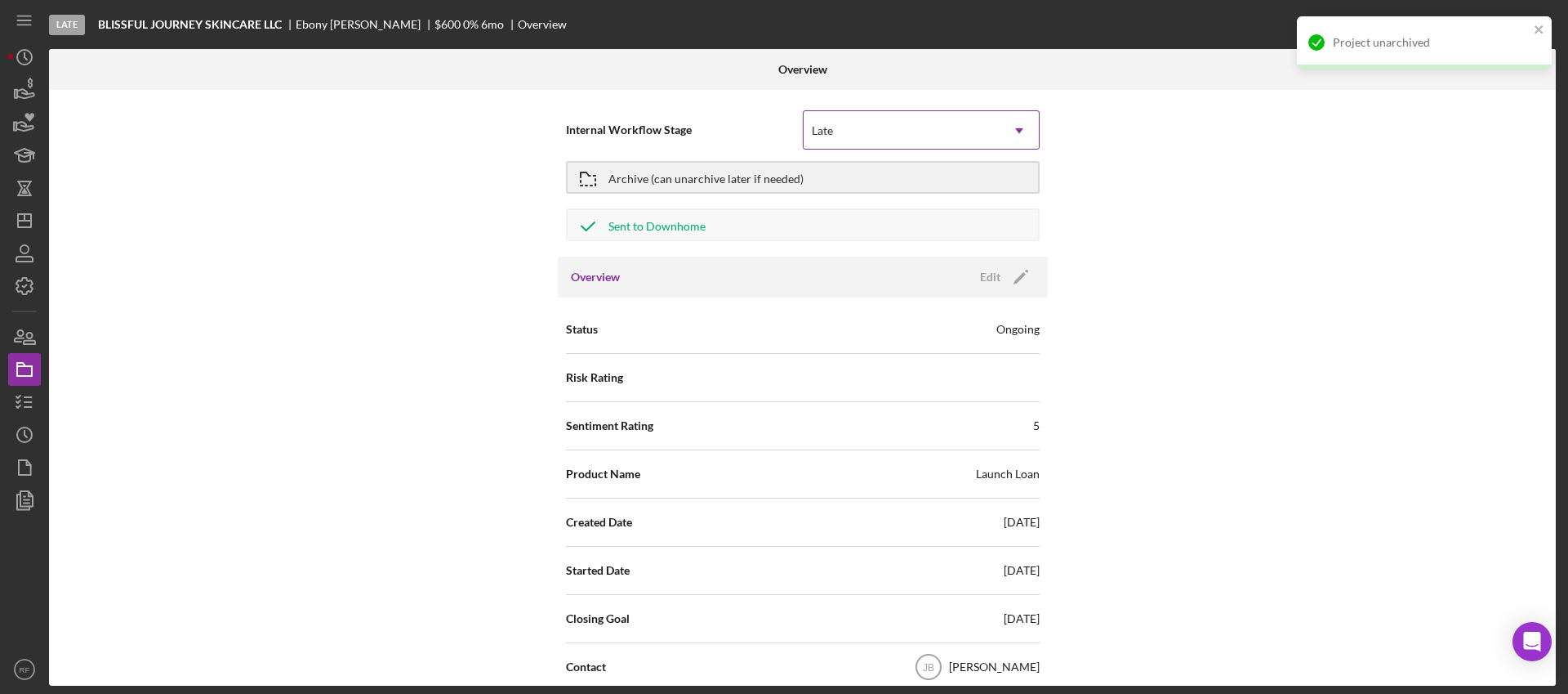
click at [880, 132] on div "Late" at bounding box center [902, 130] width 196 height 37
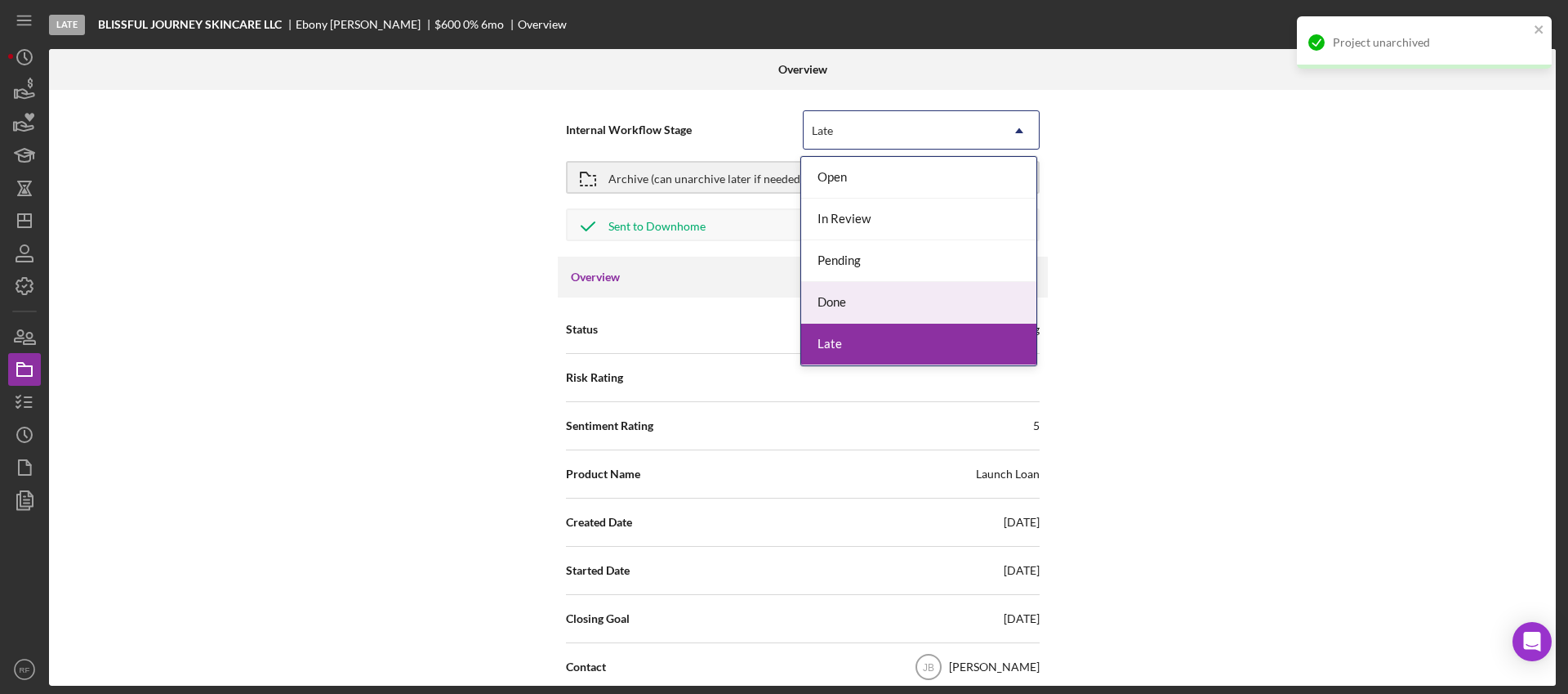
click at [866, 310] on div "Done" at bounding box center [919, 302] width 235 height 41
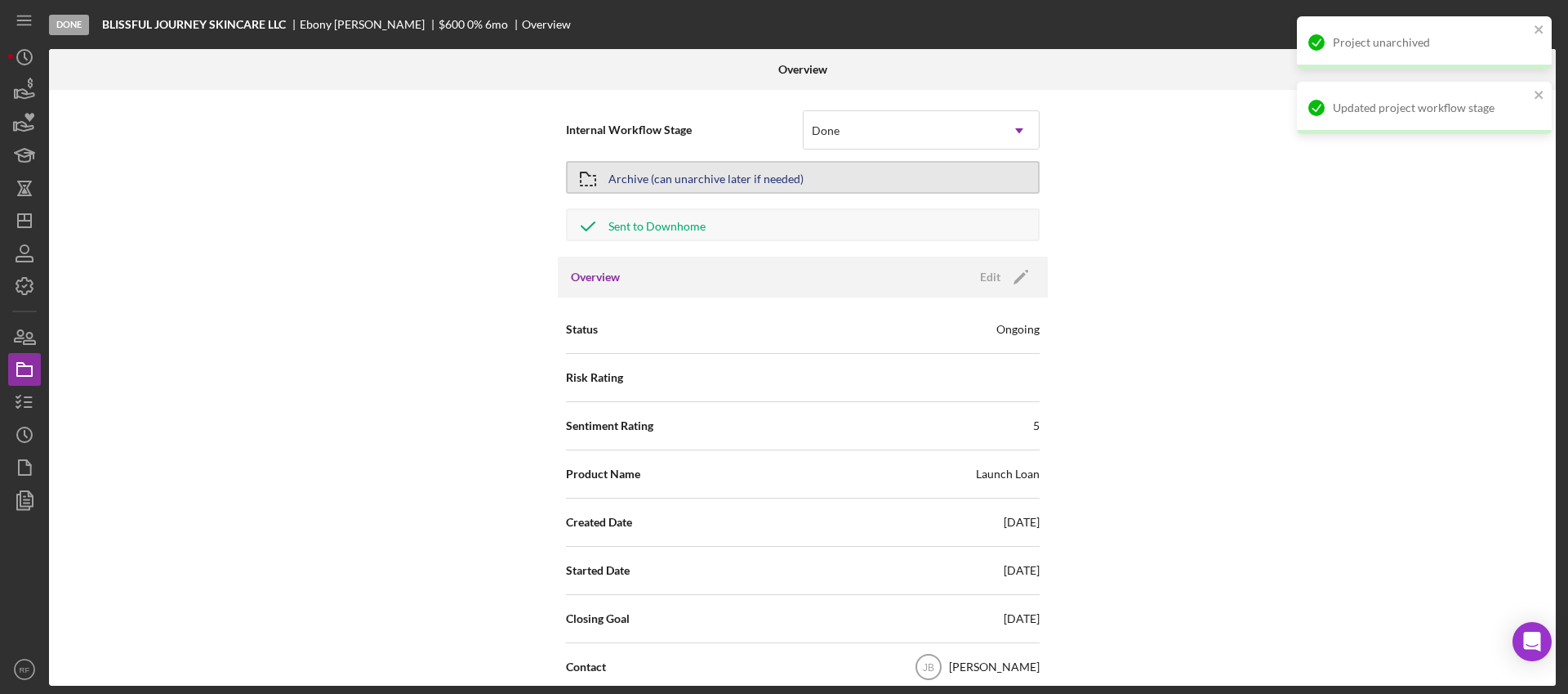
click at [753, 190] on div "Archive (can unarchive later if needed)" at bounding box center [706, 177] width 195 height 30
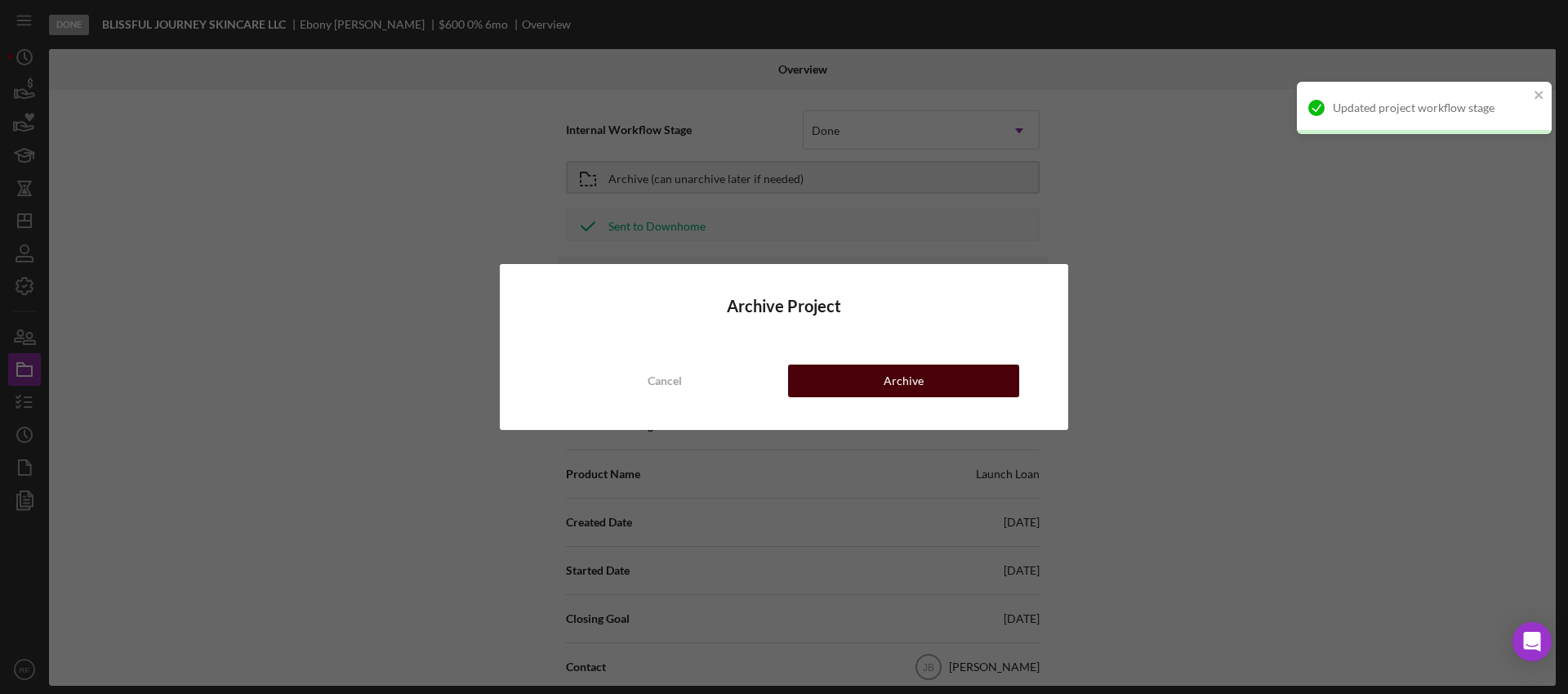
click at [854, 380] on button "Archive" at bounding box center [903, 380] width 231 height 32
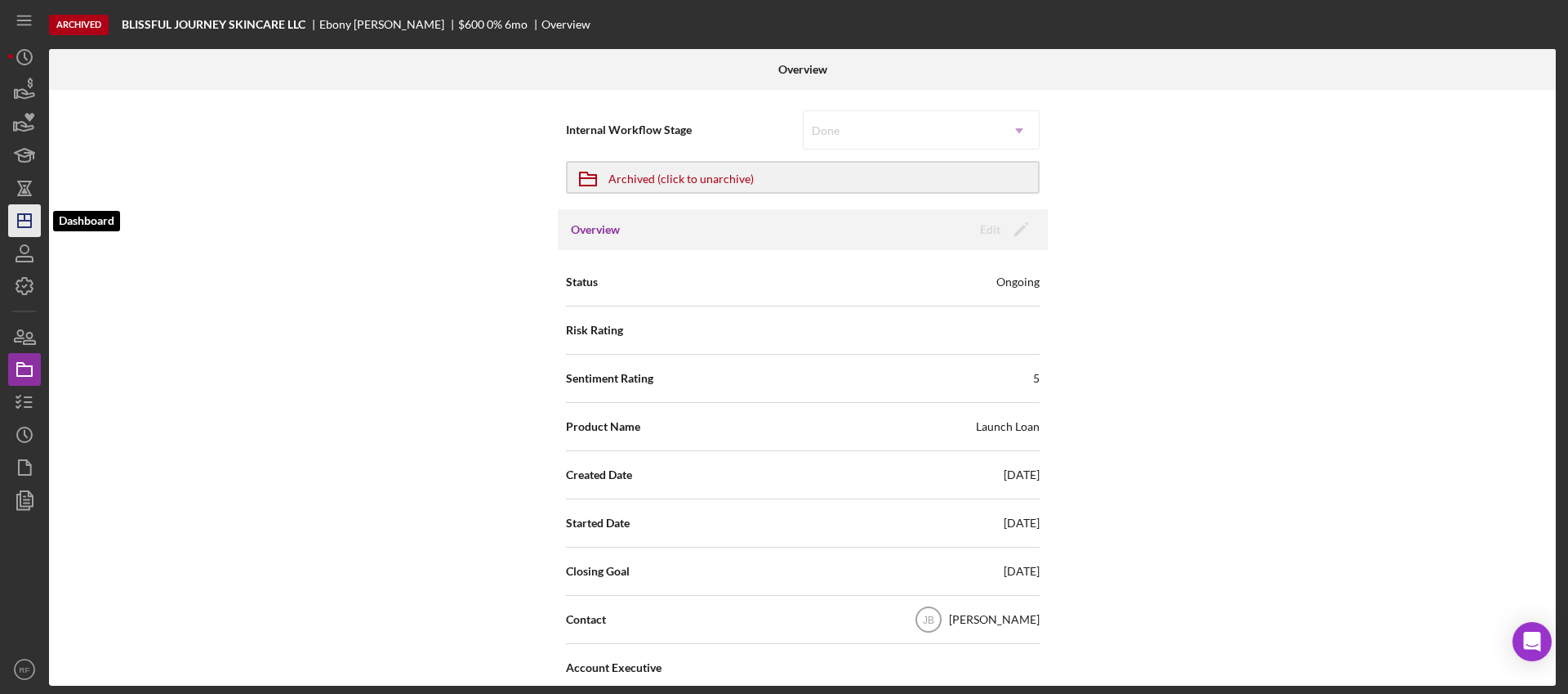
click at [25, 214] on polygon "button" at bounding box center [25, 220] width 13 height 13
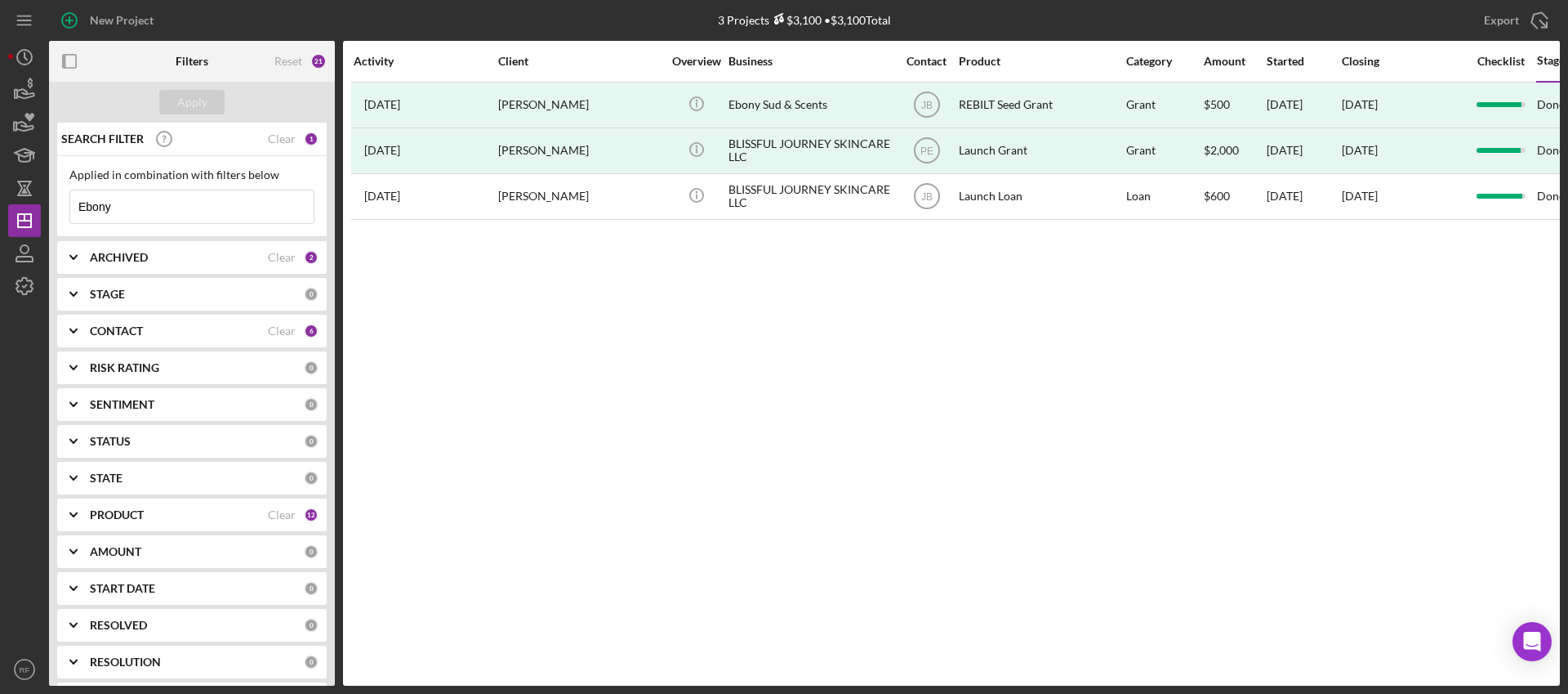
click at [108, 218] on input "Ebony" at bounding box center [192, 206] width 243 height 32
paste input "[PERSON_NAME]"
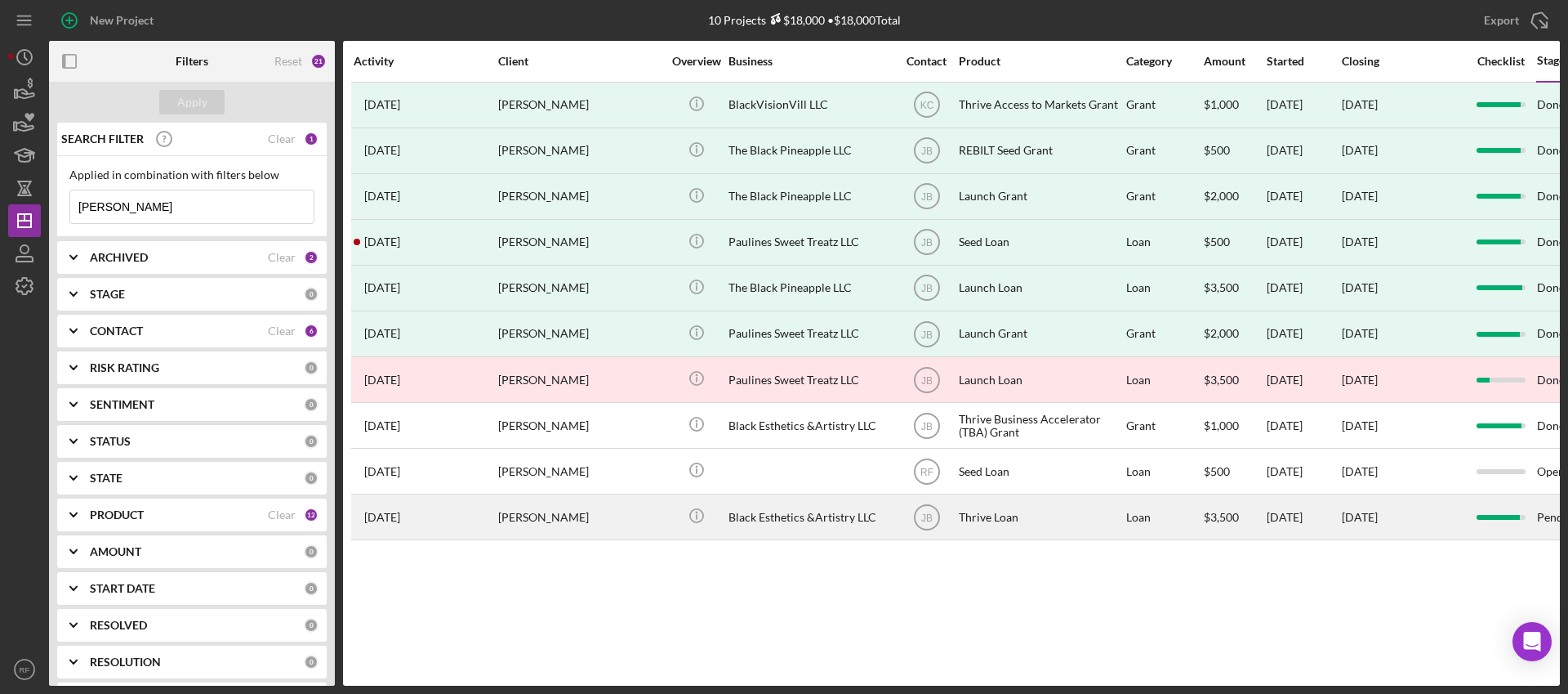
type input "[PERSON_NAME]"
click at [609, 527] on div "[PERSON_NAME]" at bounding box center [580, 517] width 163 height 43
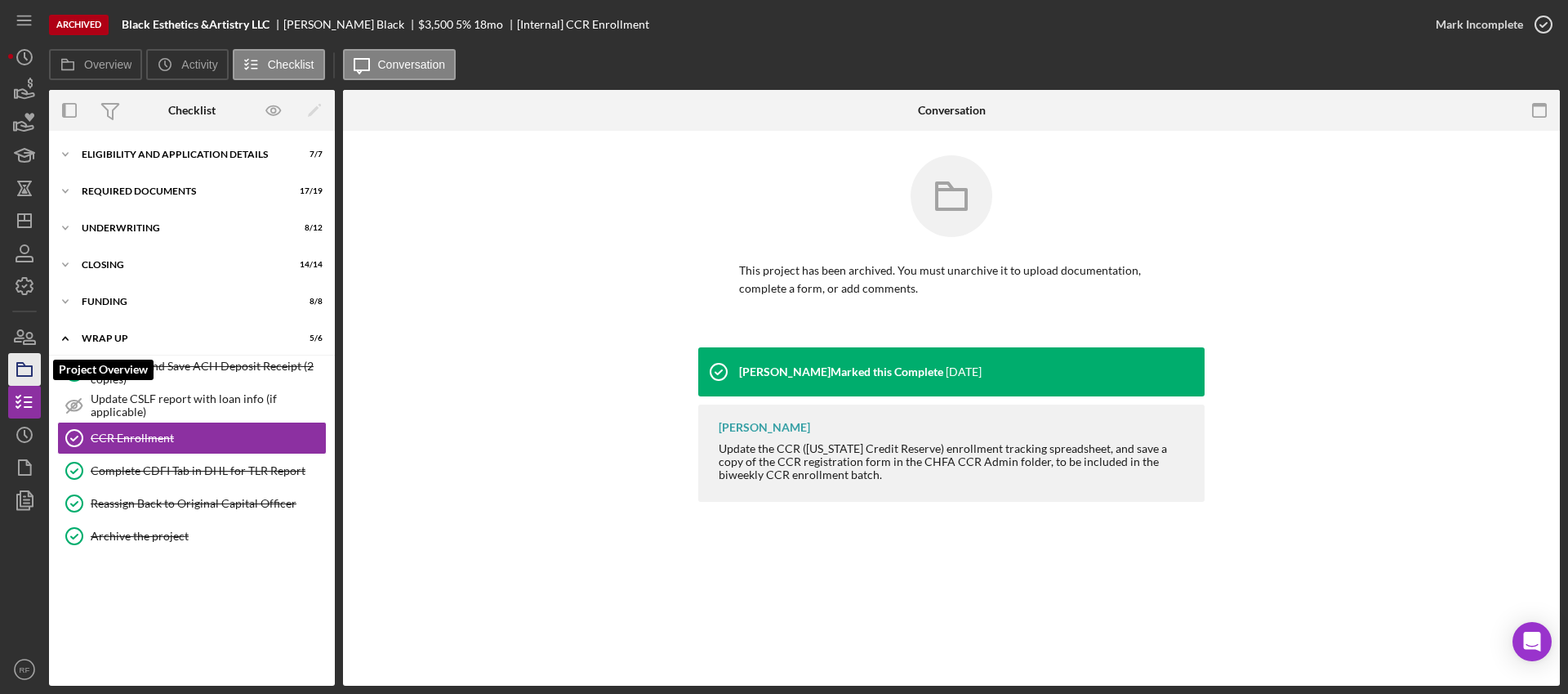
click at [26, 370] on icon "button" at bounding box center [24, 369] width 41 height 41
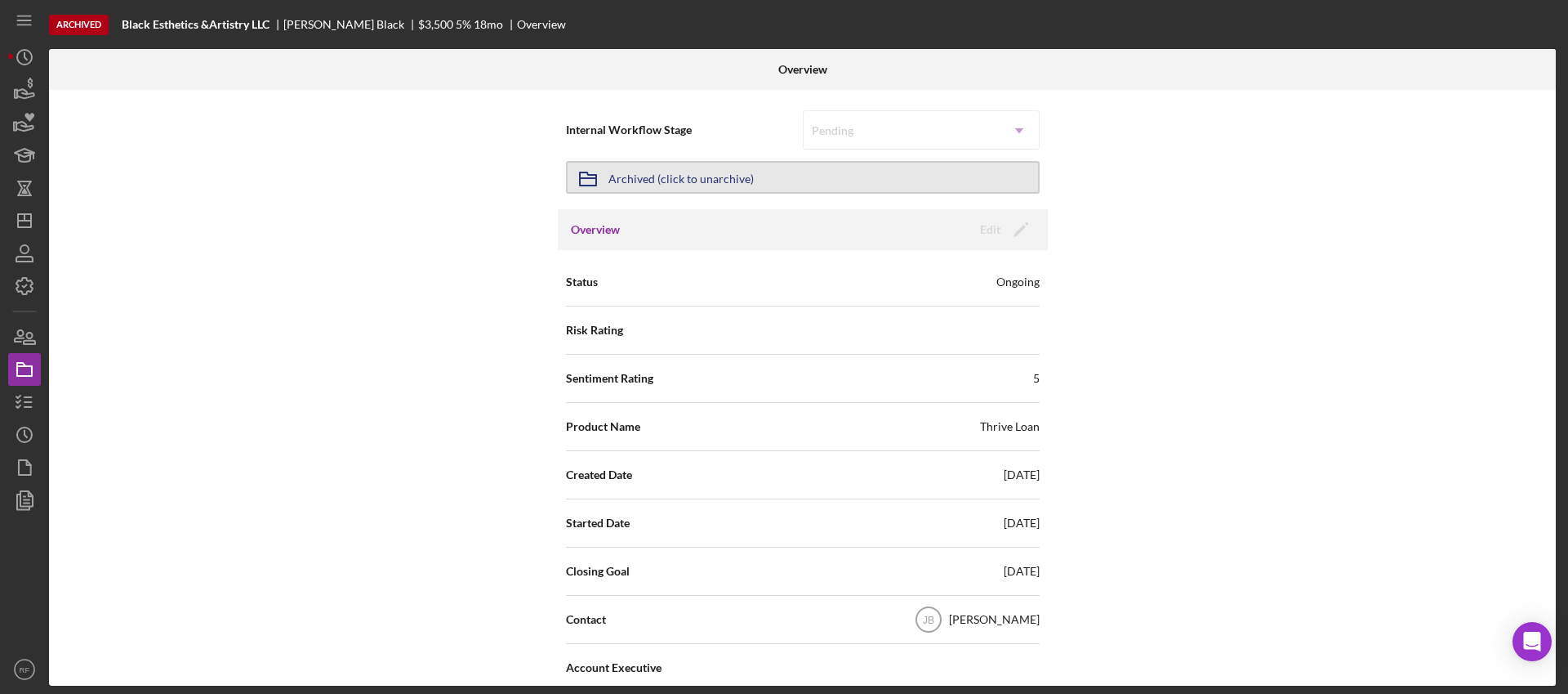
click at [791, 186] on button "Icon/Archived Archived (click to unarchive)" at bounding box center [803, 176] width 474 height 32
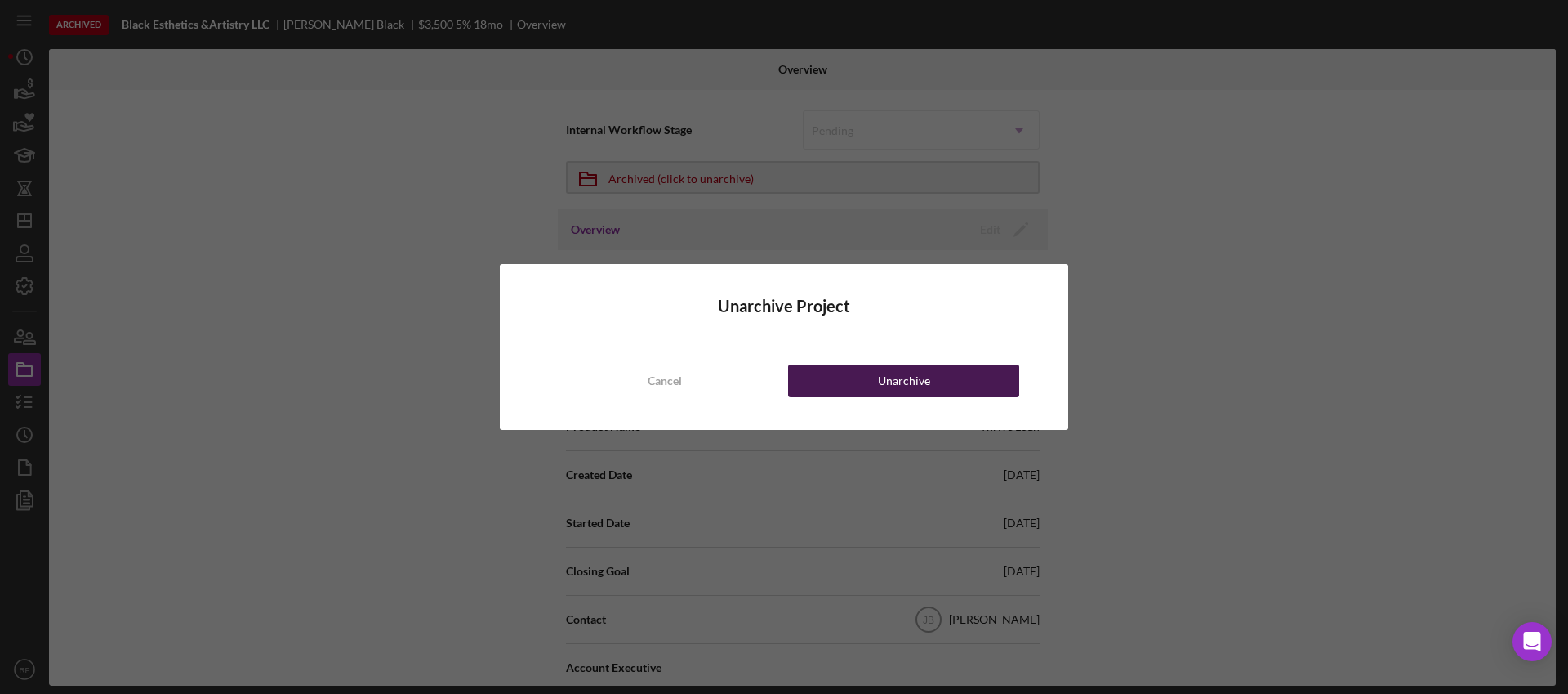
click at [879, 378] on div "Unarchive" at bounding box center [903, 380] width 52 height 32
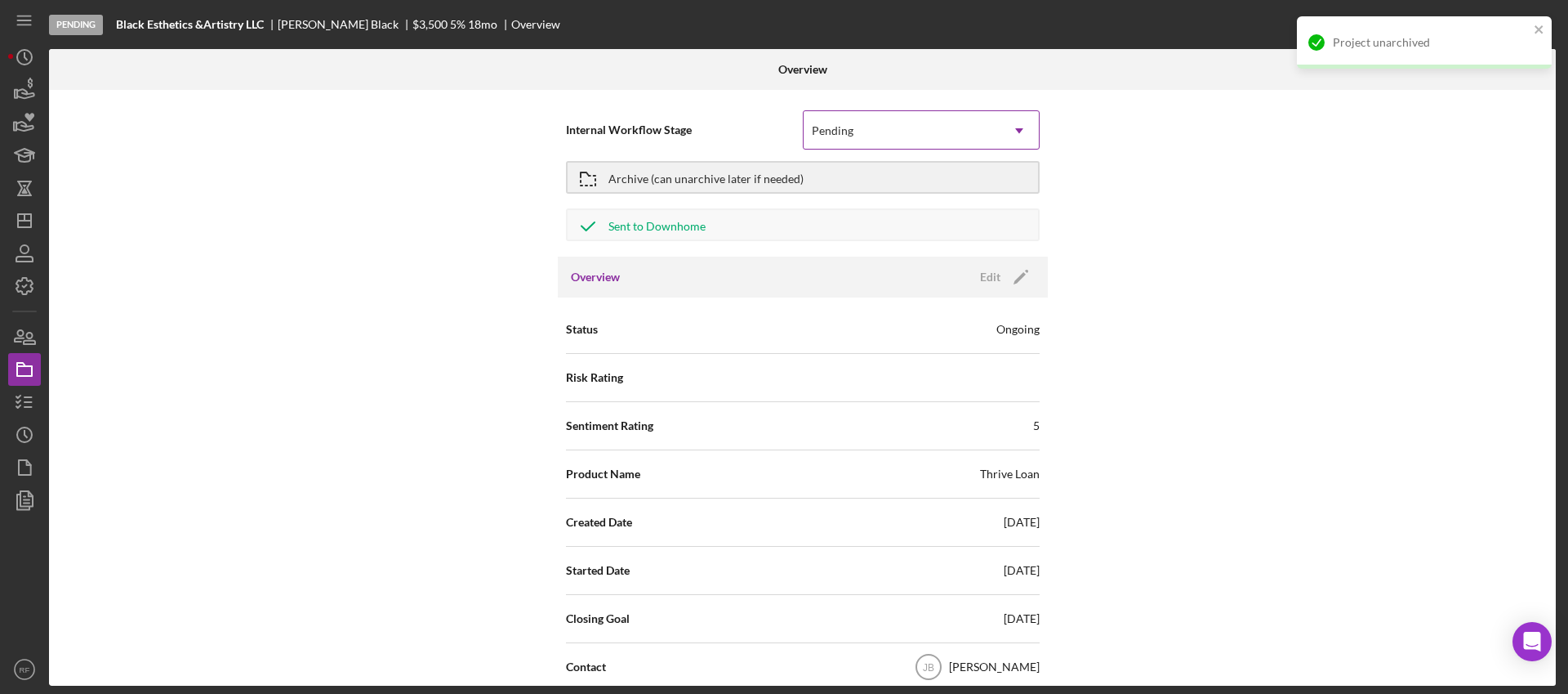
click at [890, 127] on div "Pending" at bounding box center [902, 130] width 196 height 37
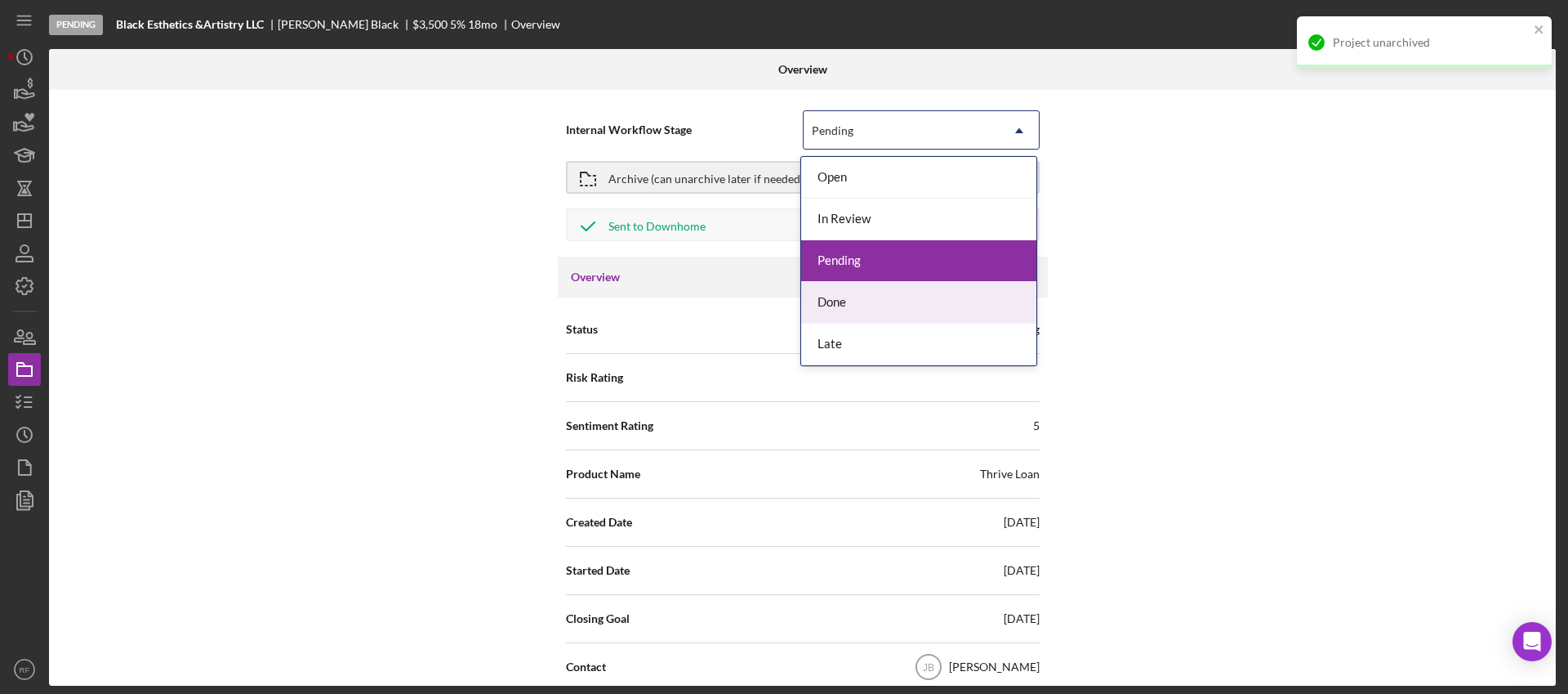
click at [865, 311] on div "Done" at bounding box center [919, 302] width 235 height 41
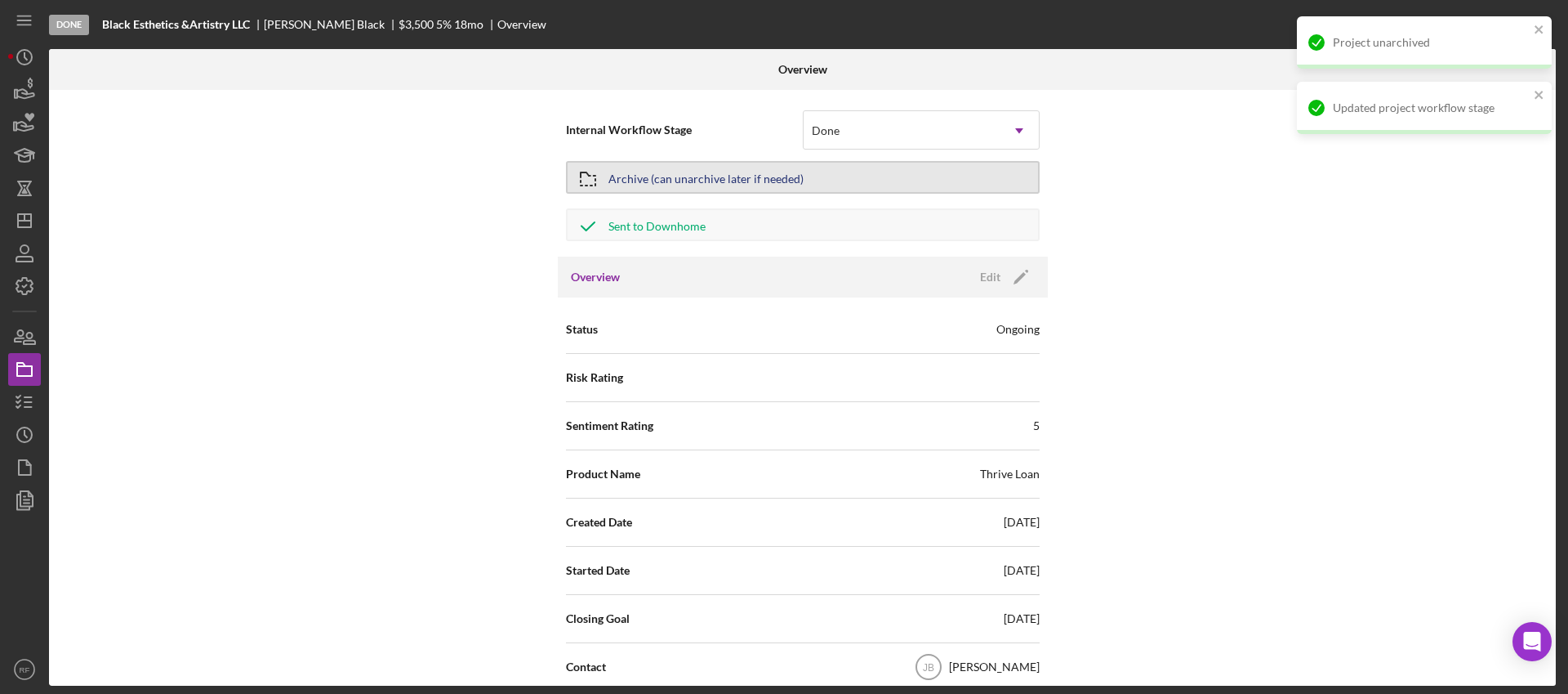
click at [768, 181] on div "Archive (can unarchive later if needed)" at bounding box center [706, 177] width 195 height 30
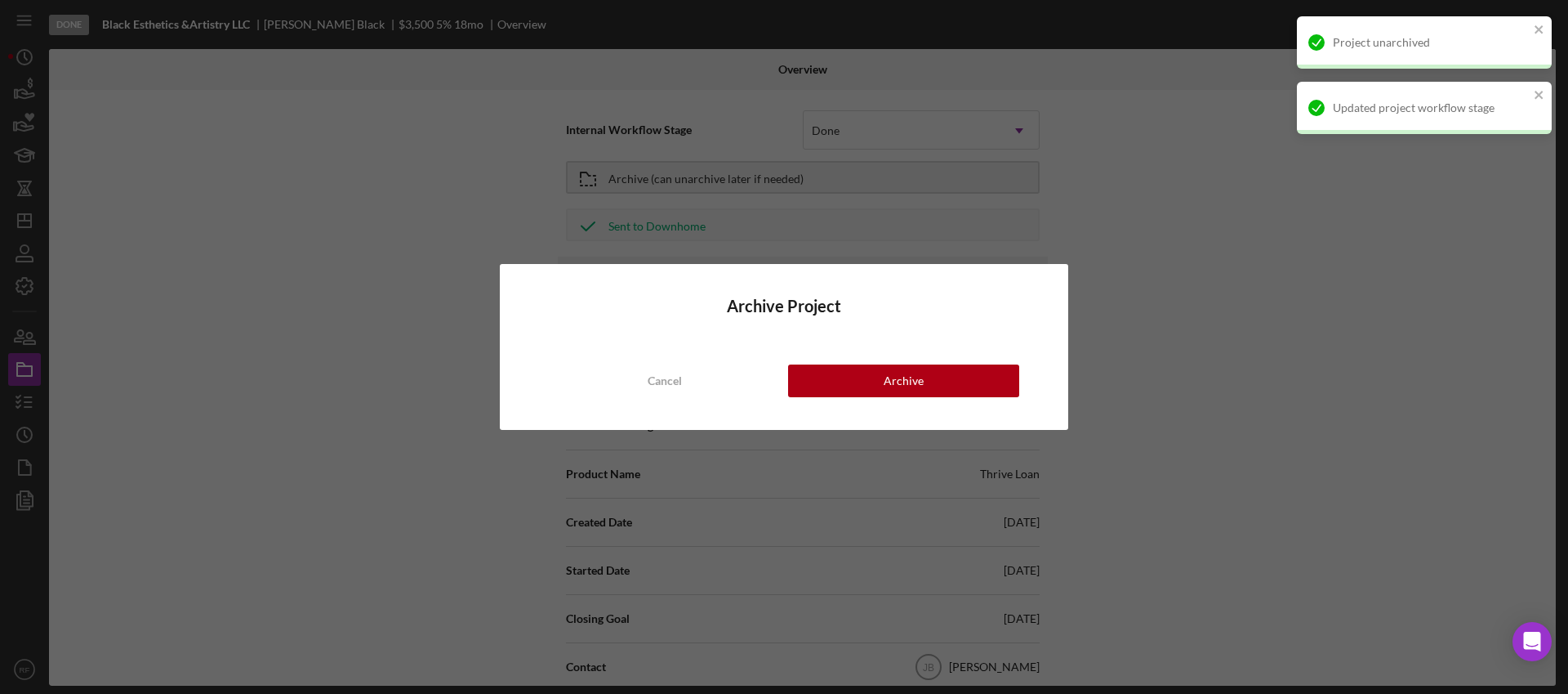
click at [862, 348] on div "Archive Project Cancel Archive" at bounding box center [784, 347] width 569 height 166
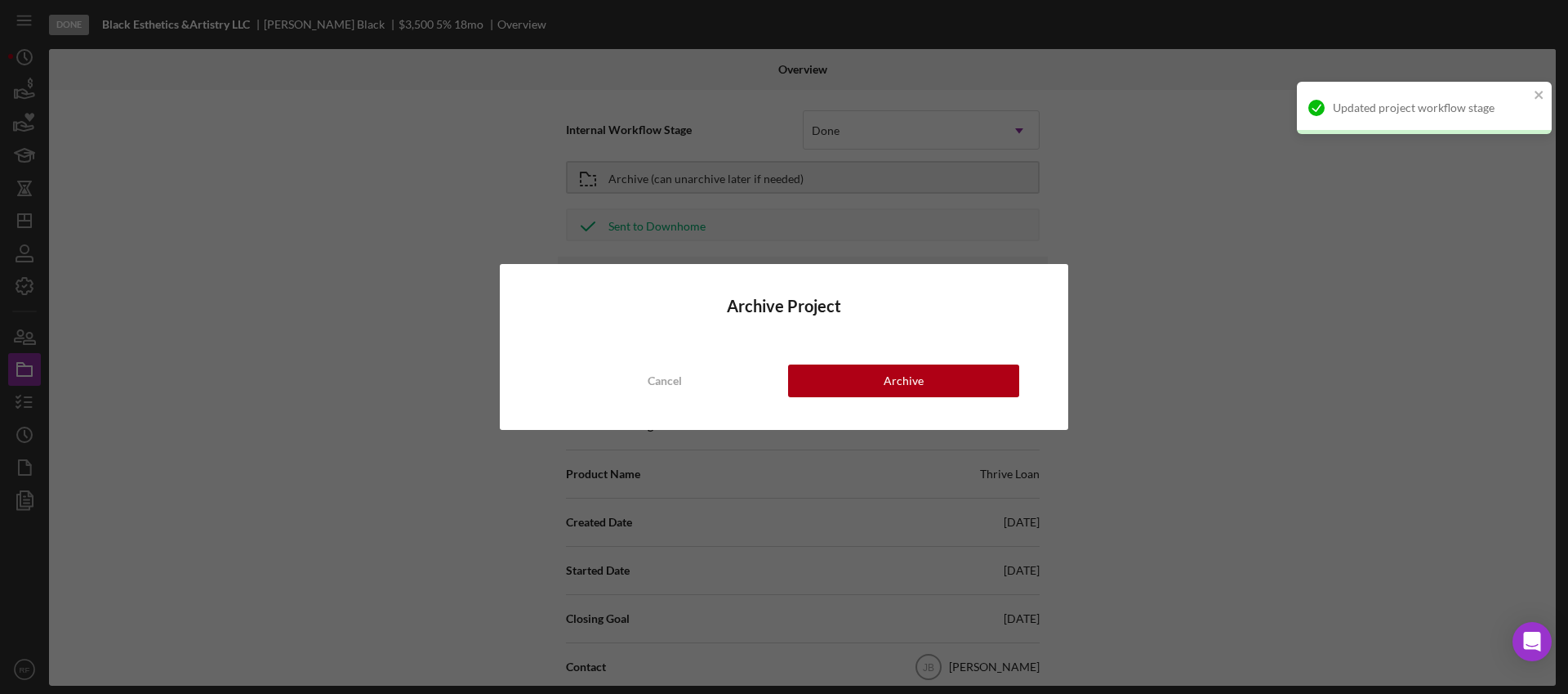
click at [868, 398] on div "Archive Project Cancel Archive" at bounding box center [784, 347] width 569 height 166
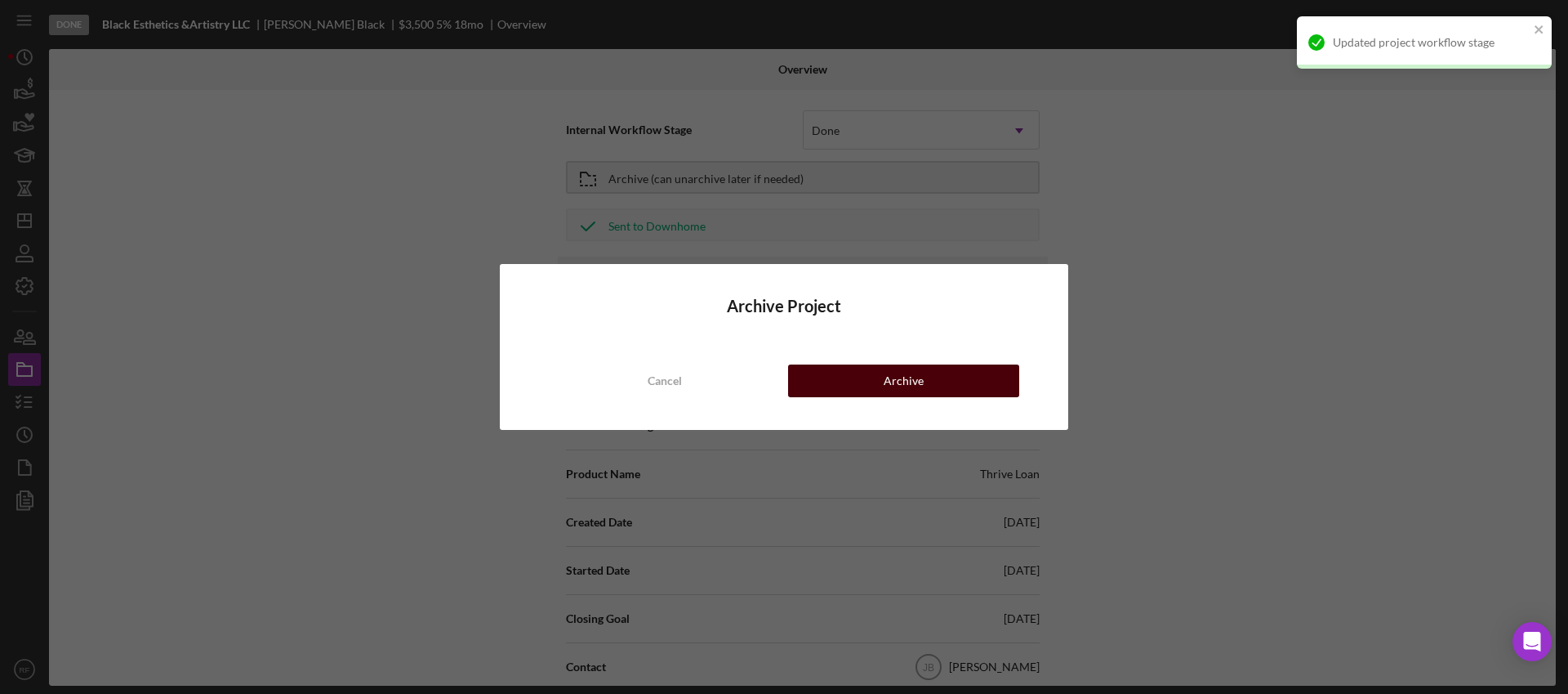
click at [866, 384] on button "Archive" at bounding box center [903, 380] width 231 height 32
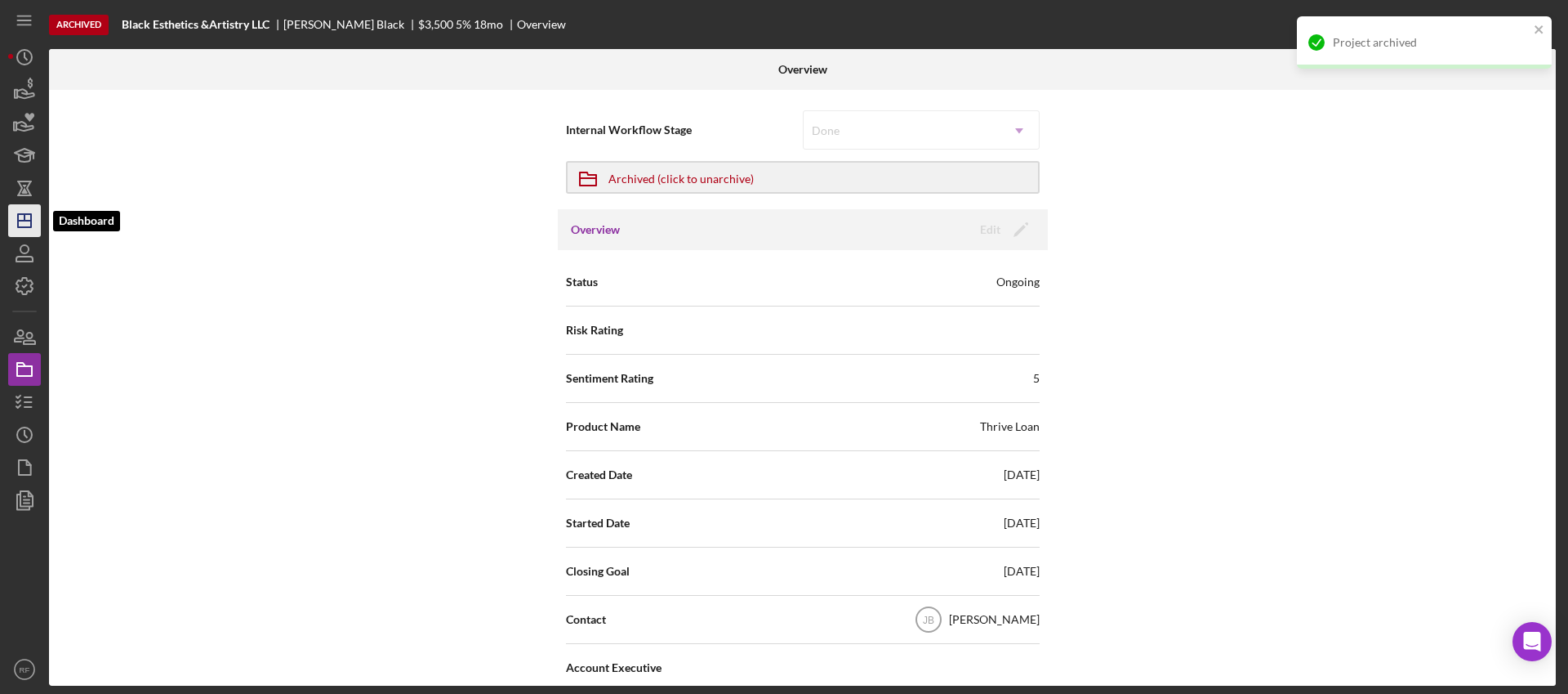
click at [20, 220] on line "button" at bounding box center [25, 220] width 13 height 0
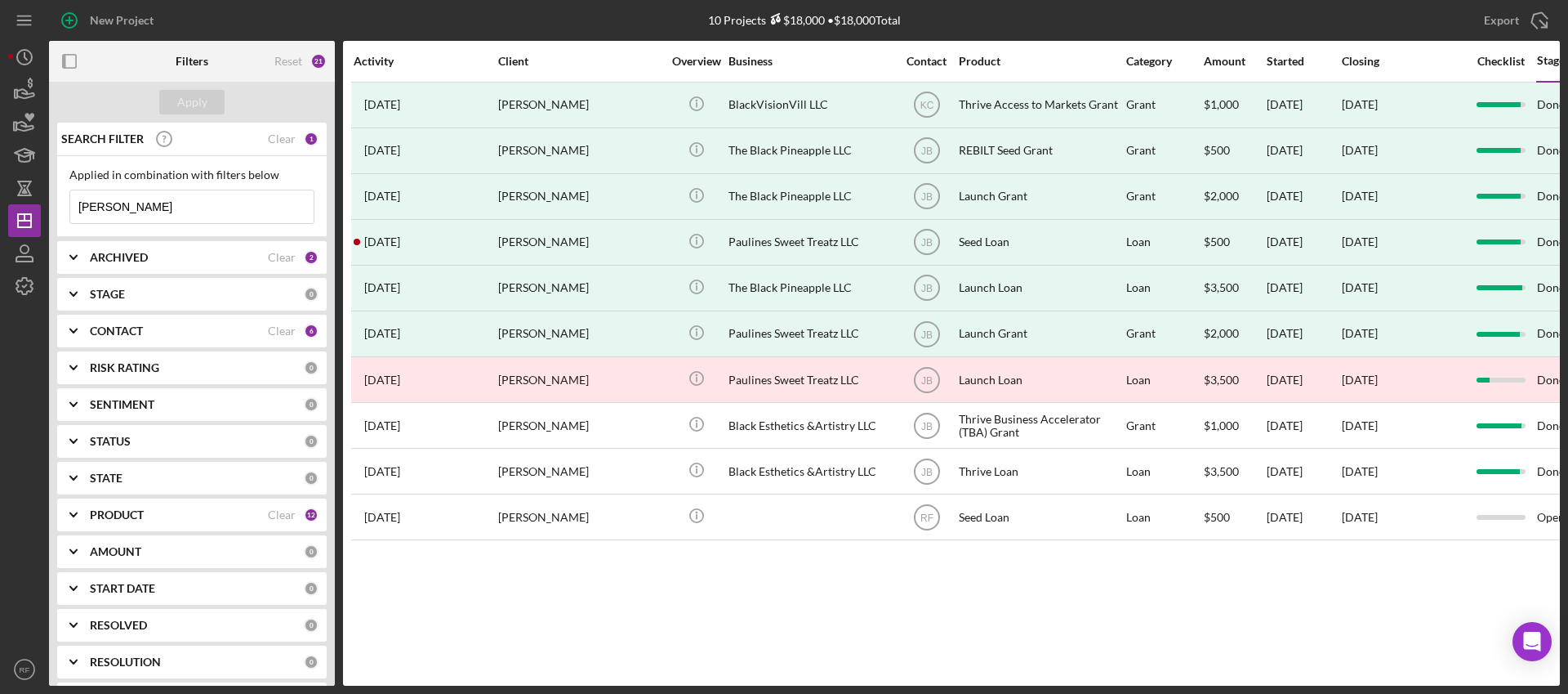
click at [188, 205] on input "[PERSON_NAME]" at bounding box center [192, 206] width 243 height 32
paste input "[PERSON_NAME]"
type input "[PERSON_NAME]"
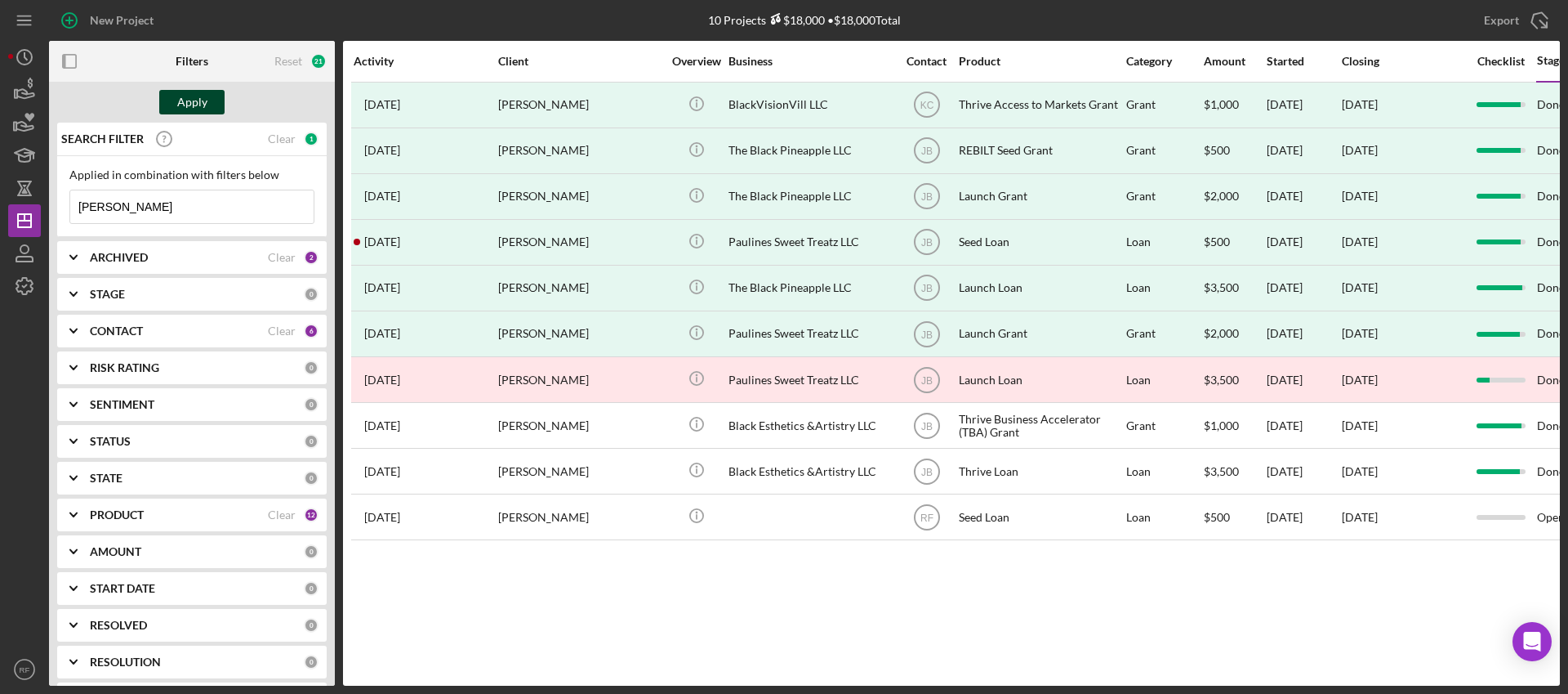
click at [196, 113] on div "Apply" at bounding box center [192, 103] width 30 height 25
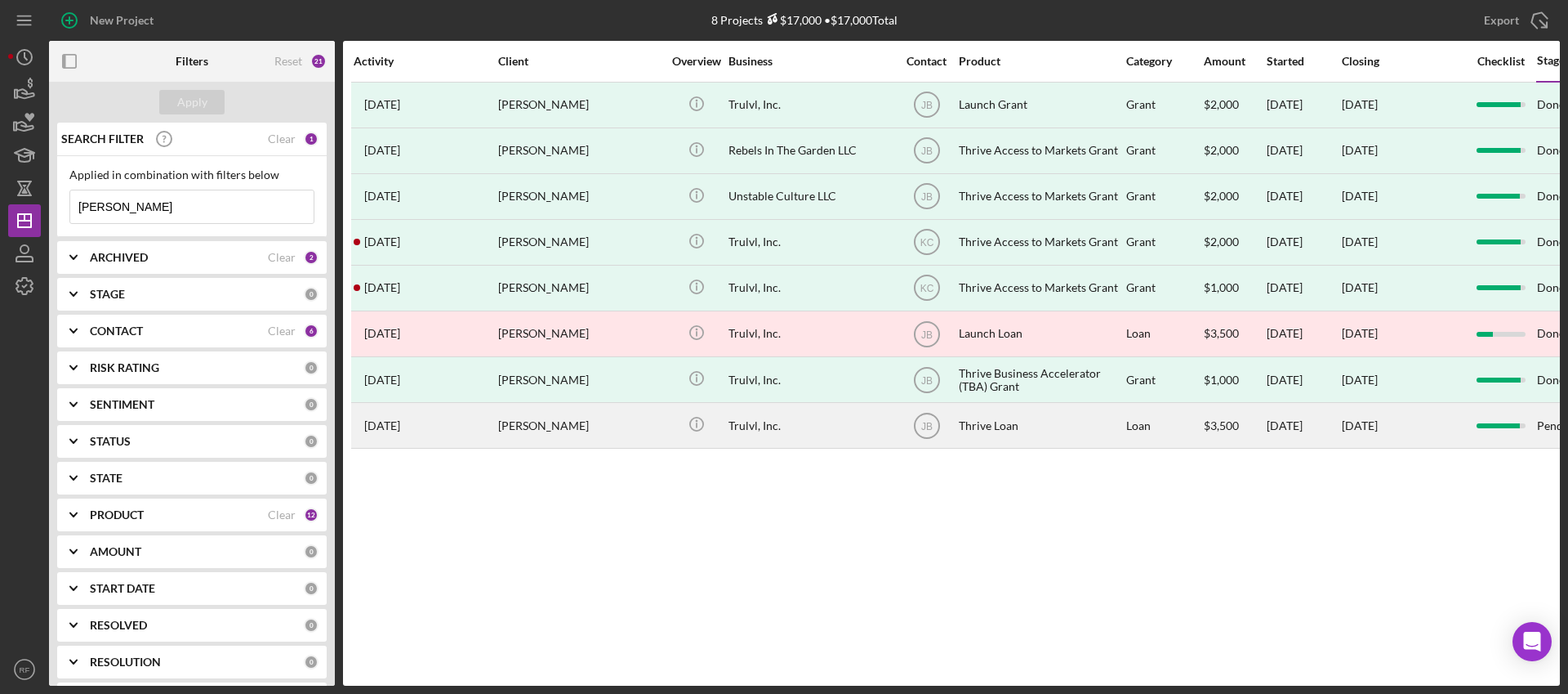
click at [606, 410] on div "[PERSON_NAME]" at bounding box center [580, 425] width 163 height 43
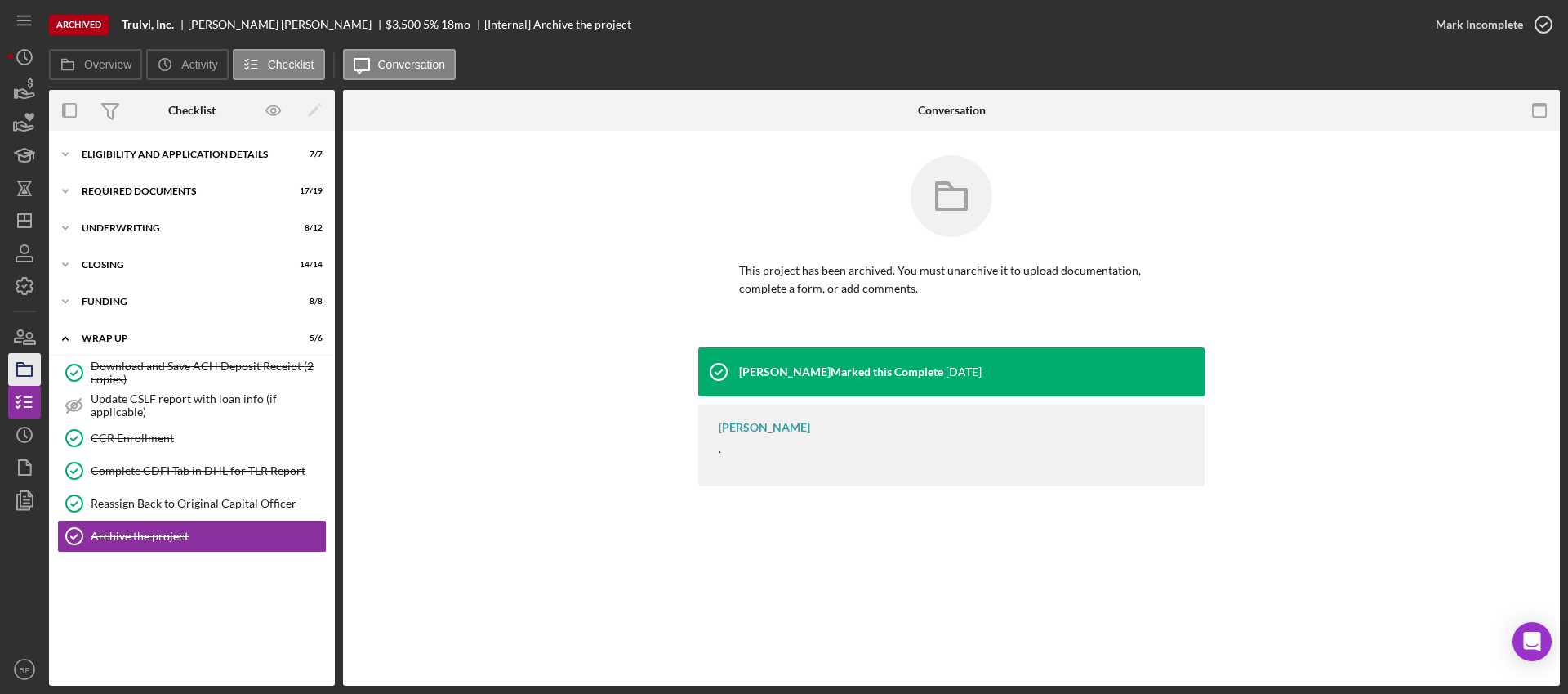
click at [38, 364] on icon "button" at bounding box center [24, 369] width 41 height 41
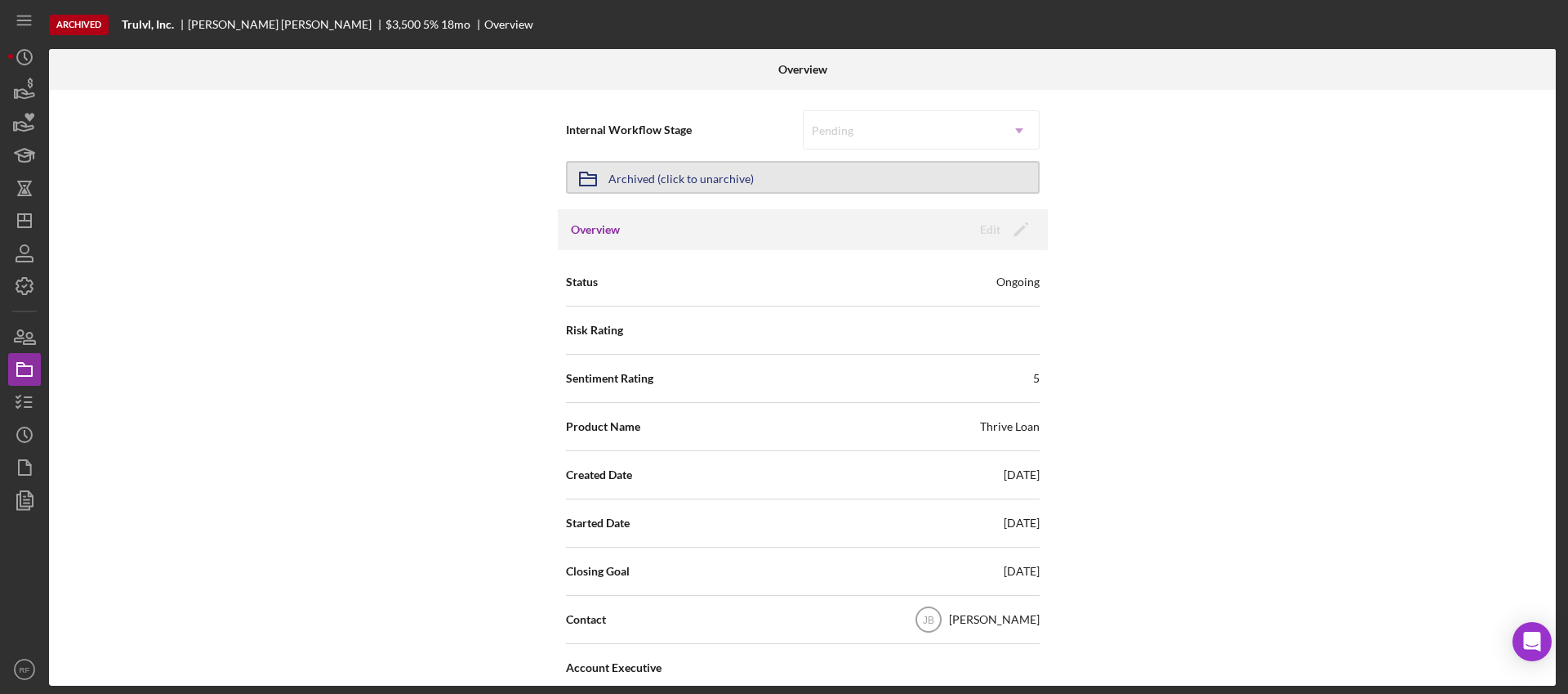
click at [762, 167] on button "Icon/Archived Archived (click to unarchive)" at bounding box center [803, 176] width 474 height 32
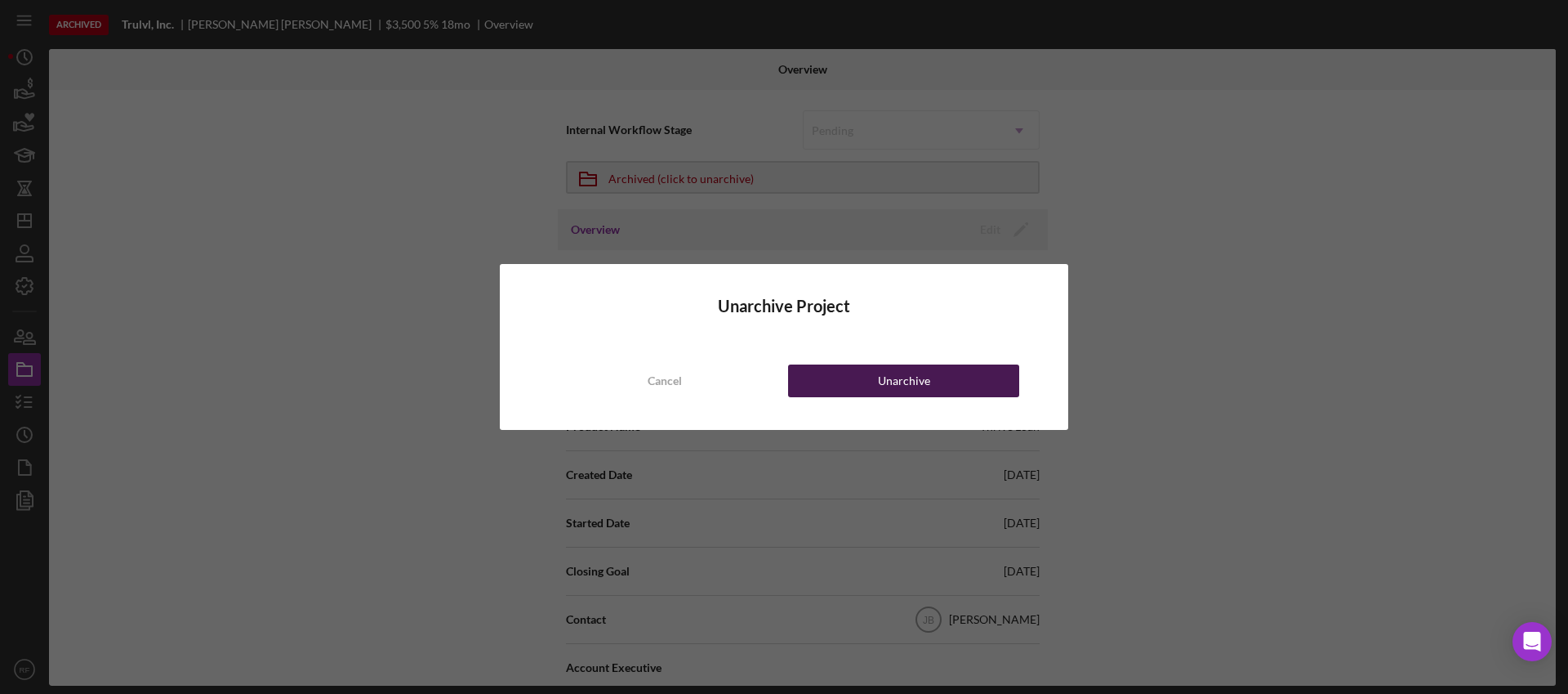
click at [869, 374] on button "Unarchive" at bounding box center [903, 380] width 231 height 32
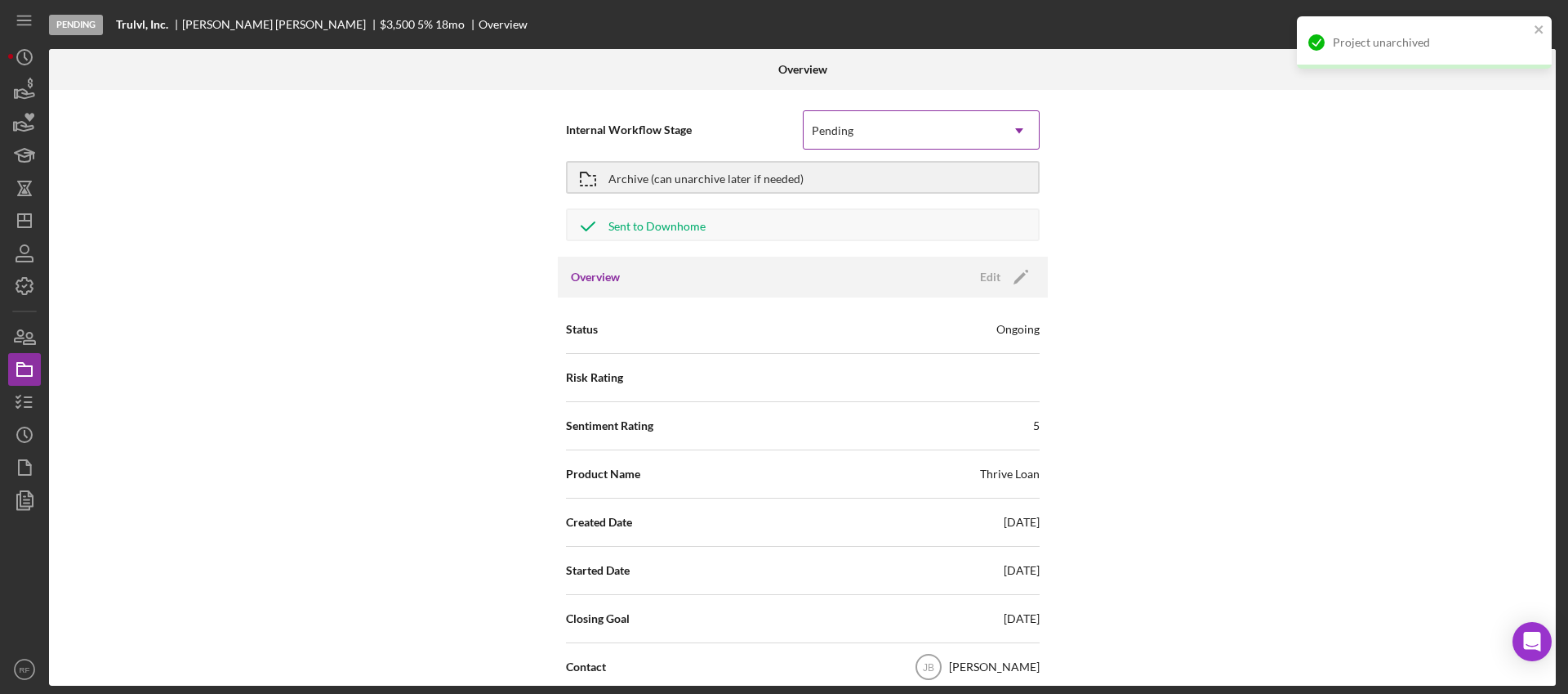
click at [878, 135] on div "Pending" at bounding box center [902, 130] width 196 height 37
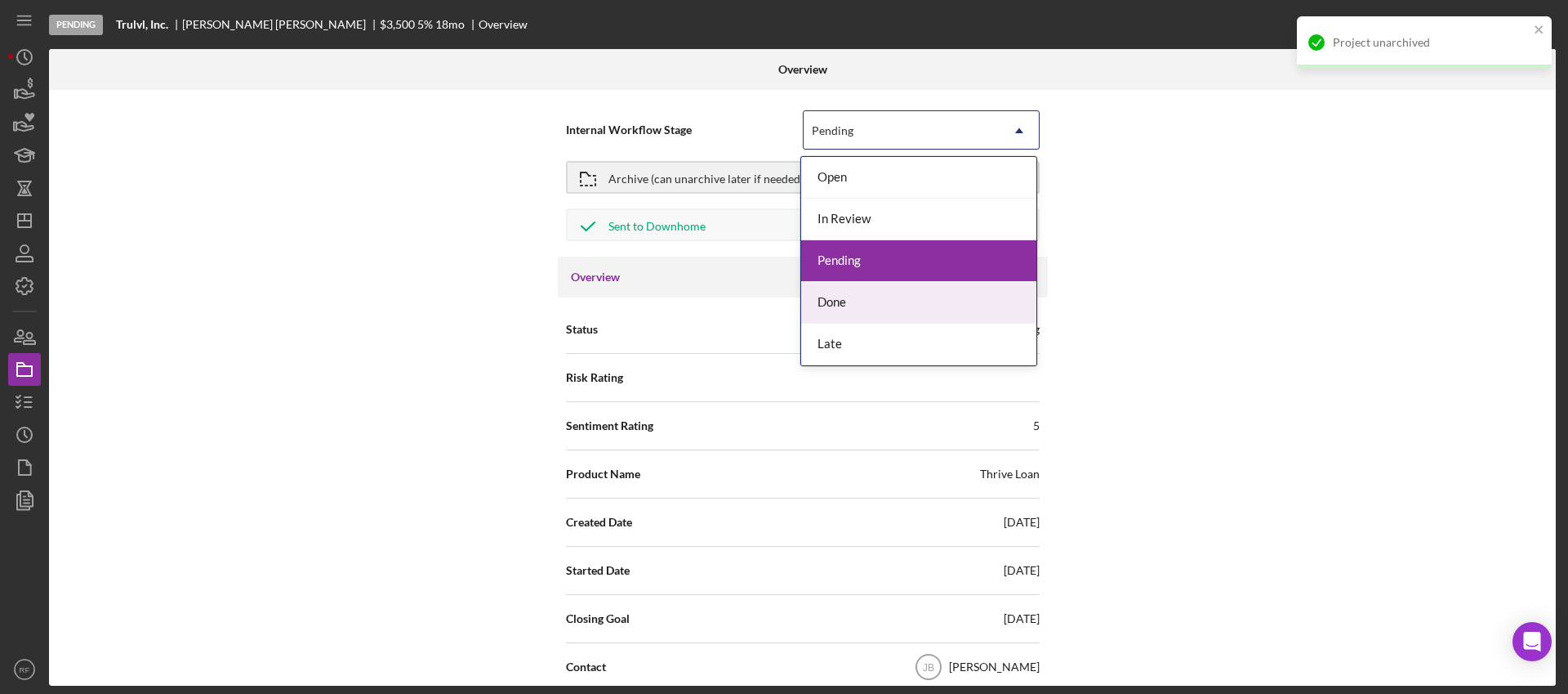
click at [873, 306] on div "Done" at bounding box center [919, 302] width 235 height 41
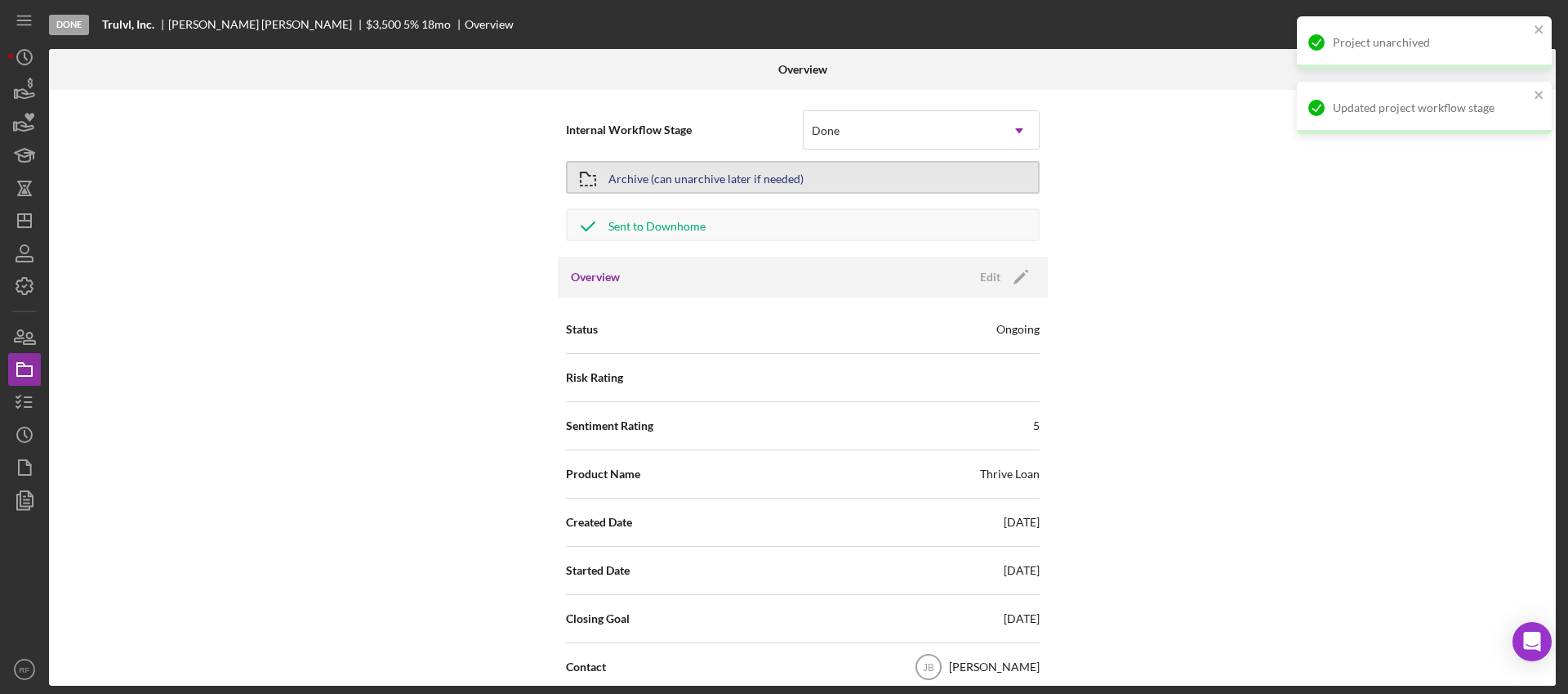
click at [796, 175] on div "Archive (can unarchive later if needed)" at bounding box center [706, 177] width 195 height 30
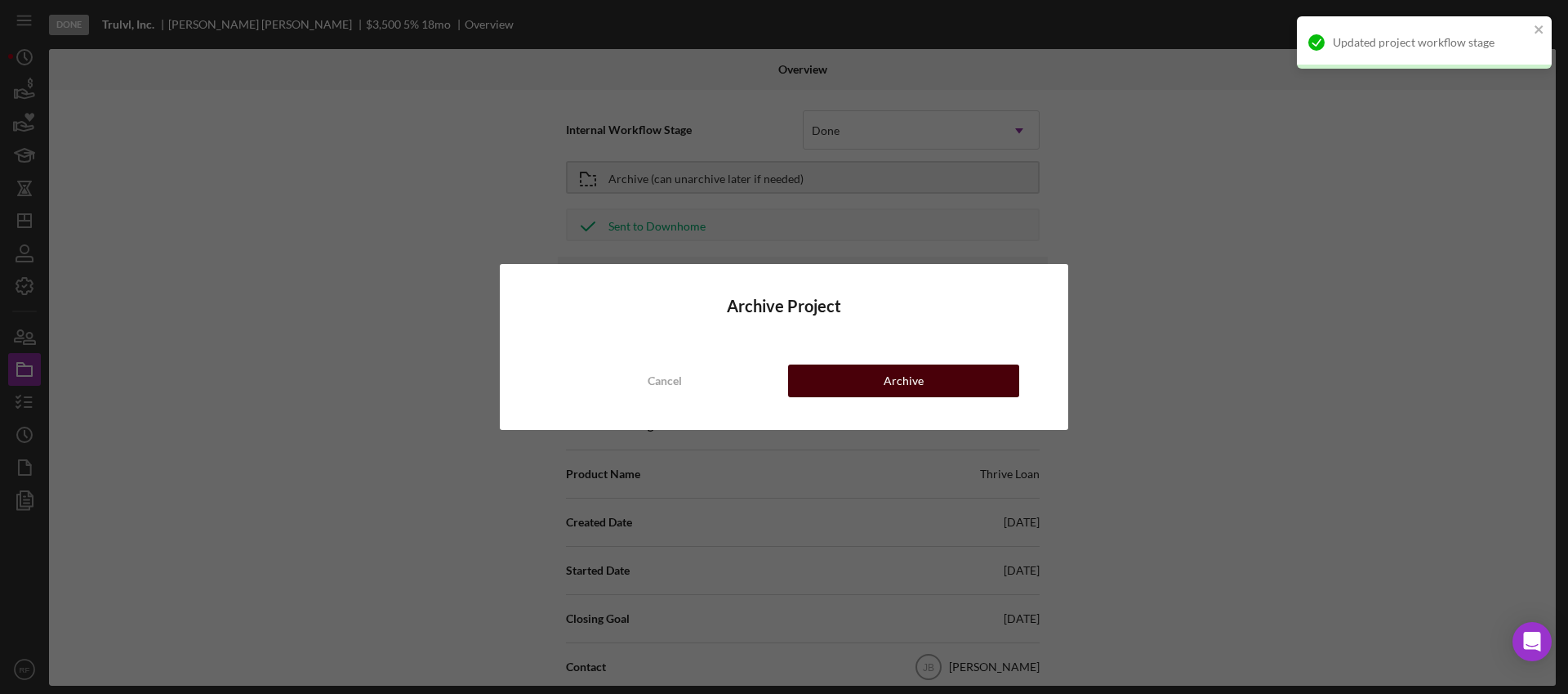
click at [873, 384] on button "Archive" at bounding box center [903, 380] width 231 height 32
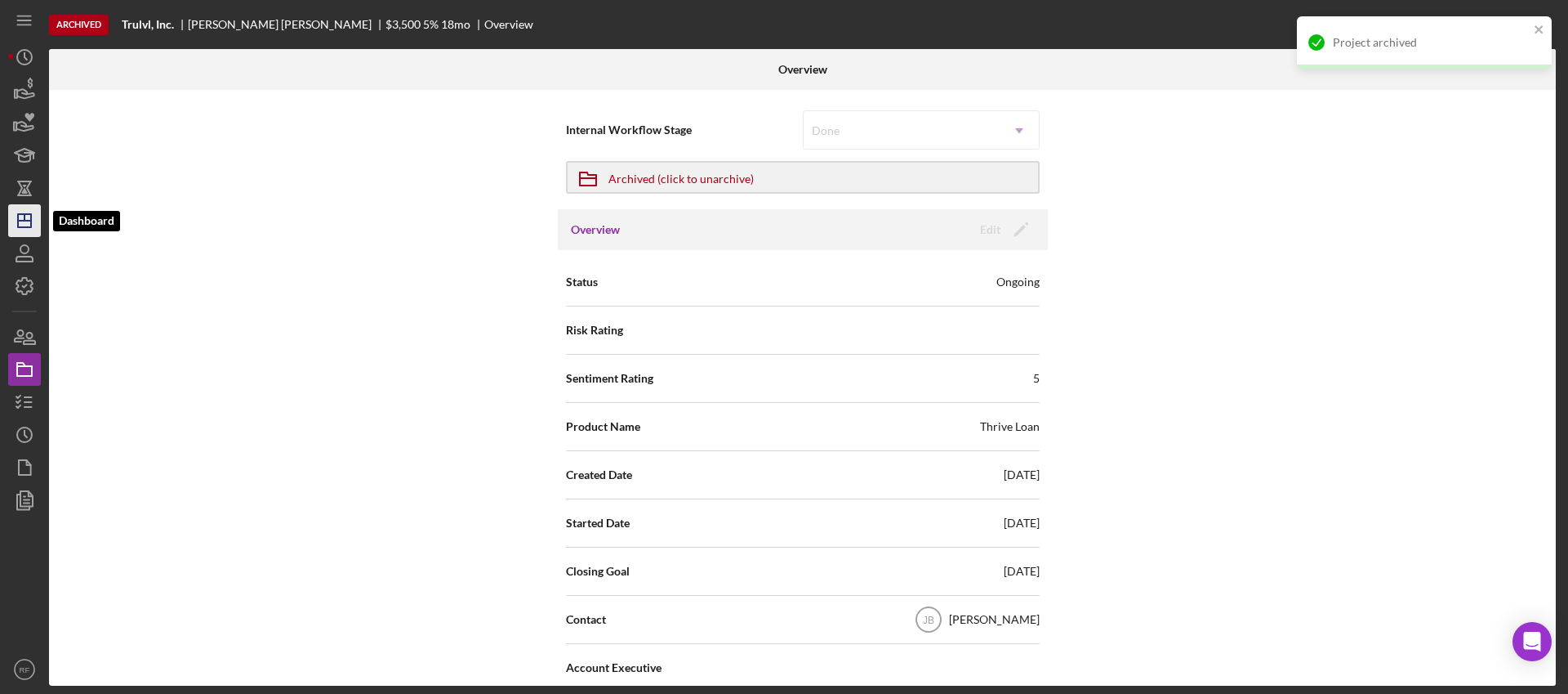
click at [30, 205] on icon "Icon/Dashboard" at bounding box center [24, 220] width 41 height 41
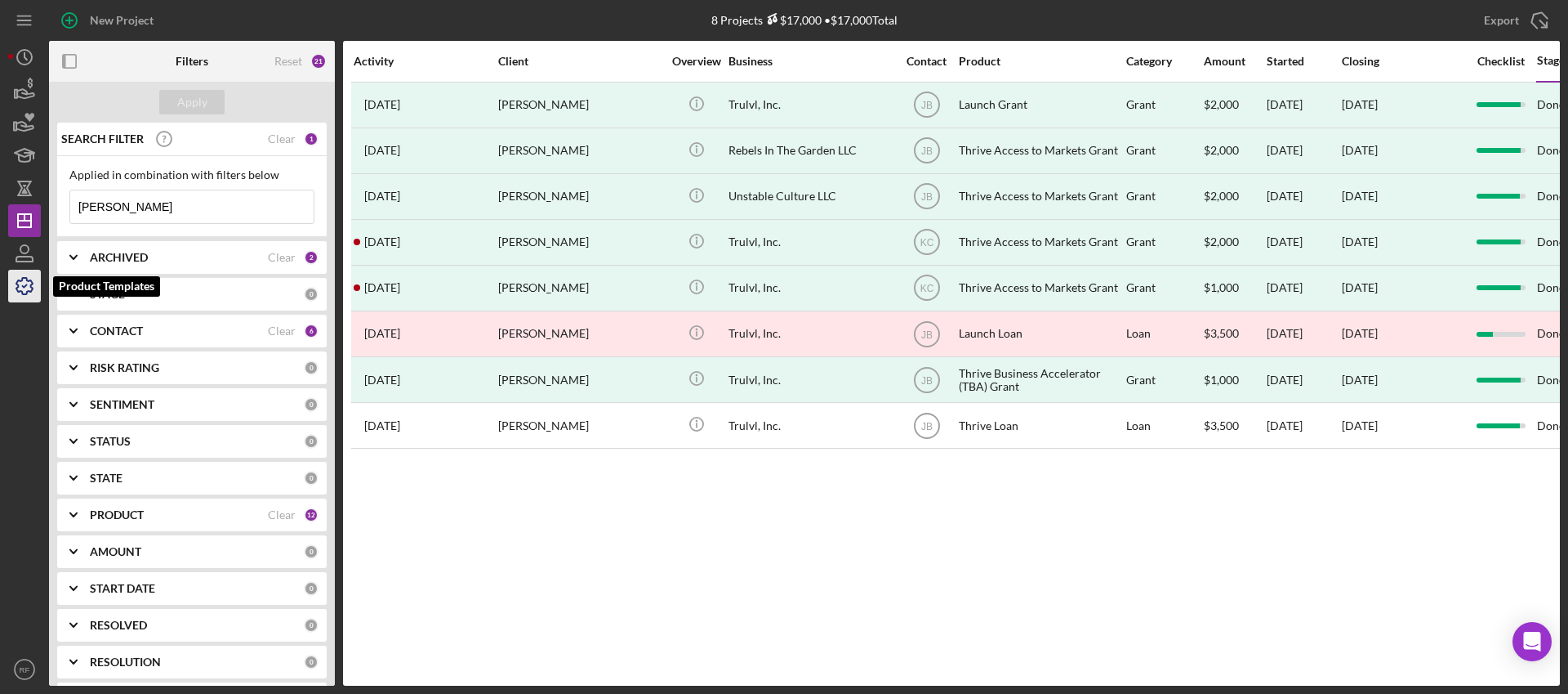
click at [31, 286] on icon "button" at bounding box center [24, 286] width 41 height 41
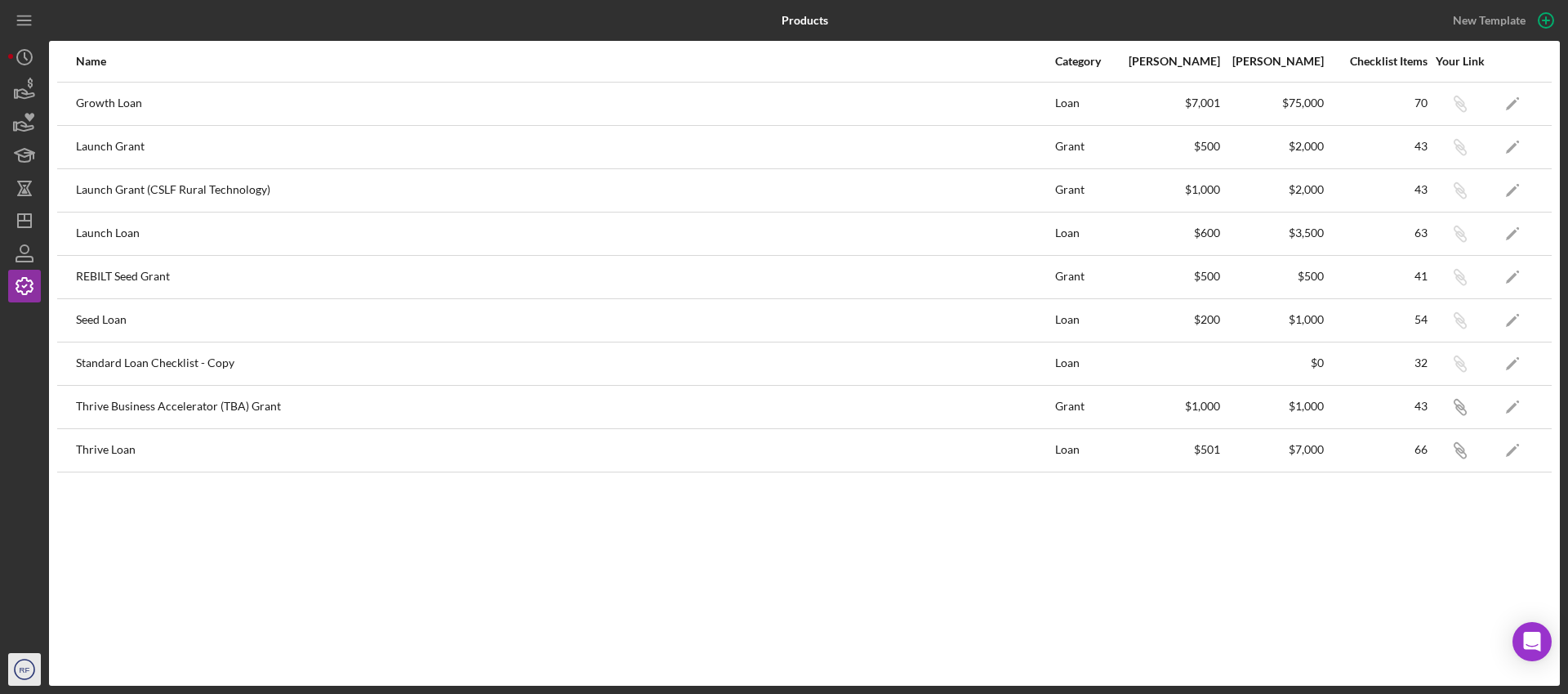
click at [24, 663] on icon "RF" at bounding box center [24, 668] width 32 height 41
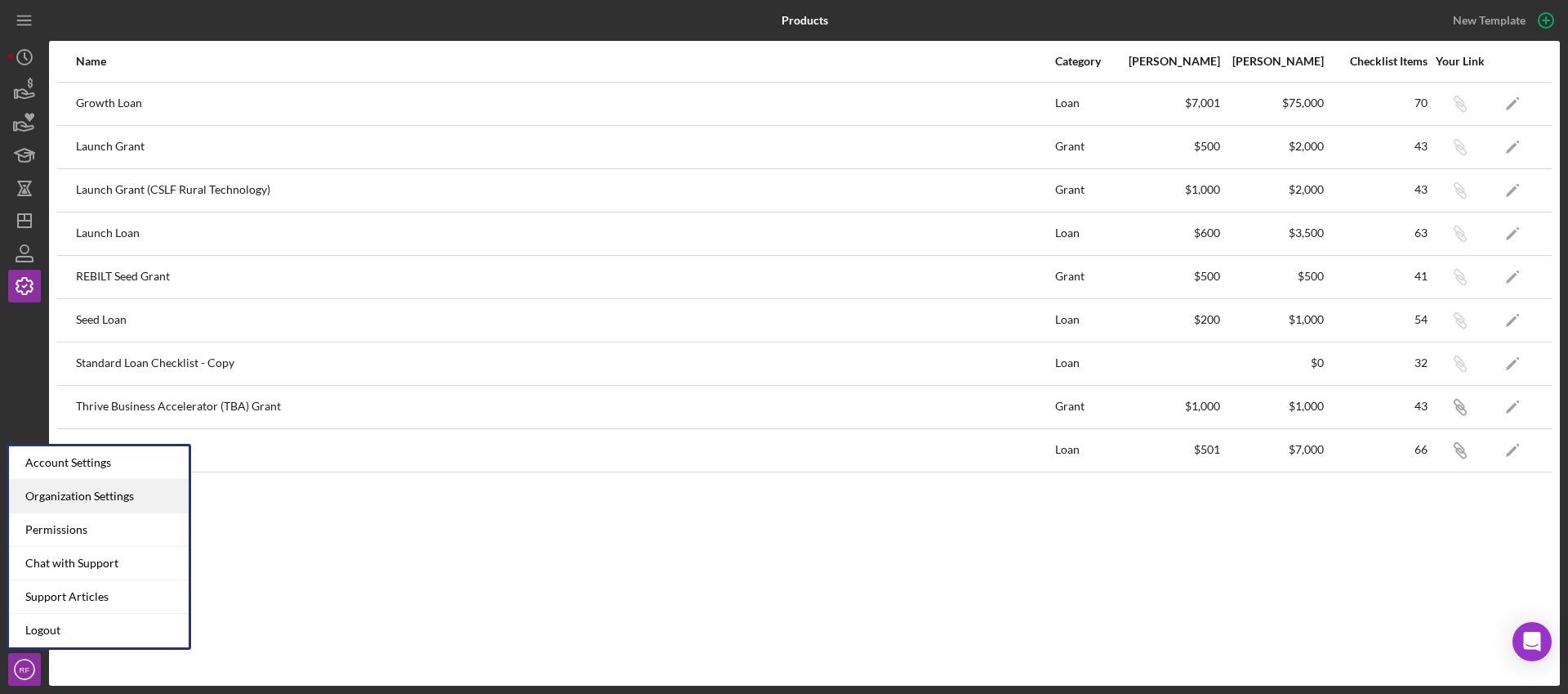
click at [133, 483] on div "Organization Settings" at bounding box center [99, 496] width 180 height 33
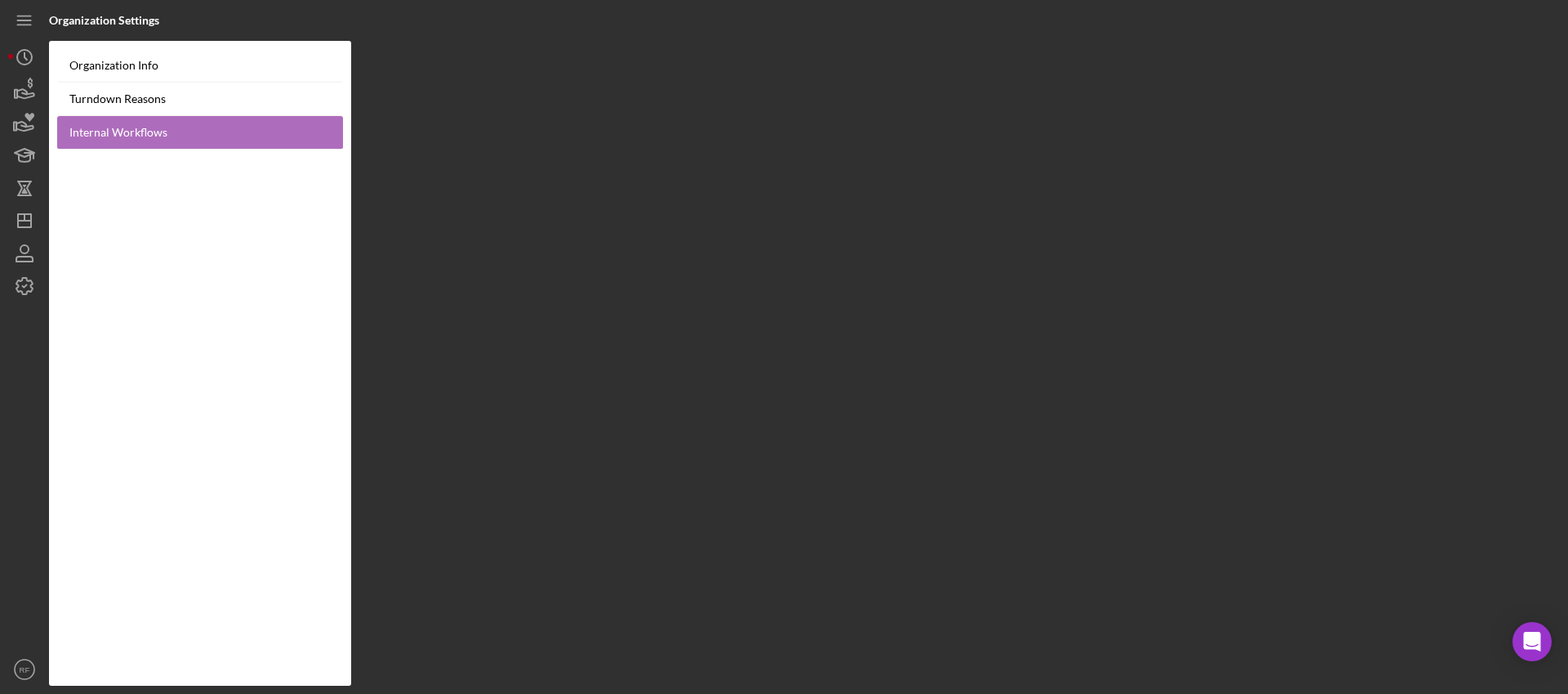
click at [158, 133] on link "Internal Workflows" at bounding box center [200, 133] width 286 height 33
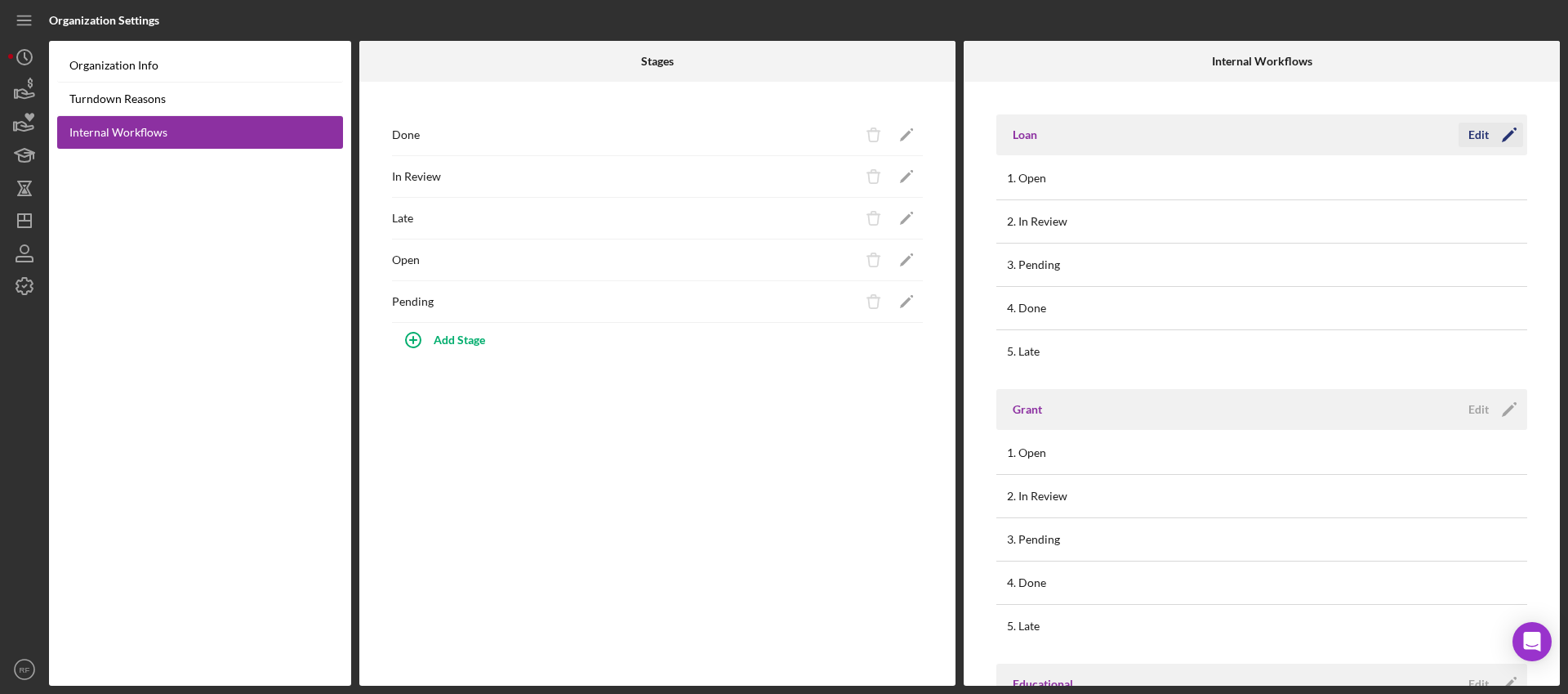
click at [1481, 130] on div "Edit" at bounding box center [1479, 135] width 21 height 25
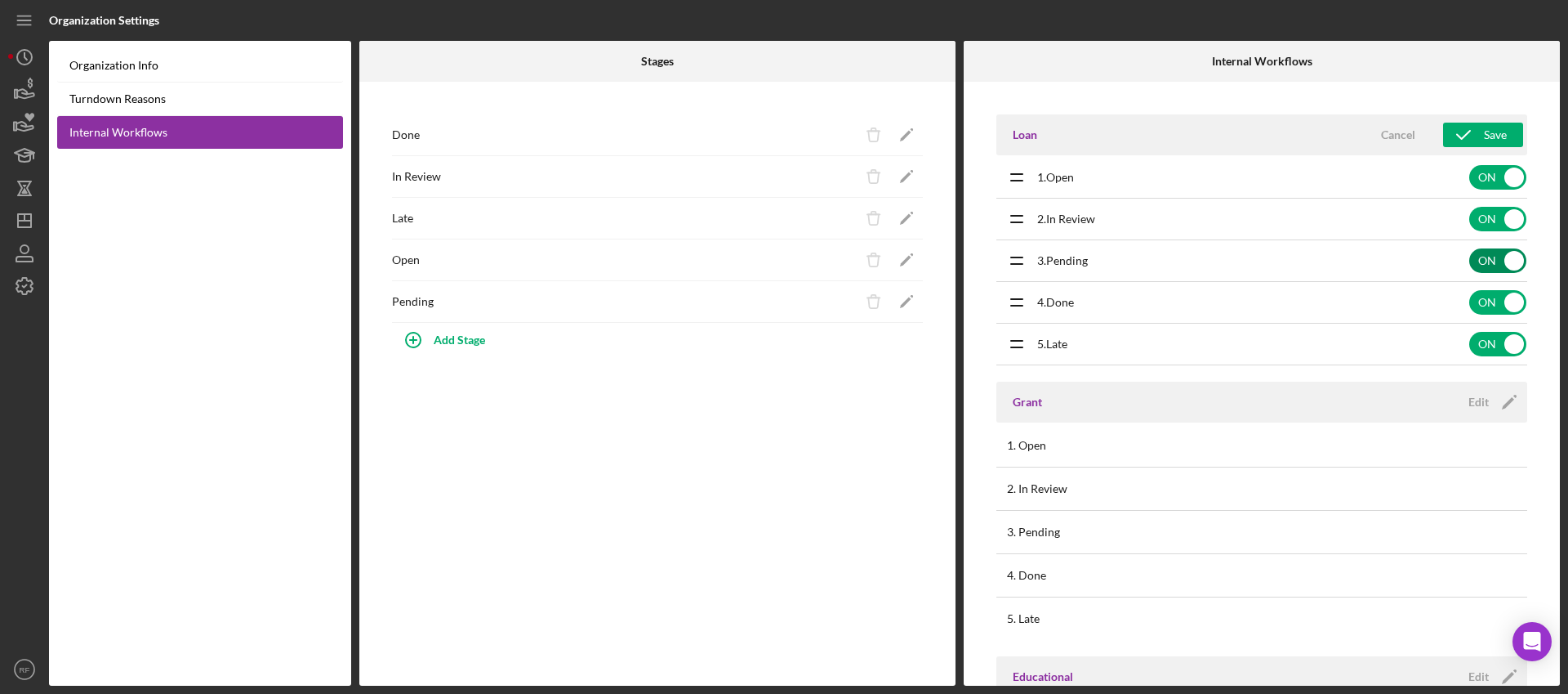
click at [1511, 266] on input "checkbox" at bounding box center [1498, 261] width 57 height 25
checkbox input "false"
click at [1490, 400] on icon "Icon/Edit" at bounding box center [1508, 402] width 41 height 41
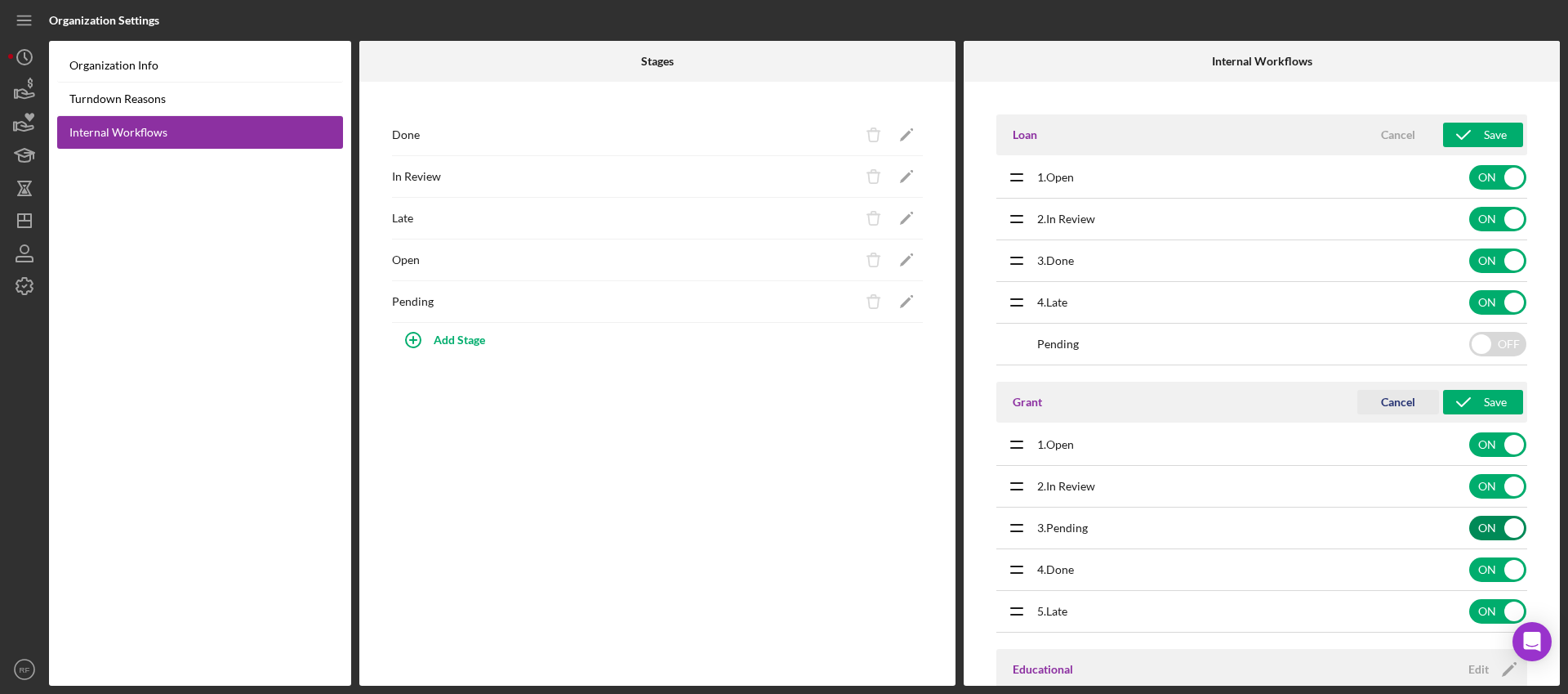
click at [1484, 529] on input "checkbox" at bounding box center [1498, 528] width 57 height 25
checkbox input "false"
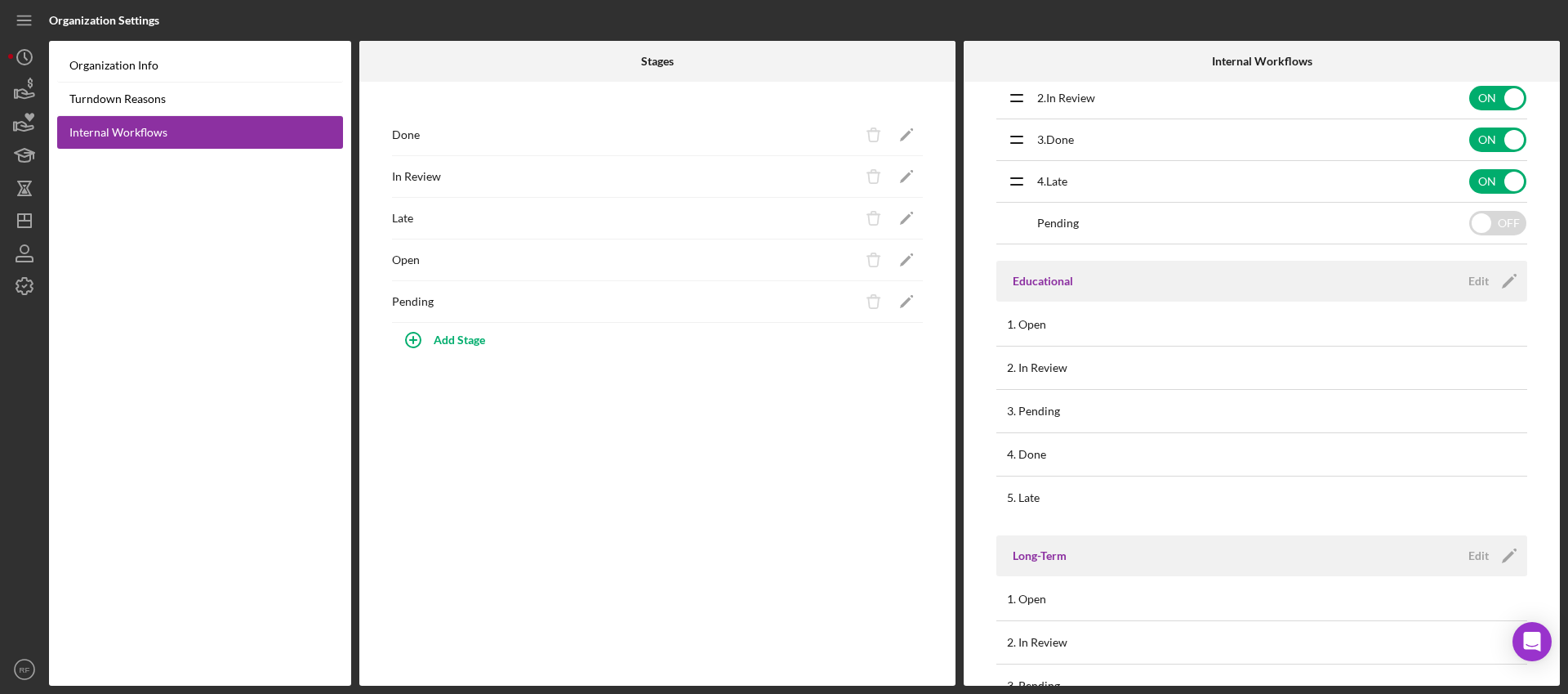
scroll to position [506, 0]
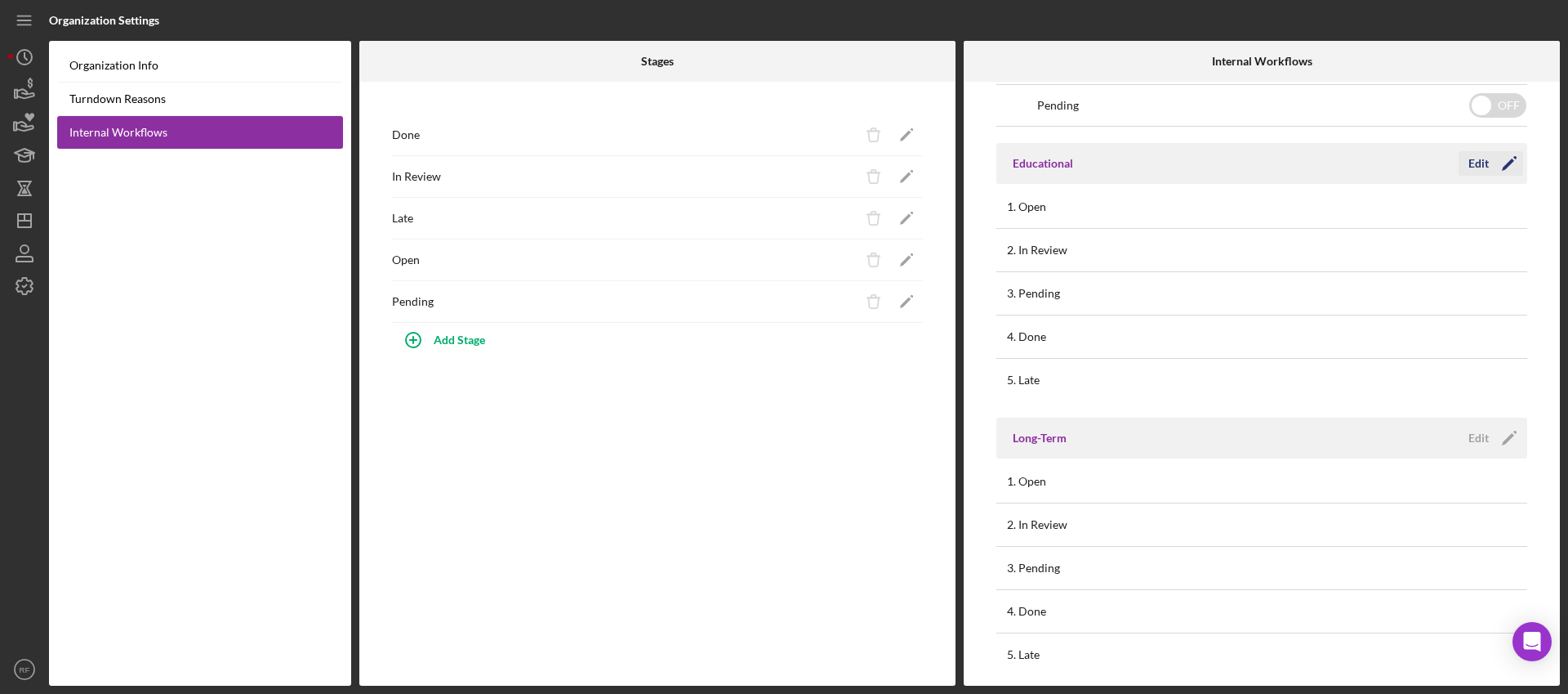
click at [1489, 161] on icon "Icon/Edit" at bounding box center [1508, 163] width 41 height 41
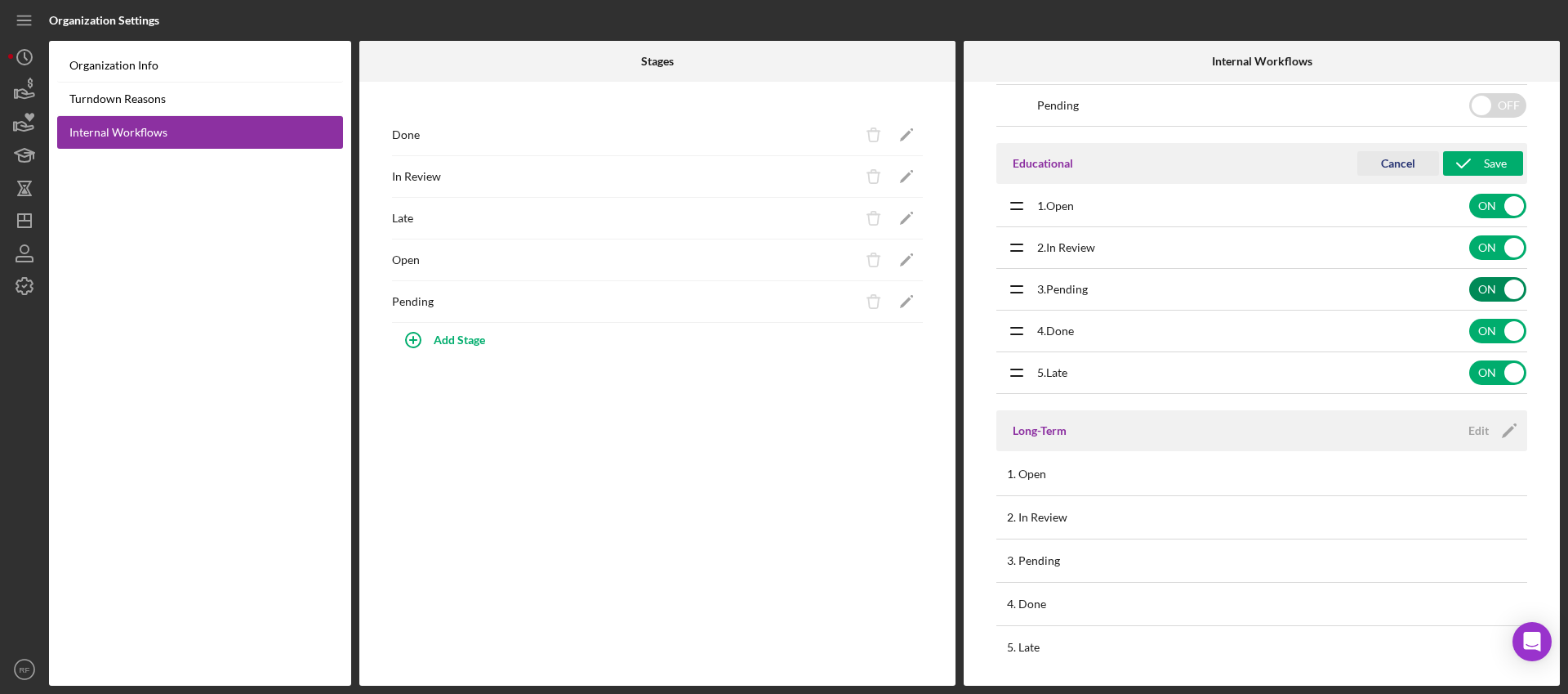
click at [1479, 287] on input "checkbox" at bounding box center [1498, 289] width 57 height 25
checkbox input "false"
click at [1474, 437] on div "Edit" at bounding box center [1479, 431] width 21 height 25
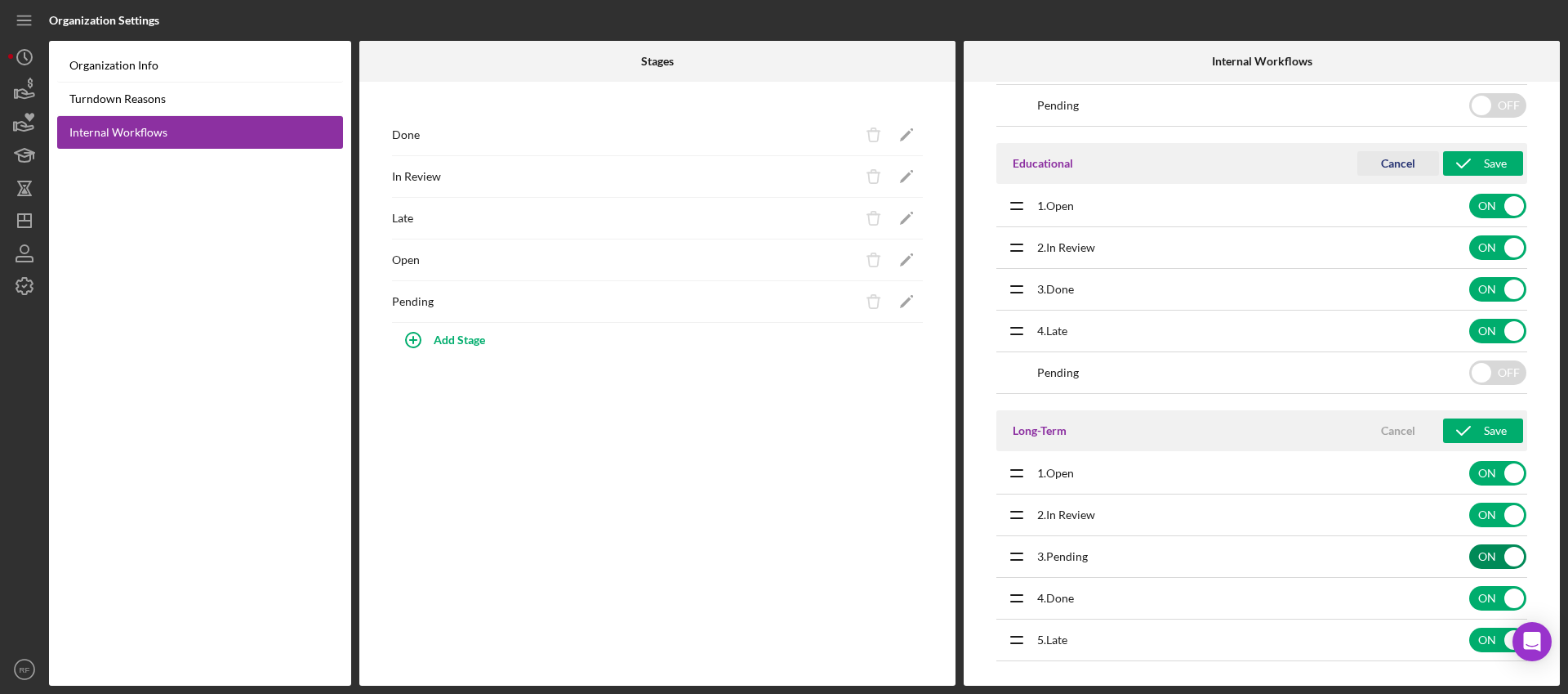
click at [1487, 568] on input "checkbox" at bounding box center [1498, 557] width 57 height 25
checkbox input "false"
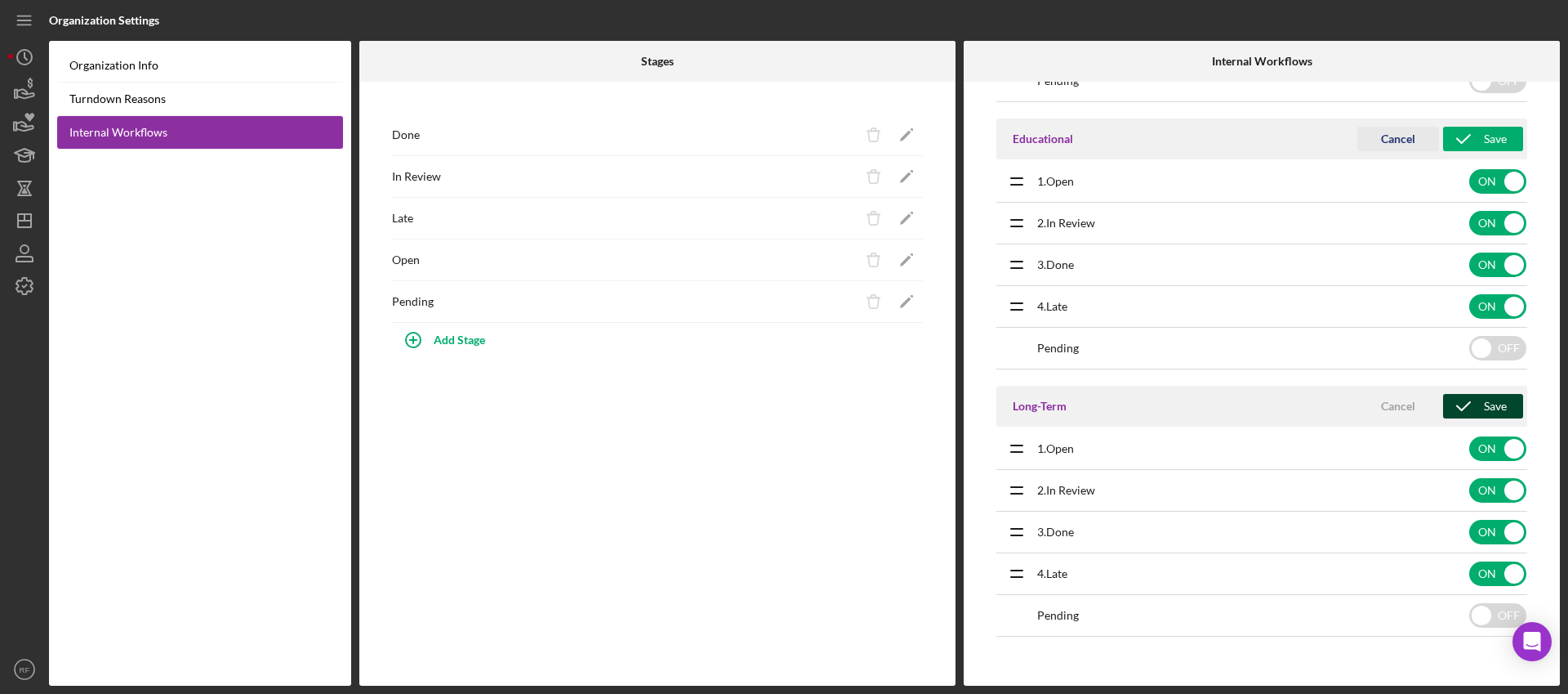
click at [1474, 400] on icon "submit" at bounding box center [1463, 406] width 41 height 41
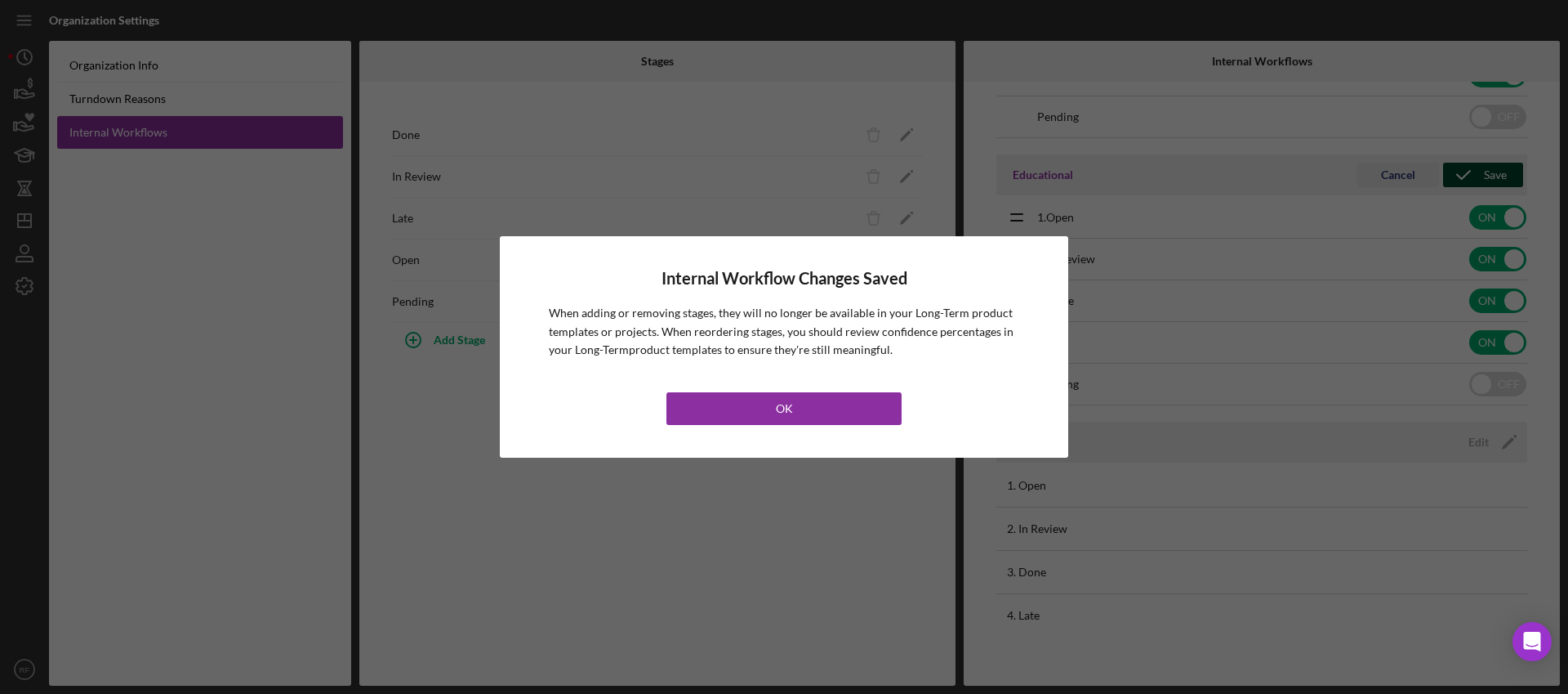
click at [1471, 133] on div "Internal Workflow Changes Saved When adding or removing stages, they will no lo…" at bounding box center [784, 347] width 1568 height 694
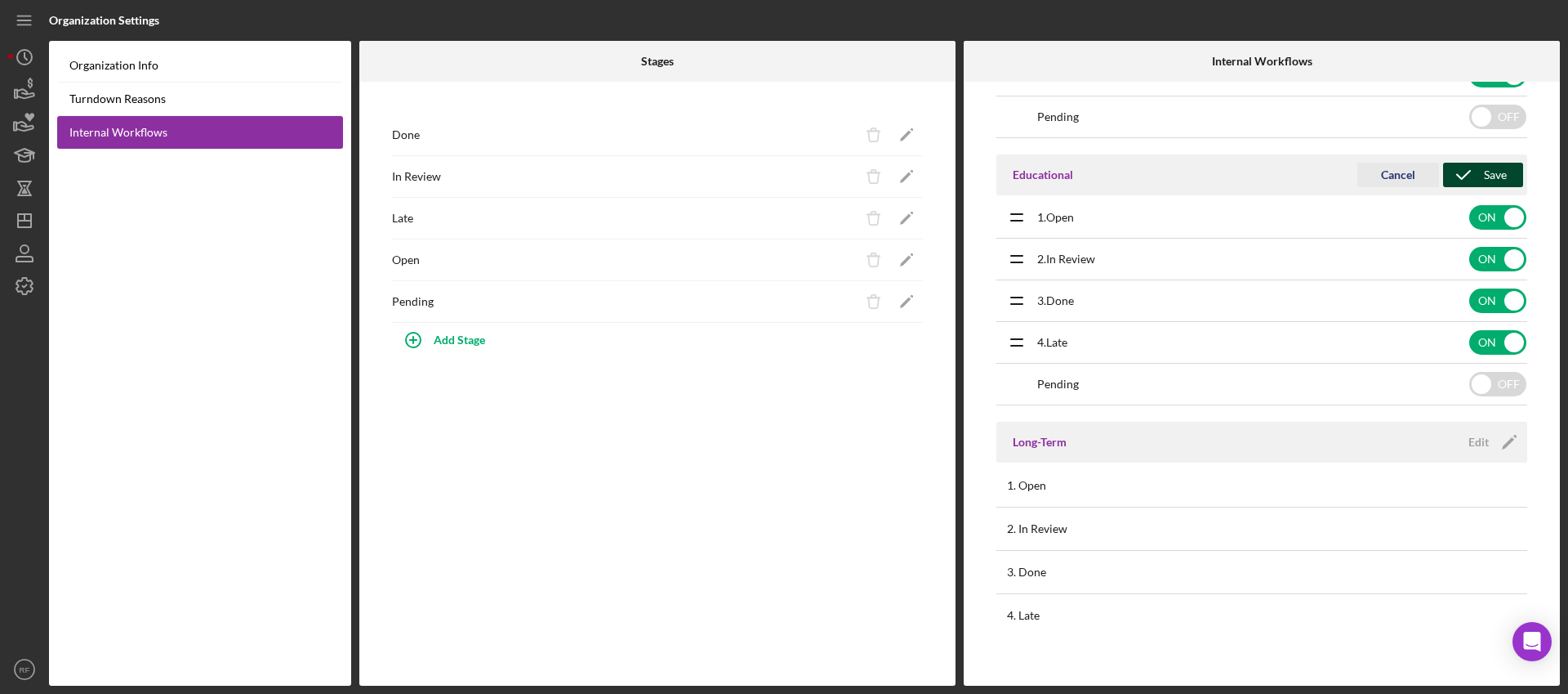
click at [1445, 176] on icon "submit" at bounding box center [1463, 174] width 41 height 41
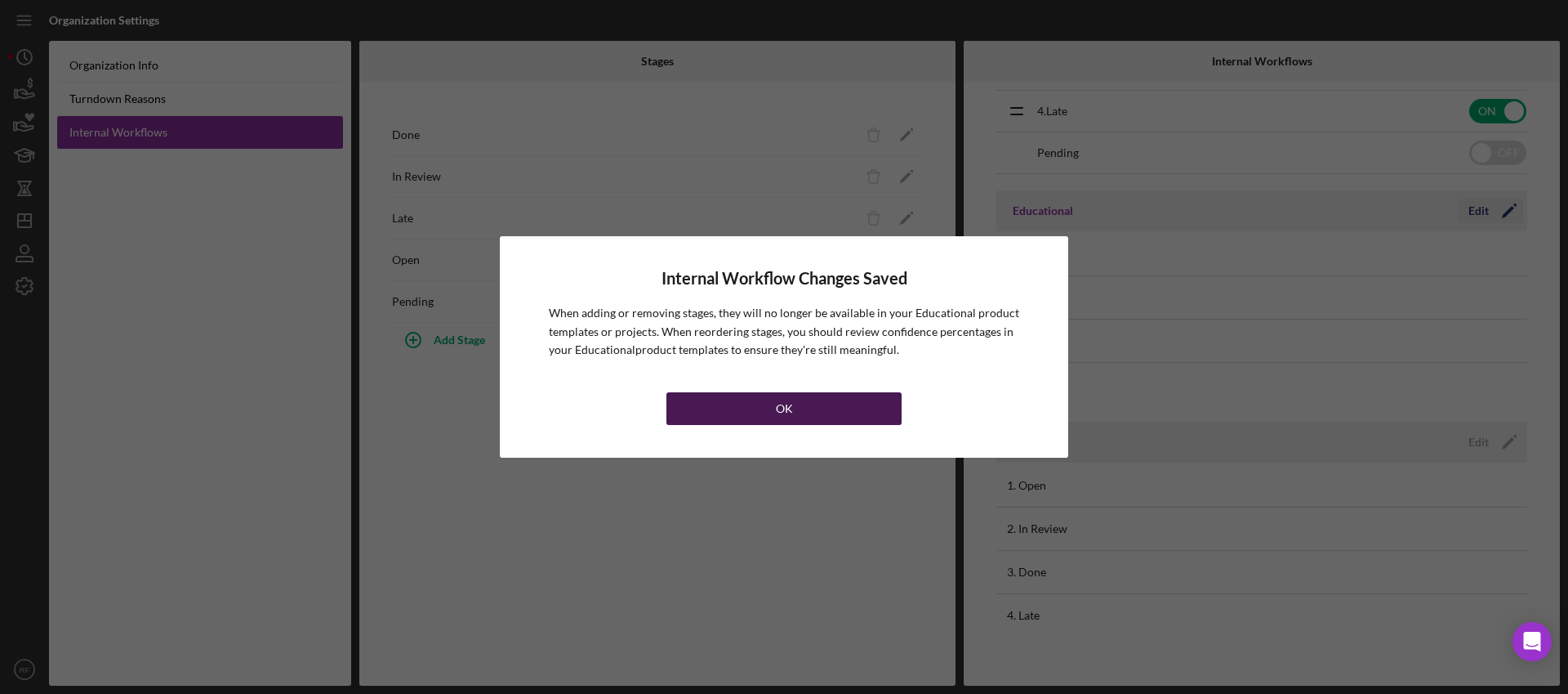
click at [882, 409] on button "OK" at bounding box center [784, 408] width 235 height 32
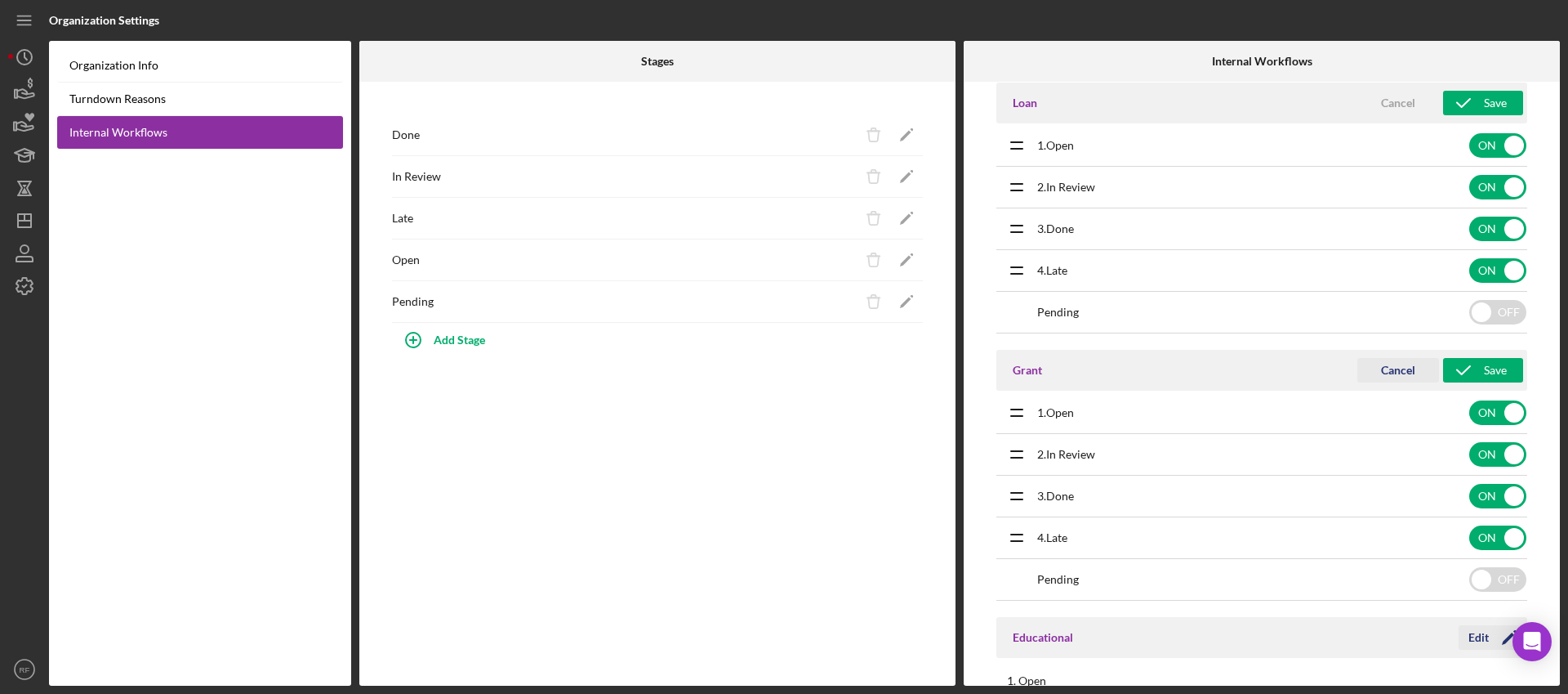
scroll to position [0, 0]
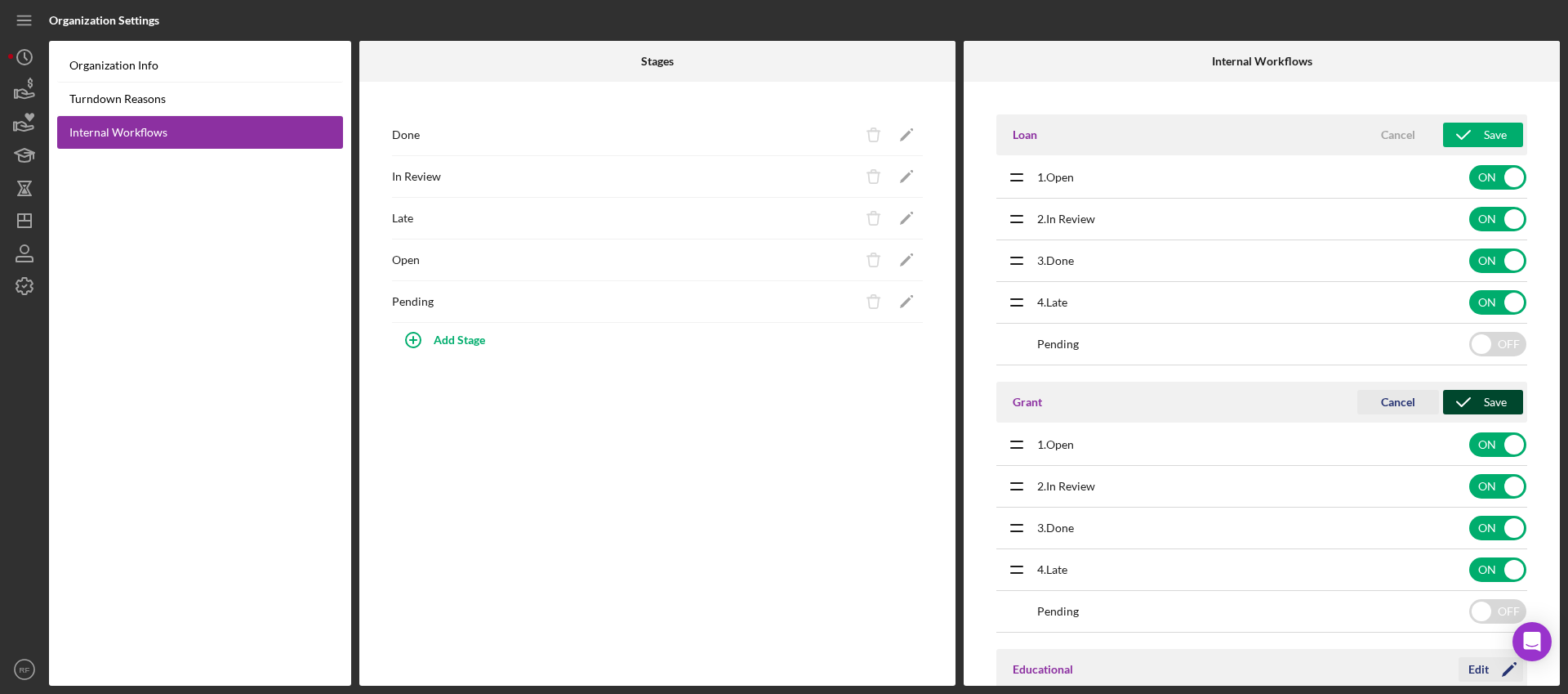
click at [1492, 402] on div "Save" at bounding box center [1495, 402] width 23 height 25
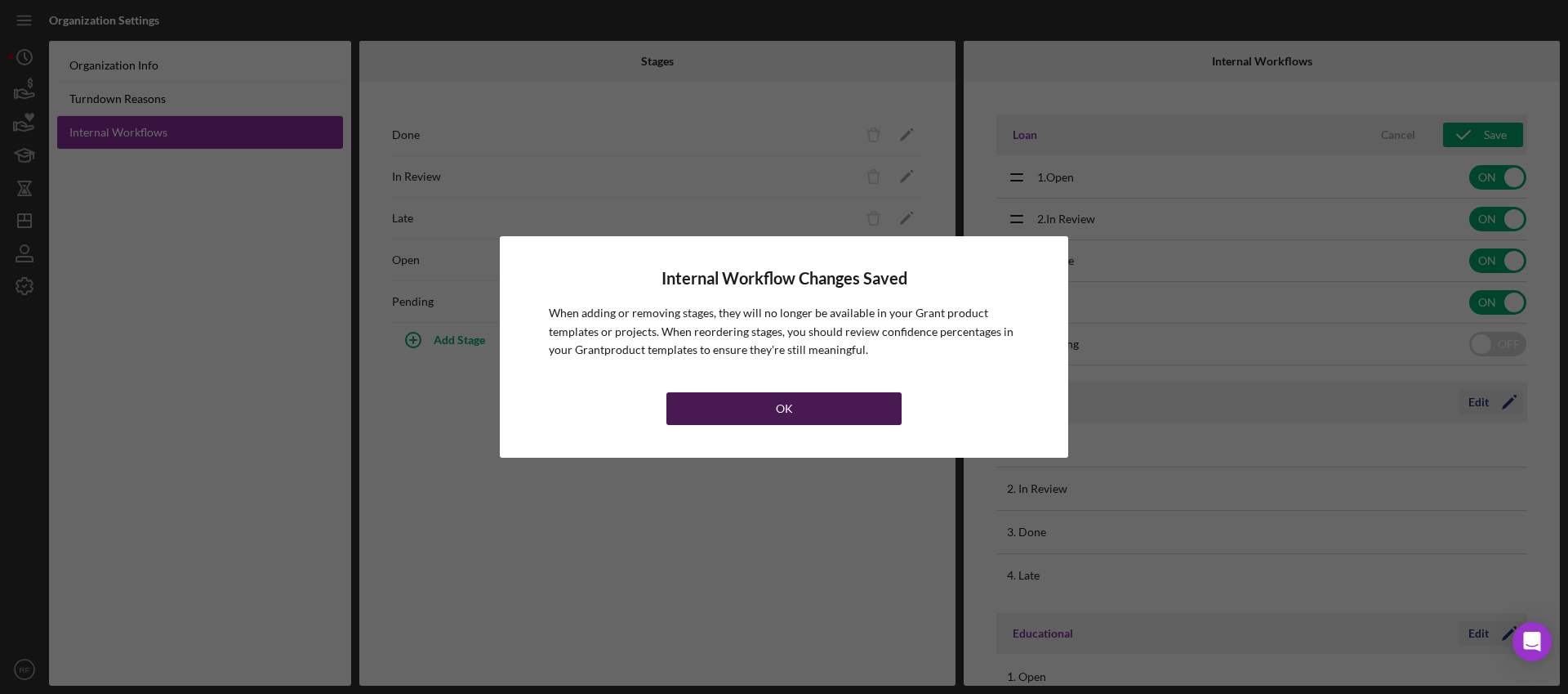
click at [863, 407] on button "OK" at bounding box center [784, 408] width 235 height 32
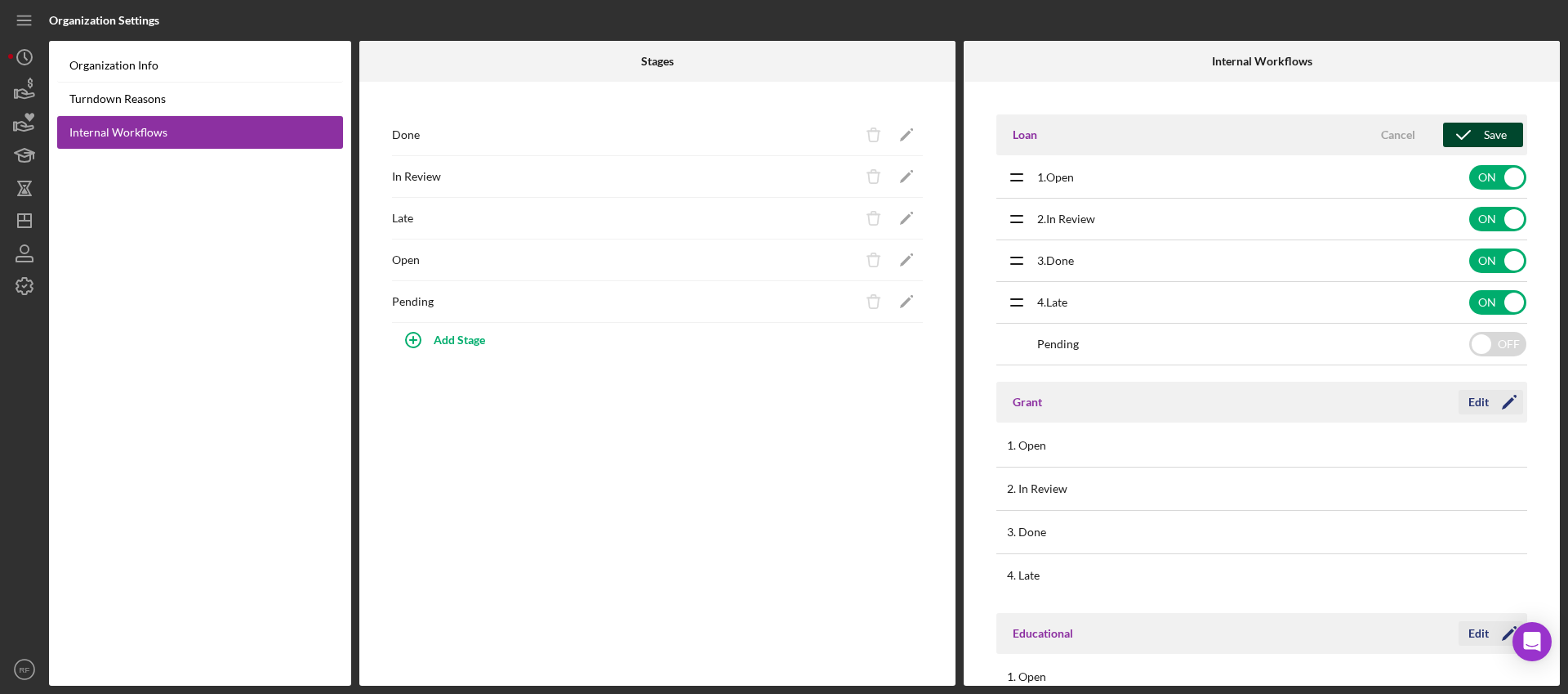
click at [1485, 135] on div "Save" at bounding box center [1495, 135] width 23 height 25
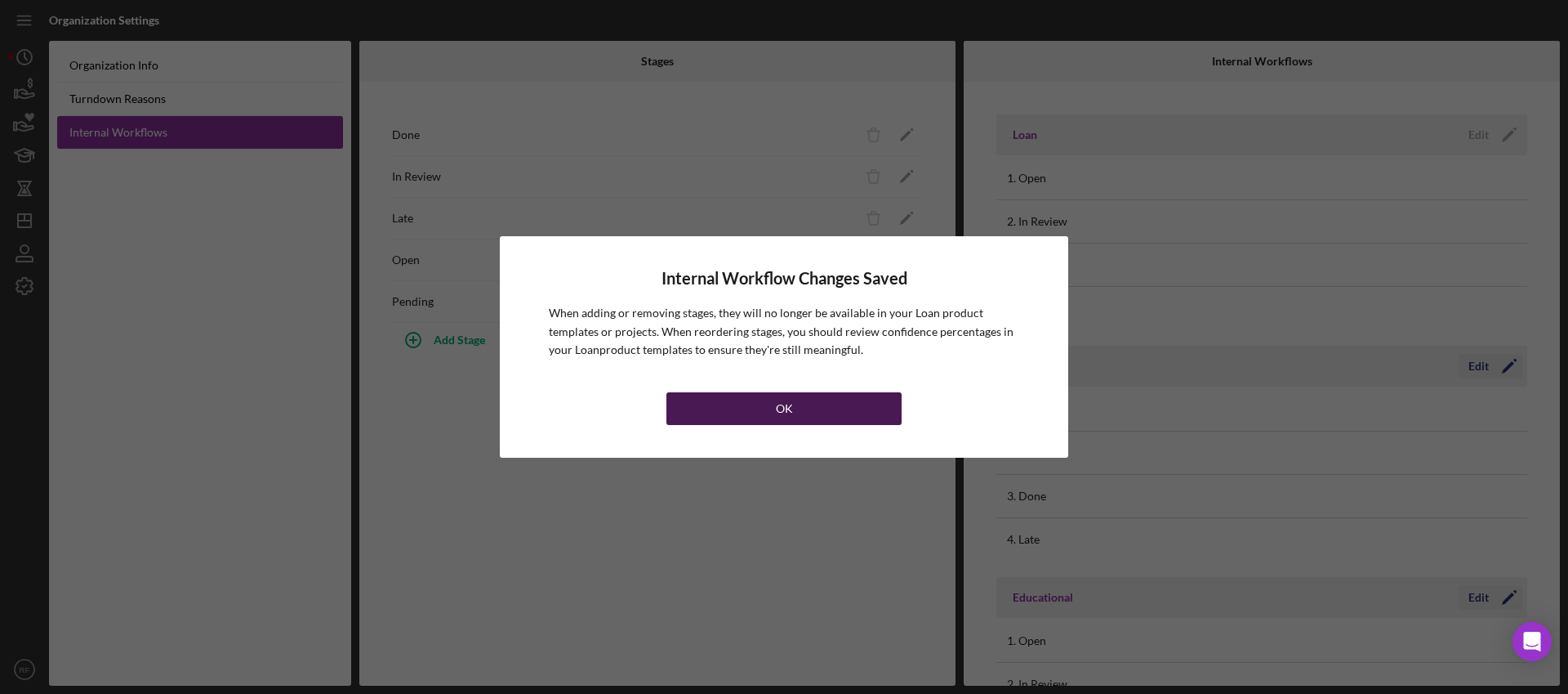
click at [777, 418] on div "OK" at bounding box center [784, 408] width 17 height 32
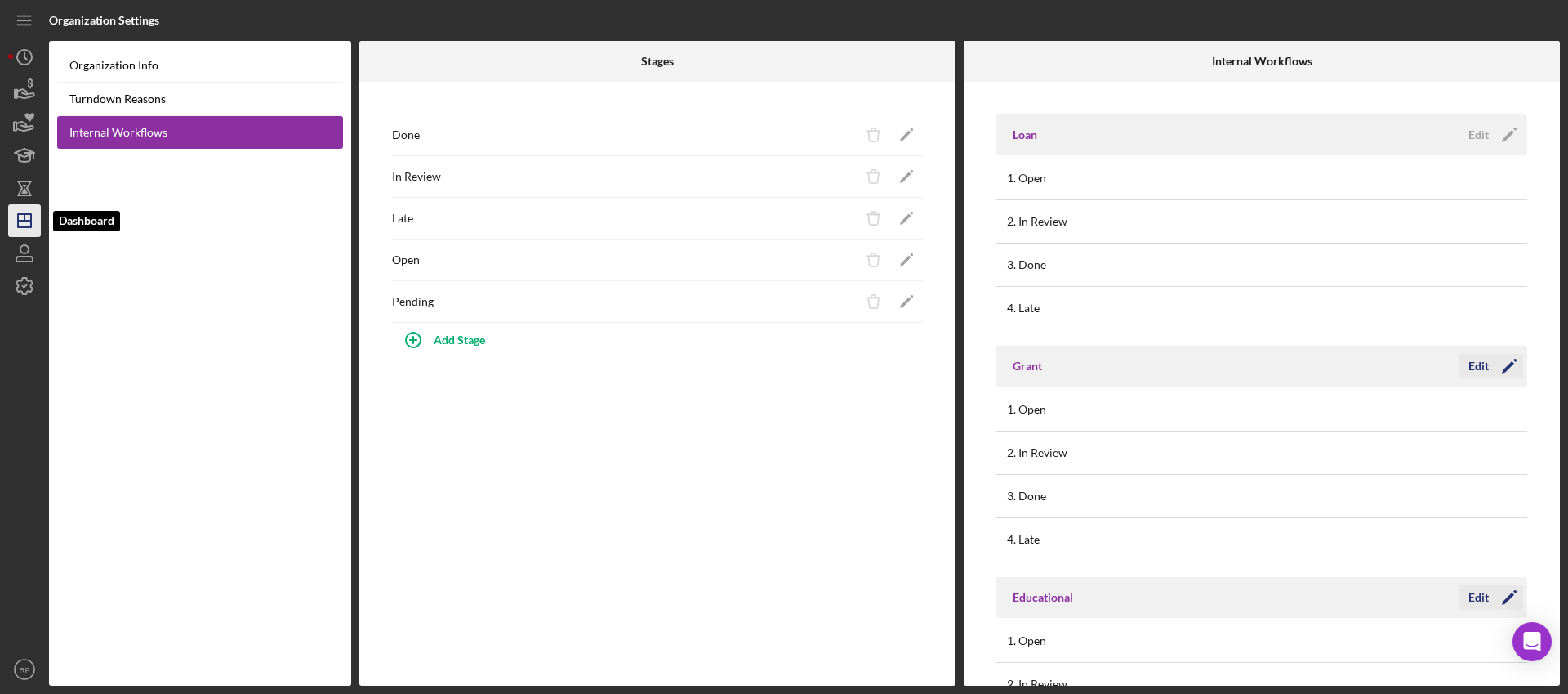
click at [28, 214] on polygon "button" at bounding box center [25, 220] width 13 height 13
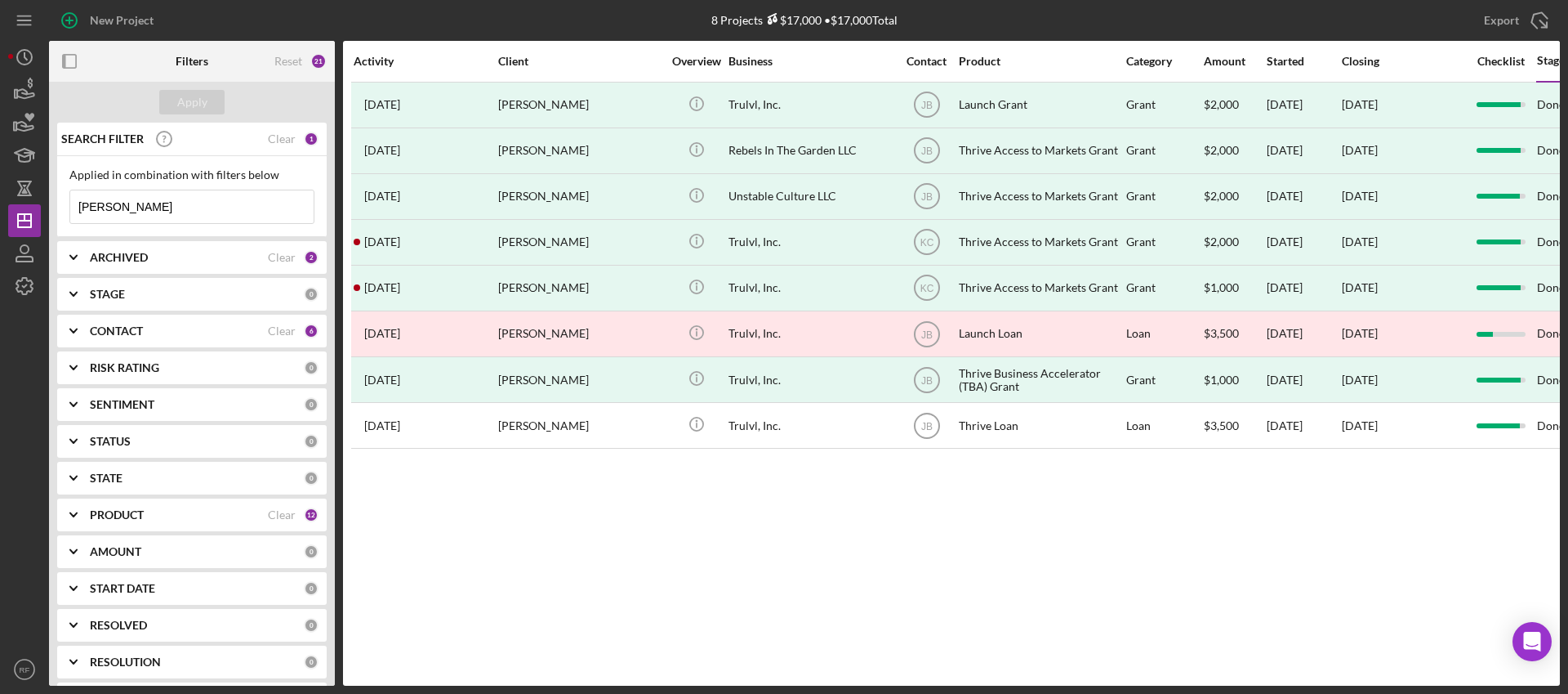
click at [123, 294] on b "STAGE" at bounding box center [108, 294] width 35 height 13
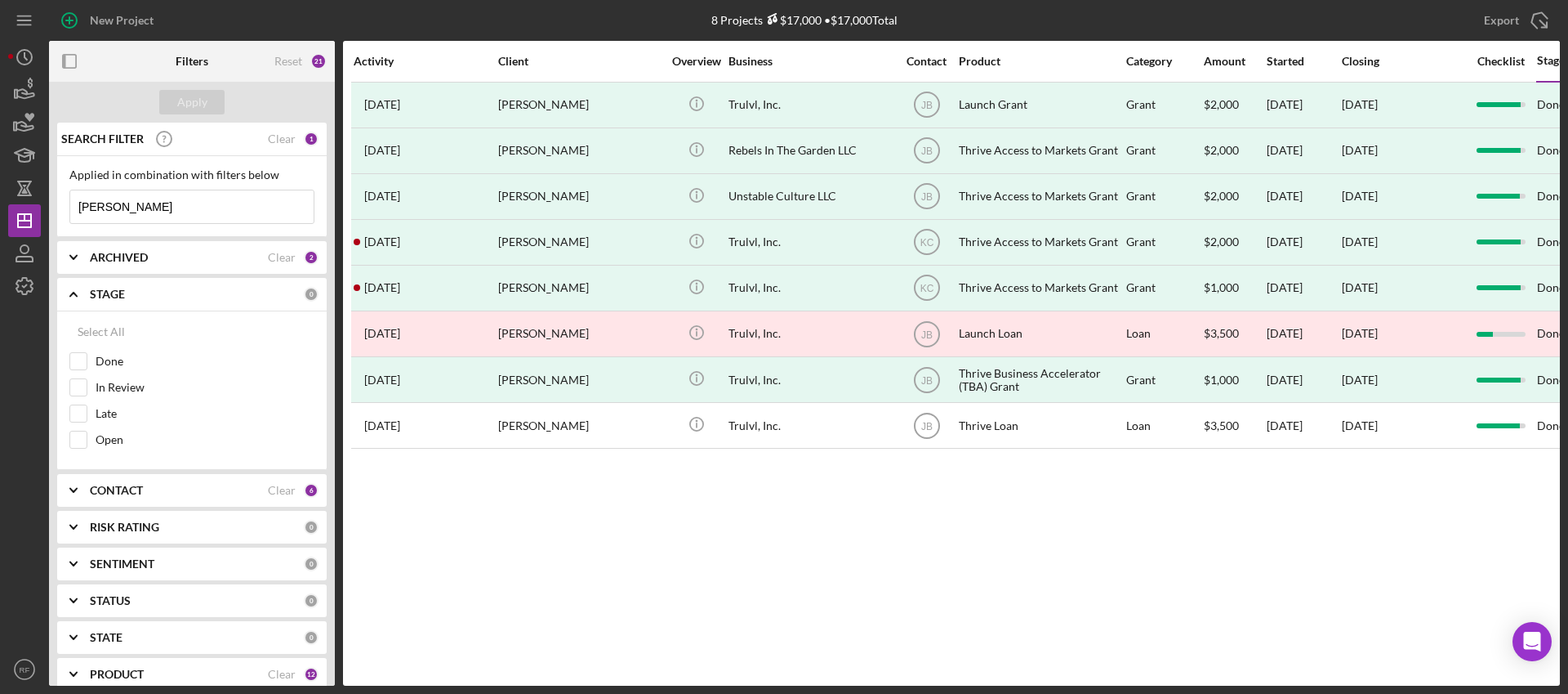
click at [123, 294] on b "STAGE" at bounding box center [108, 294] width 35 height 13
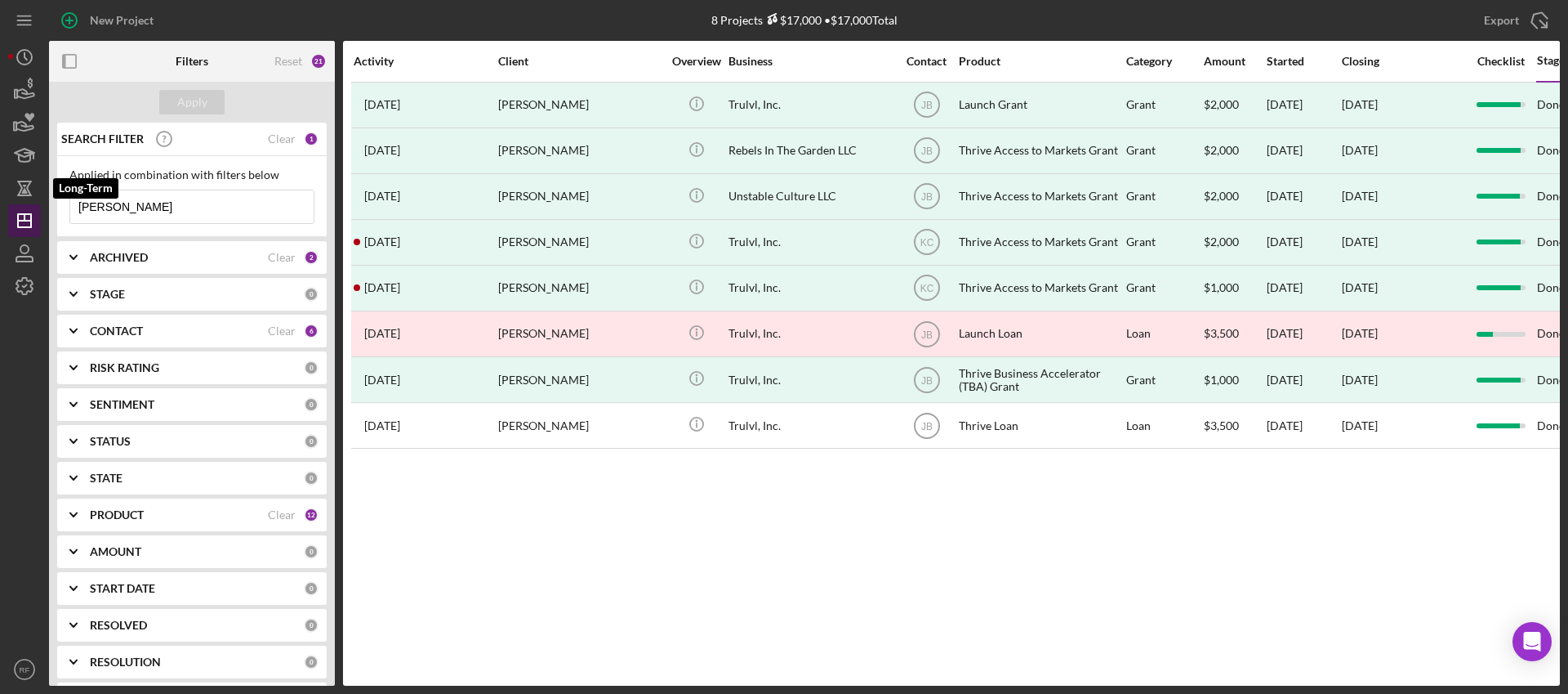
click at [22, 212] on icon "Icon/Dashboard" at bounding box center [24, 220] width 41 height 41
click at [281, 144] on div "Clear" at bounding box center [282, 139] width 28 height 13
click at [208, 102] on button "Apply" at bounding box center [191, 103] width 65 height 25
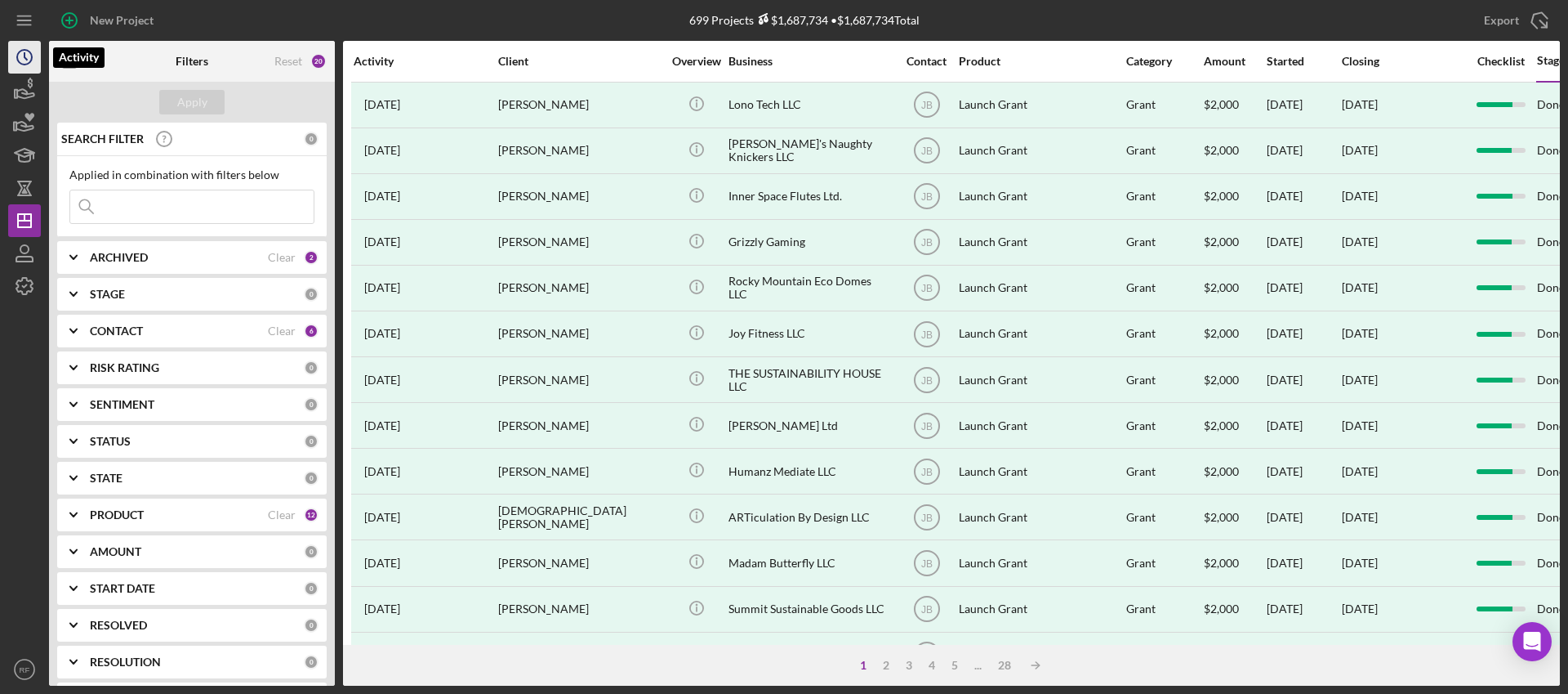
click at [24, 58] on icon "Icon/History" at bounding box center [24, 56] width 41 height 41
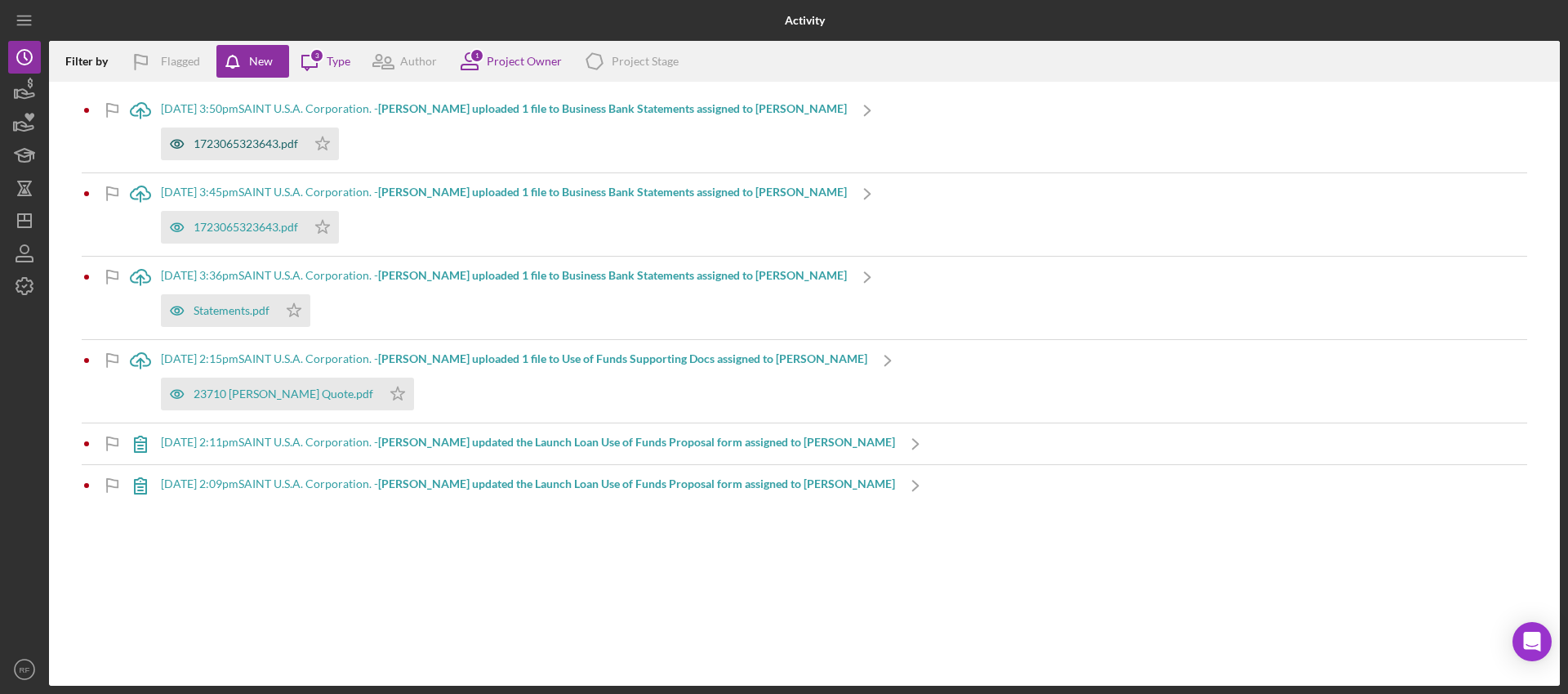
click at [261, 140] on div "1723065323643.pdf" at bounding box center [246, 144] width 104 height 13
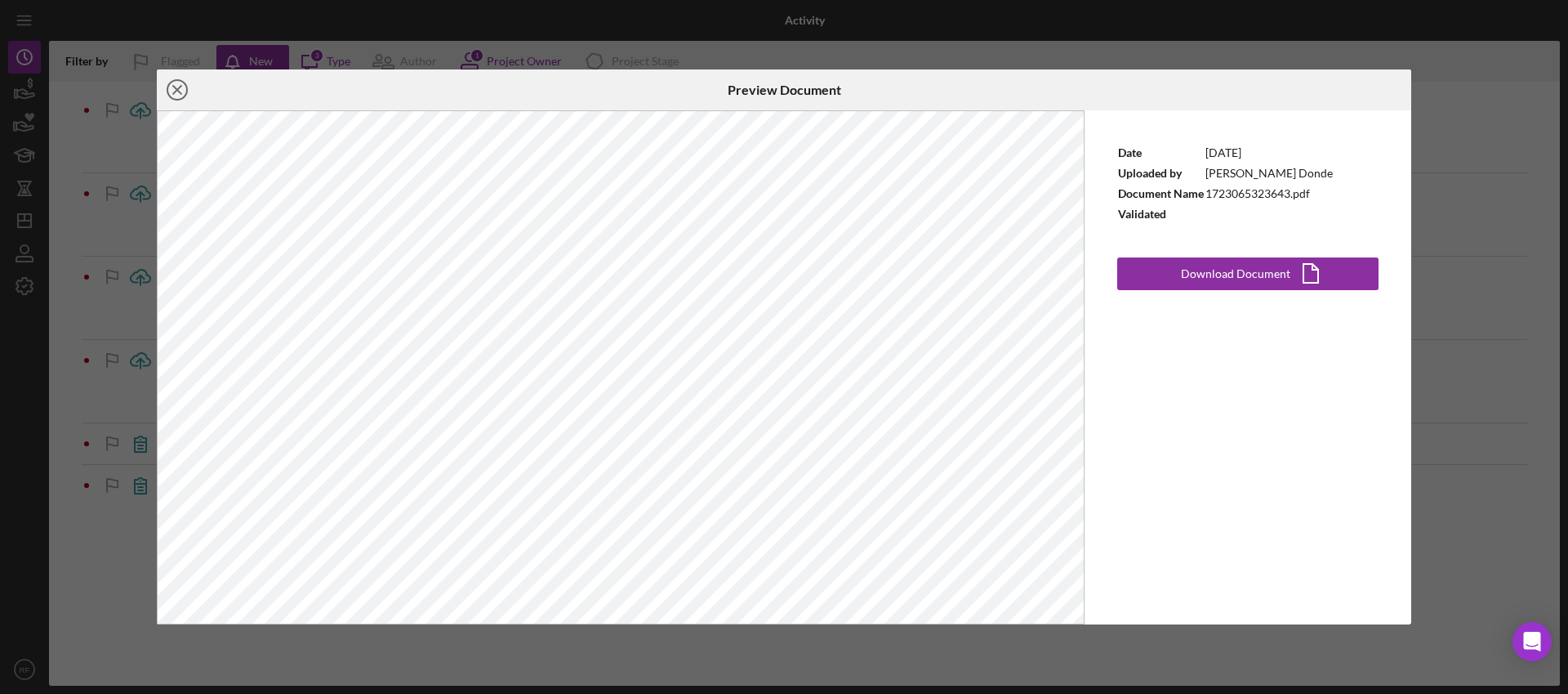
click at [175, 91] on line at bounding box center [177, 90] width 8 height 8
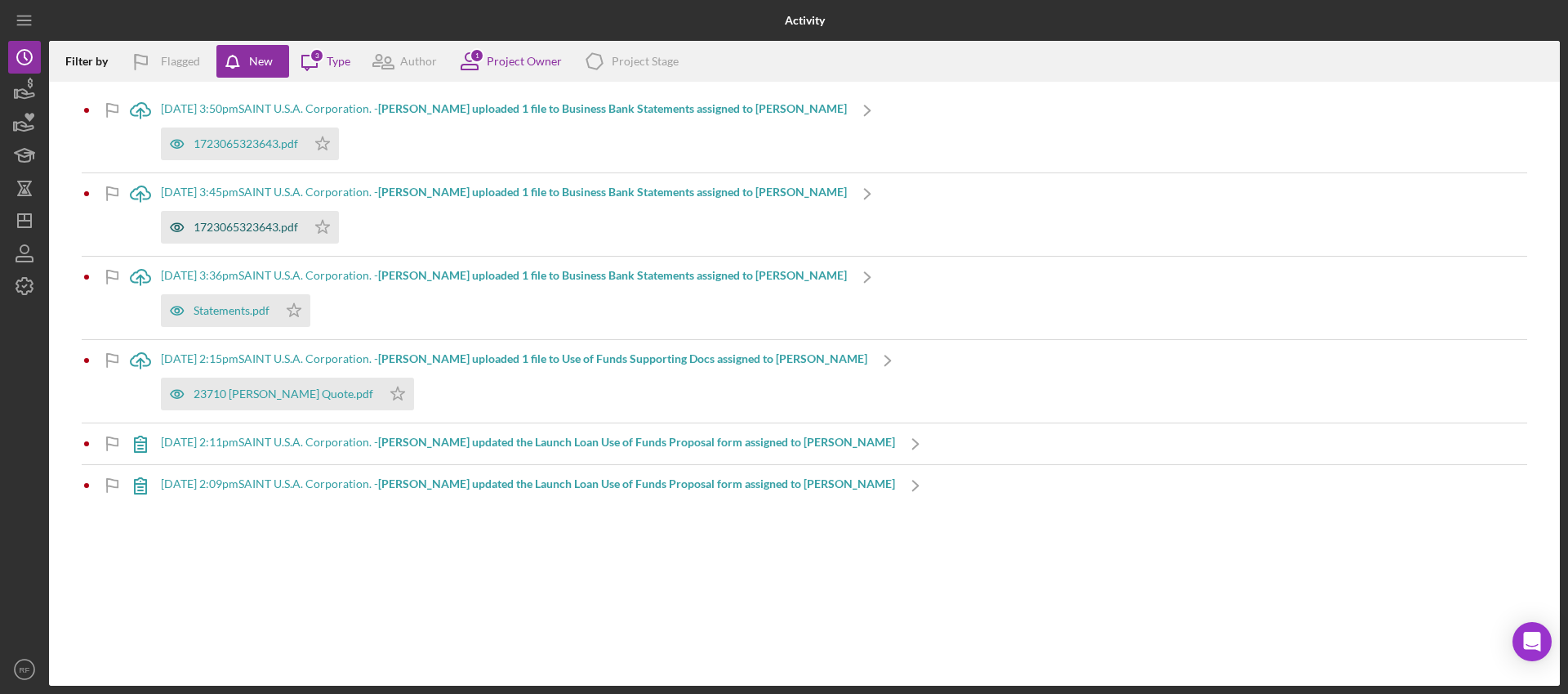
click at [225, 229] on div "1723065323643.pdf" at bounding box center [246, 227] width 104 height 13
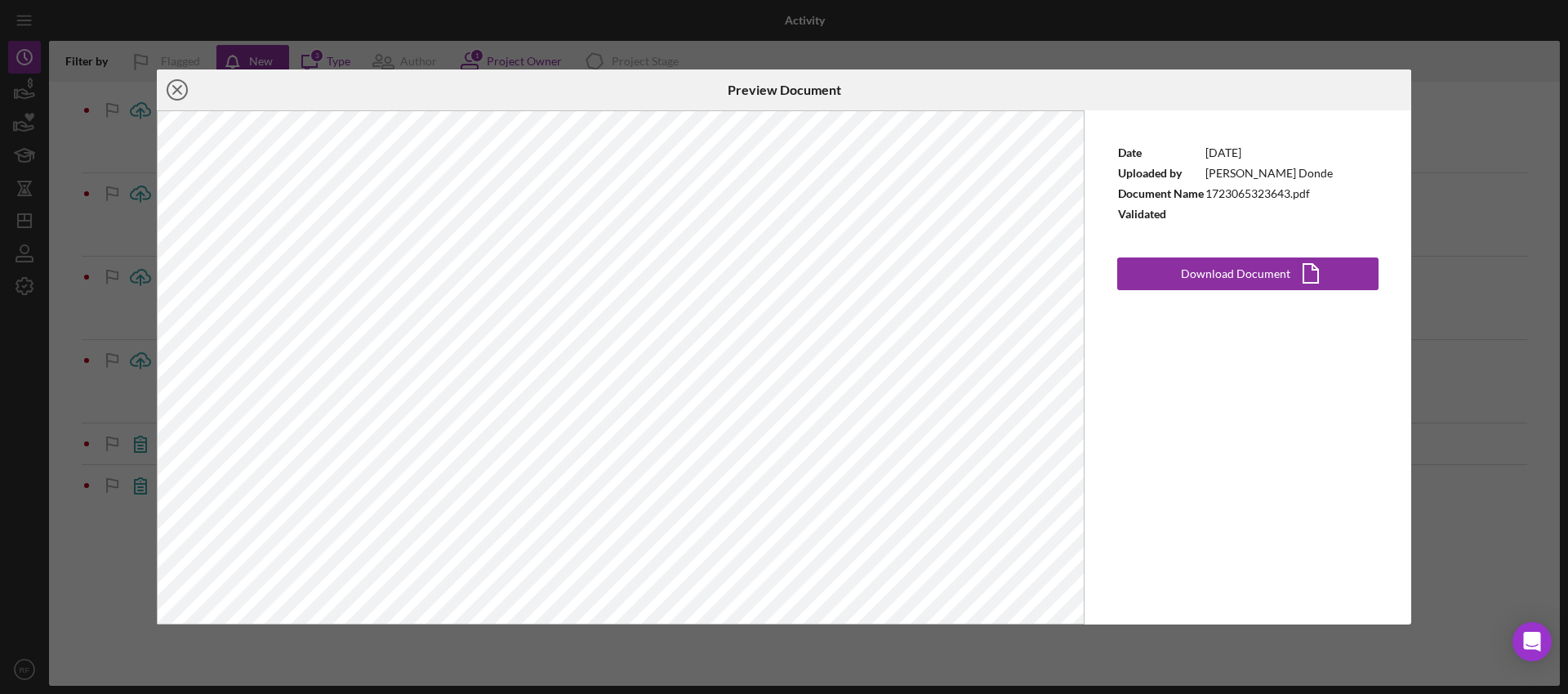
click at [179, 98] on icon "Icon/Close" at bounding box center [176, 89] width 41 height 41
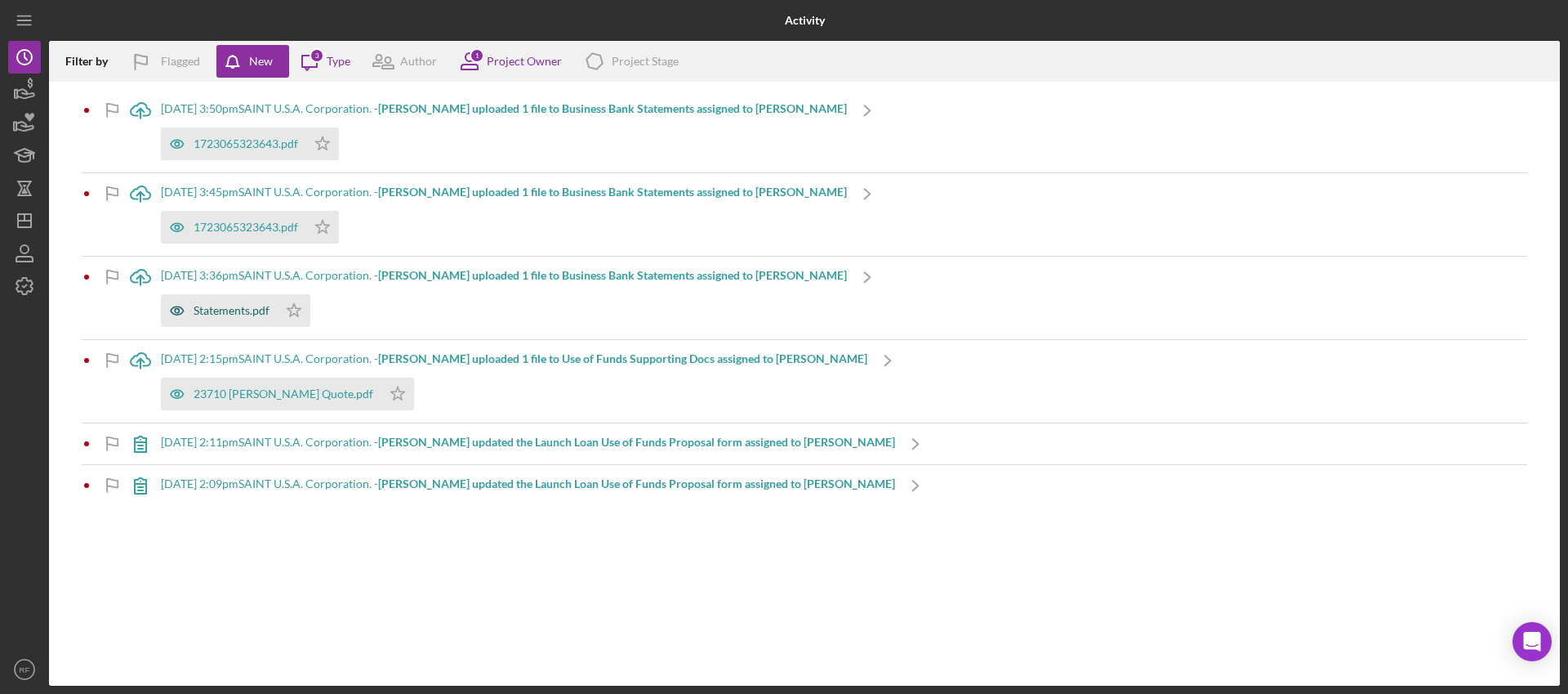
click at [228, 307] on div "Statements.pdf" at bounding box center [232, 311] width 76 height 13
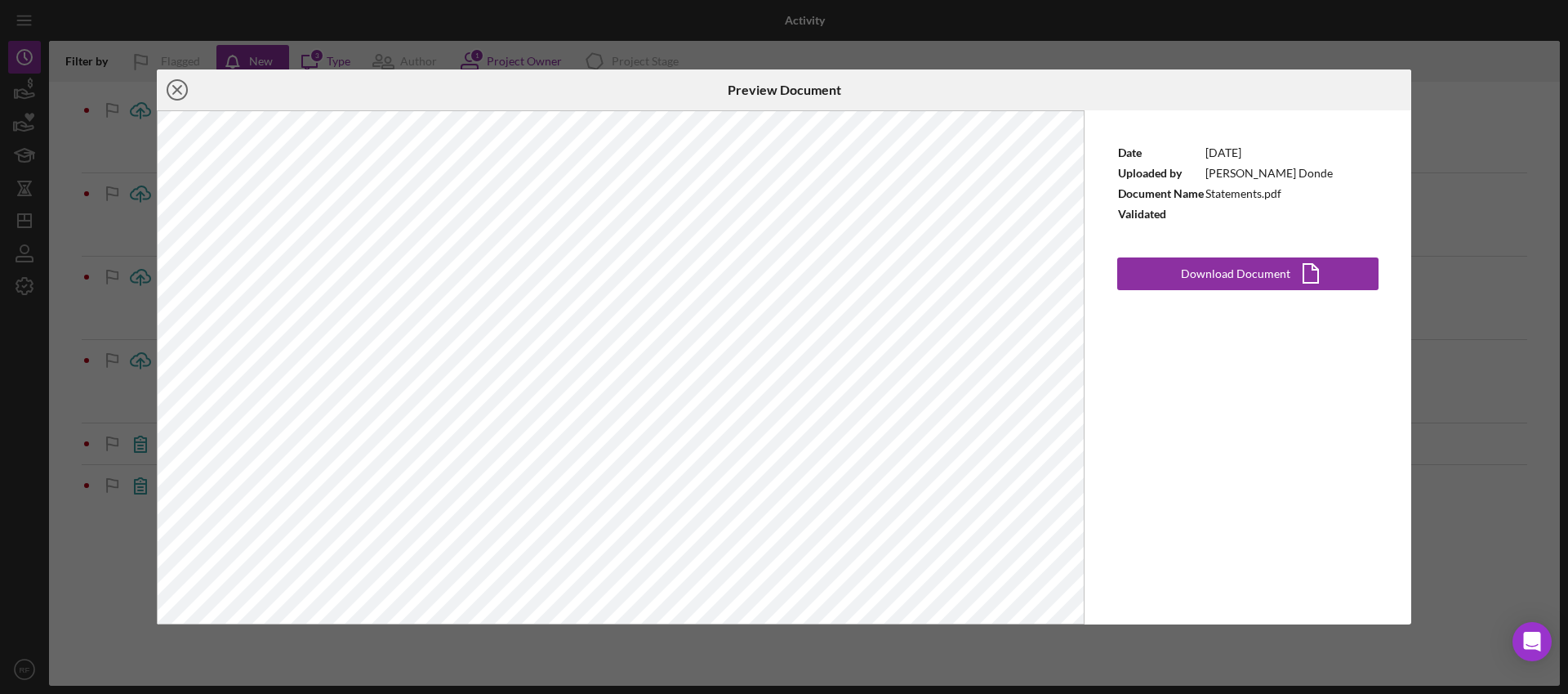
click at [177, 91] on icon "Icon/Close" at bounding box center [176, 89] width 41 height 41
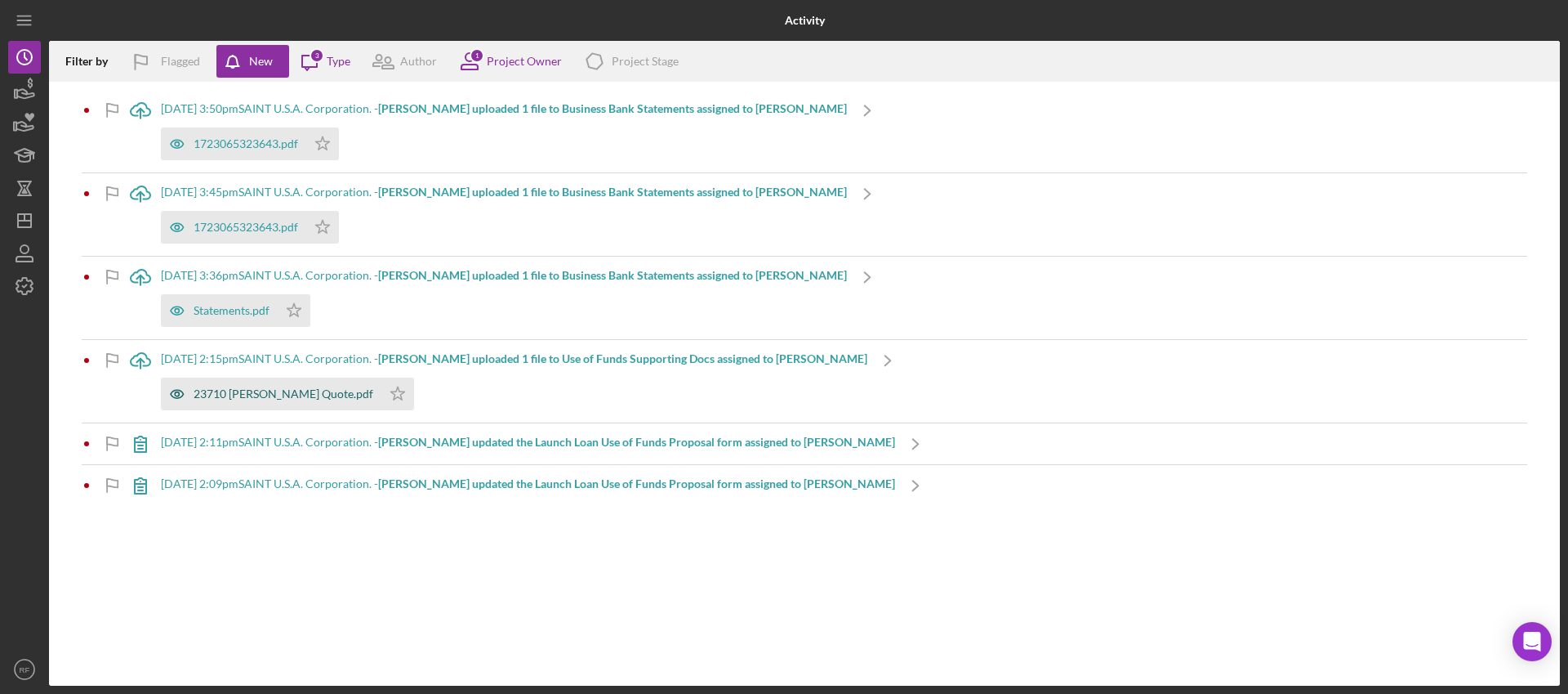
click at [228, 396] on div "23710 [PERSON_NAME] Quote.pdf" at bounding box center [283, 394] width 180 height 13
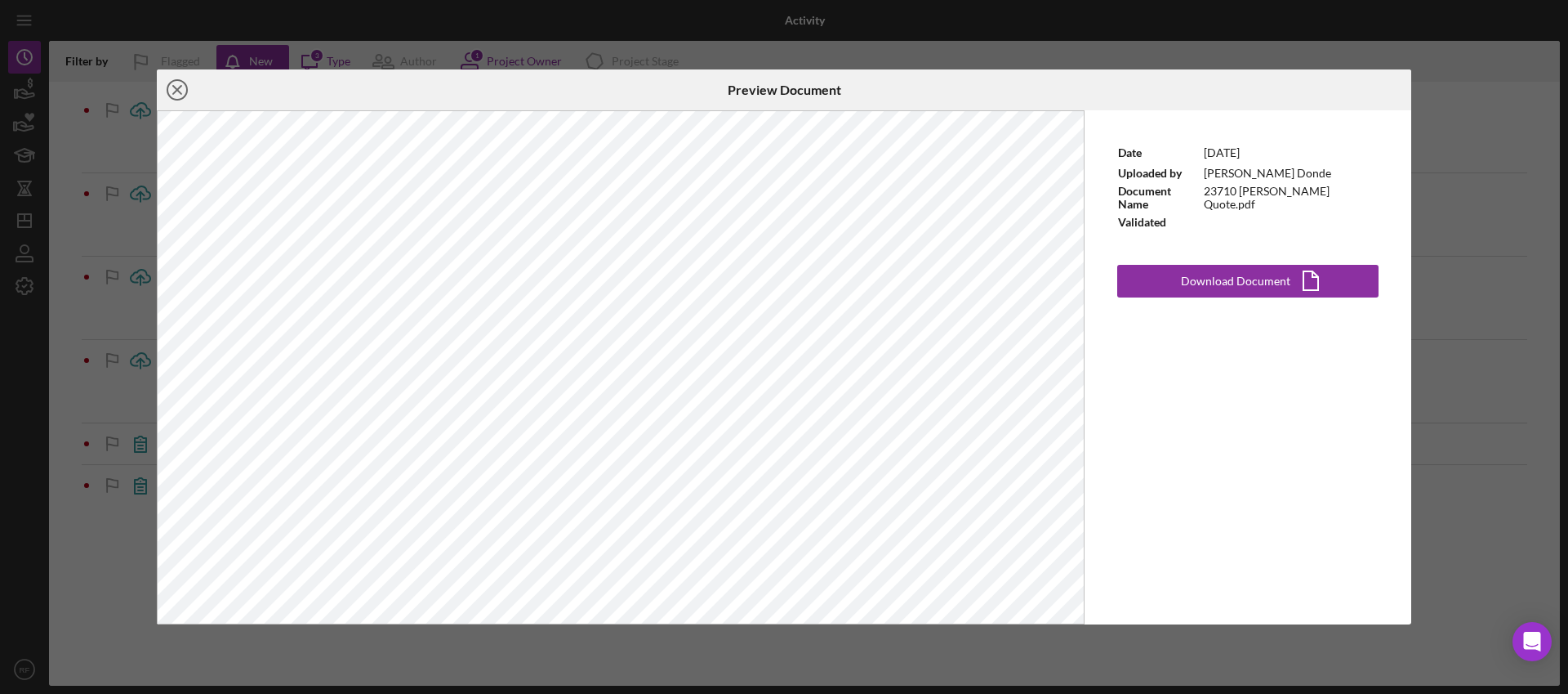
click at [182, 85] on icon "Icon/Close" at bounding box center [176, 89] width 41 height 41
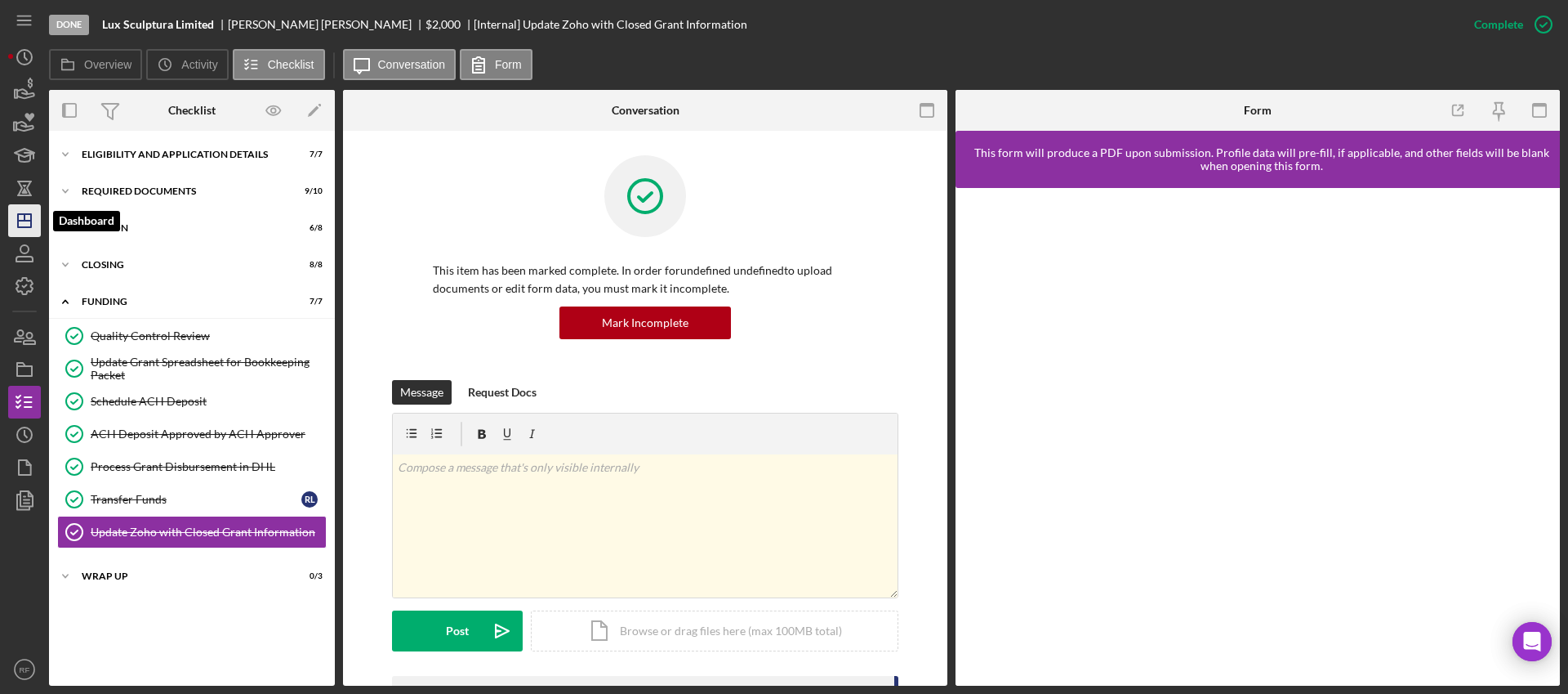
click at [21, 233] on icon "Icon/Dashboard" at bounding box center [24, 220] width 41 height 41
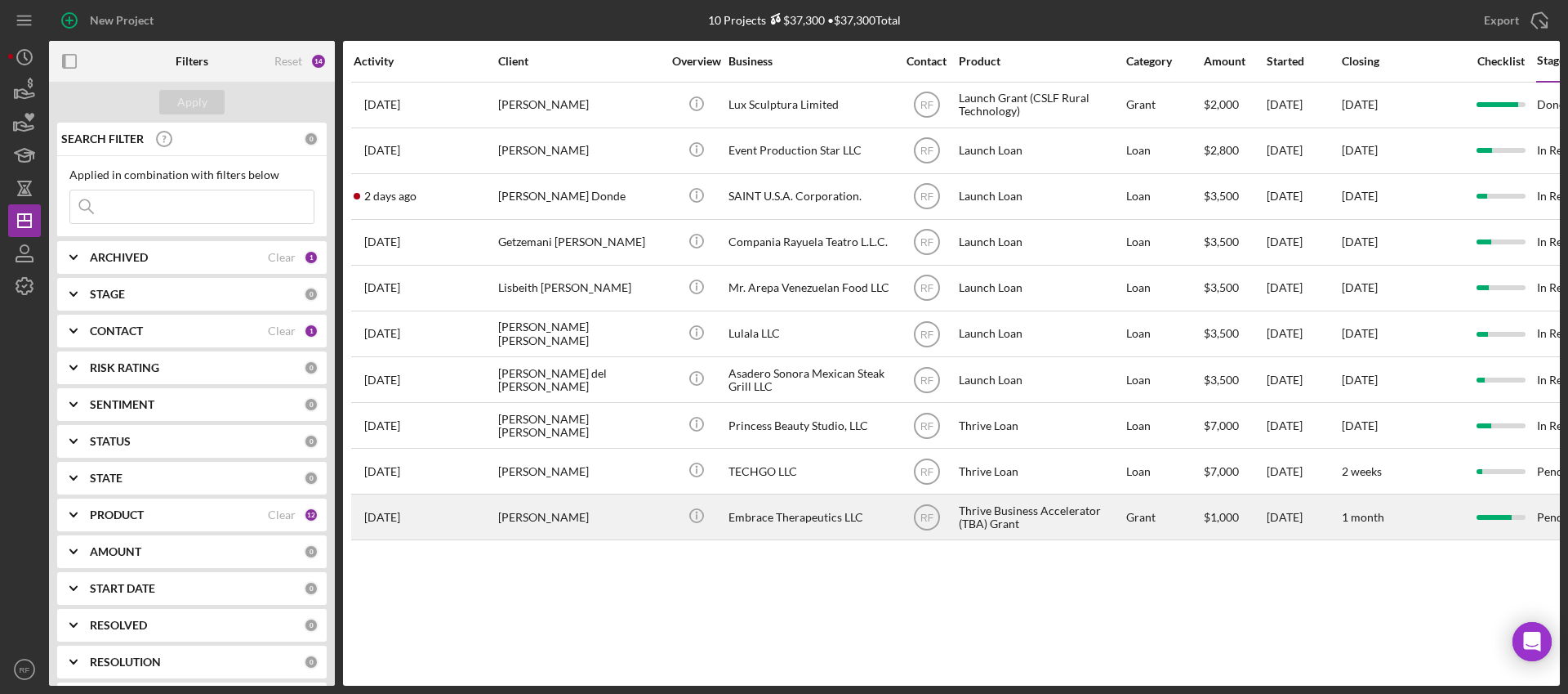
click at [567, 502] on div "[PERSON_NAME]" at bounding box center [580, 517] width 163 height 43
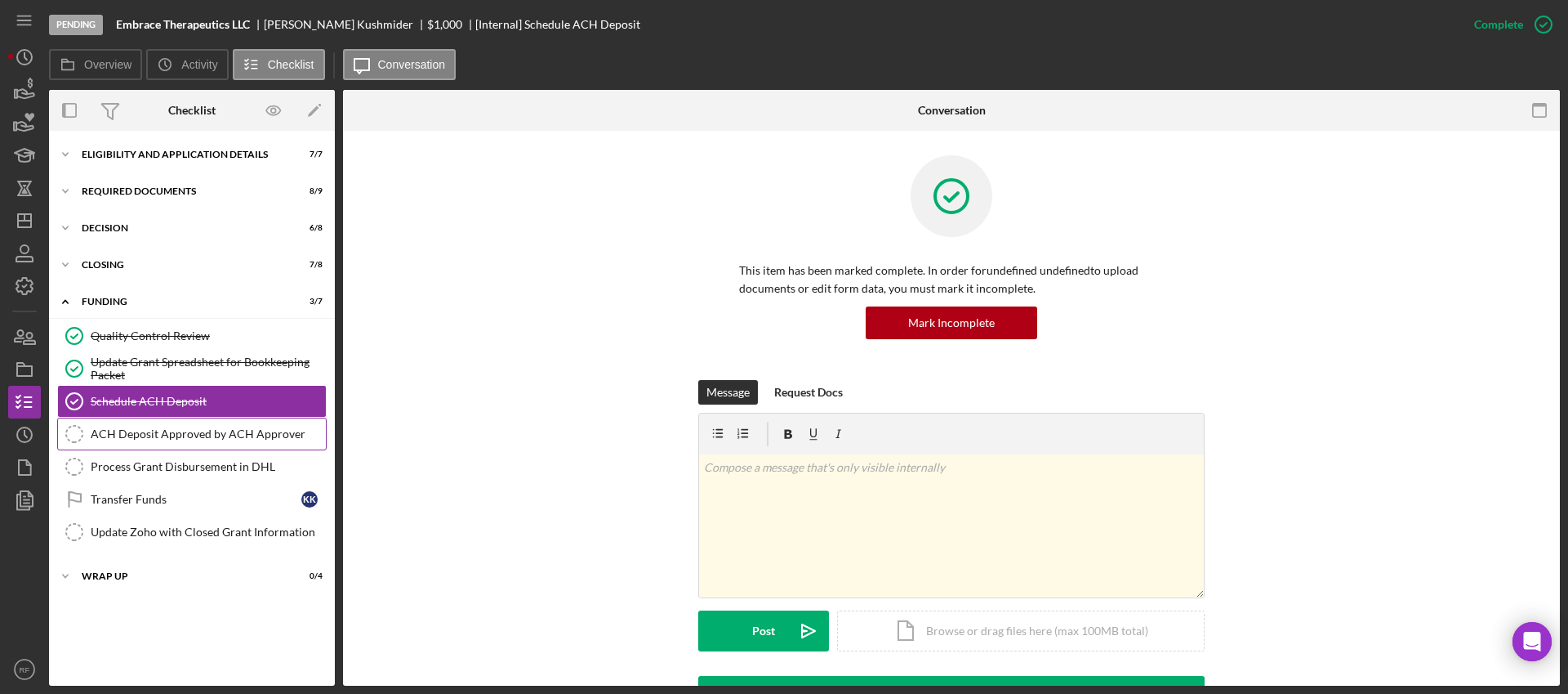
click at [200, 441] on link "ACH Deposit Approved by ACH Approver ACH Deposit Approved by ACH Approver" at bounding box center [192, 433] width 270 height 32
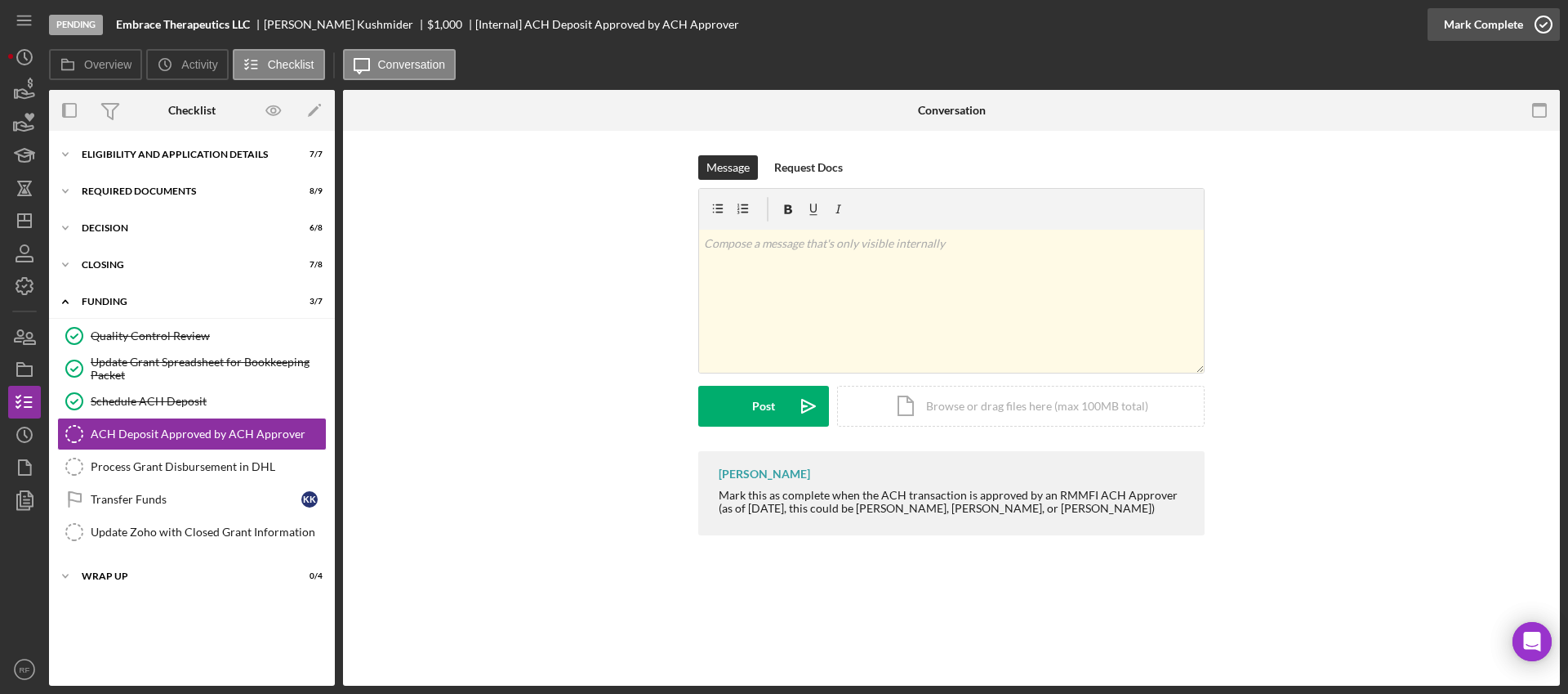
click at [1466, 34] on div "Mark Complete" at bounding box center [1484, 24] width 79 height 32
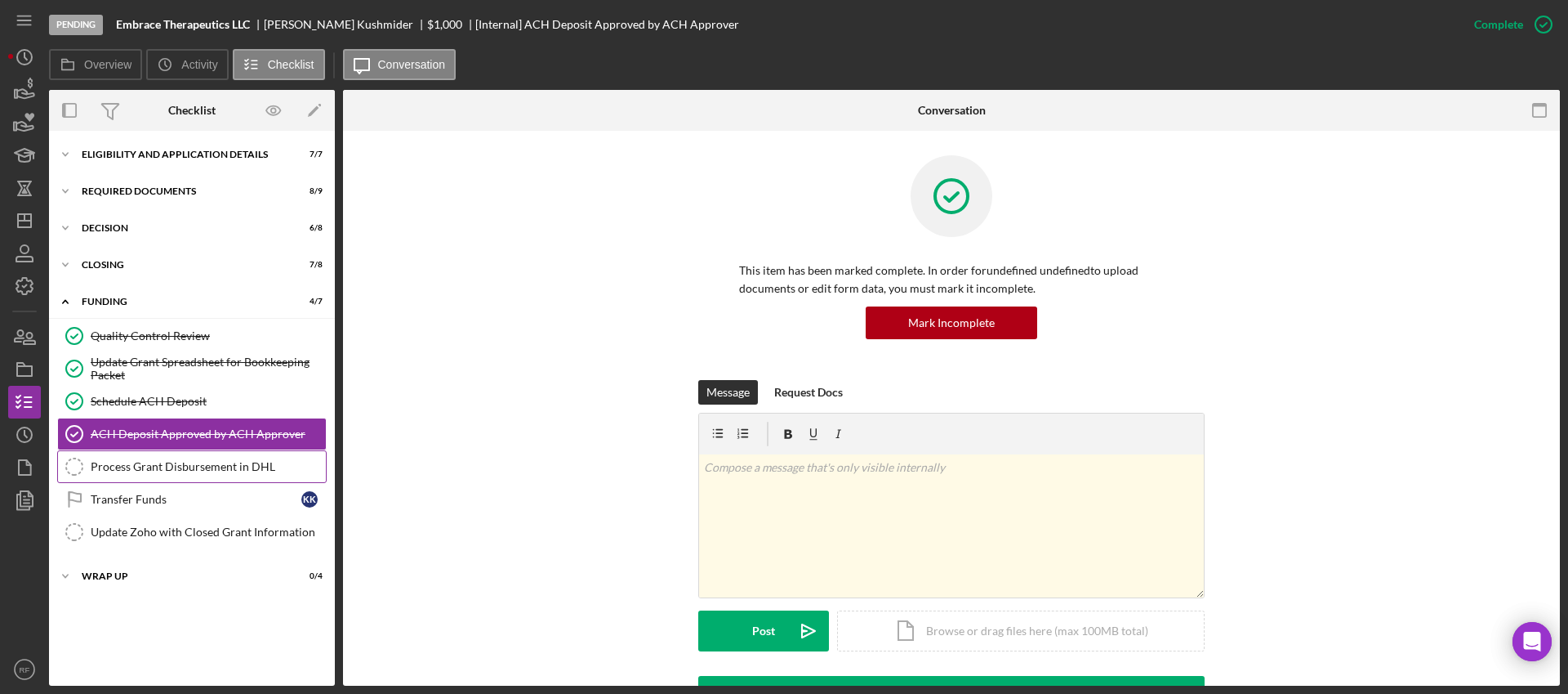
click at [231, 461] on div "Process Grant Disbursement in DHL" at bounding box center [208, 466] width 235 height 13
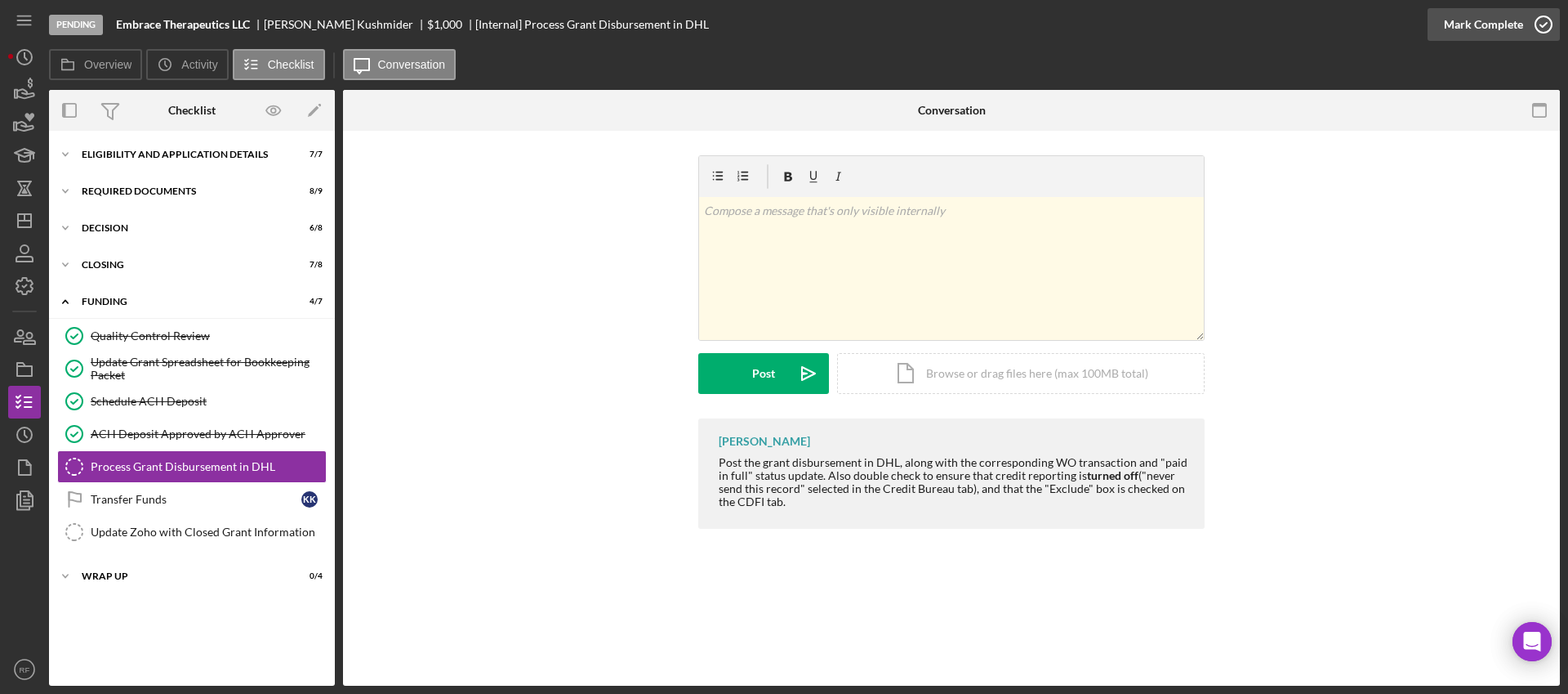
click at [1521, 13] on button "Mark Complete" at bounding box center [1493, 24] width 132 height 32
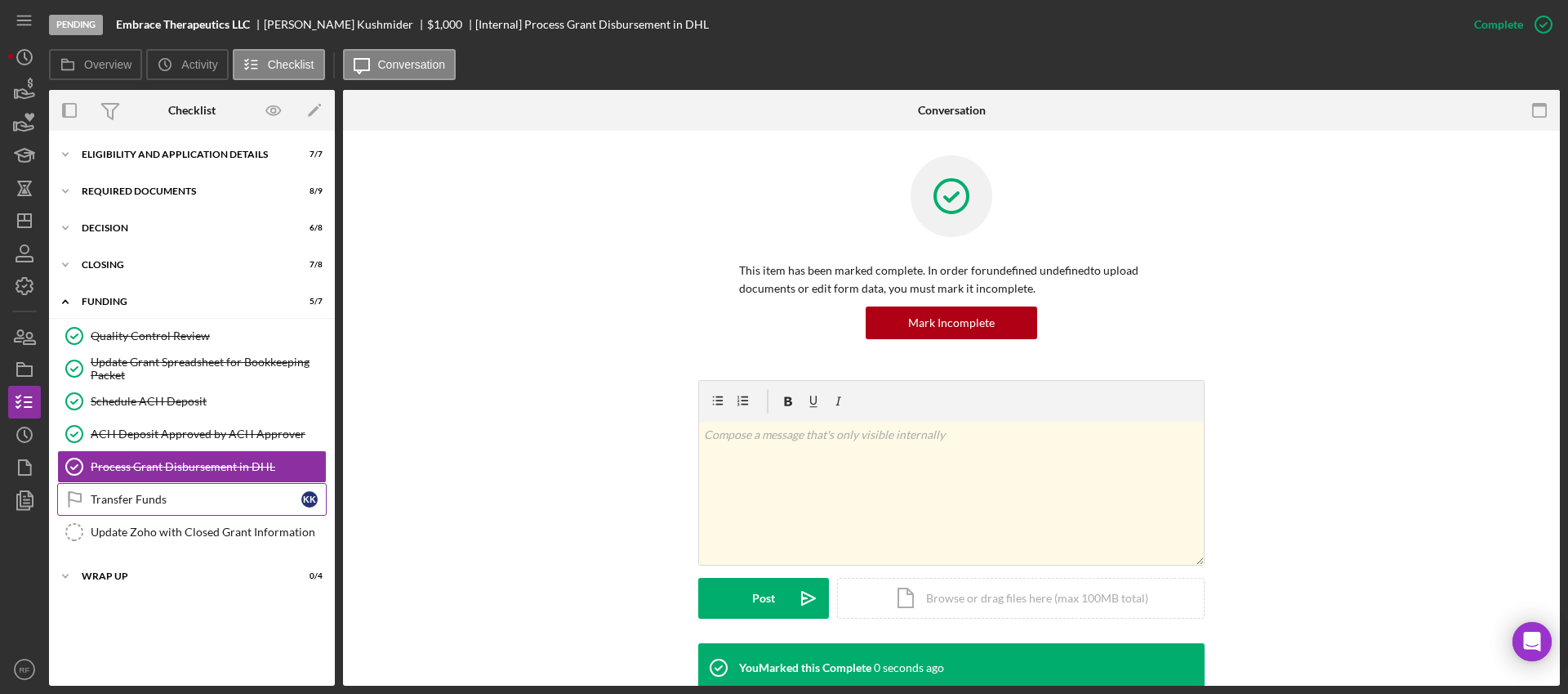
click at [229, 495] on div "Transfer Funds" at bounding box center [195, 499] width 211 height 13
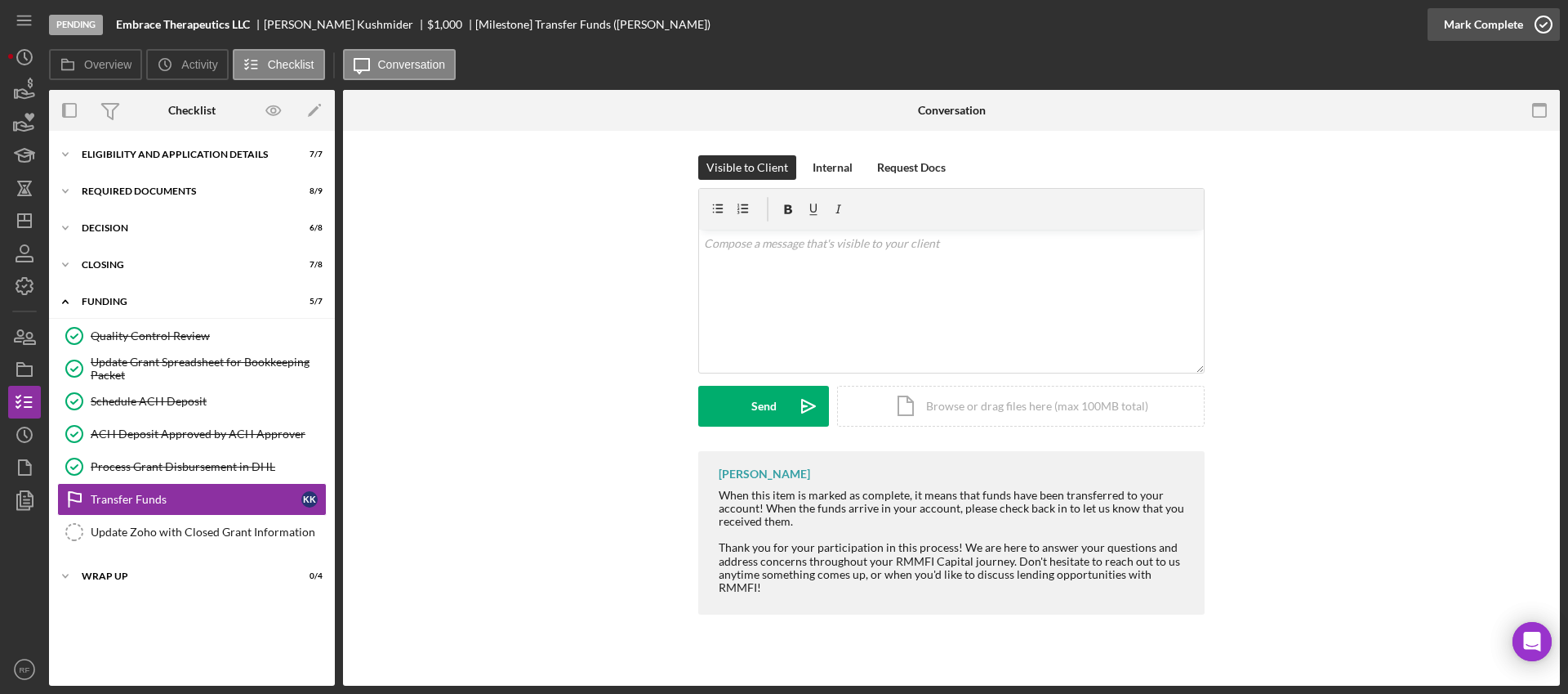
click at [1477, 22] on div "Mark Complete" at bounding box center [1484, 24] width 79 height 32
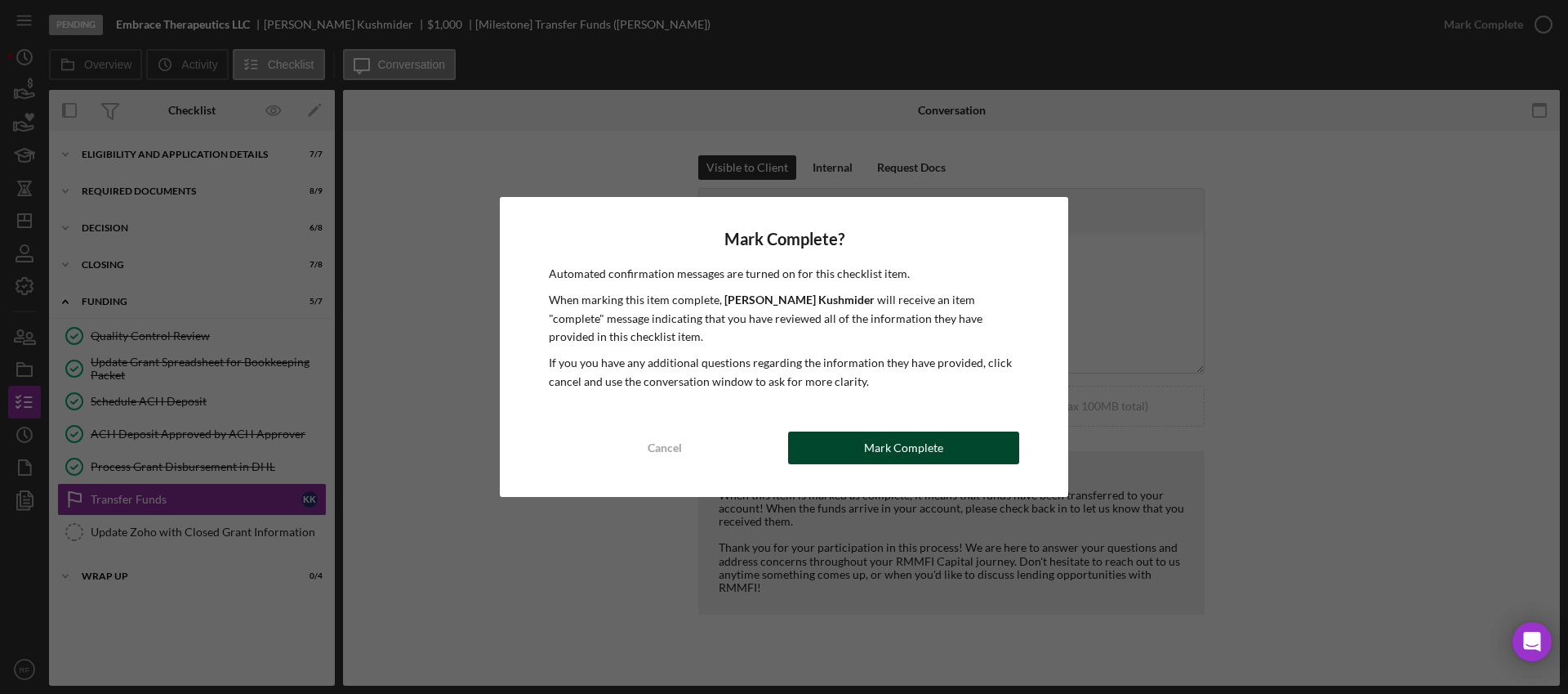
click at [908, 451] on div "Mark Complete" at bounding box center [904, 447] width 79 height 32
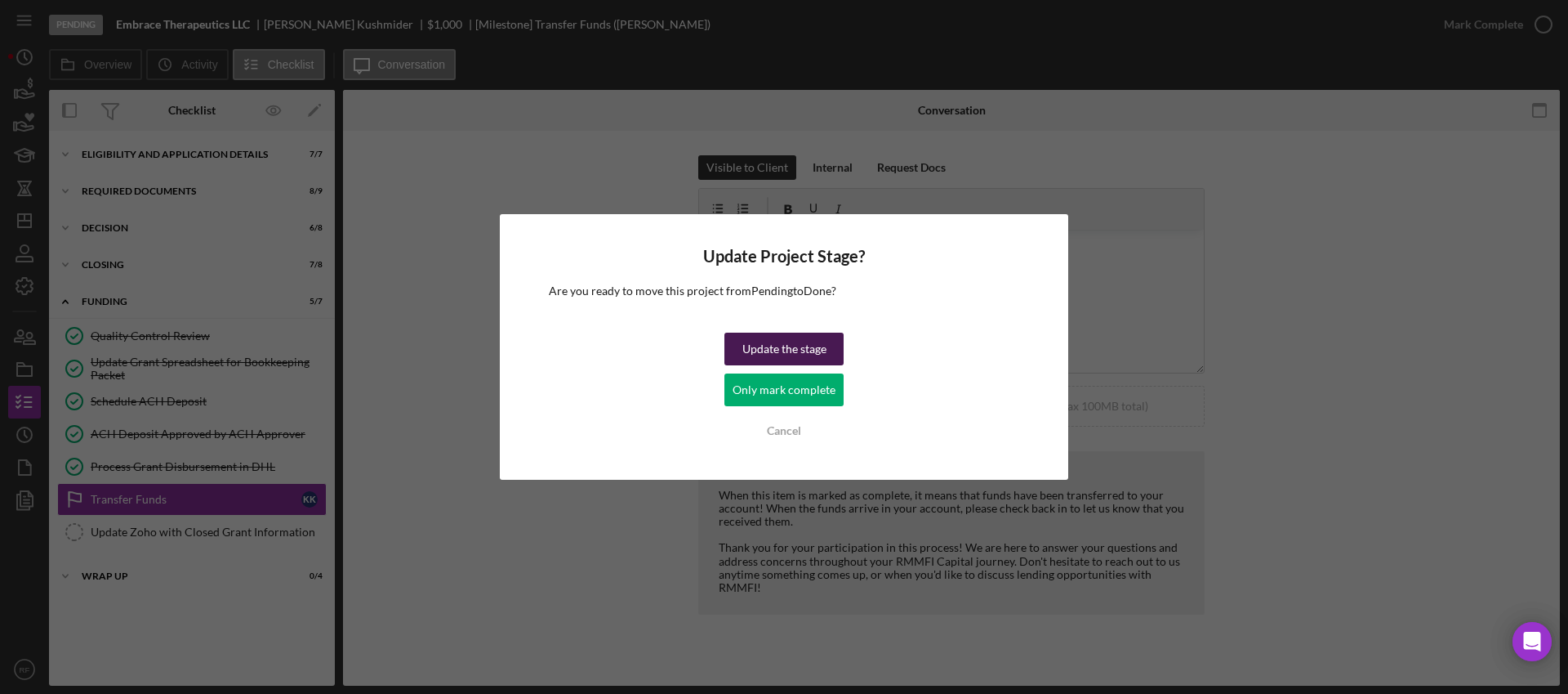
click at [778, 348] on div "Update the stage" at bounding box center [785, 348] width 84 height 32
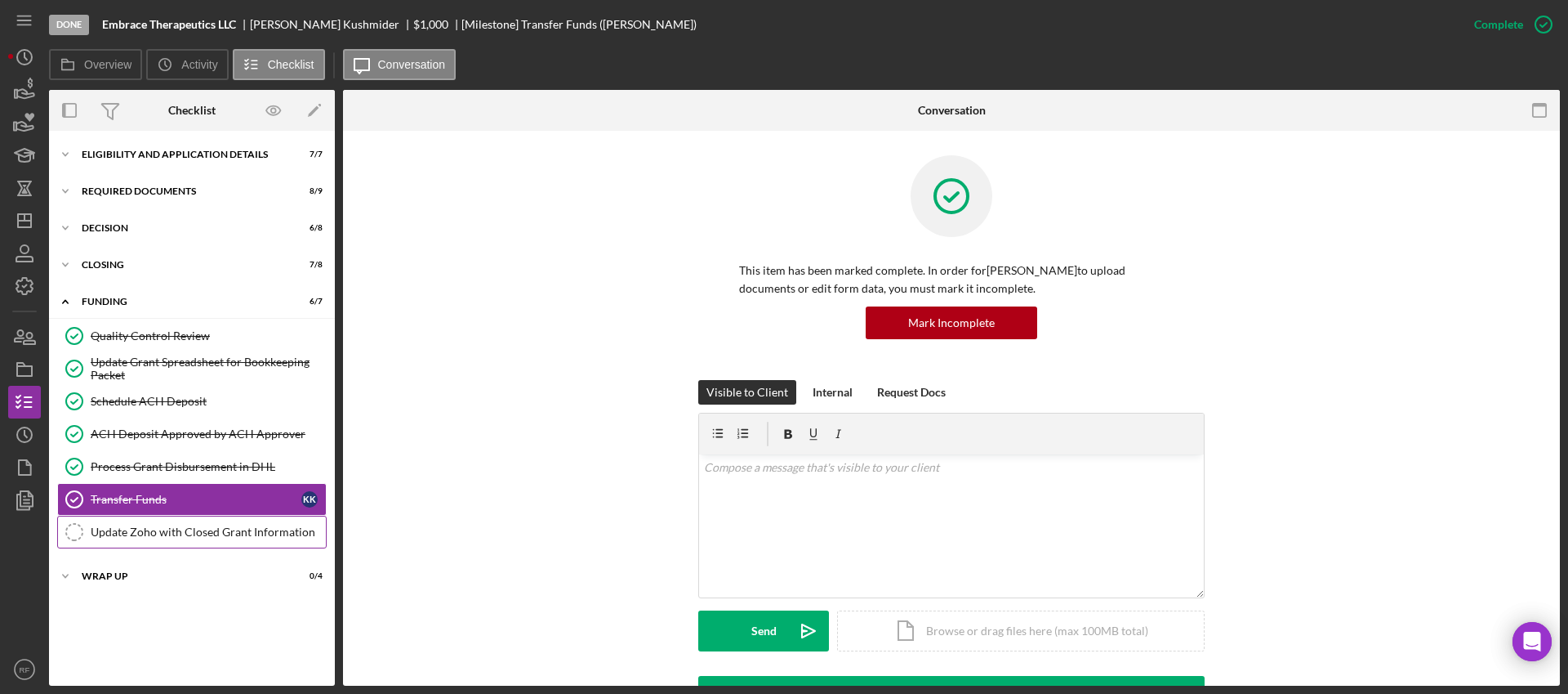
click at [265, 527] on div "Update Zoho with Closed Grant Information" at bounding box center [208, 532] width 235 height 13
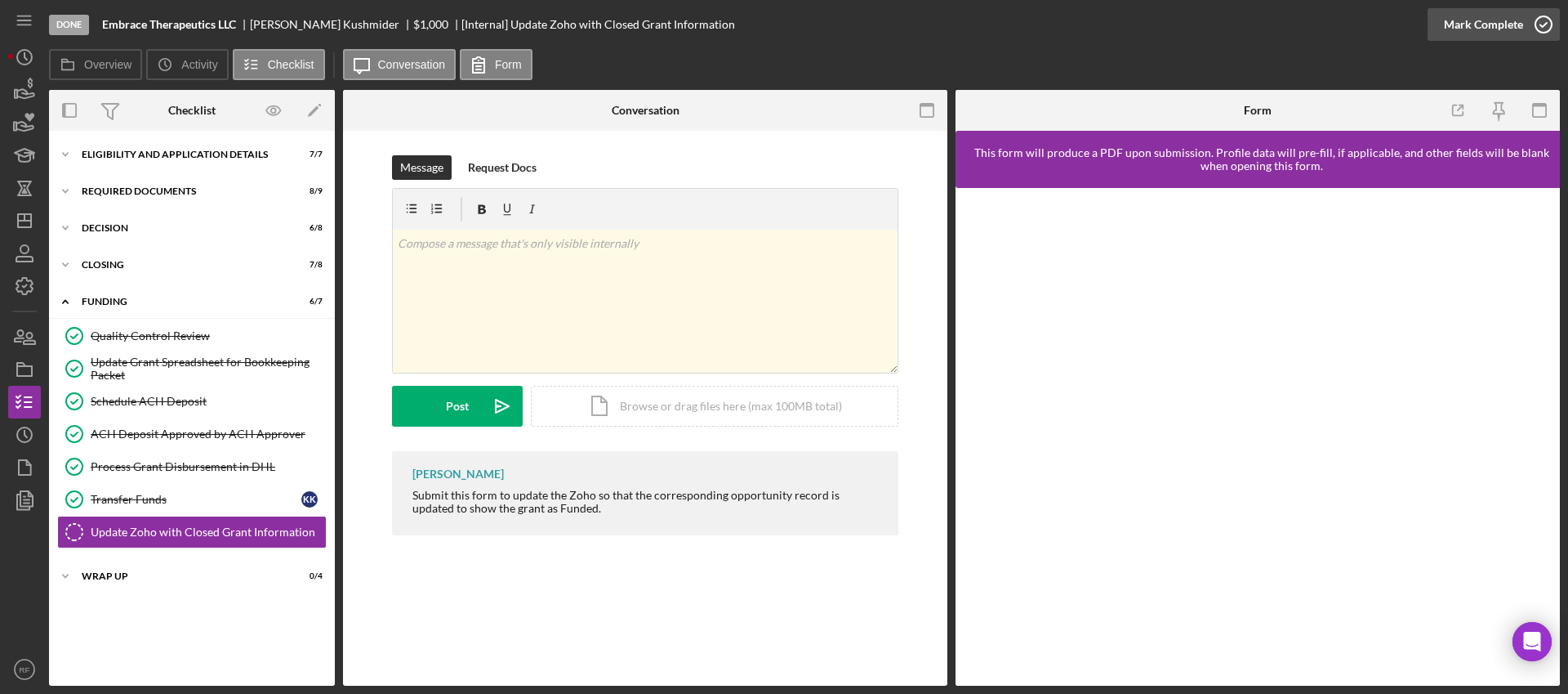
click at [1480, 24] on div "Mark Complete" at bounding box center [1484, 24] width 79 height 32
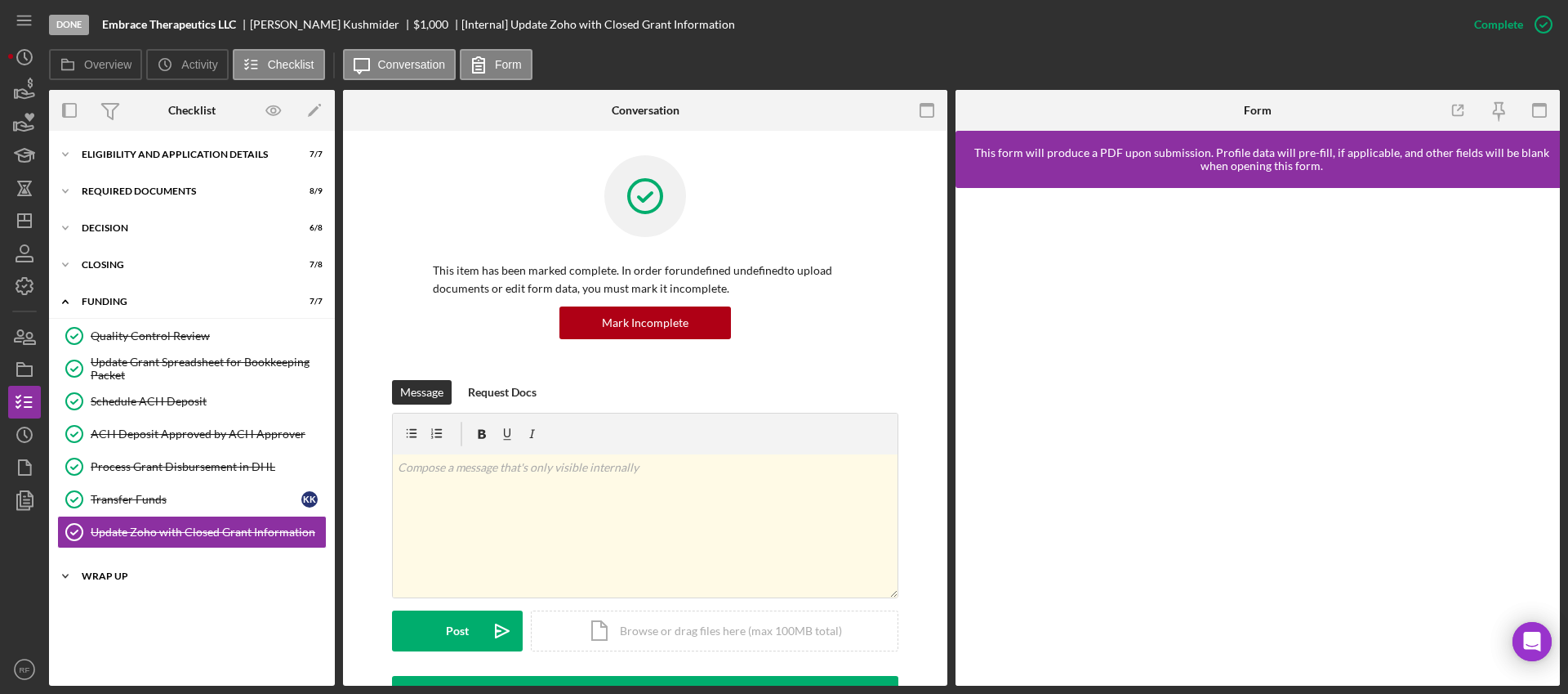
click at [119, 569] on div "Icon/Expander WRAP UP 0 / 4" at bounding box center [191, 576] width 286 height 32
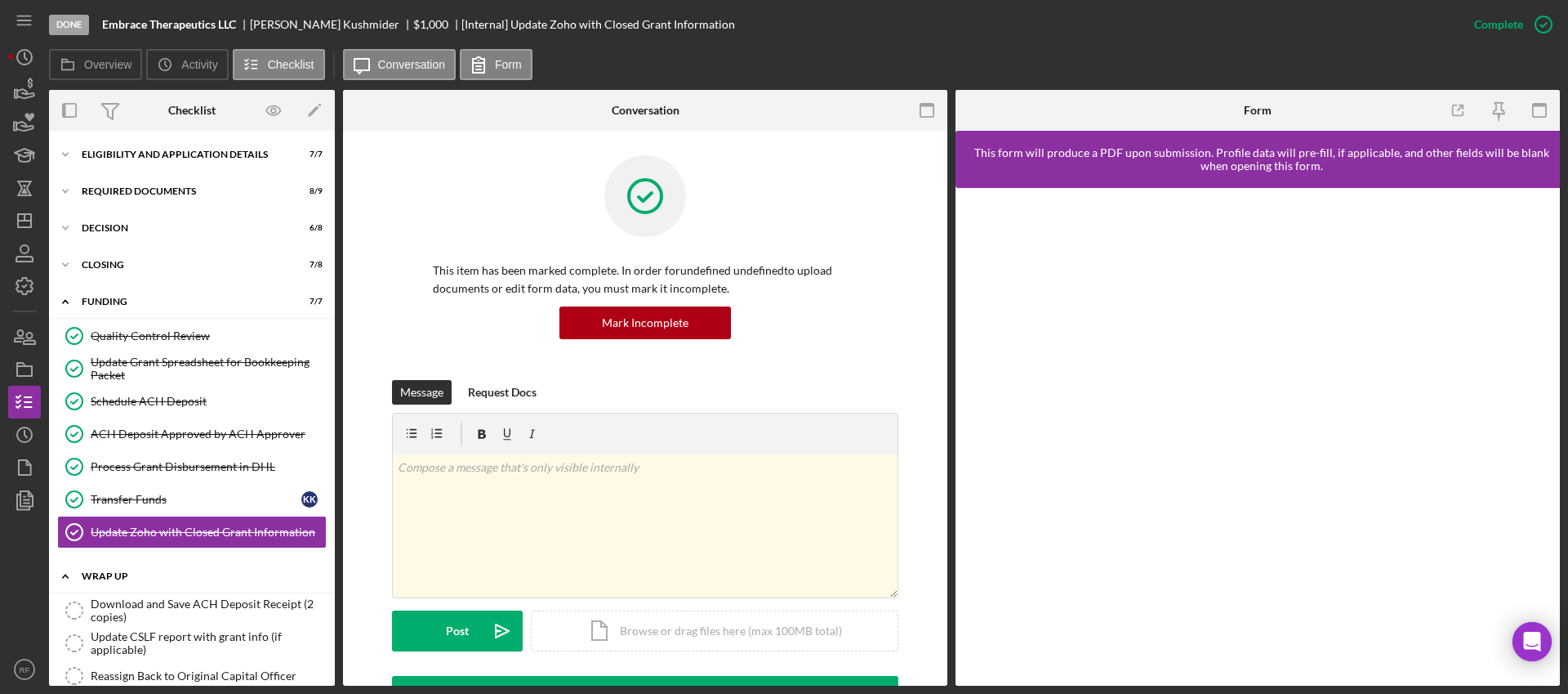
scroll to position [55, 0]
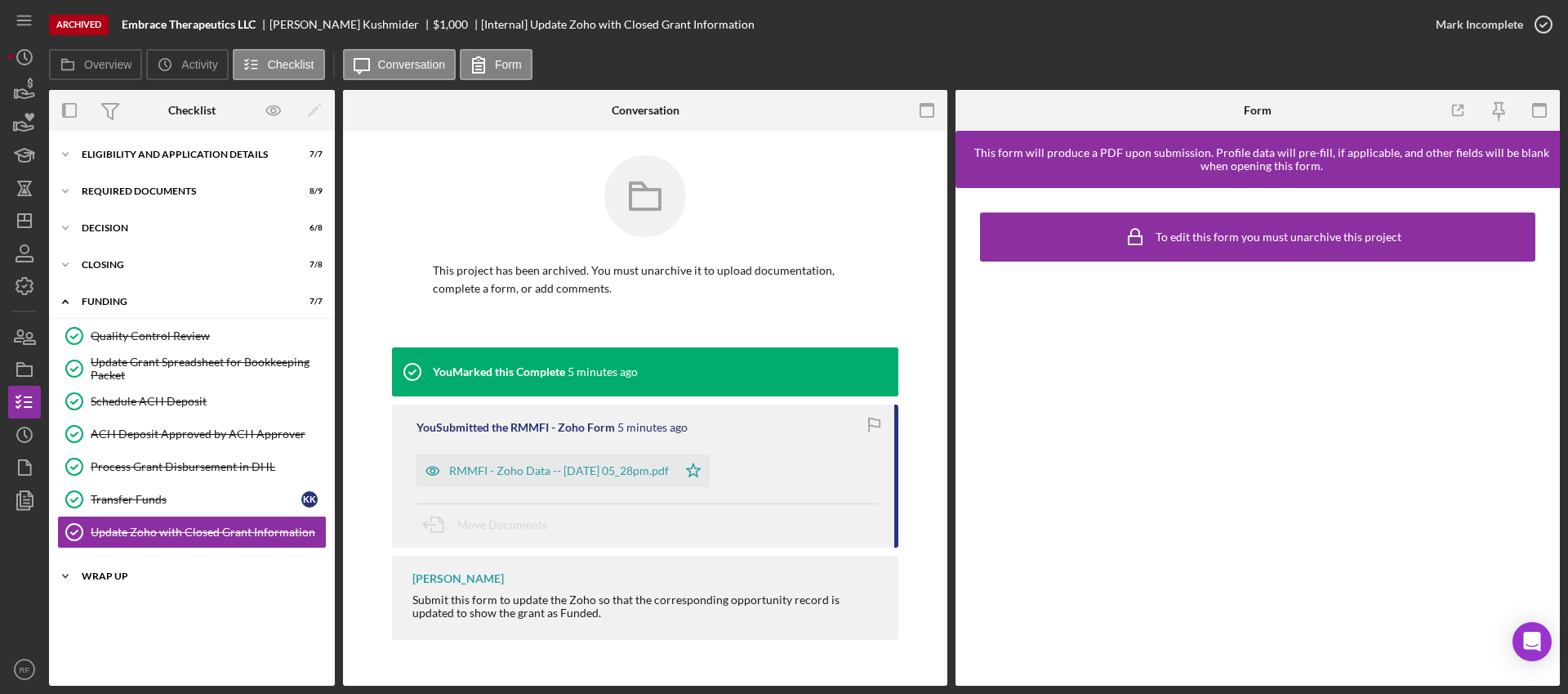
click at [137, 571] on div "WRAP UP" at bounding box center [198, 576] width 233 height 10
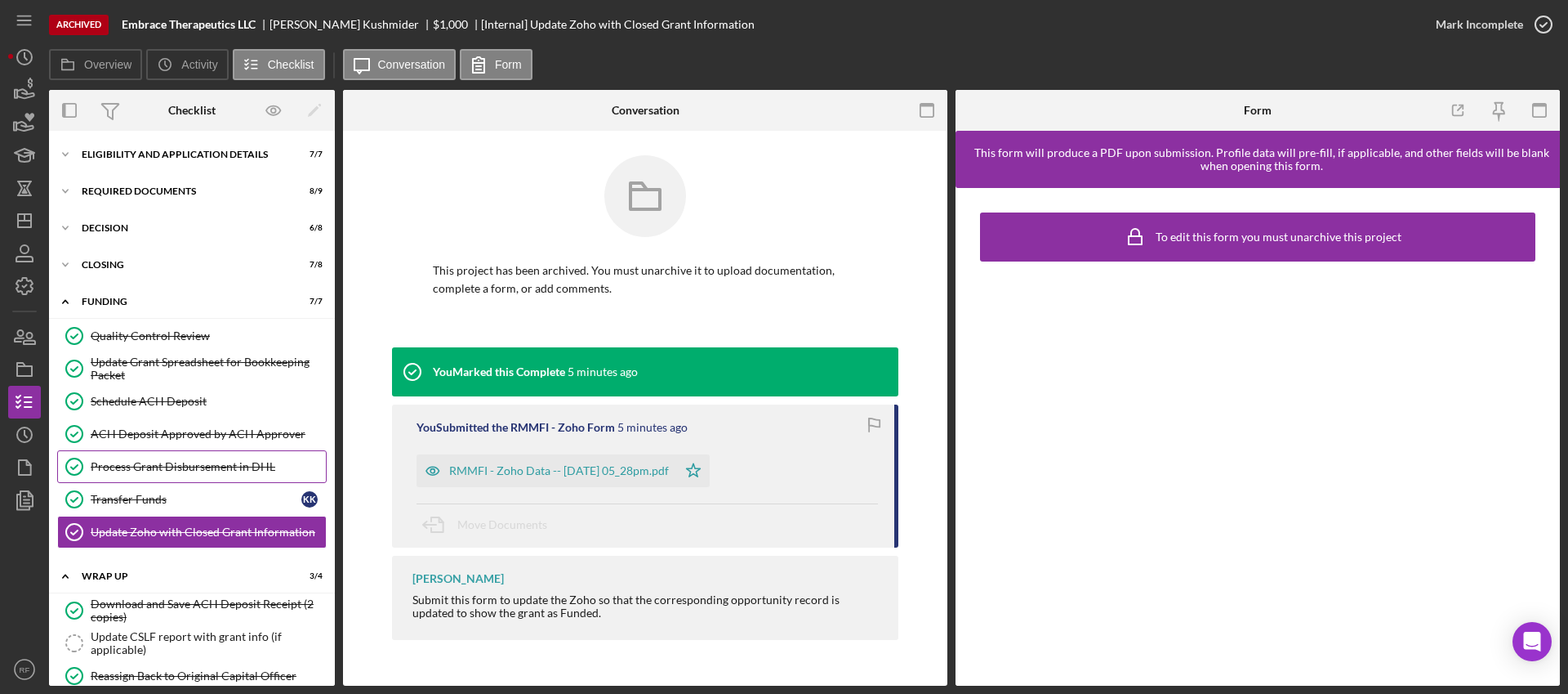
scroll to position [55, 0]
